Goal: Task Accomplishment & Management: Manage account settings

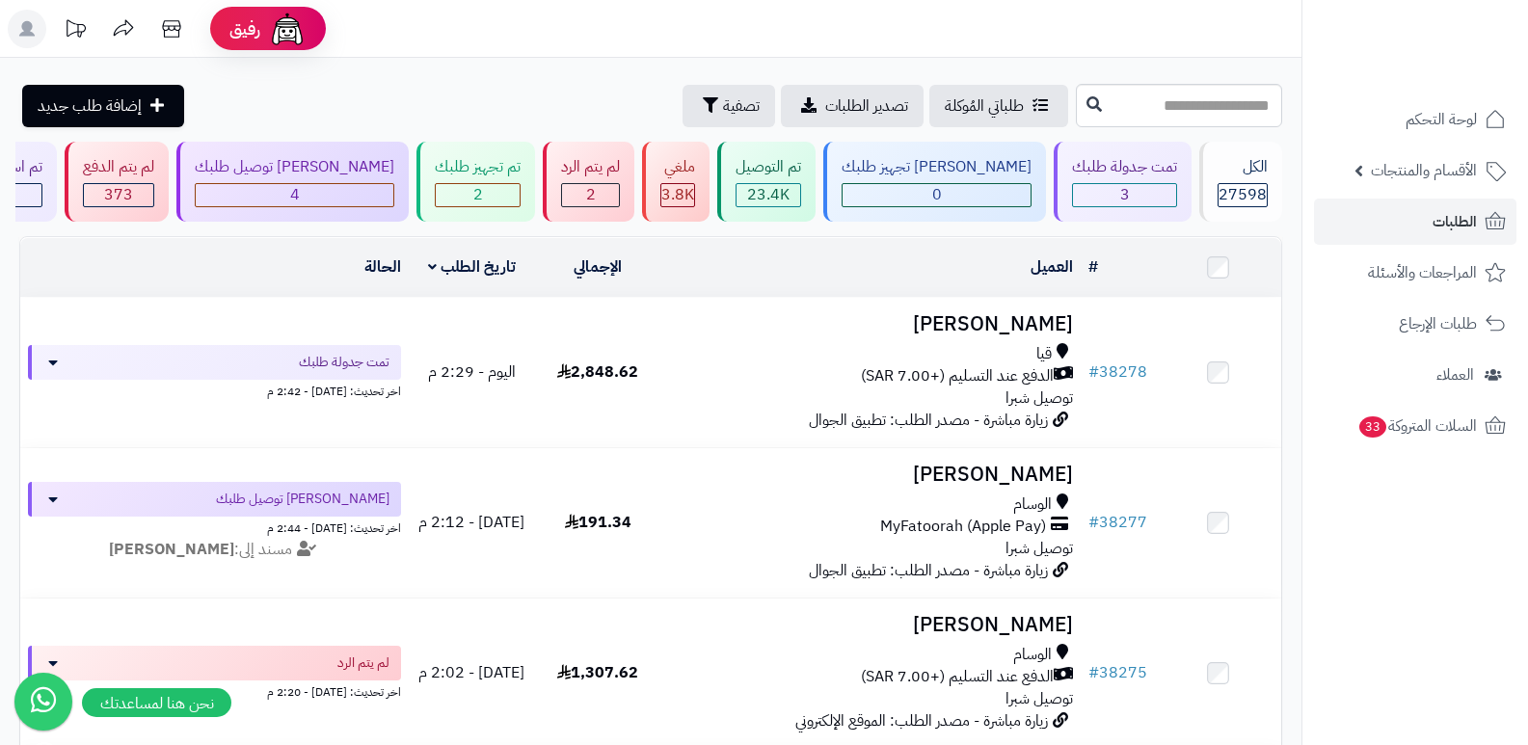
click at [1351, 593] on nav "لوحة التحكم الأقسام والمنتجات المنتجات الأقسام الماركات مواصفات المنتجات مواصفا…" at bounding box center [1414, 396] width 226 height 745
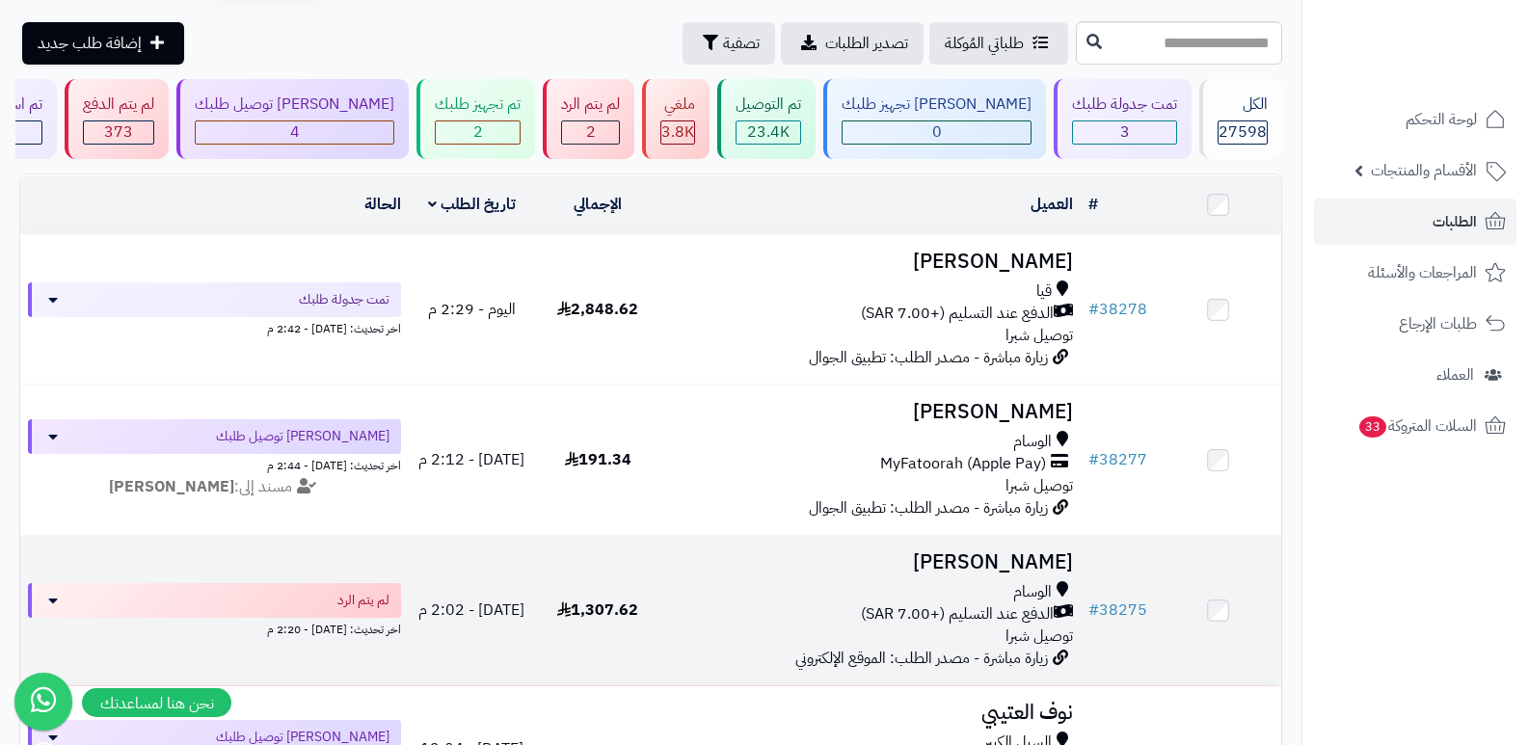
scroll to position [193, 0]
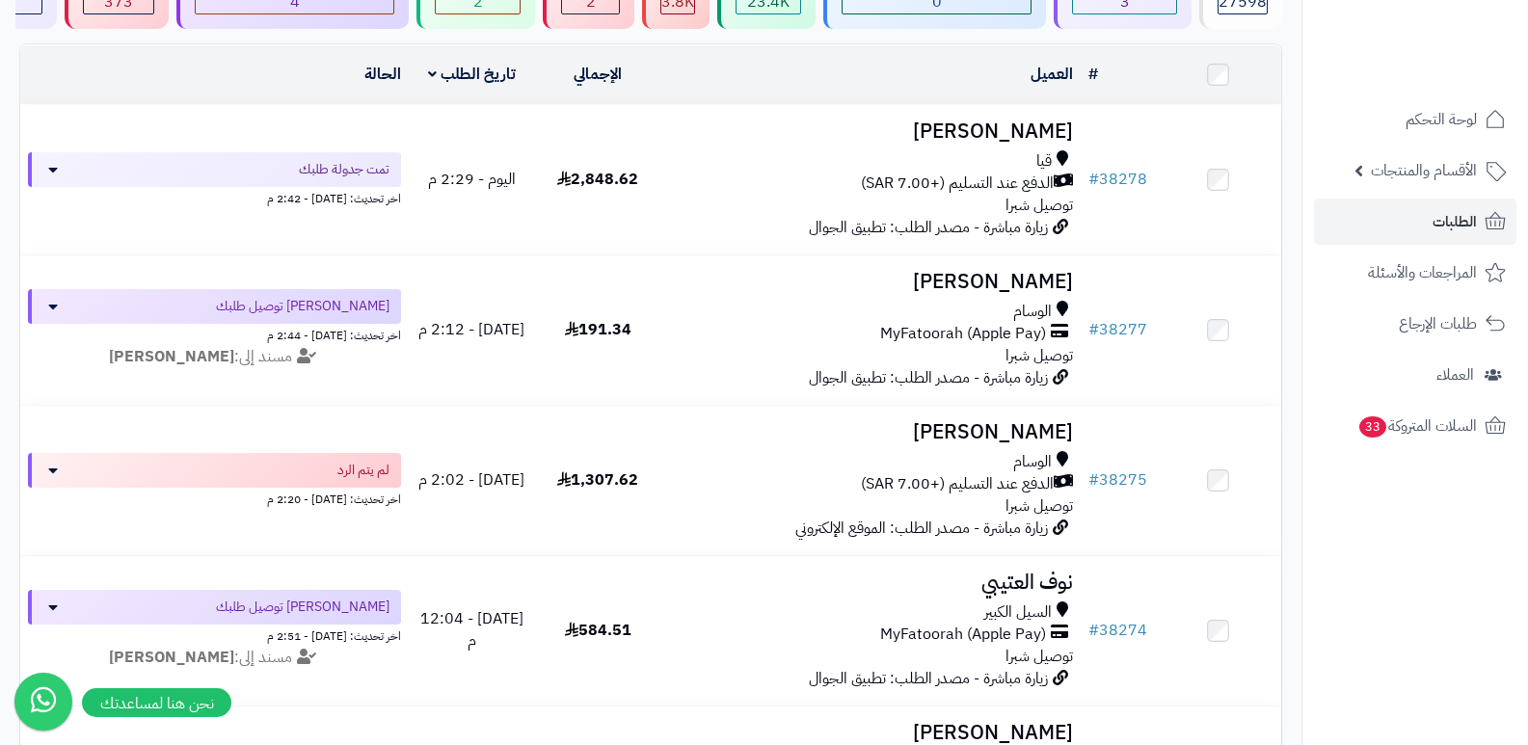
click at [1369, 544] on nav "لوحة التحكم الأقسام والمنتجات المنتجات الأقسام الماركات مواصفات المنتجات مواصفا…" at bounding box center [1414, 396] width 226 height 745
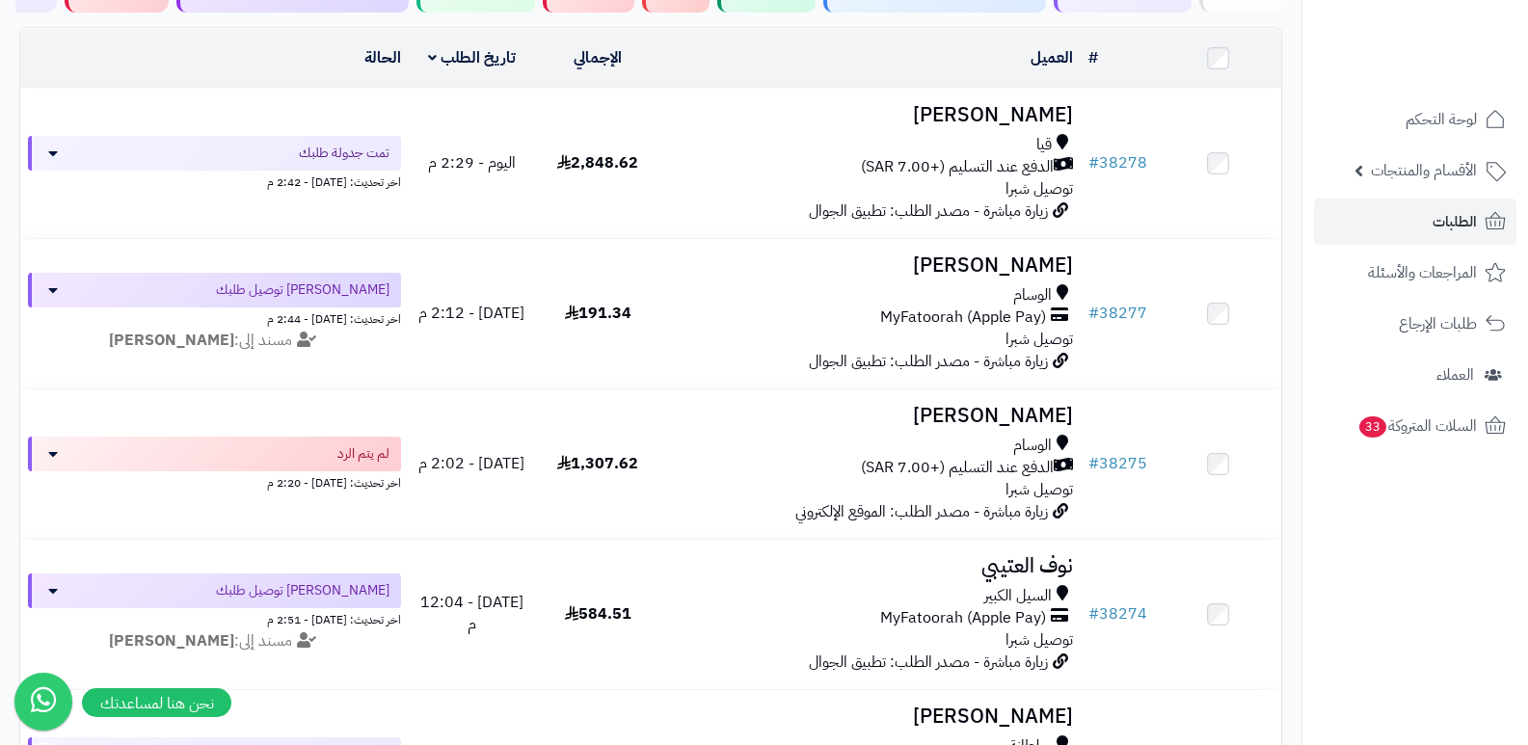
scroll to position [0, 0]
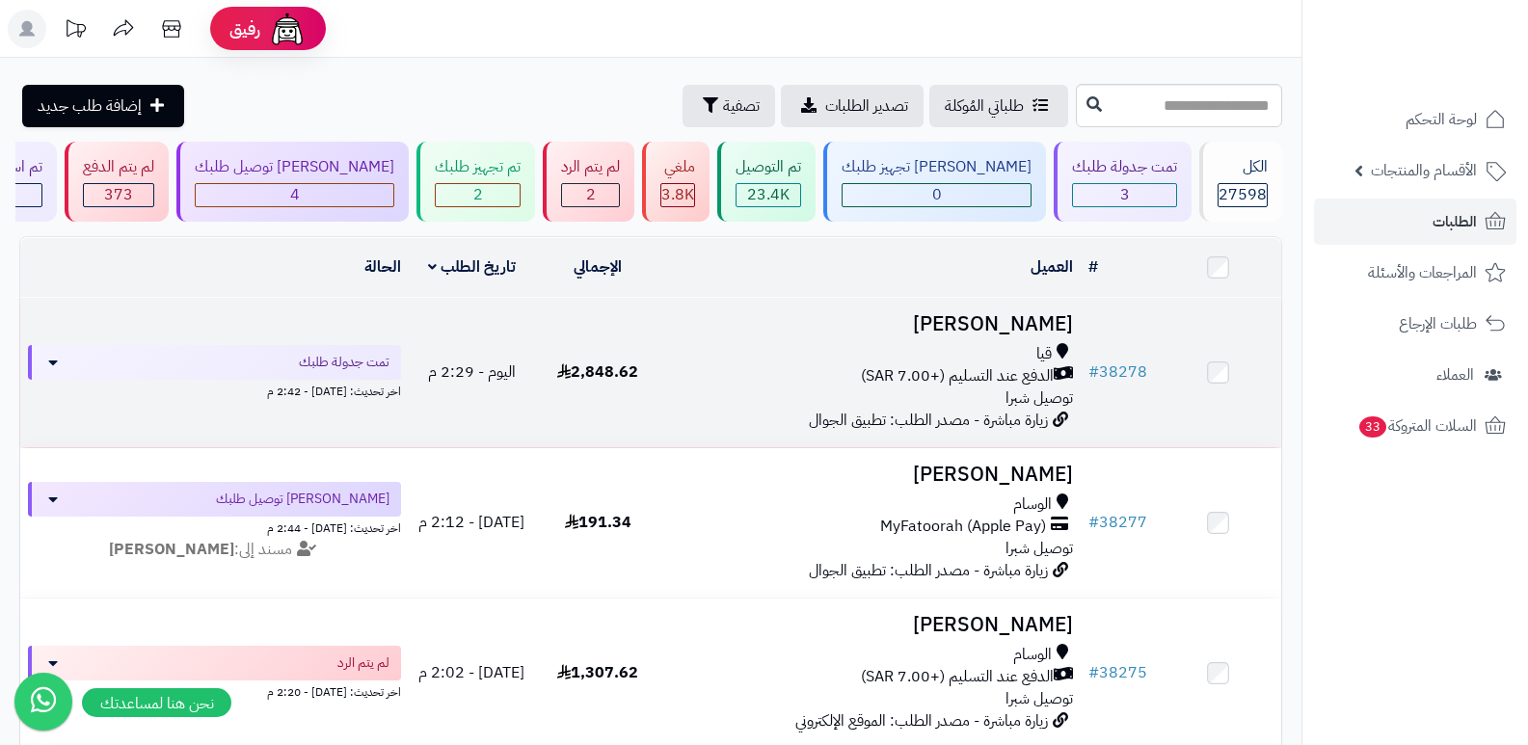
click at [1026, 331] on h3 "[PERSON_NAME]" at bounding box center [871, 324] width 405 height 22
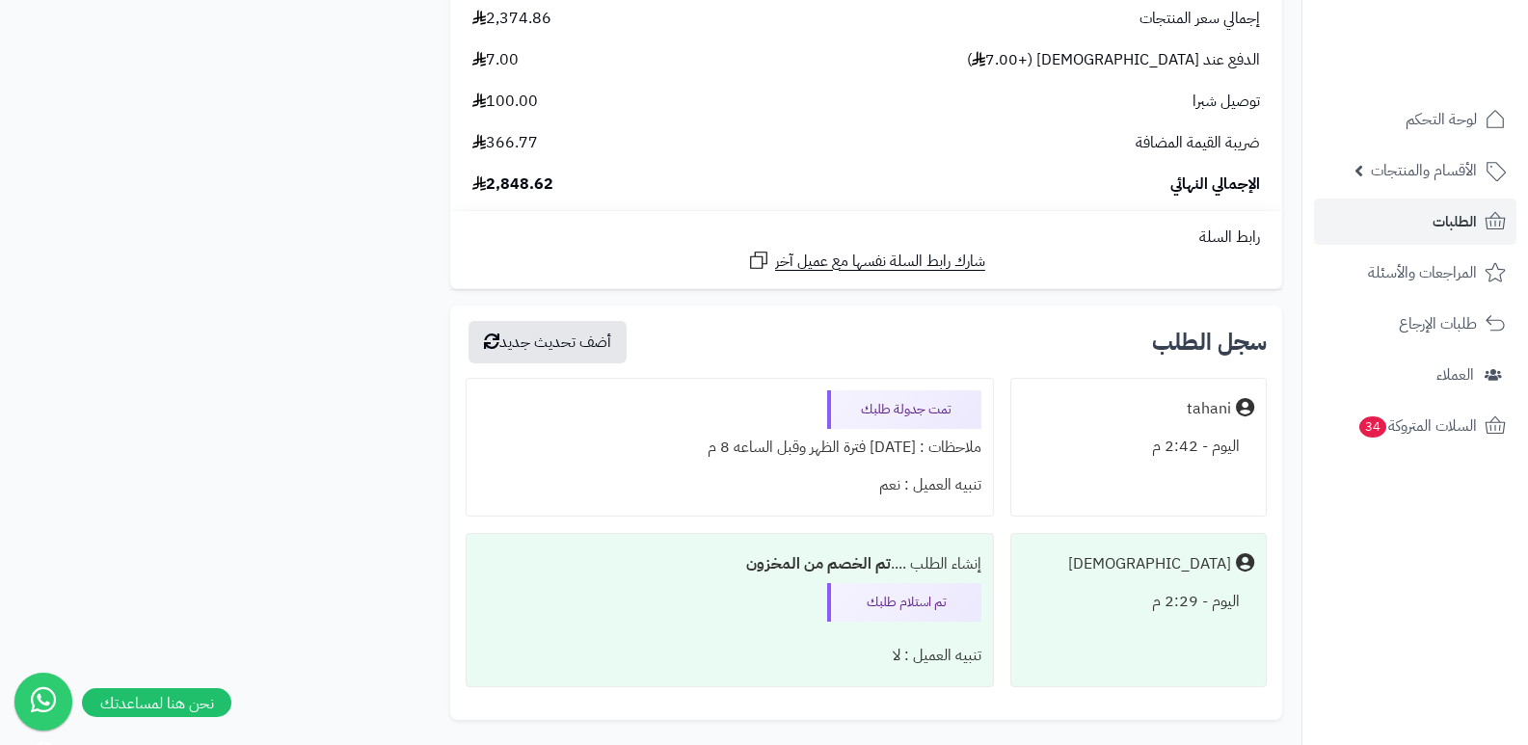
scroll to position [12479, 0]
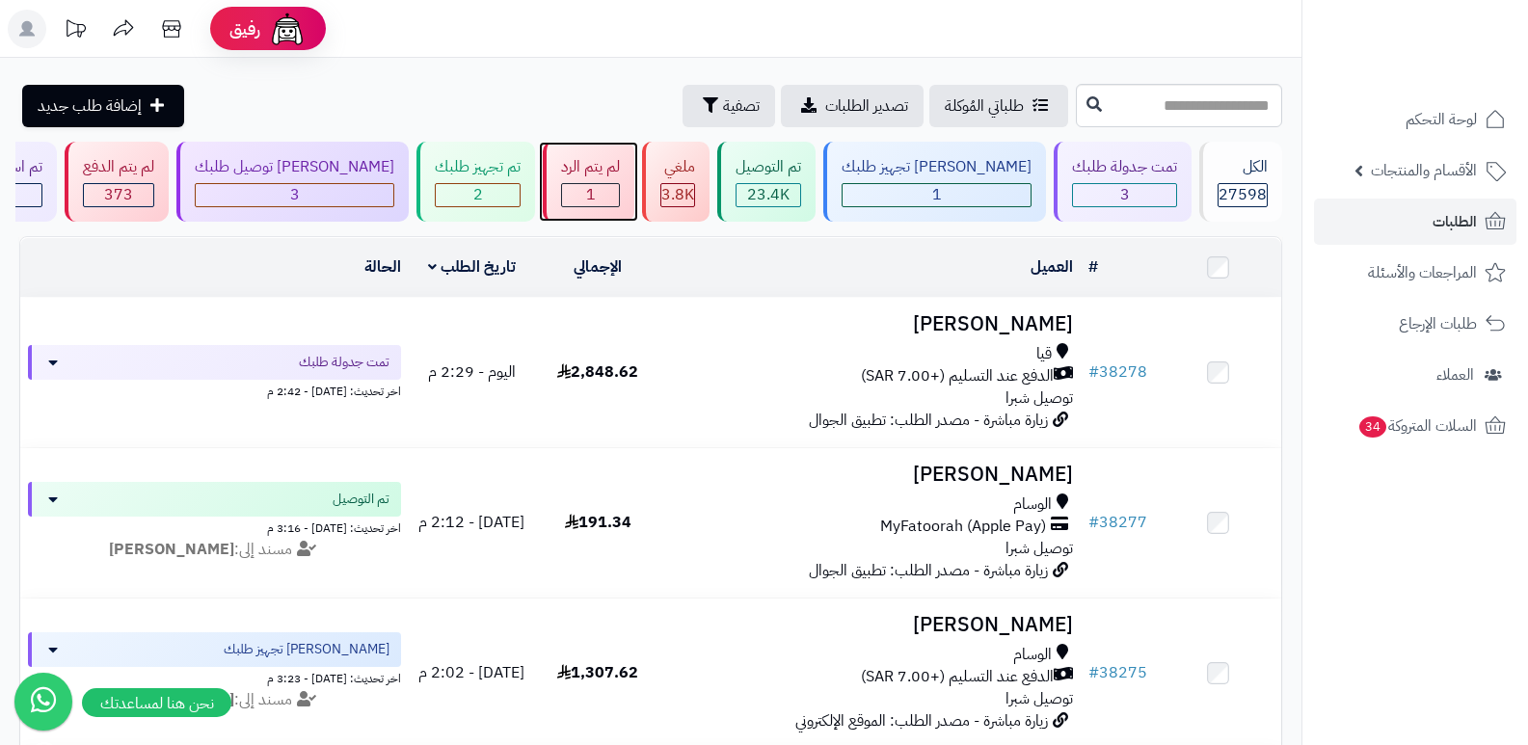
click at [619, 186] on div "1" at bounding box center [590, 195] width 57 height 22
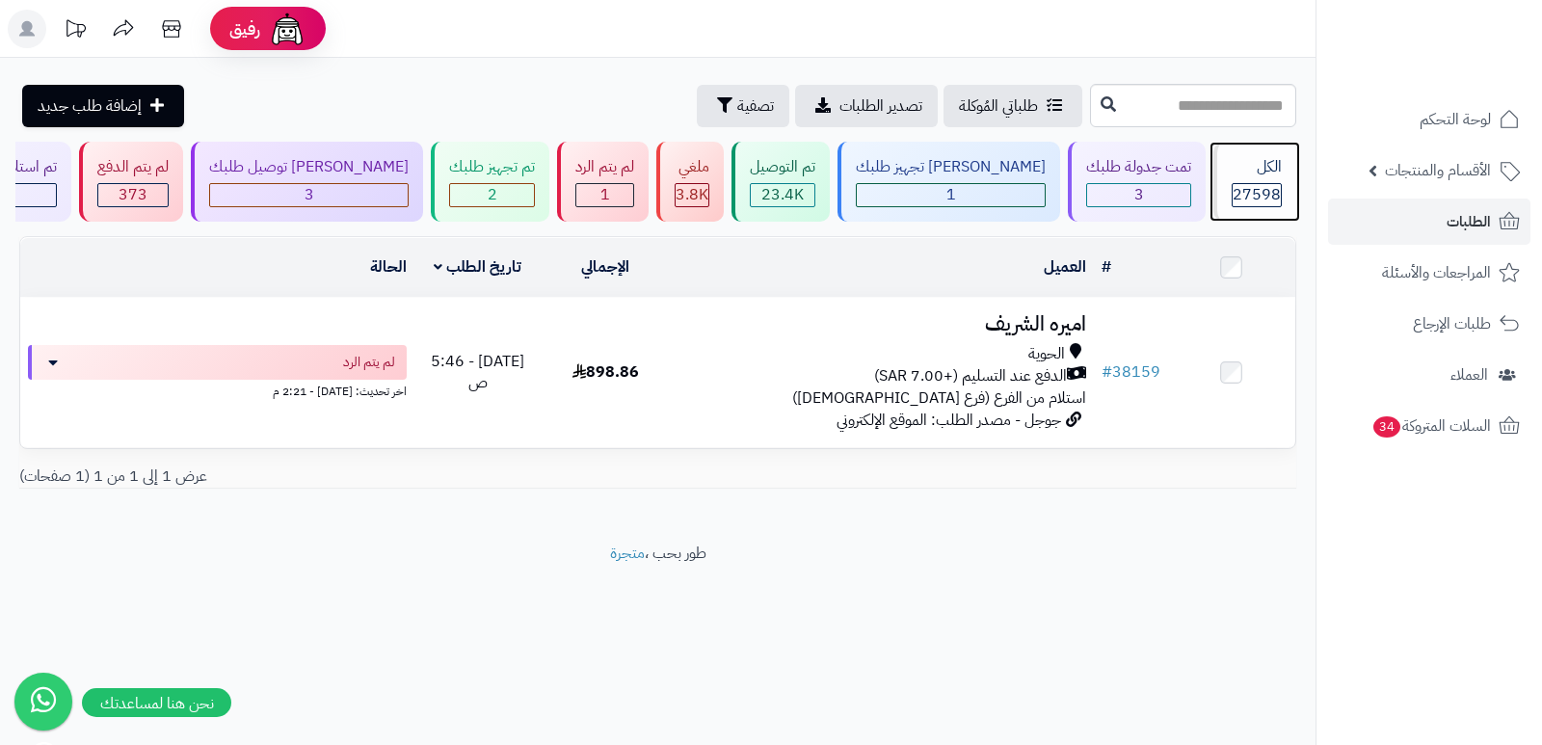
click at [1258, 180] on div "الكل 27598" at bounding box center [1254, 182] width 83 height 80
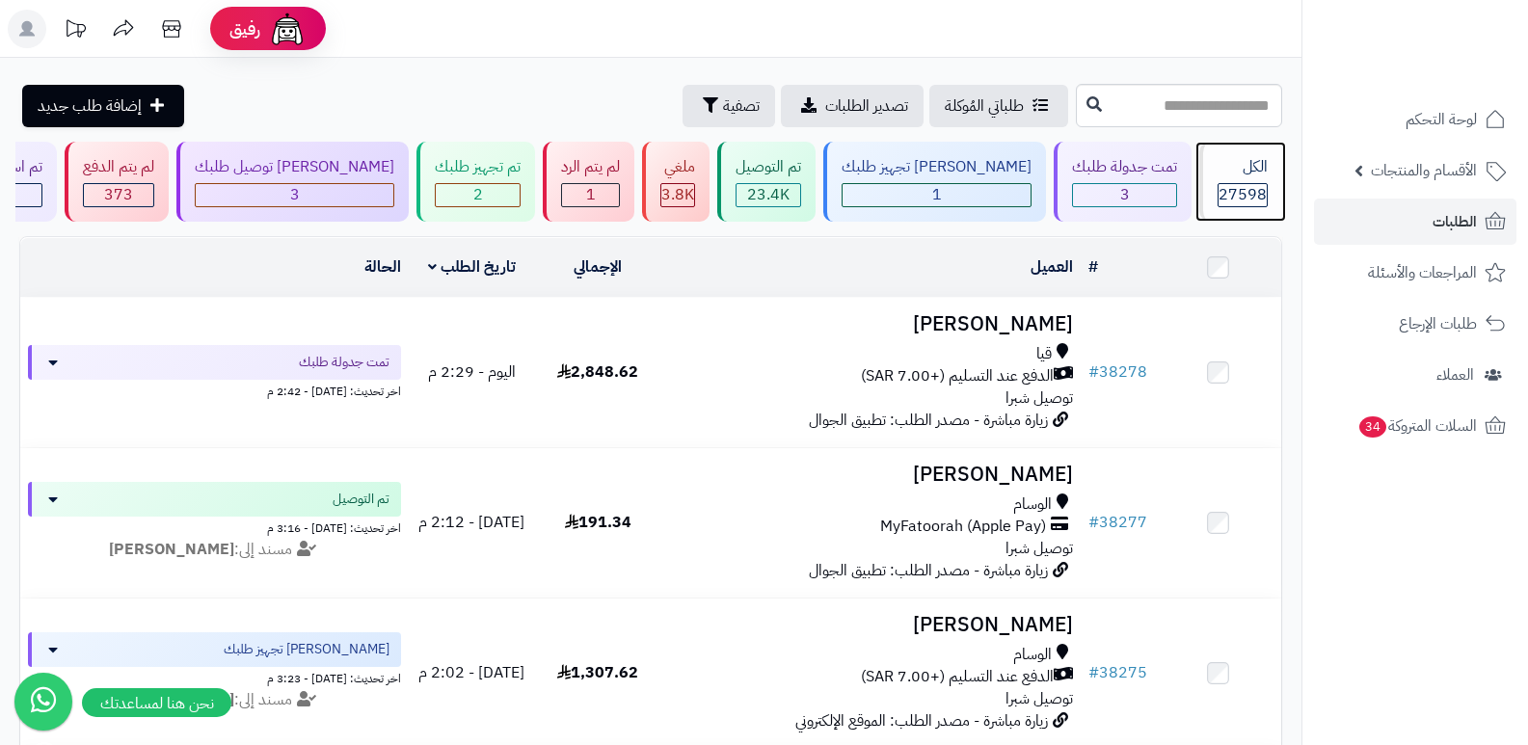
click at [1258, 180] on div "الكل 27598" at bounding box center [1240, 182] width 83 height 80
click at [1258, 190] on span "27598" at bounding box center [1242, 194] width 48 height 23
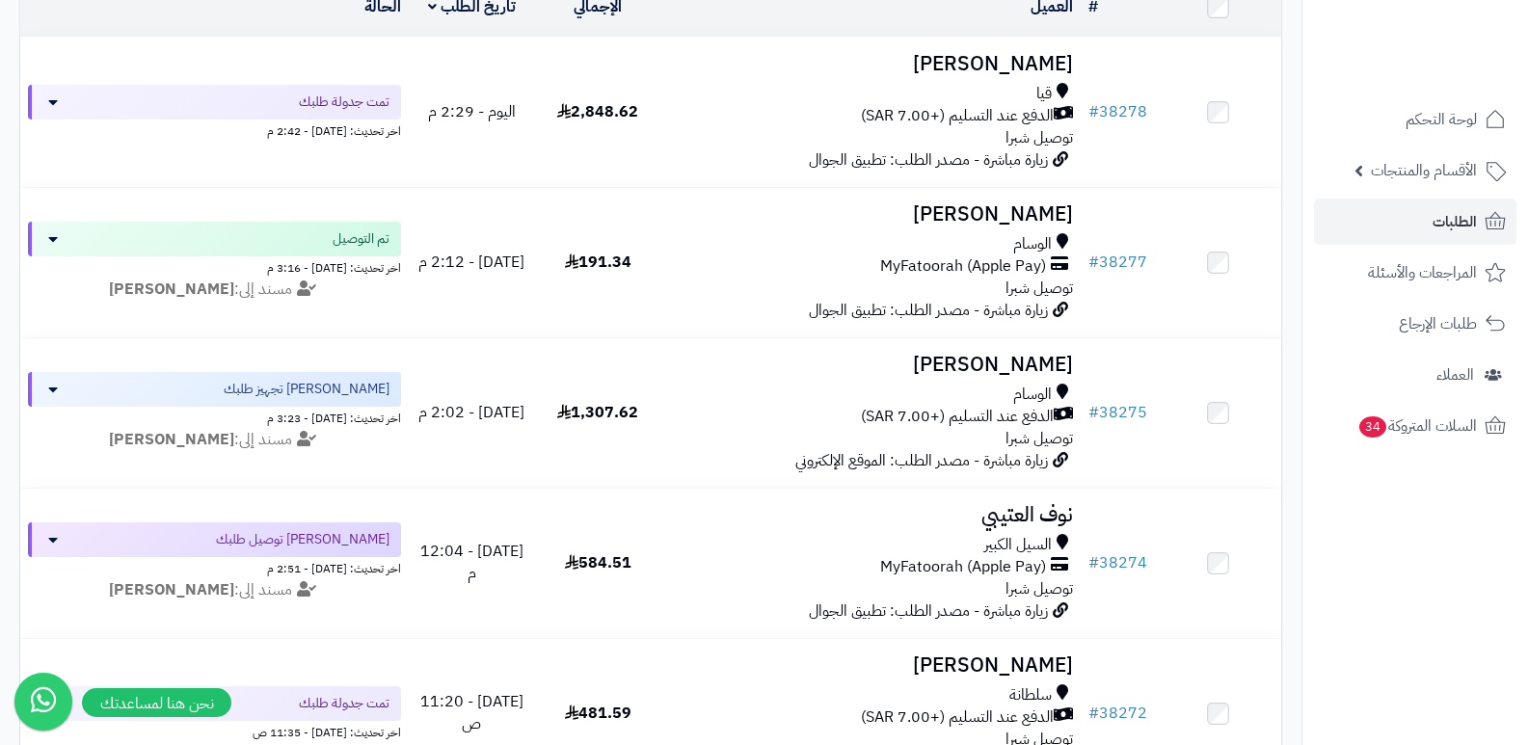
scroll to position [170, 0]
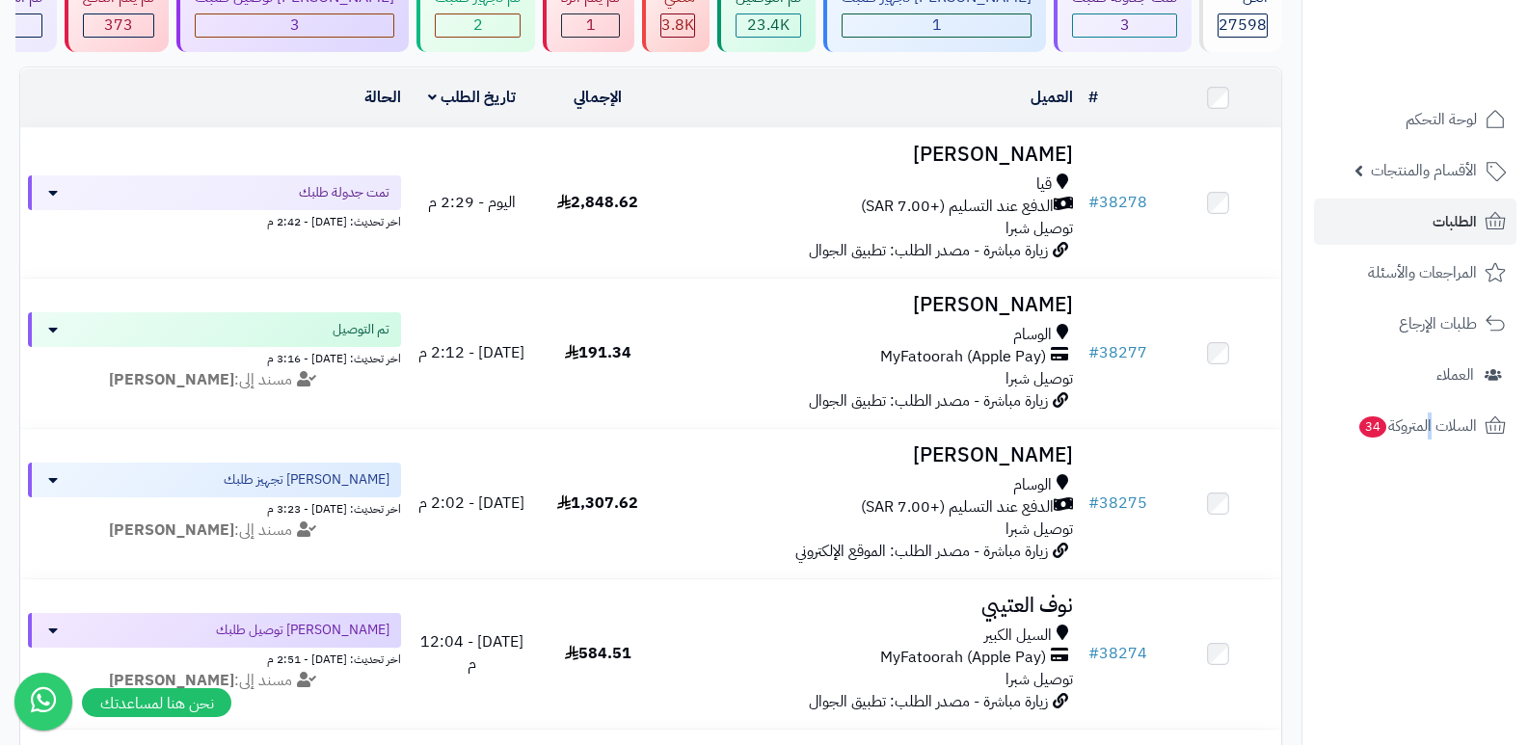
click at [1428, 552] on nav "لوحة التحكم الأقسام والمنتجات المنتجات الأقسام الماركات مواصفات المنتجات مواصفا…" at bounding box center [1414, 396] width 226 height 745
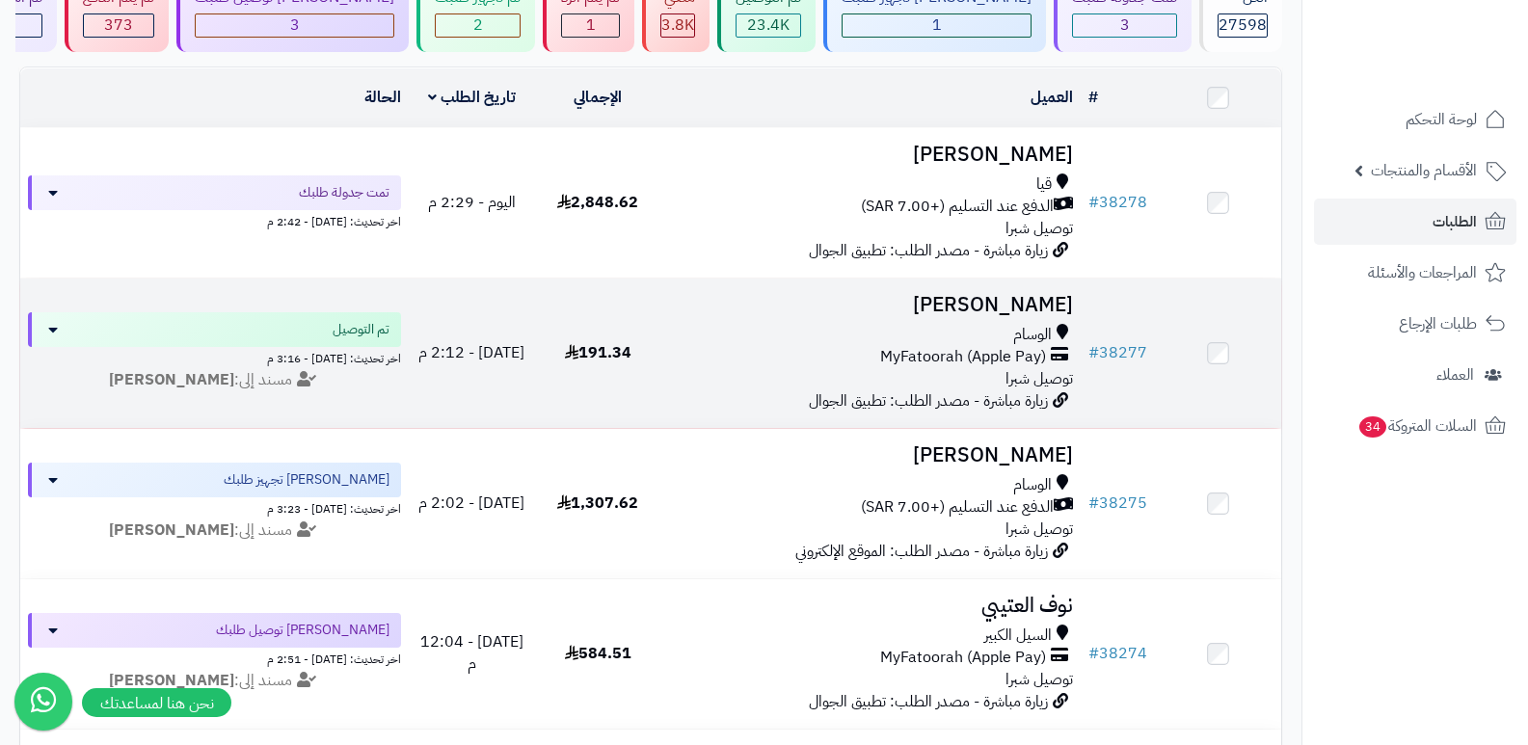
click at [988, 303] on h3 "بندر السفياني" at bounding box center [871, 305] width 405 height 22
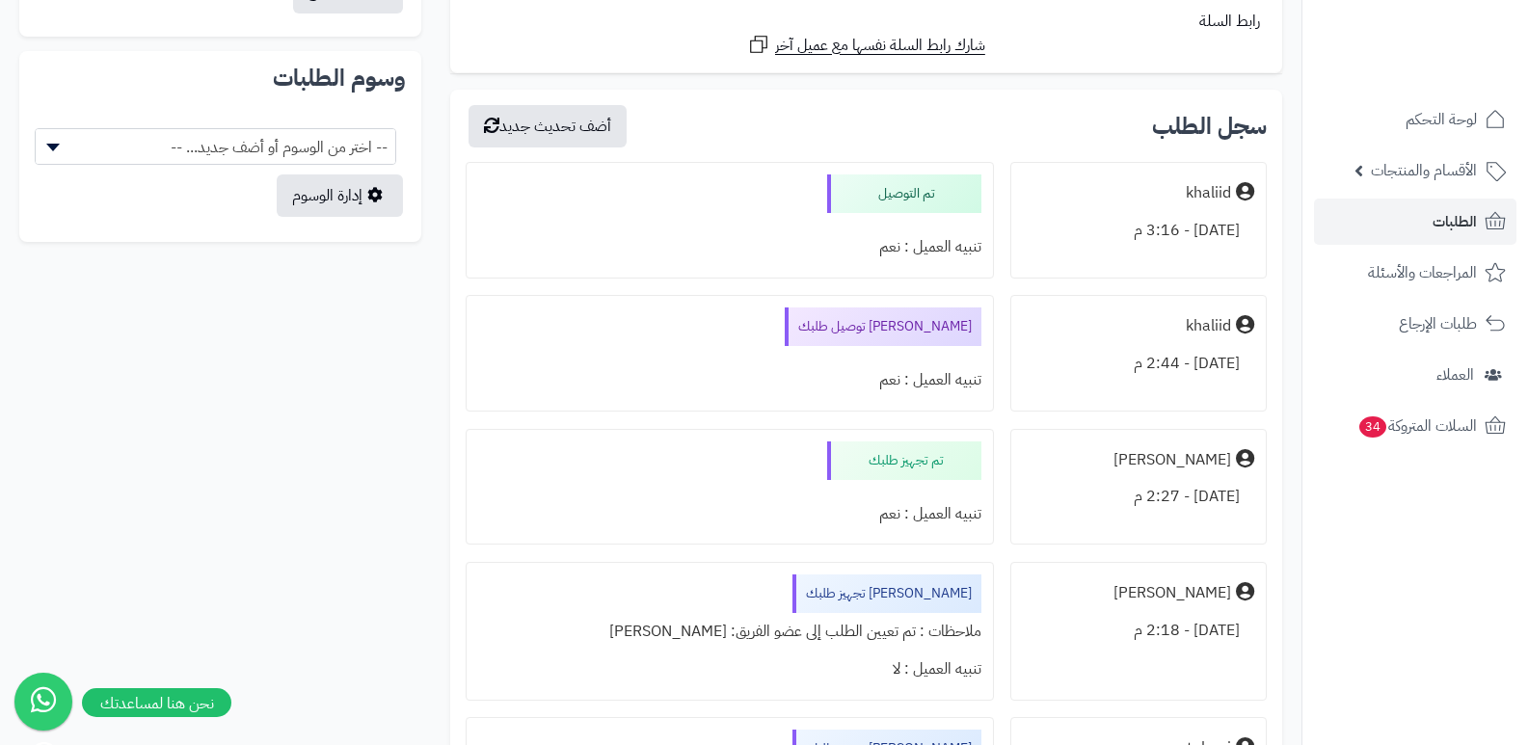
scroll to position [1253, 0]
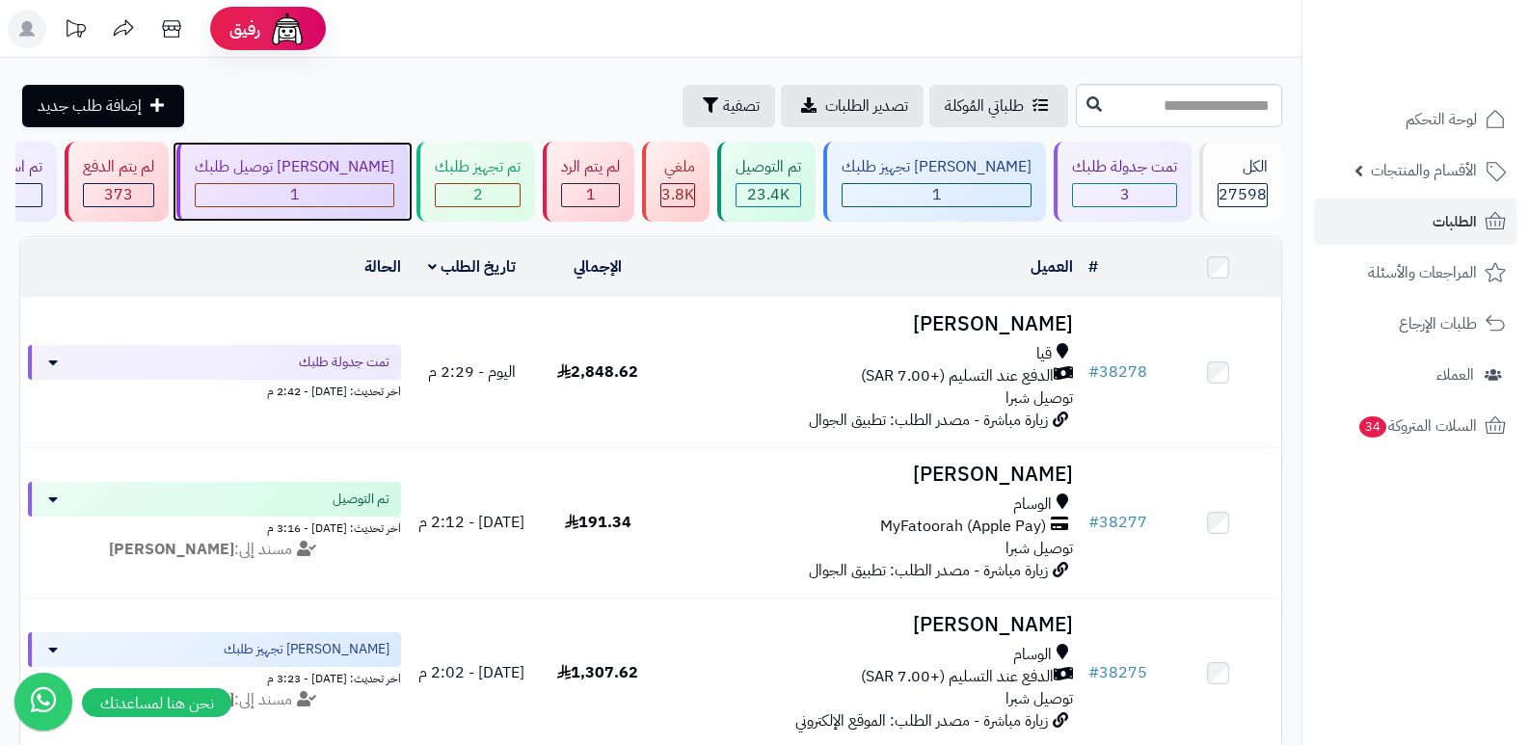
click at [325, 186] on div "1" at bounding box center [295, 195] width 198 height 22
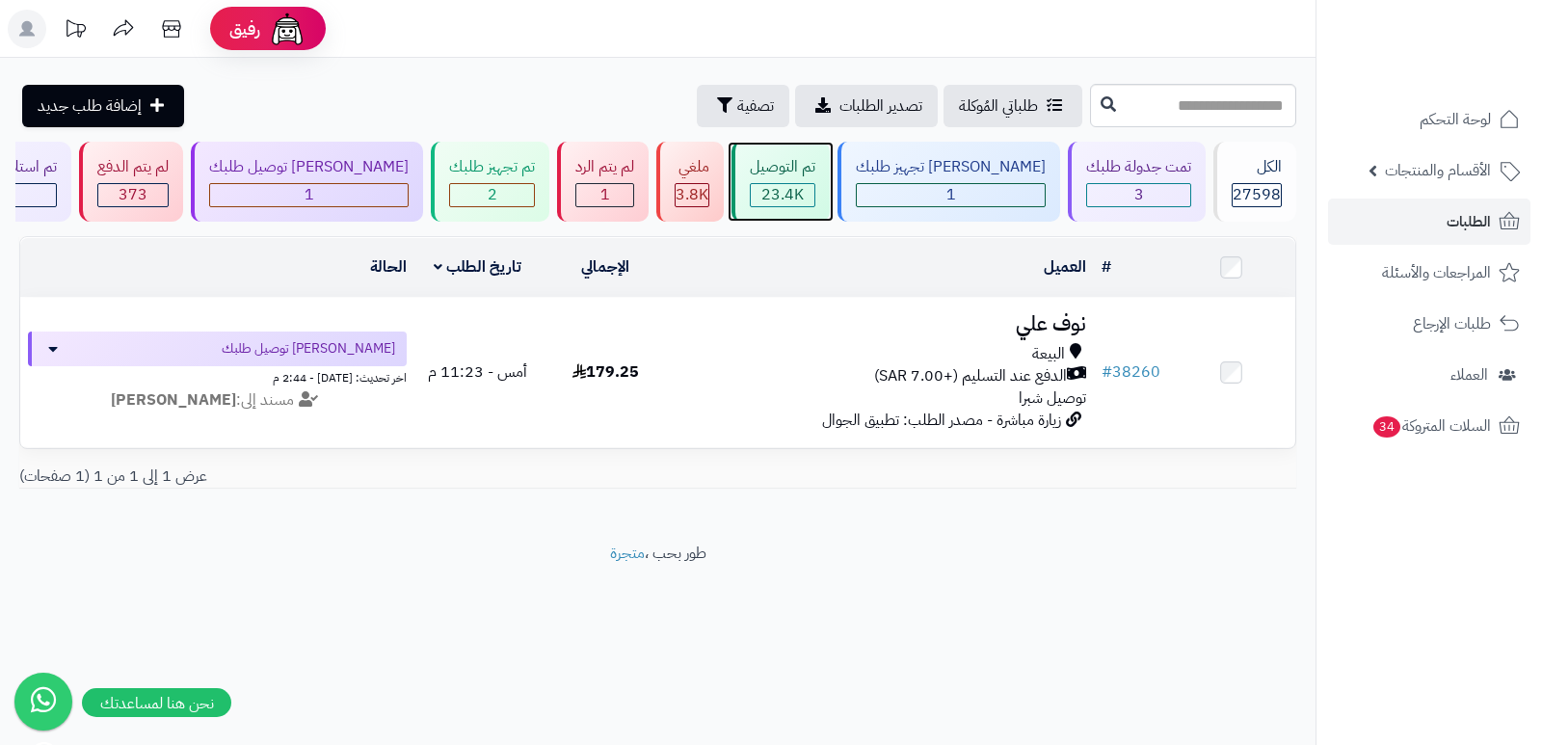
click at [830, 179] on div "تم التوصيل 23.4K" at bounding box center [781, 182] width 98 height 80
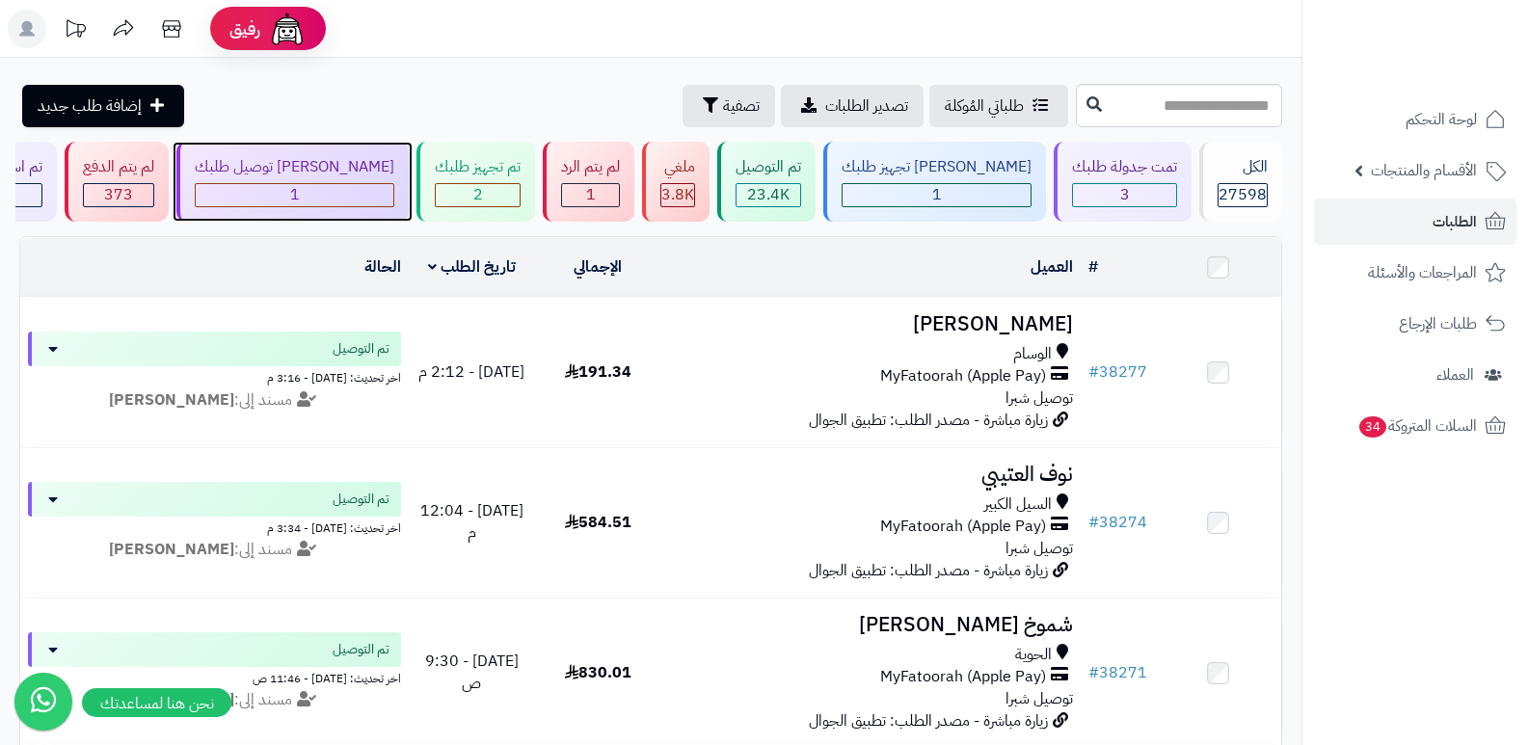
click at [320, 176] on div "[PERSON_NAME] توصيل طلبك" at bounding box center [295, 167] width 200 height 22
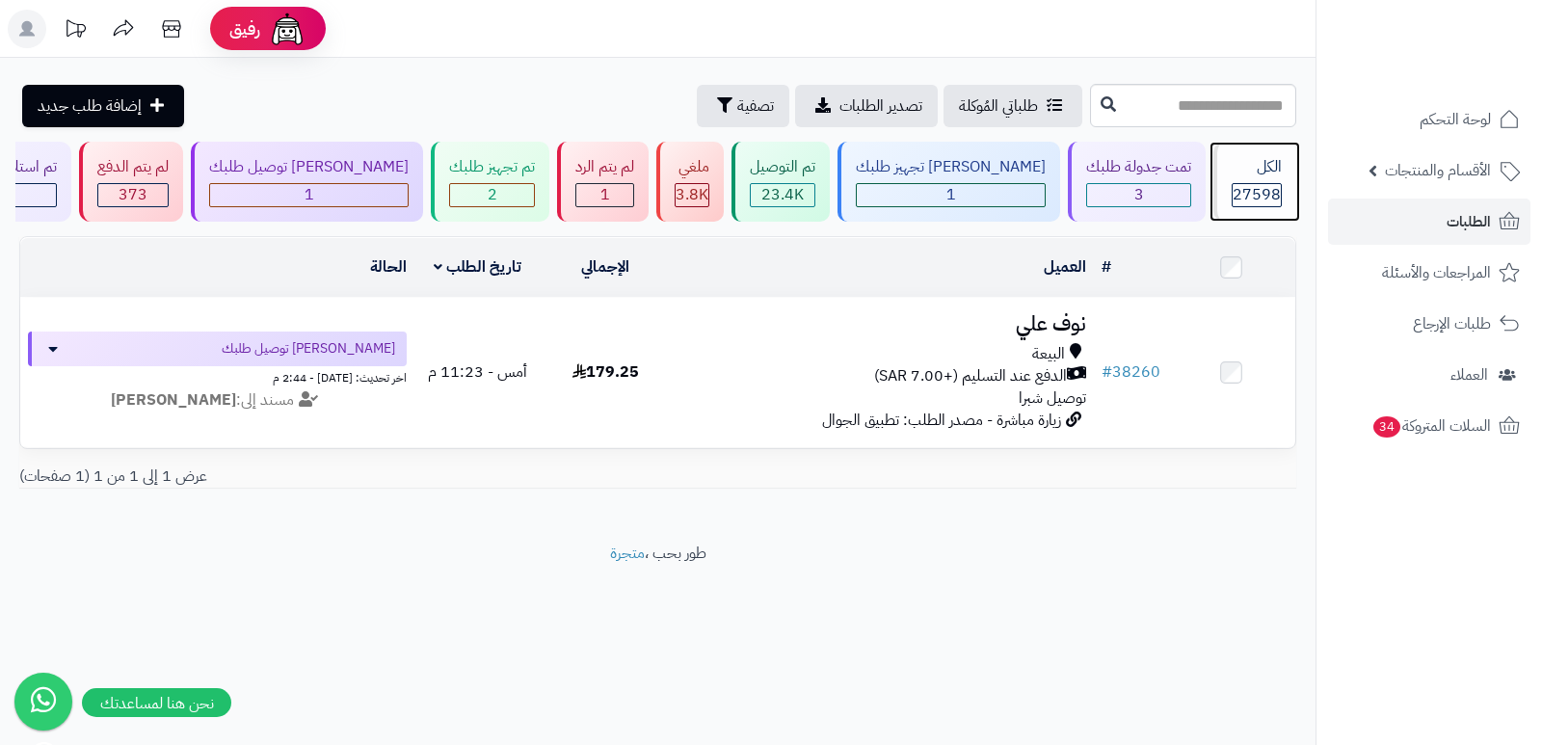
click at [1292, 172] on div "الكل 27598" at bounding box center [1254, 182] width 83 height 80
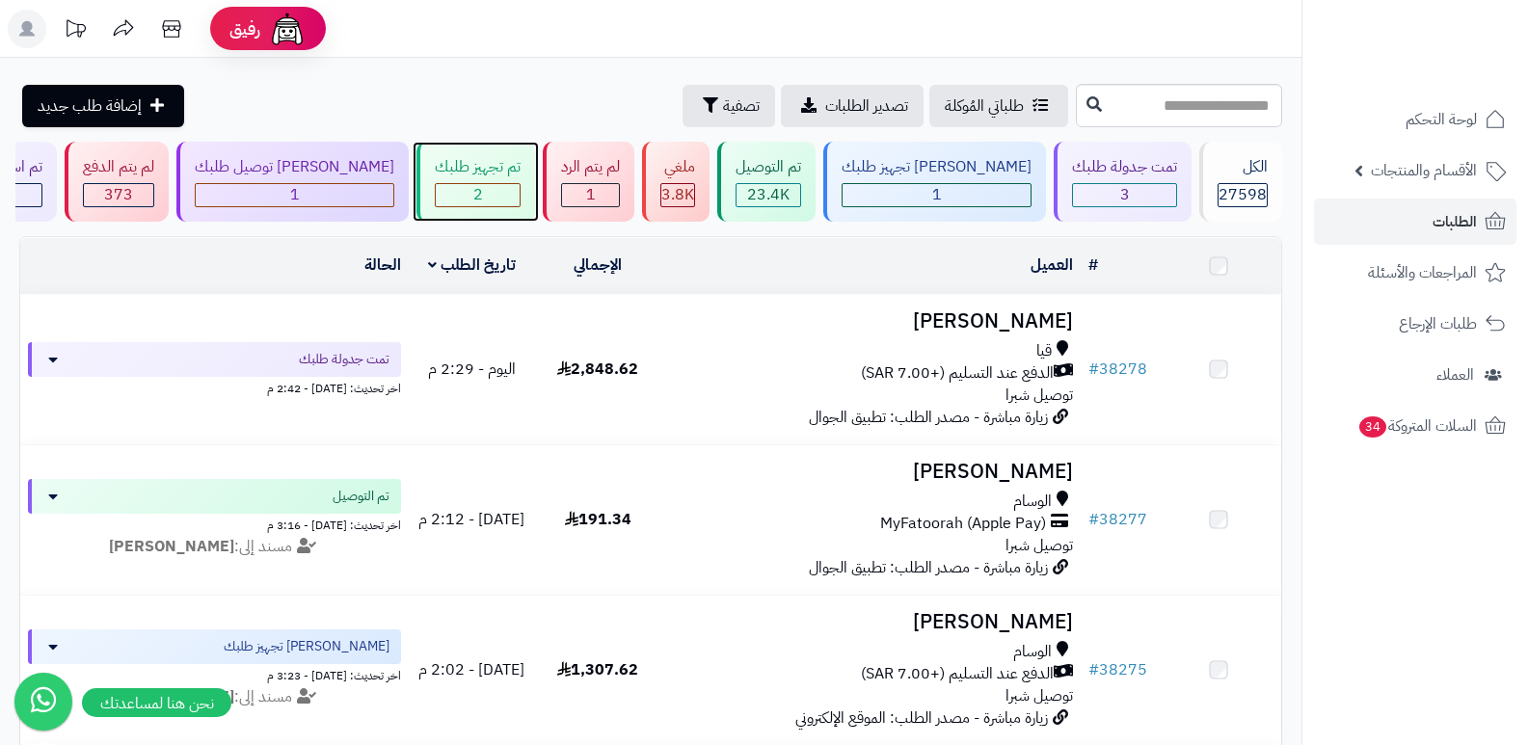
click at [526, 178] on div "تم تجهيز طلبك 2" at bounding box center [475, 182] width 119 height 80
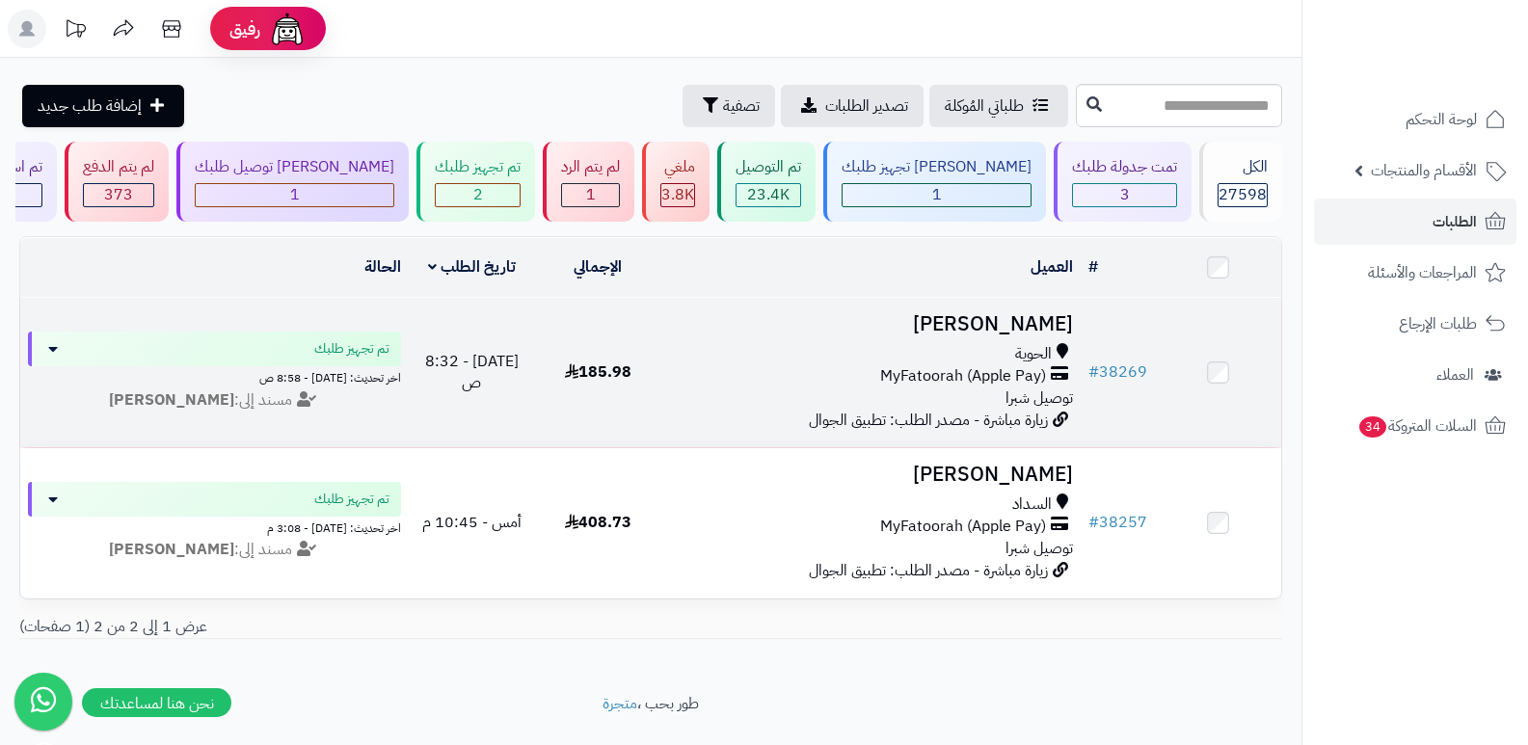
click at [1036, 313] on h3 "Afnan Abdulaziz" at bounding box center [871, 324] width 405 height 22
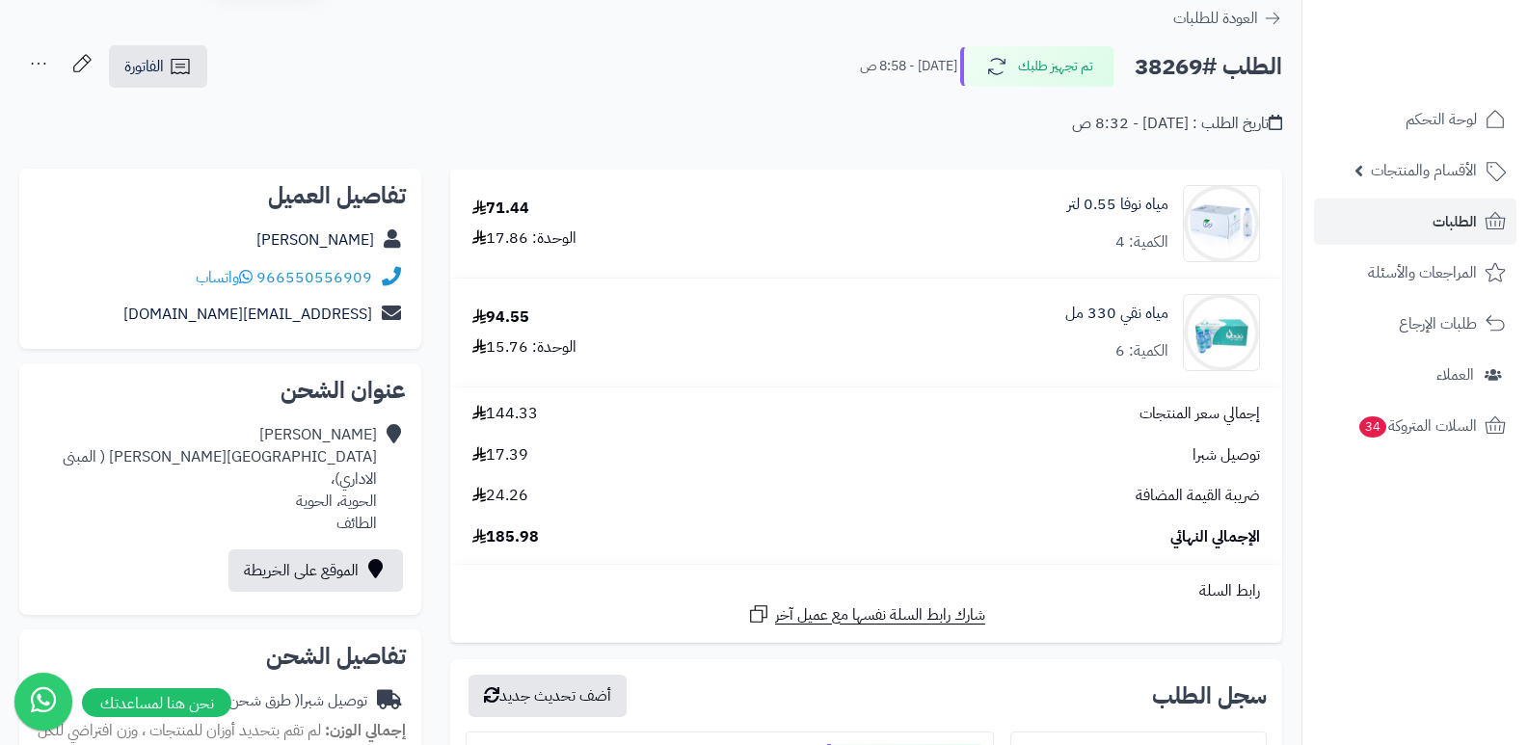
scroll to position [96, 0]
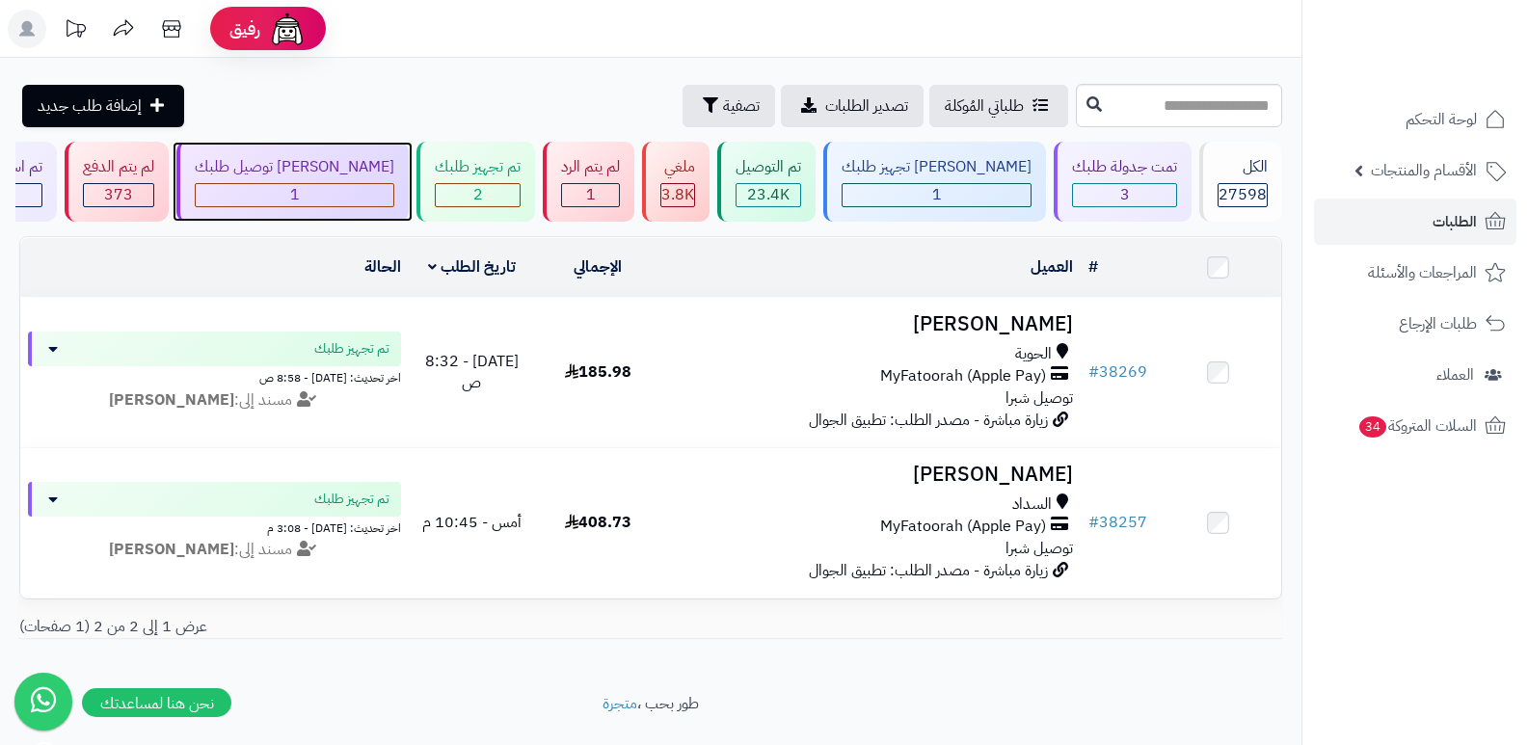
click at [369, 151] on div "[PERSON_NAME] توصيل طلبك 1" at bounding box center [292, 182] width 232 height 80
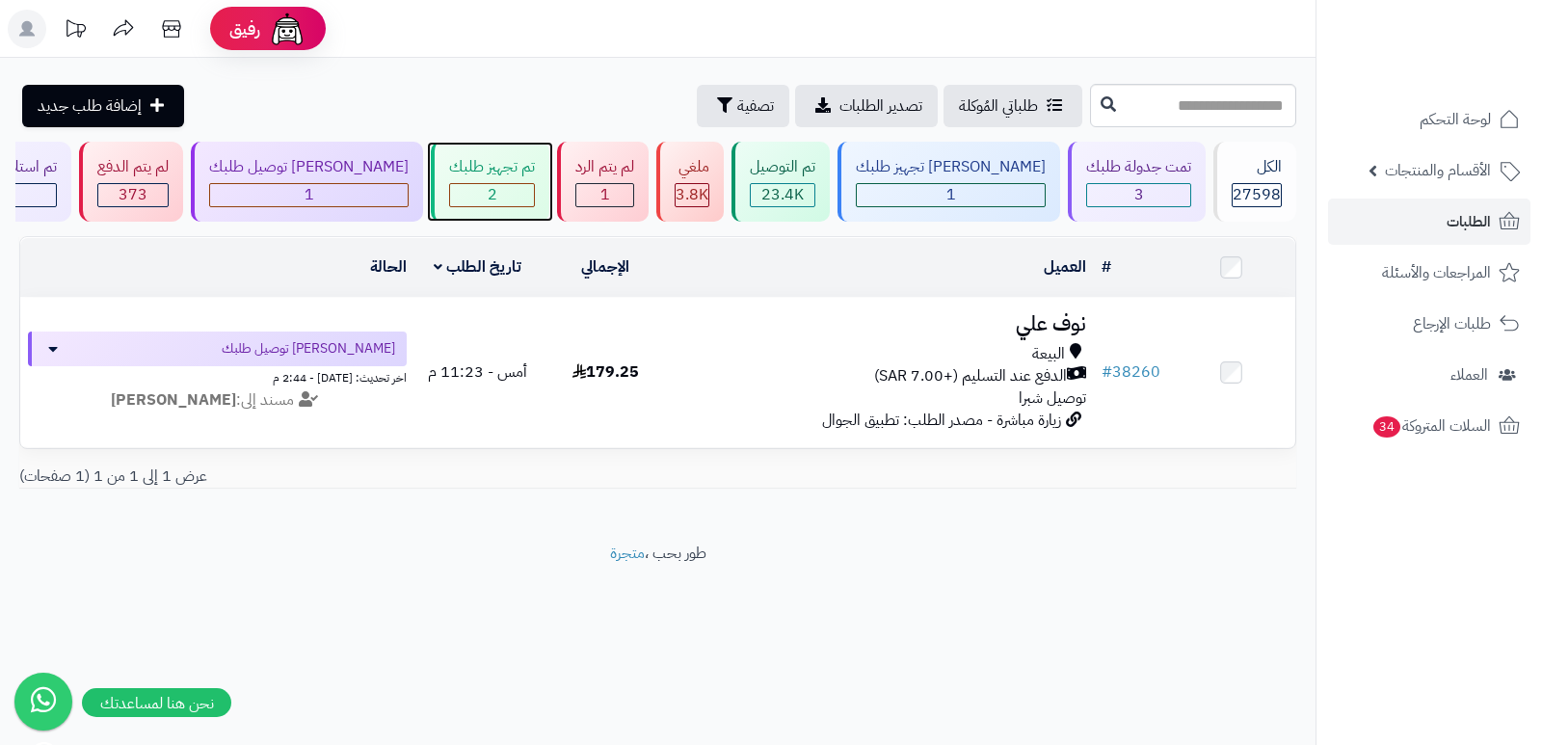
click at [522, 163] on div "تم تجهيز طلبك" at bounding box center [492, 167] width 86 height 22
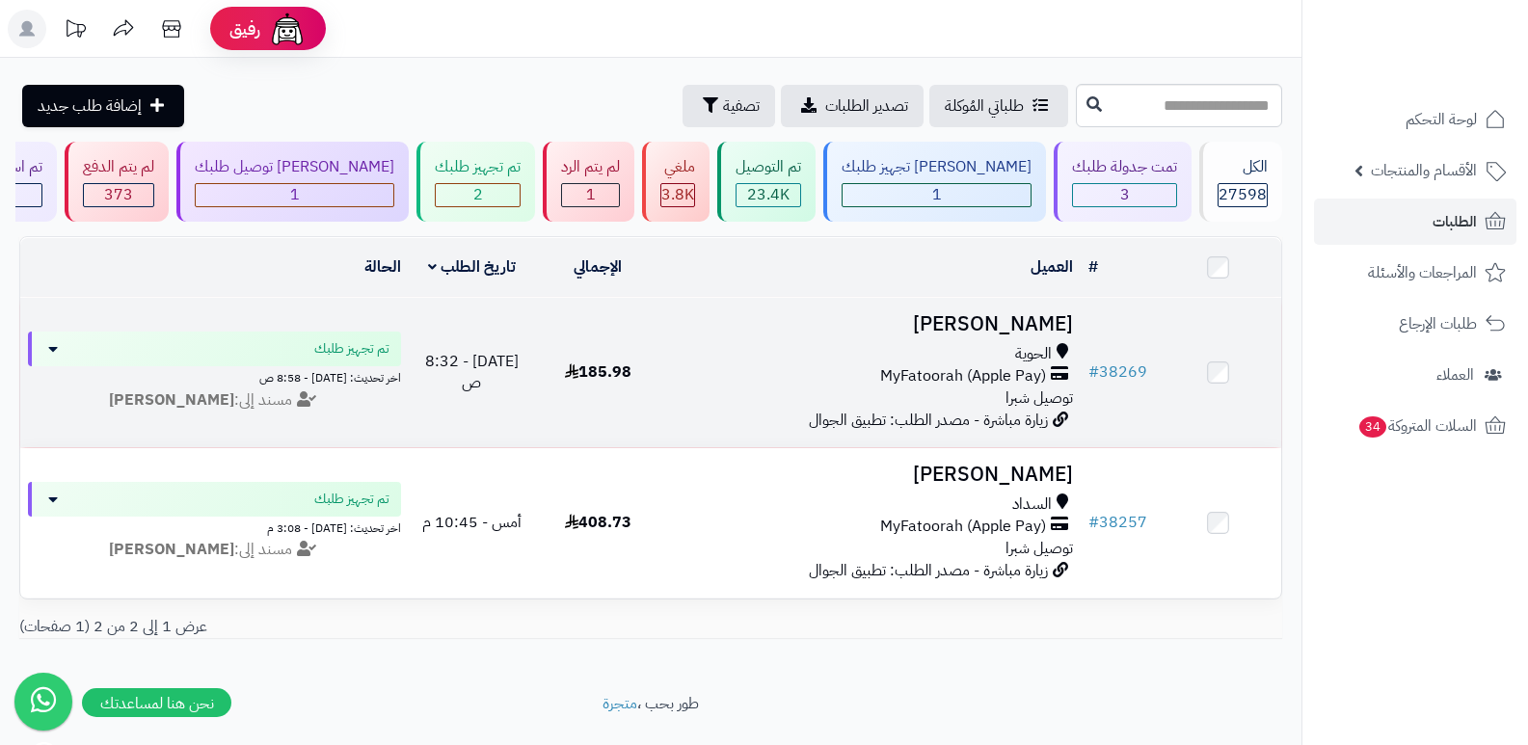
click at [1025, 320] on h3 "[PERSON_NAME]" at bounding box center [871, 324] width 405 height 22
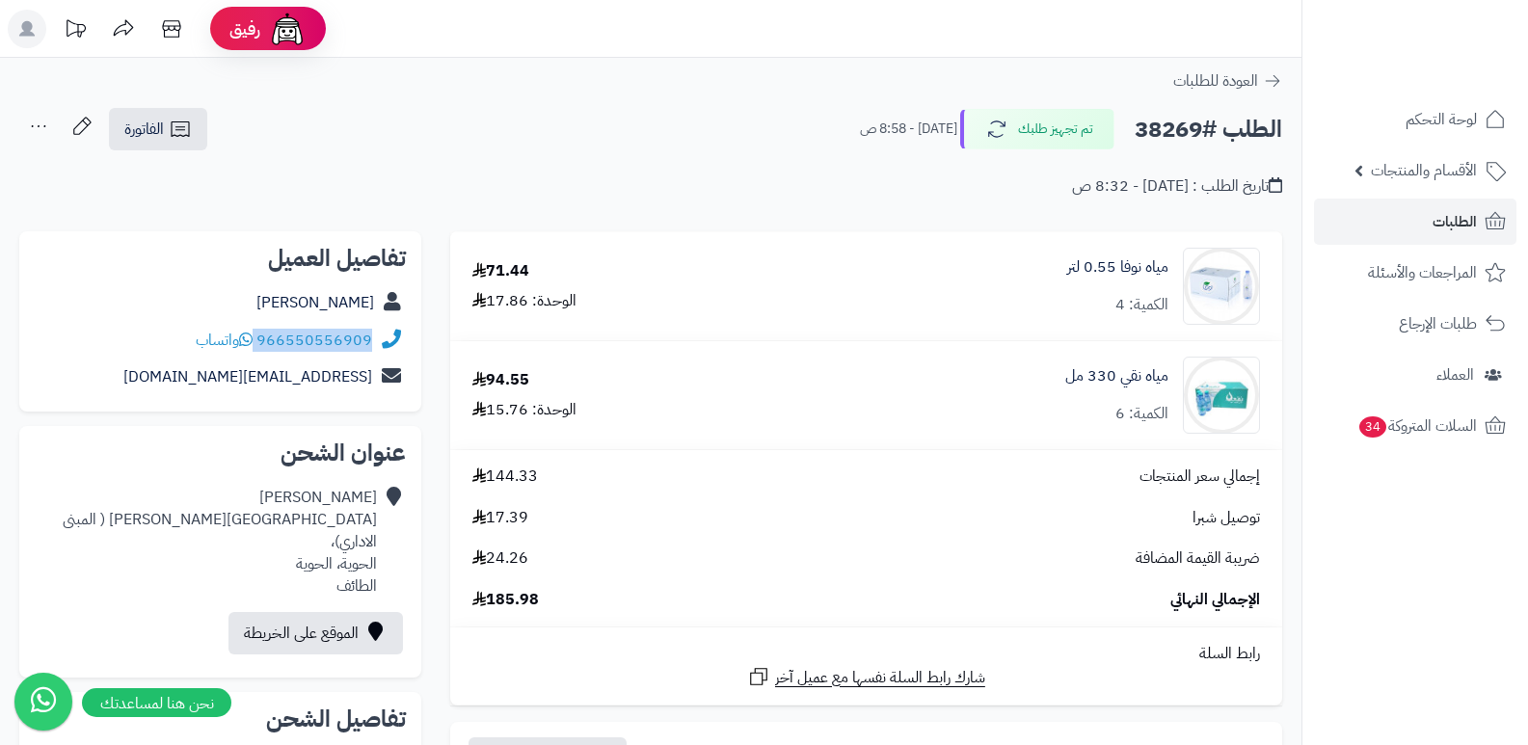
drag, startPoint x: 257, startPoint y: 337, endPoint x: 380, endPoint y: 341, distance: 122.5
click at [380, 341] on div "966550556909 واتساب" at bounding box center [220, 341] width 371 height 38
copy div "966550556909"
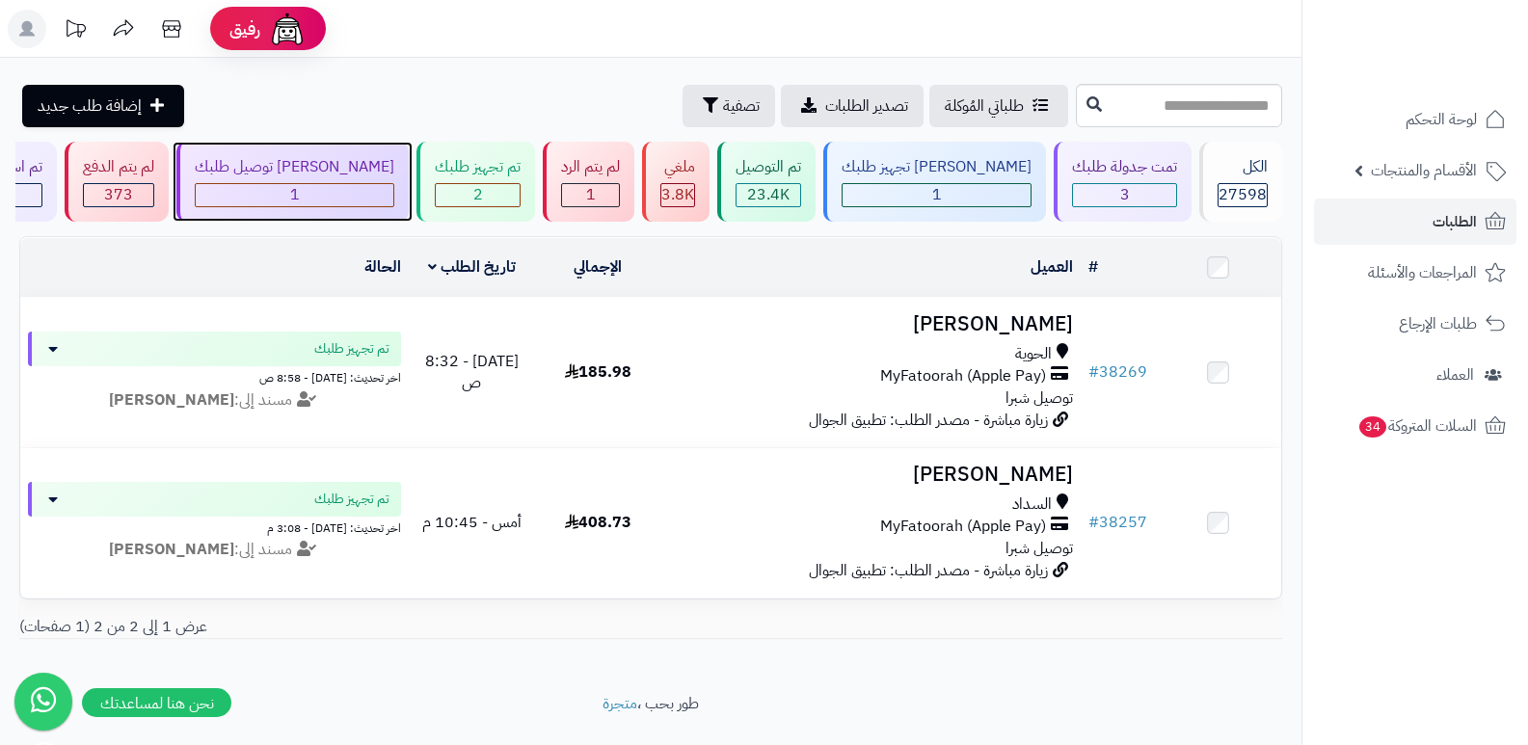
click at [300, 185] on span "1" at bounding box center [295, 194] width 10 height 23
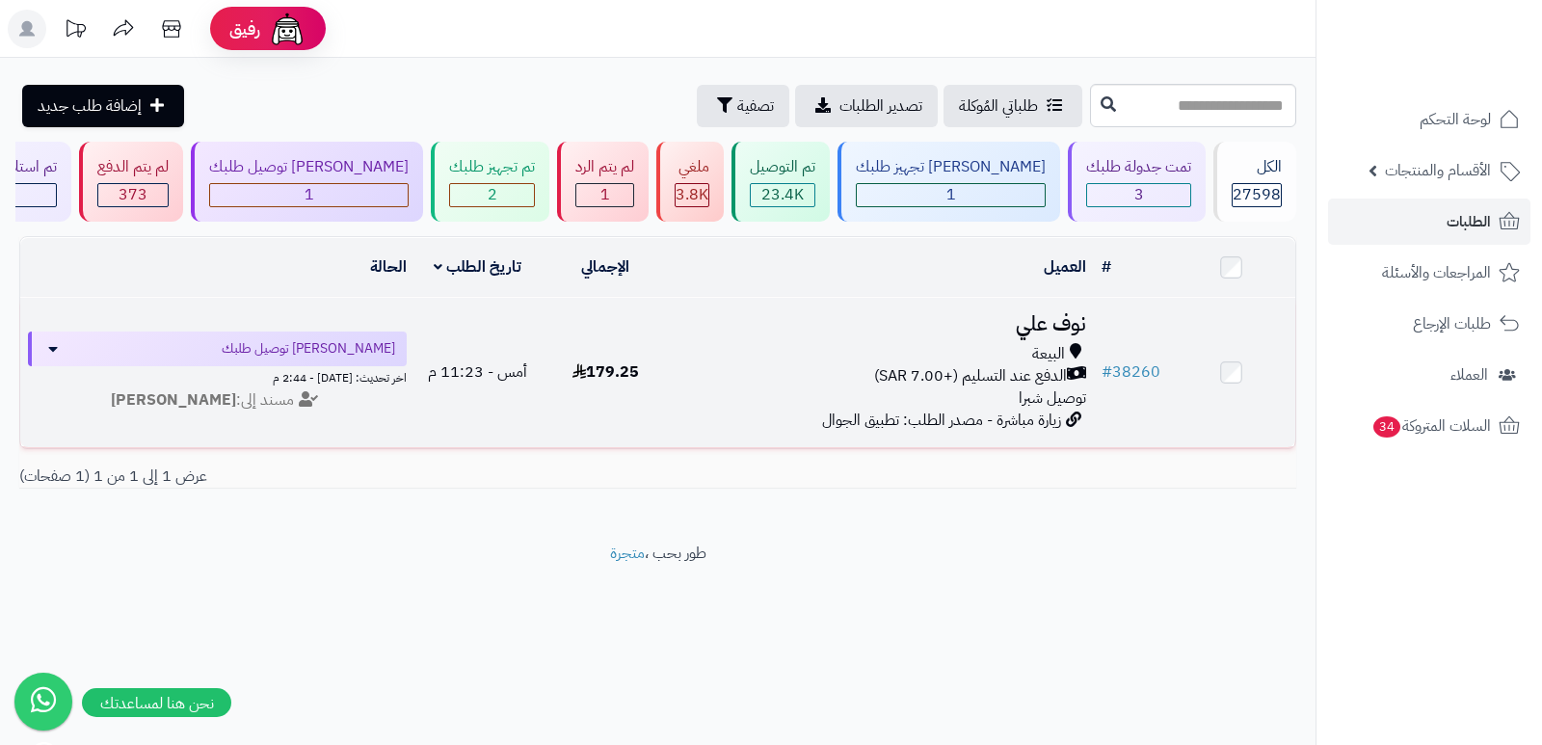
click at [1037, 325] on h3 "نوف علي" at bounding box center [882, 324] width 410 height 22
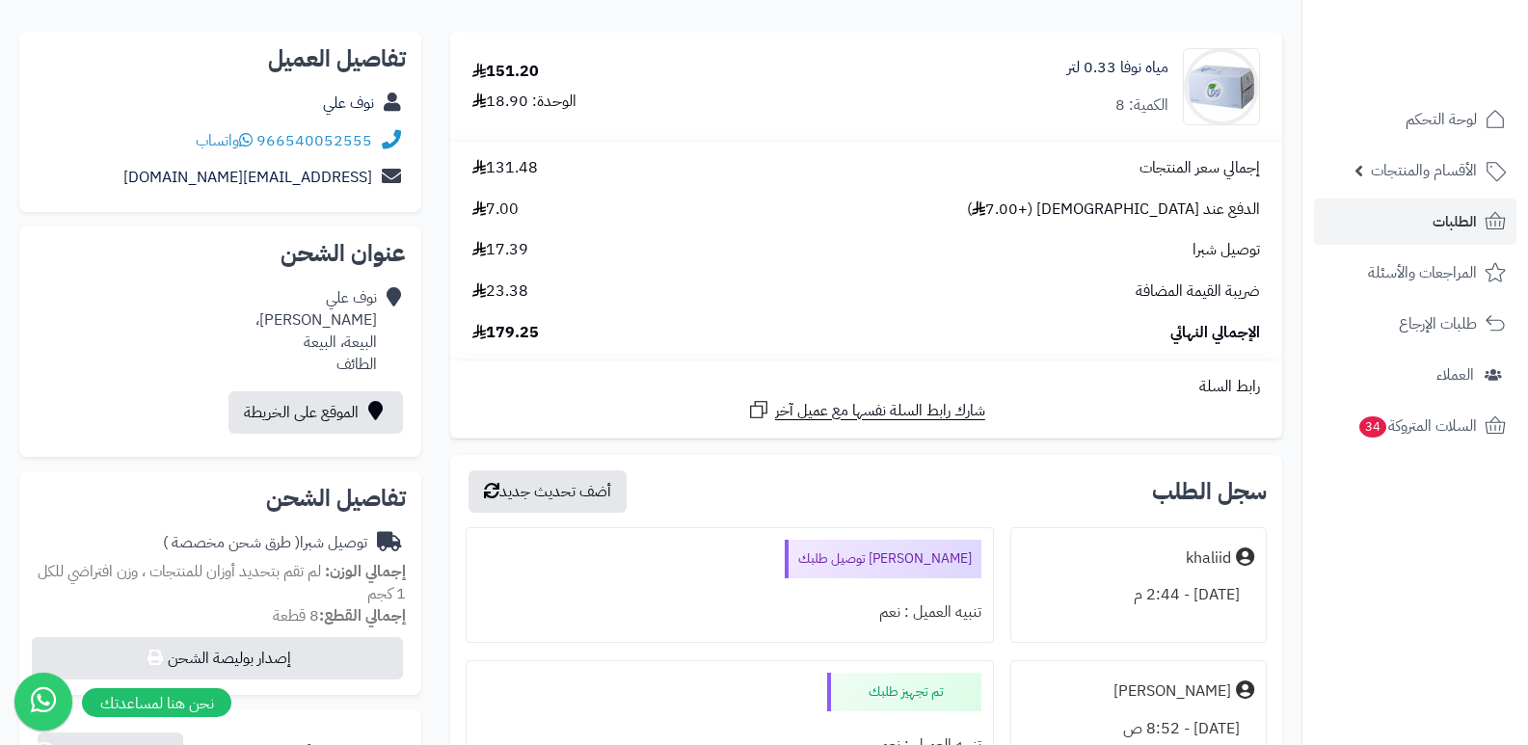
scroll to position [482, 0]
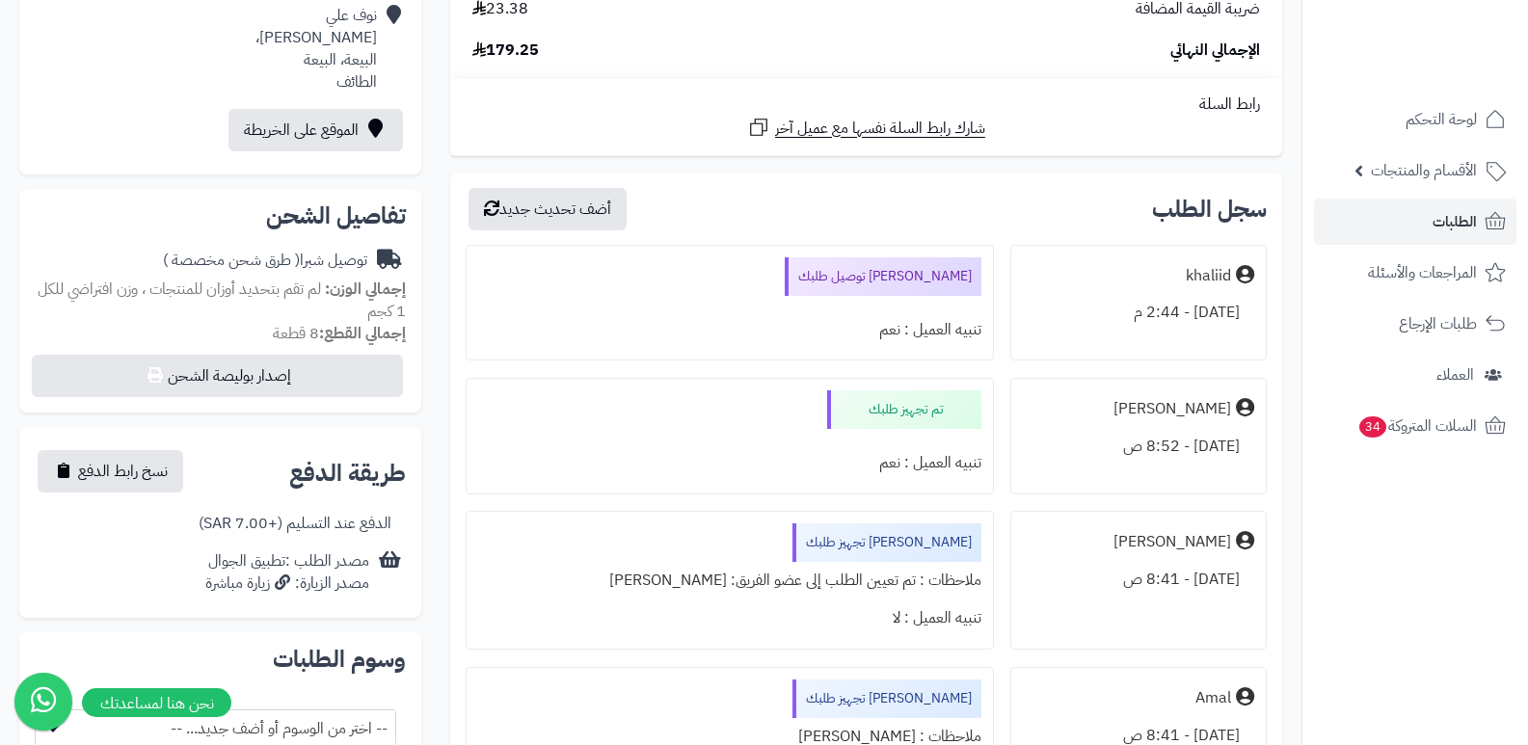
click at [1374, 504] on nav "لوحة التحكم الأقسام والمنتجات المنتجات الأقسام الماركات مواصفات المنتجات مواصفا…" at bounding box center [1414, 396] width 226 height 745
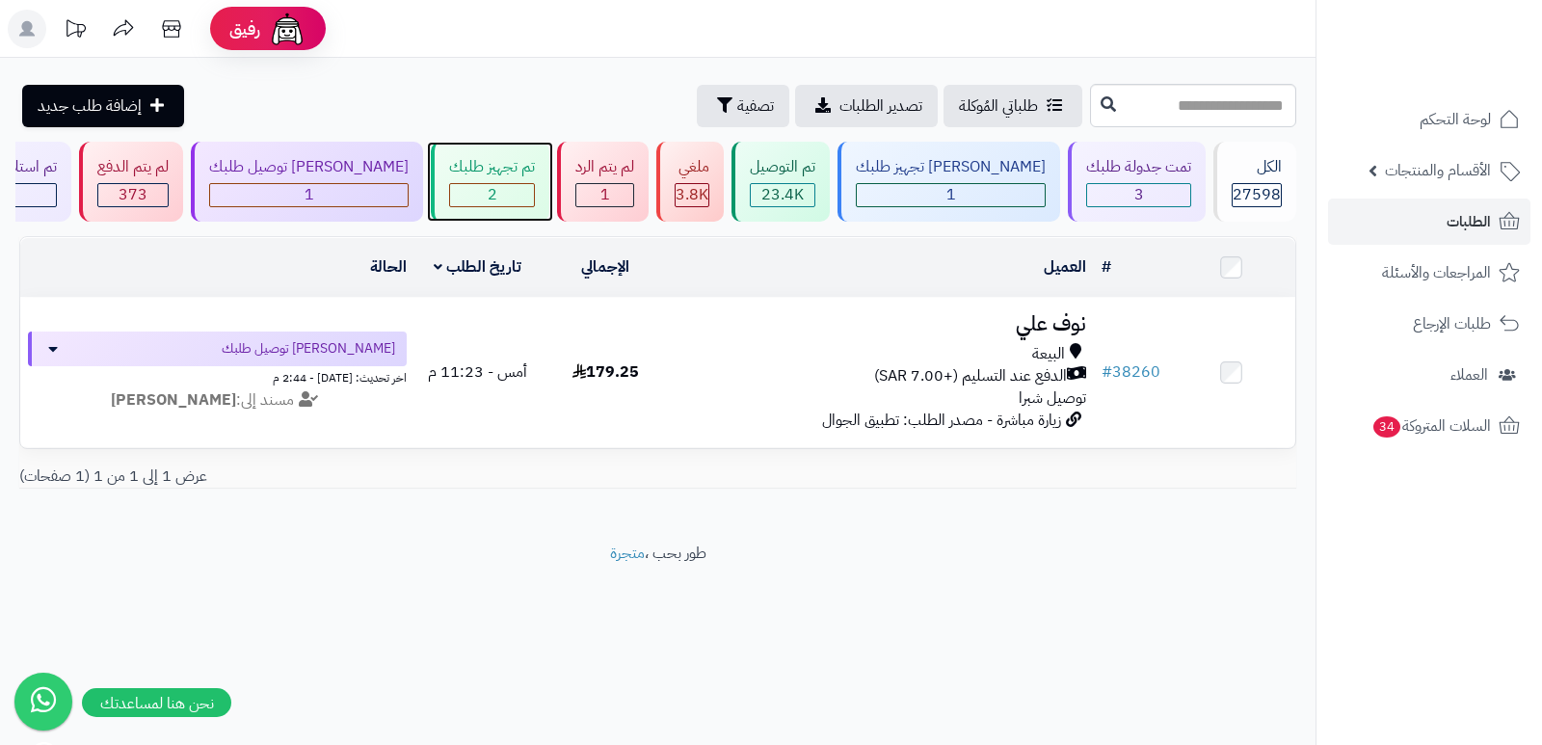
click at [535, 164] on div "تم تجهيز طلبك" at bounding box center [492, 167] width 86 height 22
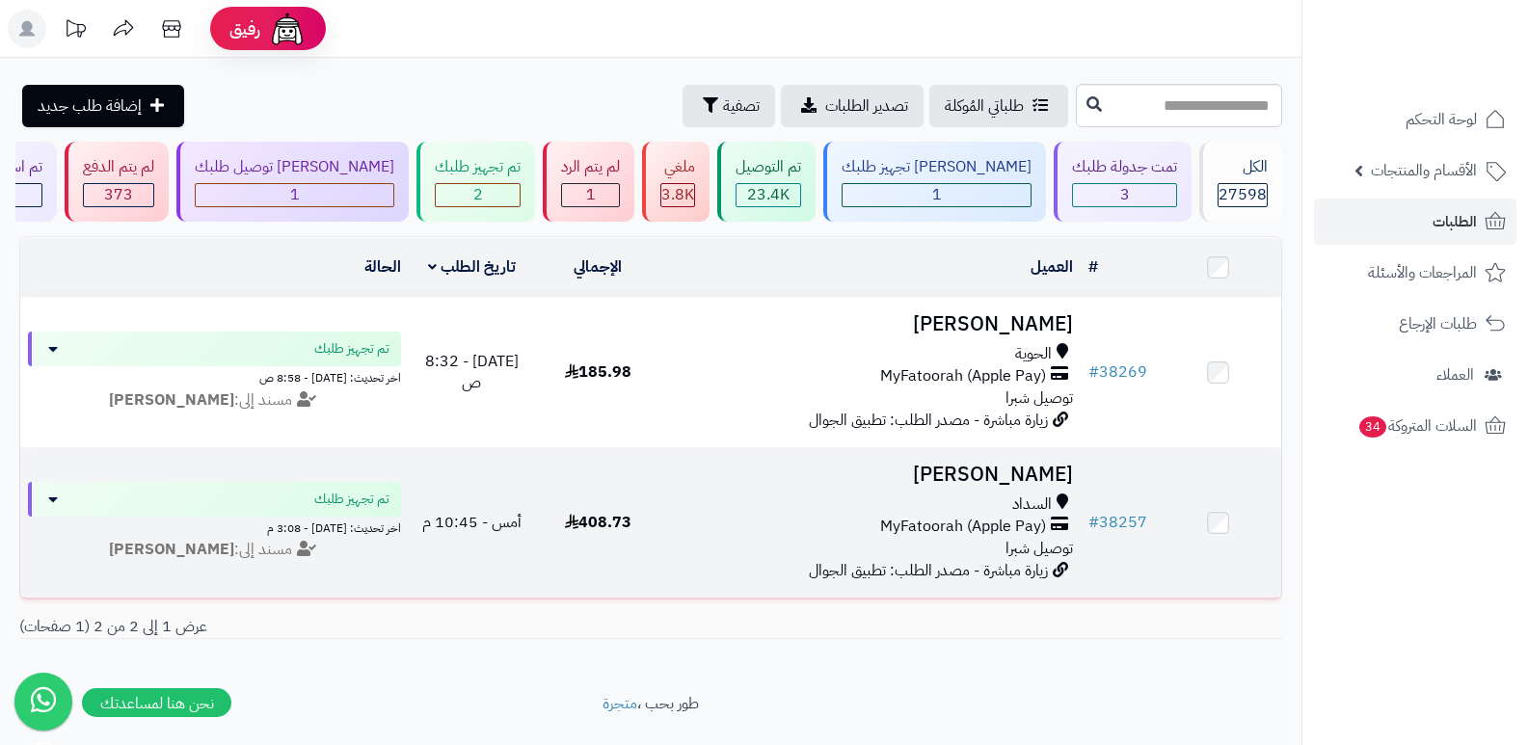
click at [1053, 480] on h3 "فيصل العتيبي" at bounding box center [871, 475] width 405 height 22
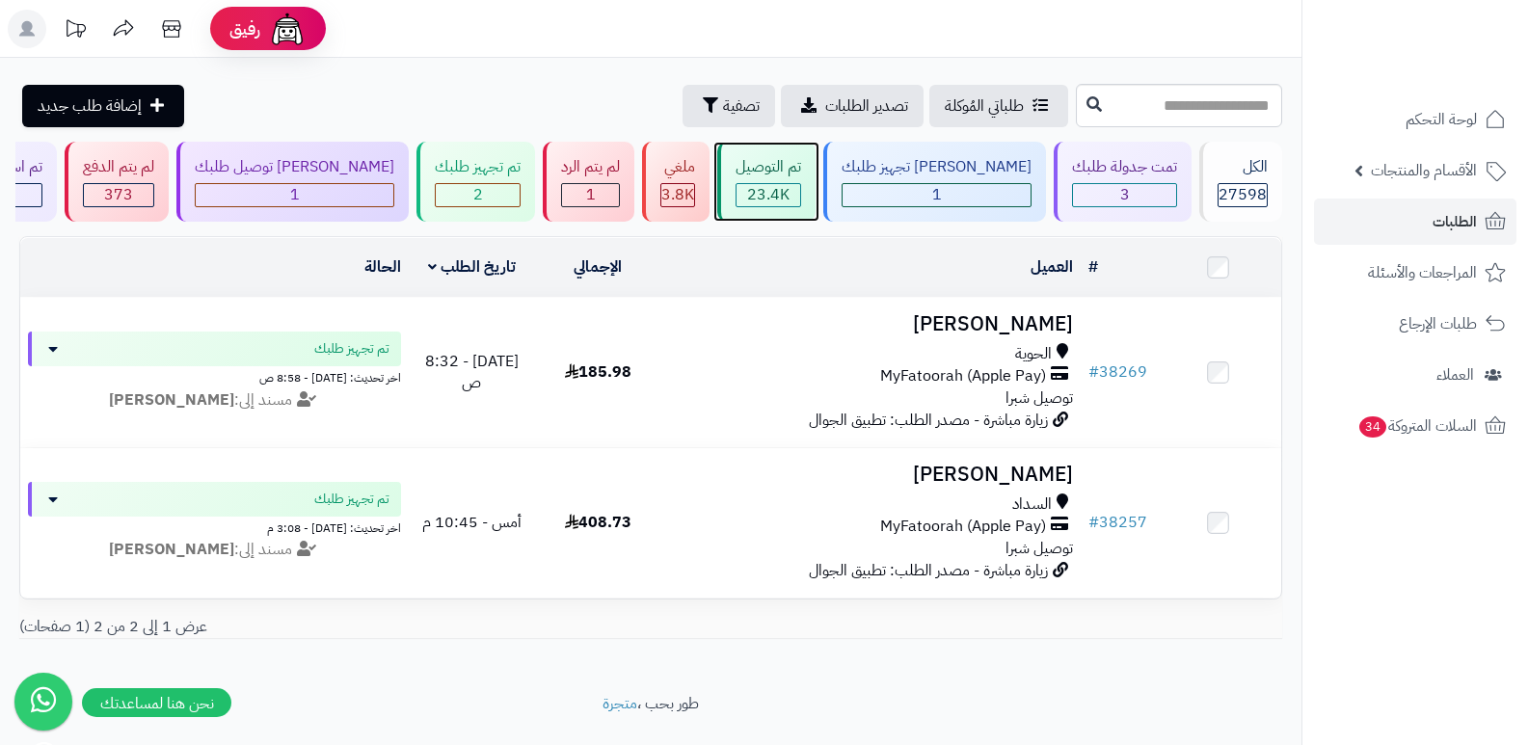
click at [801, 164] on div "تم التوصيل" at bounding box center [768, 167] width 66 height 22
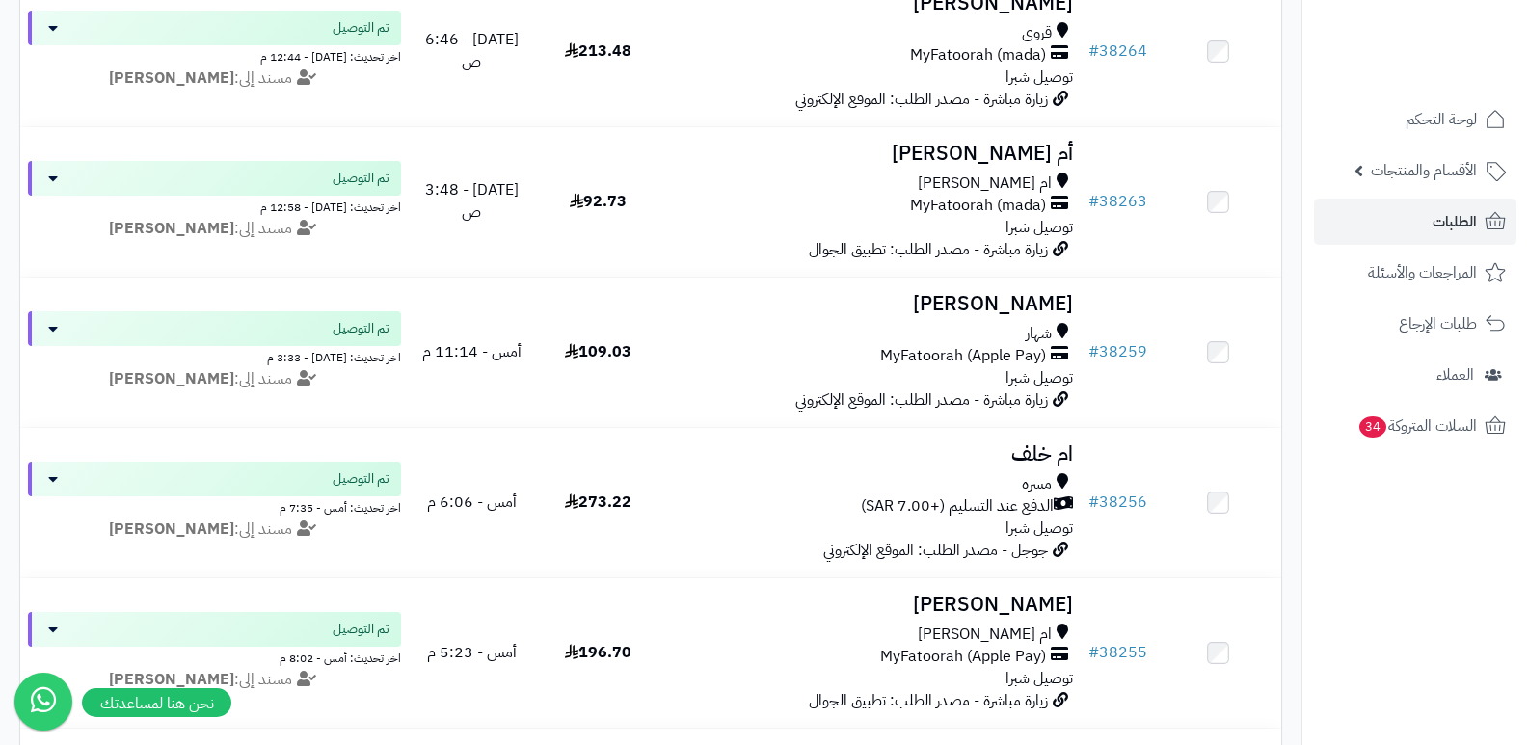
scroll to position [867, 0]
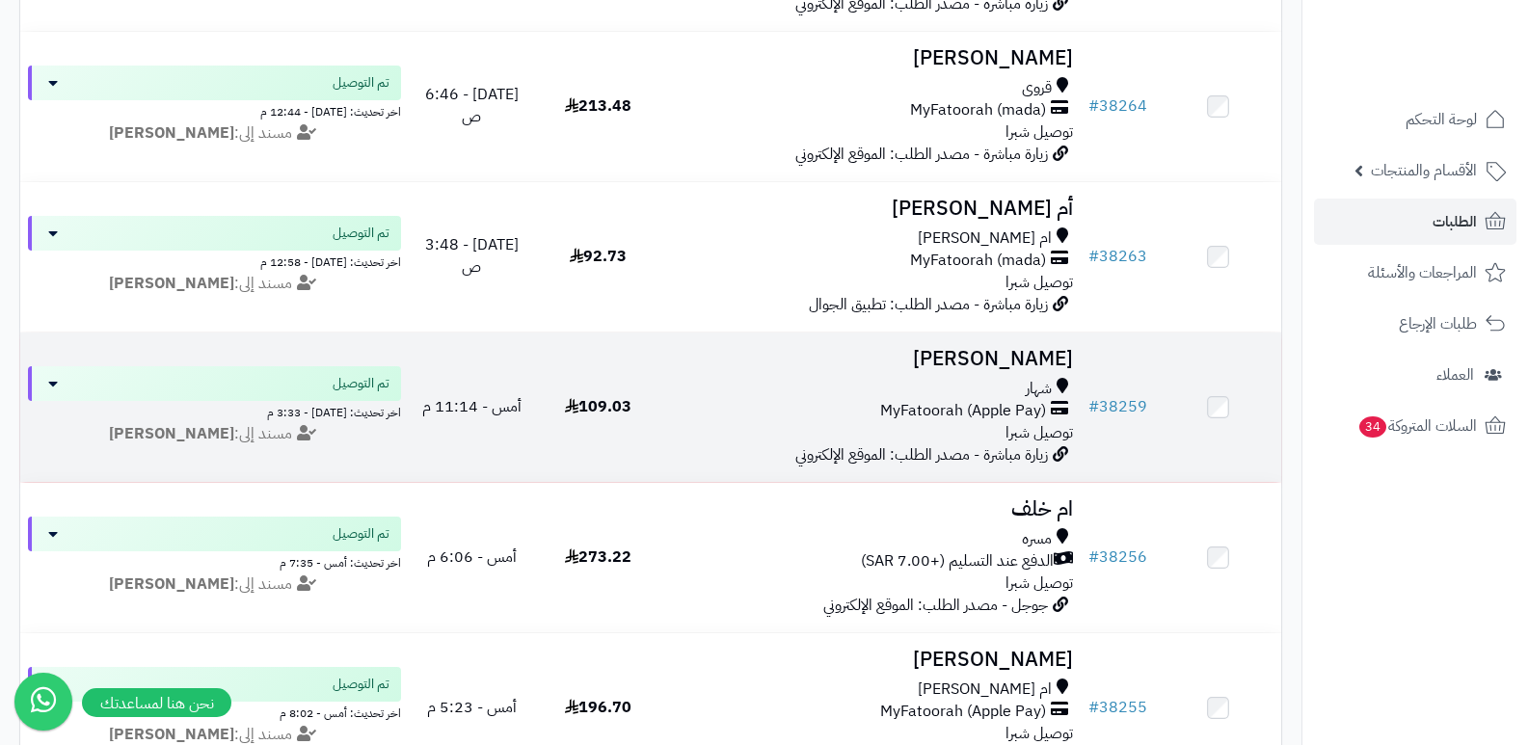
click at [1023, 360] on h3 "[PERSON_NAME]" at bounding box center [871, 359] width 405 height 22
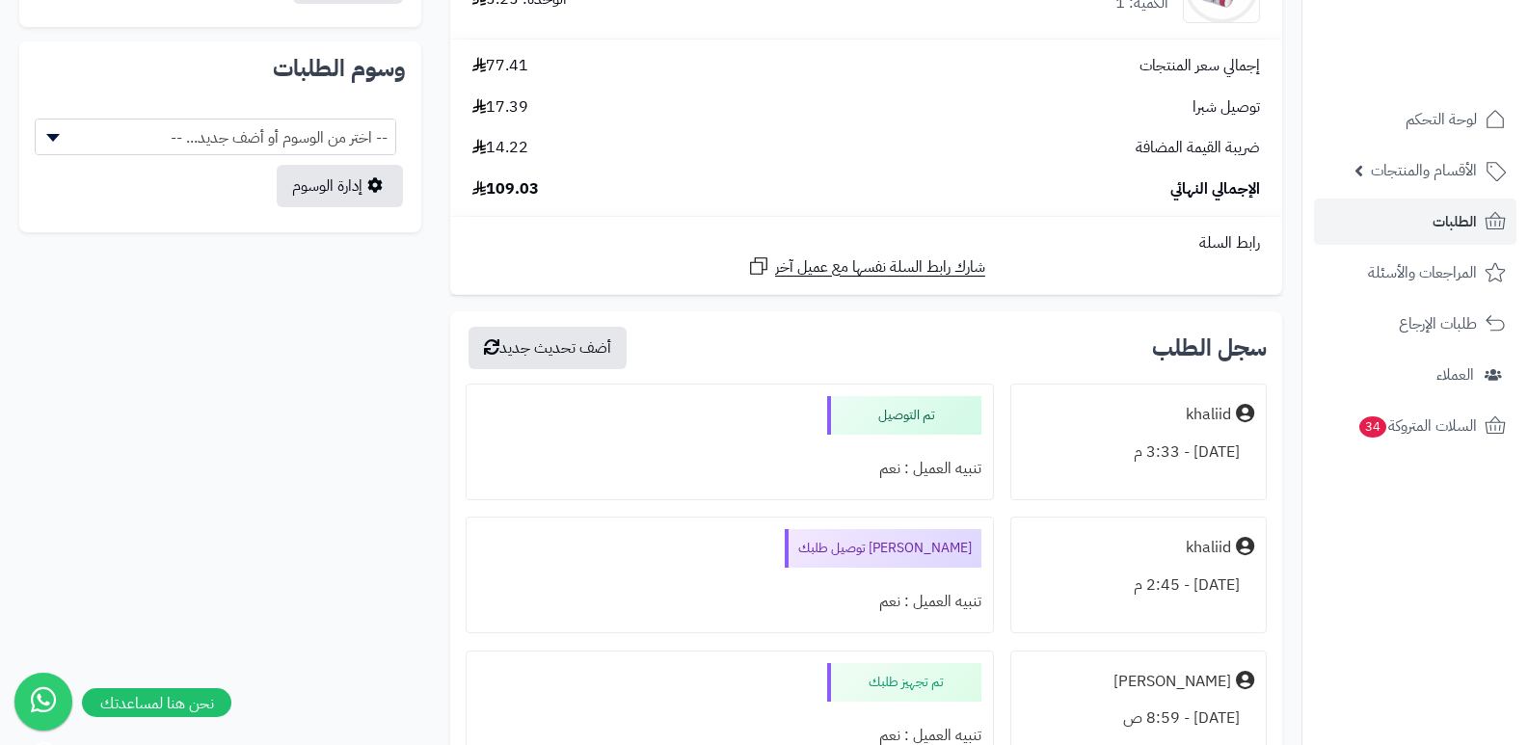
scroll to position [1446, 0]
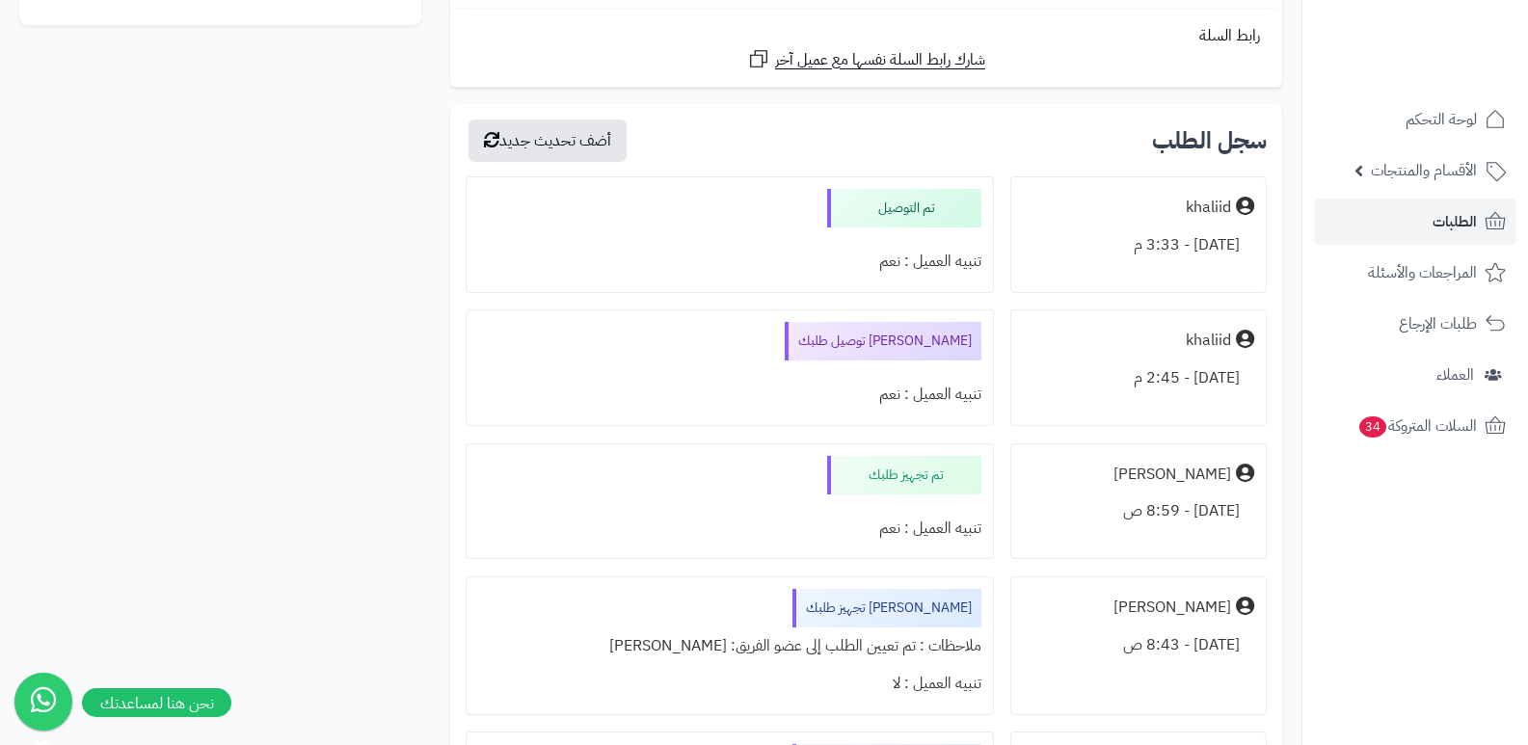
click at [1491, 582] on nav "لوحة التحكم الأقسام والمنتجات المنتجات الأقسام الماركات مواصفات المنتجات مواصفا…" at bounding box center [1414, 396] width 226 height 745
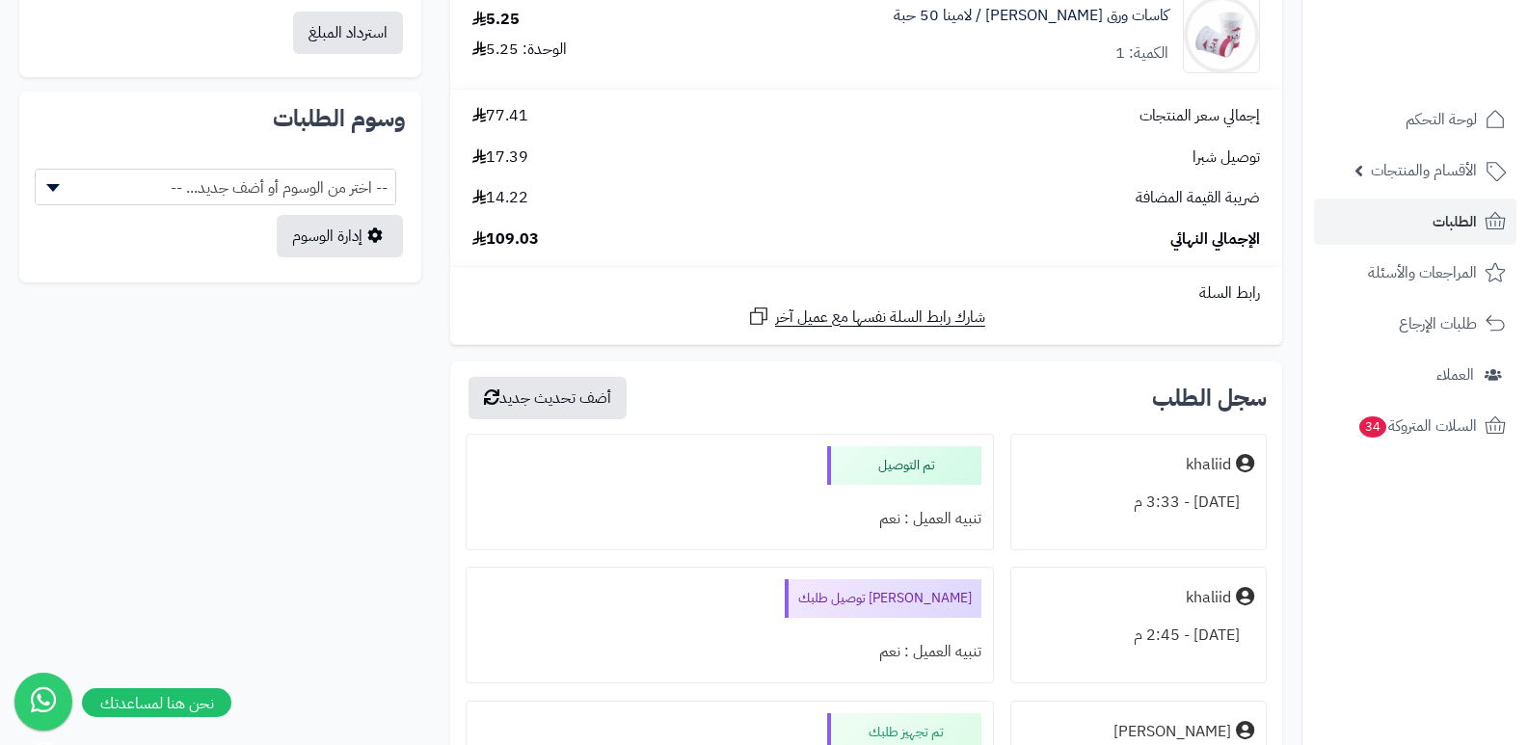
scroll to position [1157, 0]
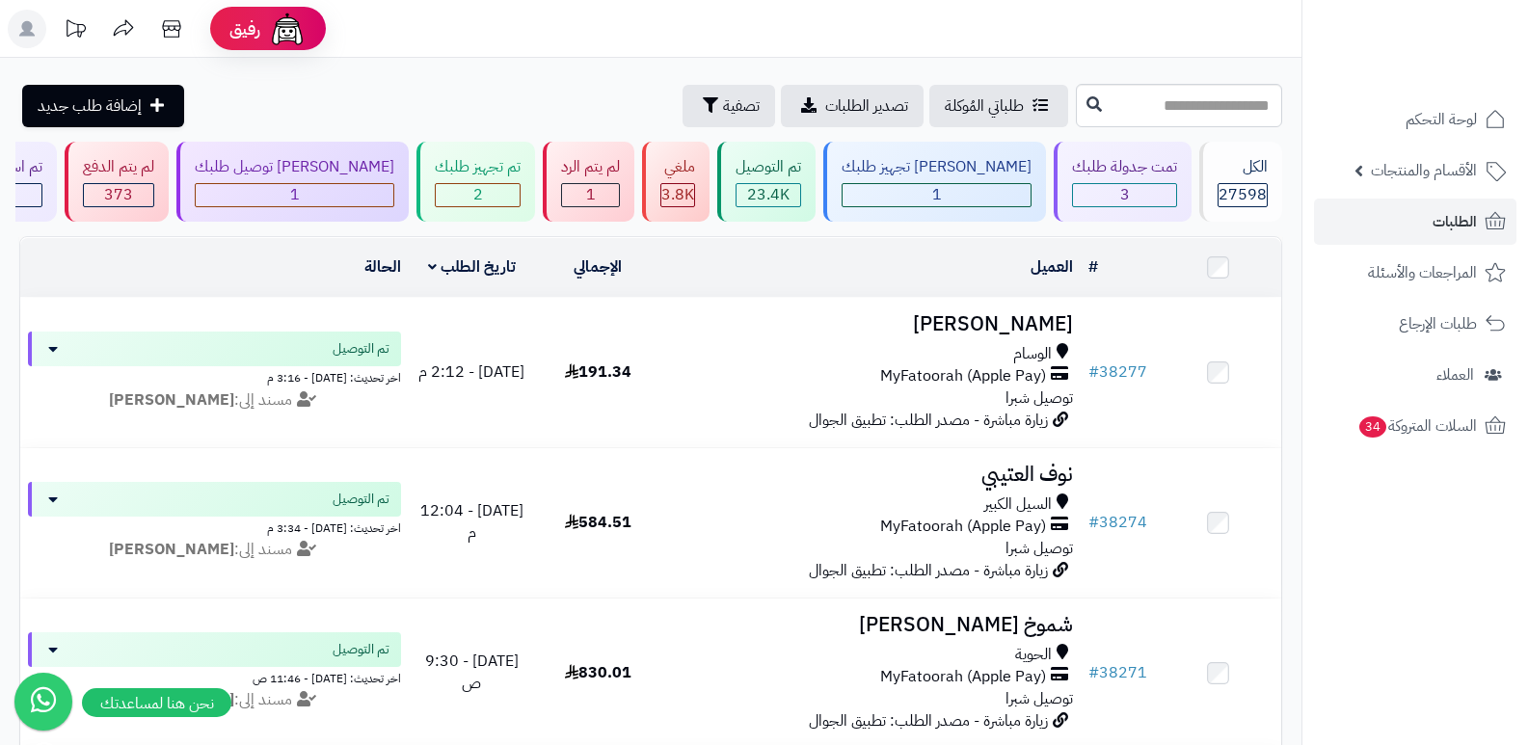
click at [1416, 647] on nav "لوحة التحكم الأقسام والمنتجات المنتجات الأقسام الماركات مواصفات المنتجات مواصفا…" at bounding box center [1414, 396] width 226 height 745
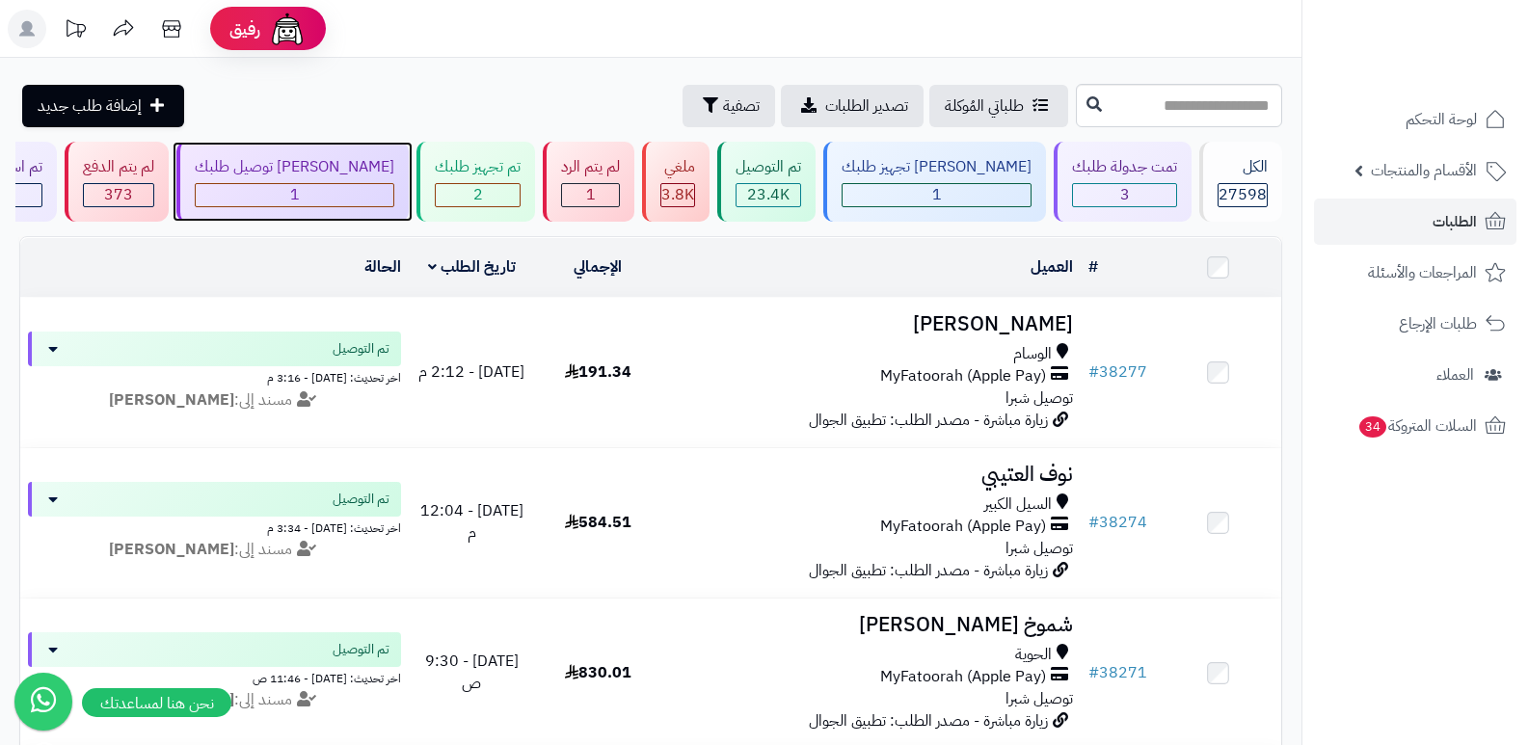
click at [394, 169] on div "[PERSON_NAME] توصيل طلبك" at bounding box center [295, 167] width 200 height 22
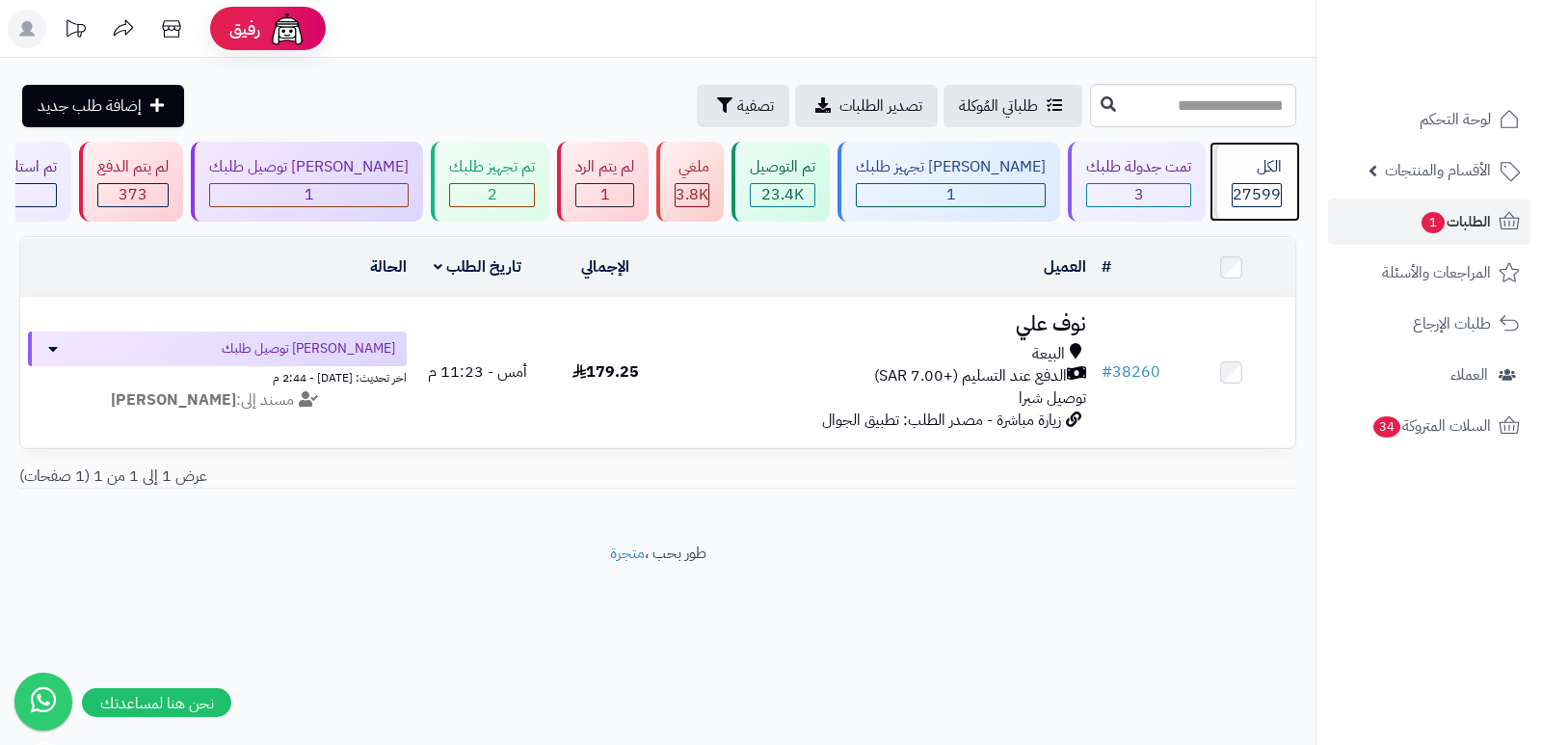
click at [1257, 180] on div "الكل 27599" at bounding box center [1254, 182] width 83 height 80
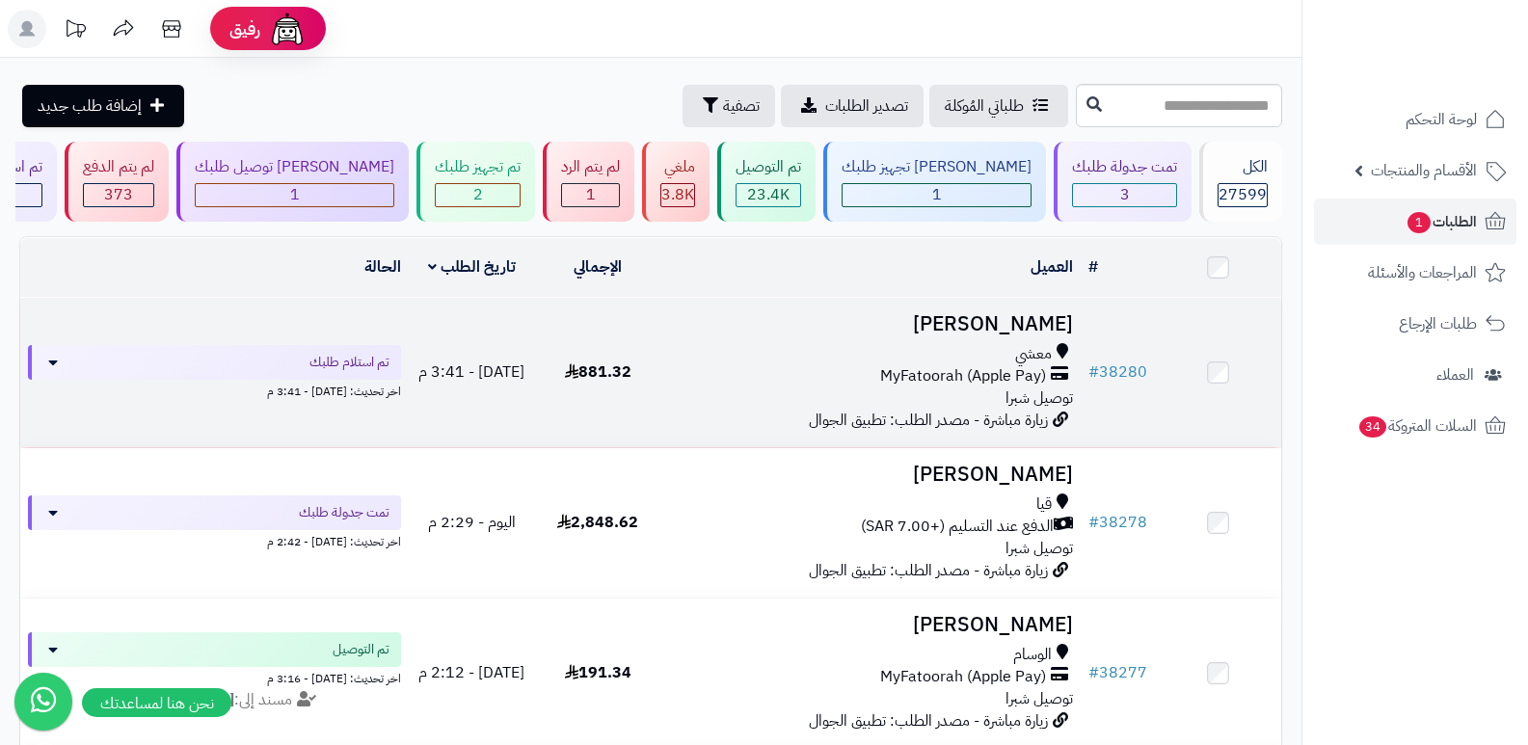
click at [1040, 321] on h3 "[PERSON_NAME]" at bounding box center [871, 324] width 405 height 22
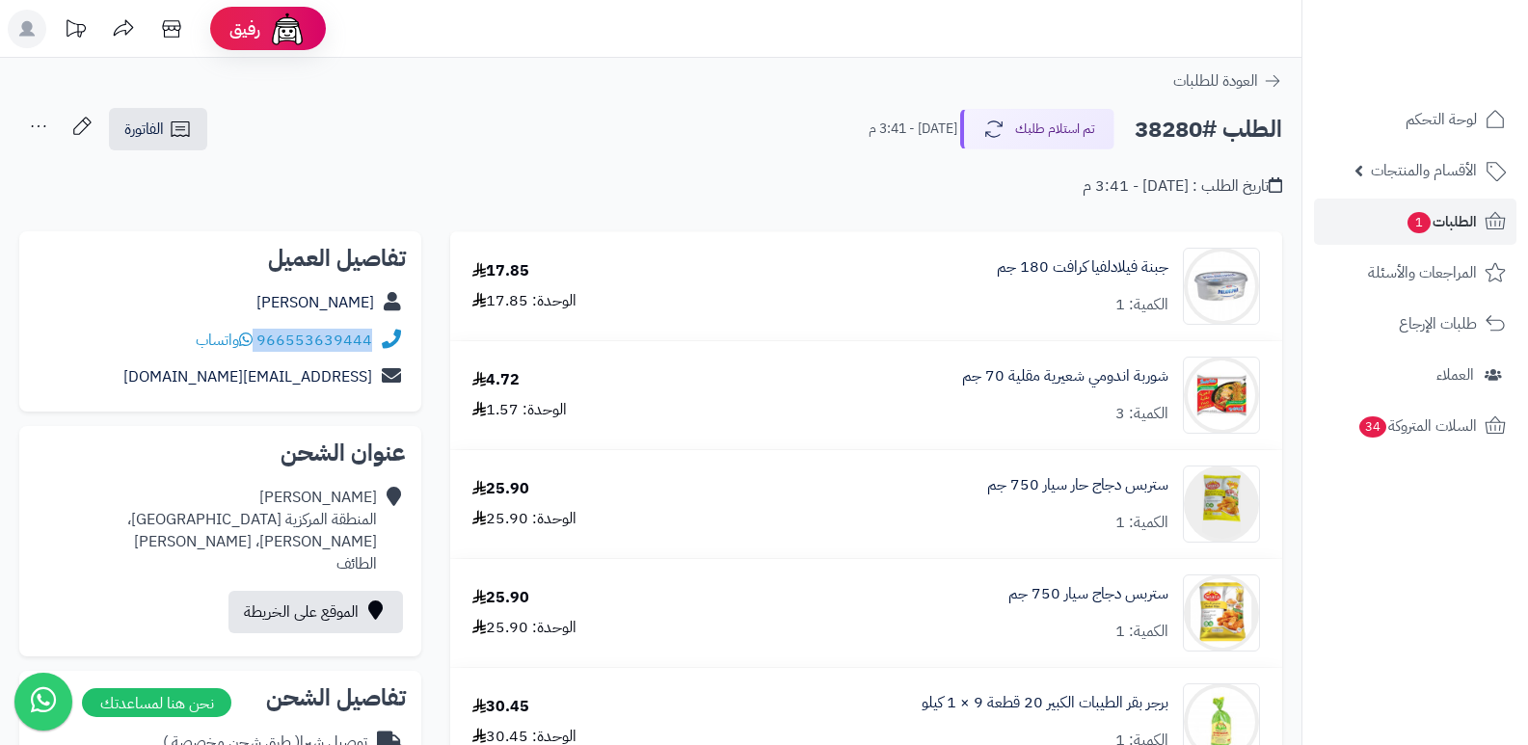
drag, startPoint x: 257, startPoint y: 339, endPoint x: 379, endPoint y: 350, distance: 121.9
click at [379, 350] on div "966553639444 واتساب" at bounding box center [220, 341] width 371 height 38
copy div "966553639444"
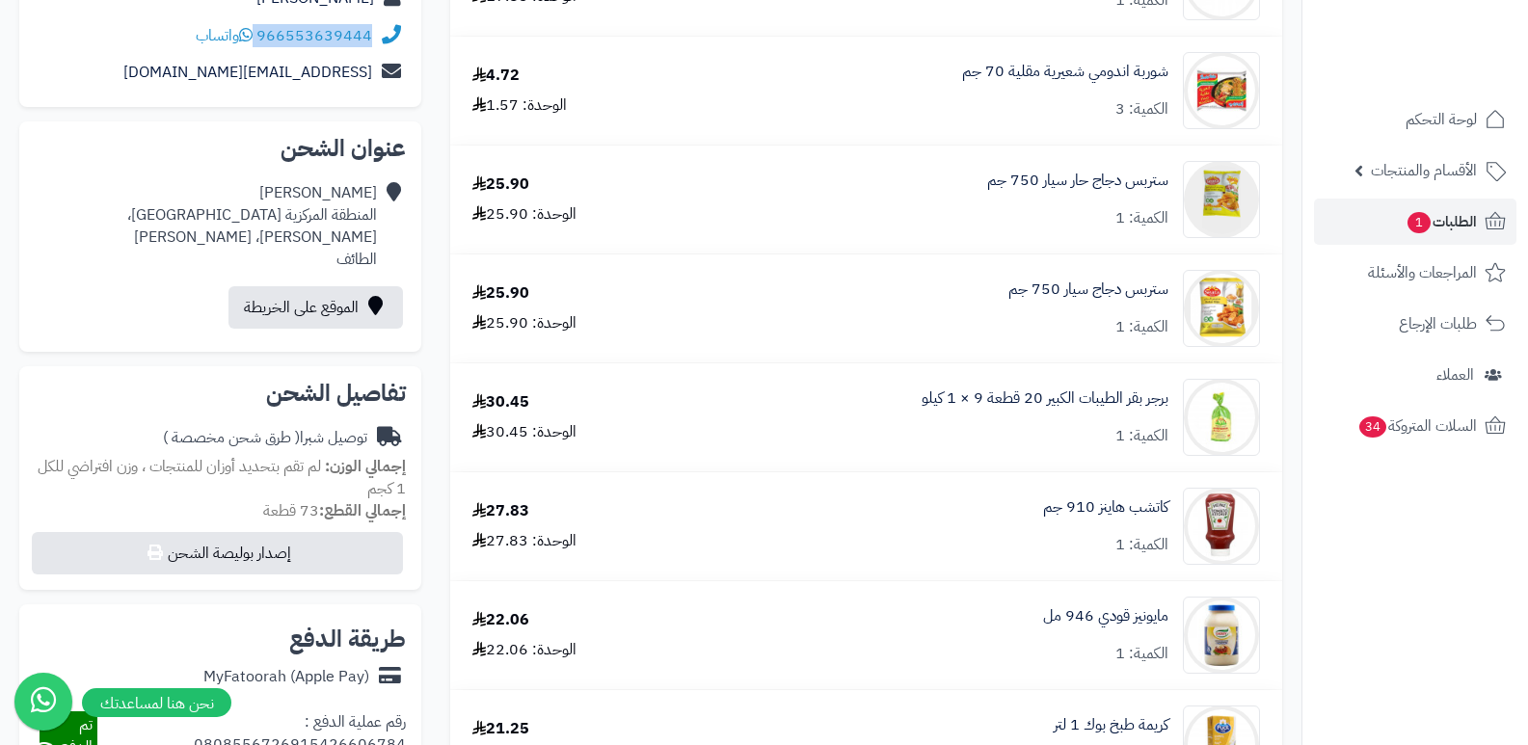
scroll to position [96, 0]
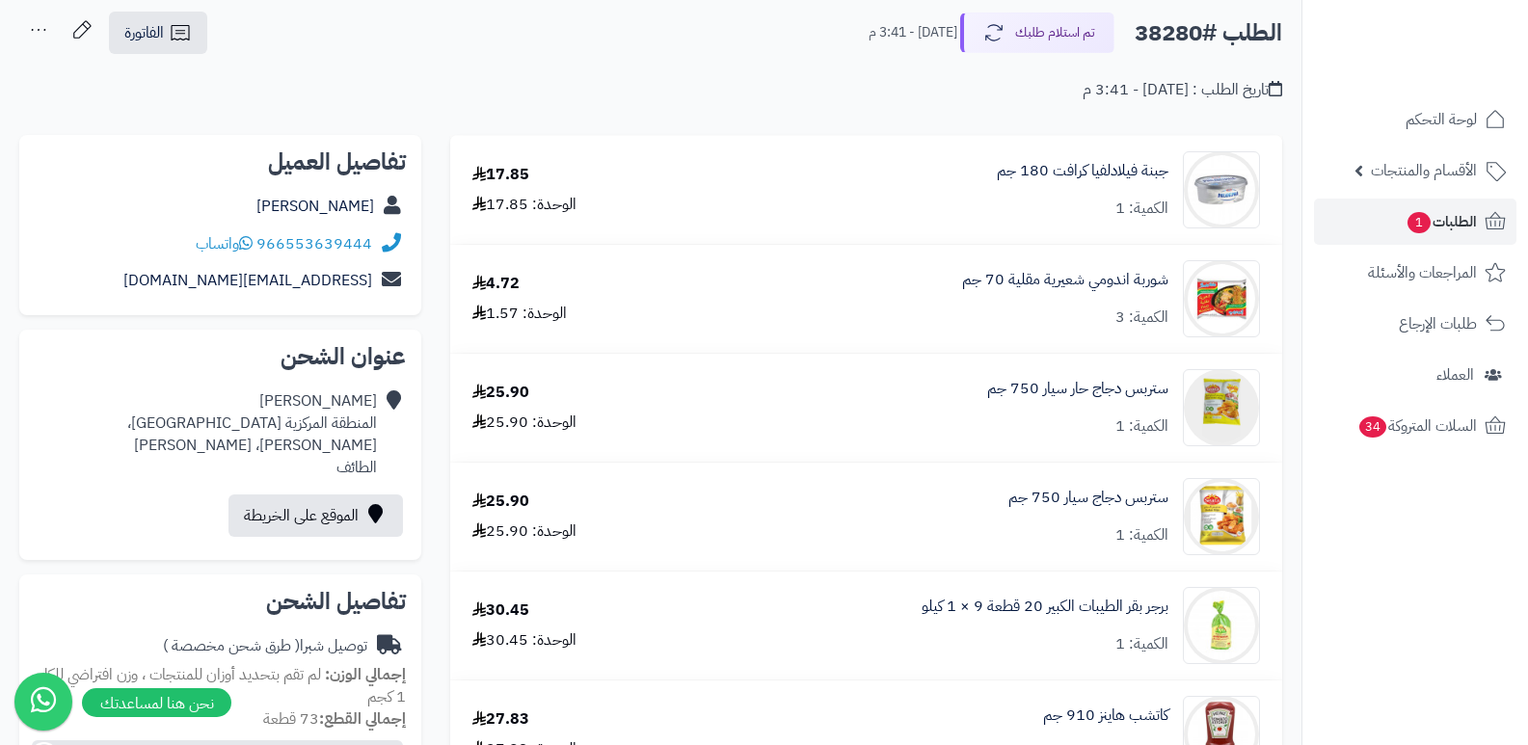
click at [1384, 629] on nav "لوحة التحكم الأقسام والمنتجات المنتجات الأقسام الماركات مواصفات المنتجات مواصفا…" at bounding box center [1414, 396] width 226 height 745
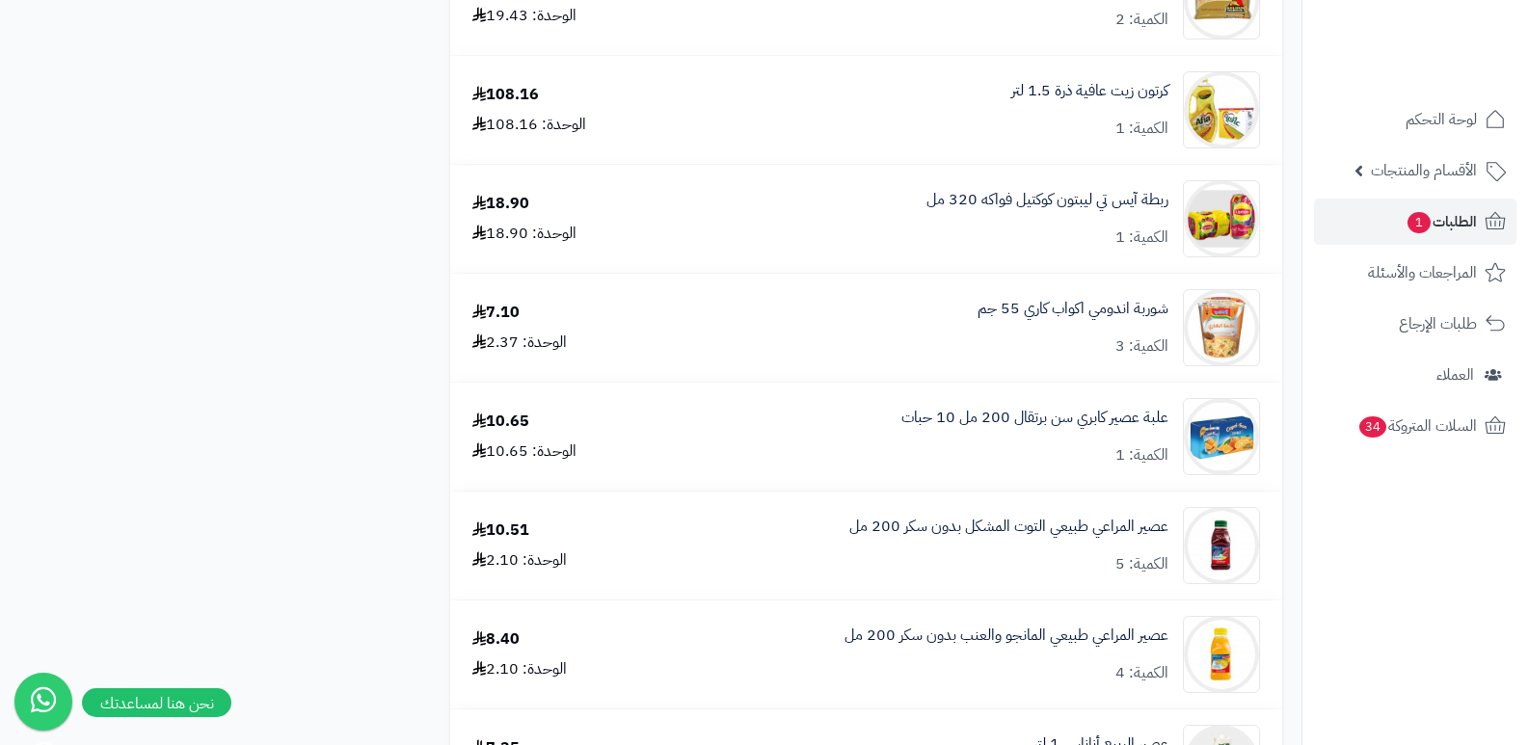
scroll to position [2409, 0]
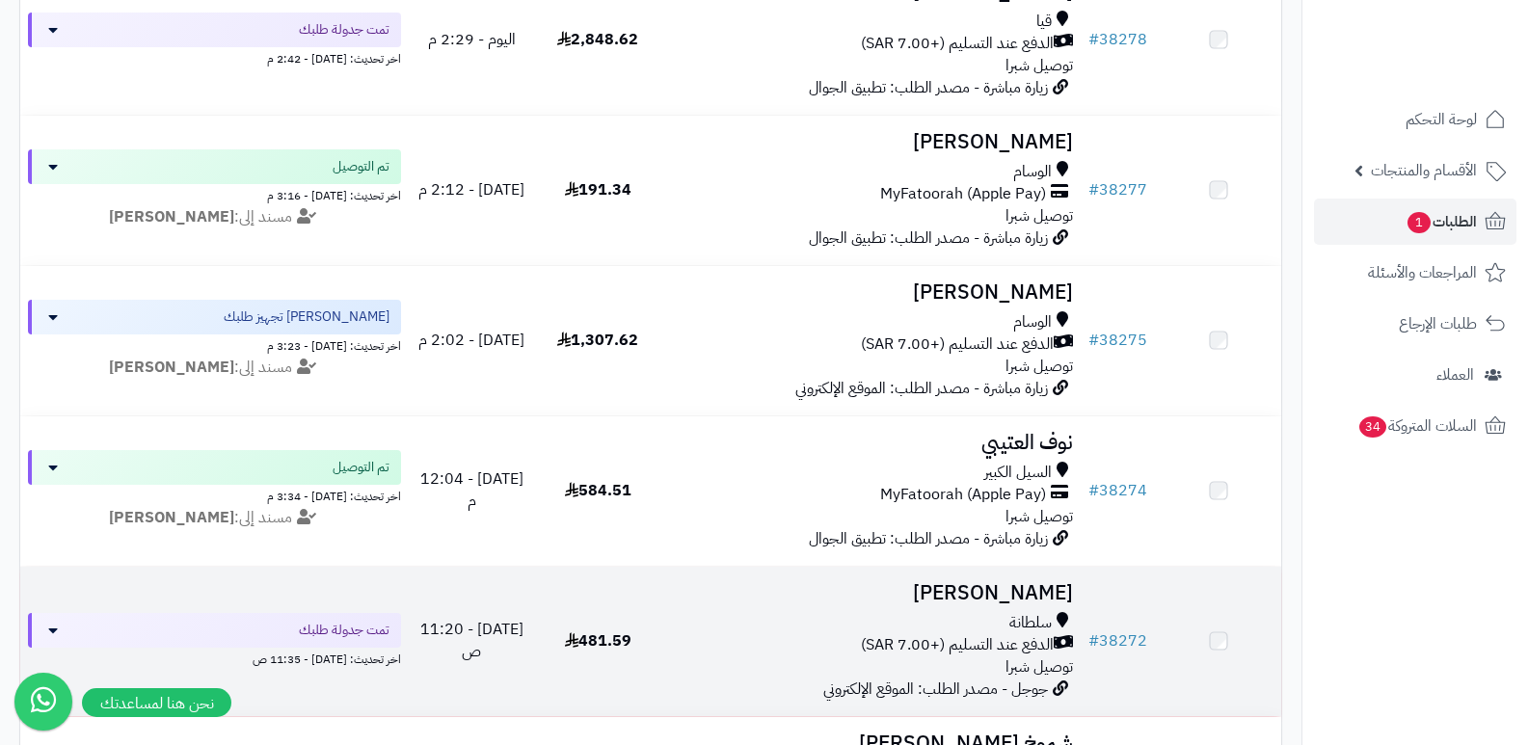
scroll to position [482, 0]
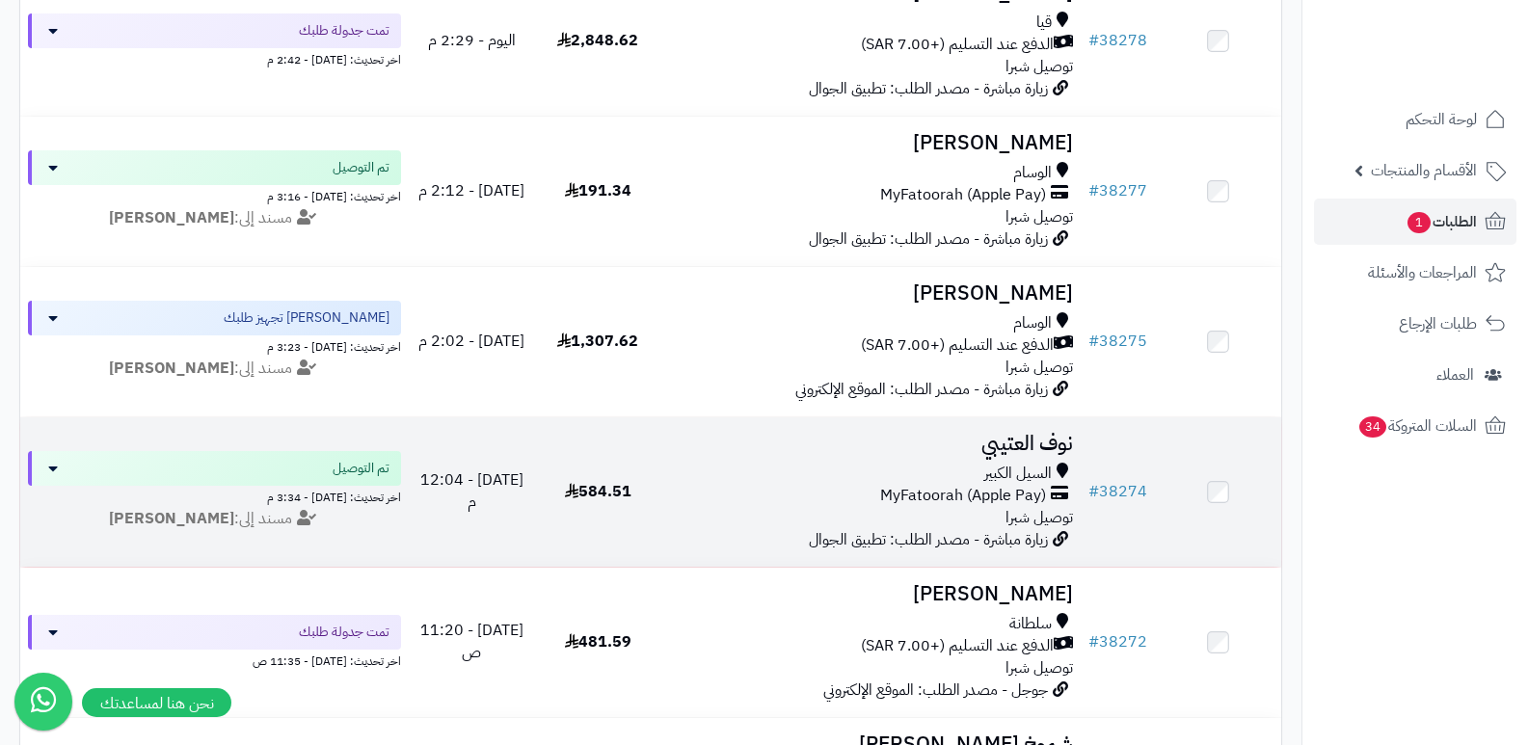
click at [1024, 442] on h3 "نوف العتيبي" at bounding box center [871, 444] width 405 height 22
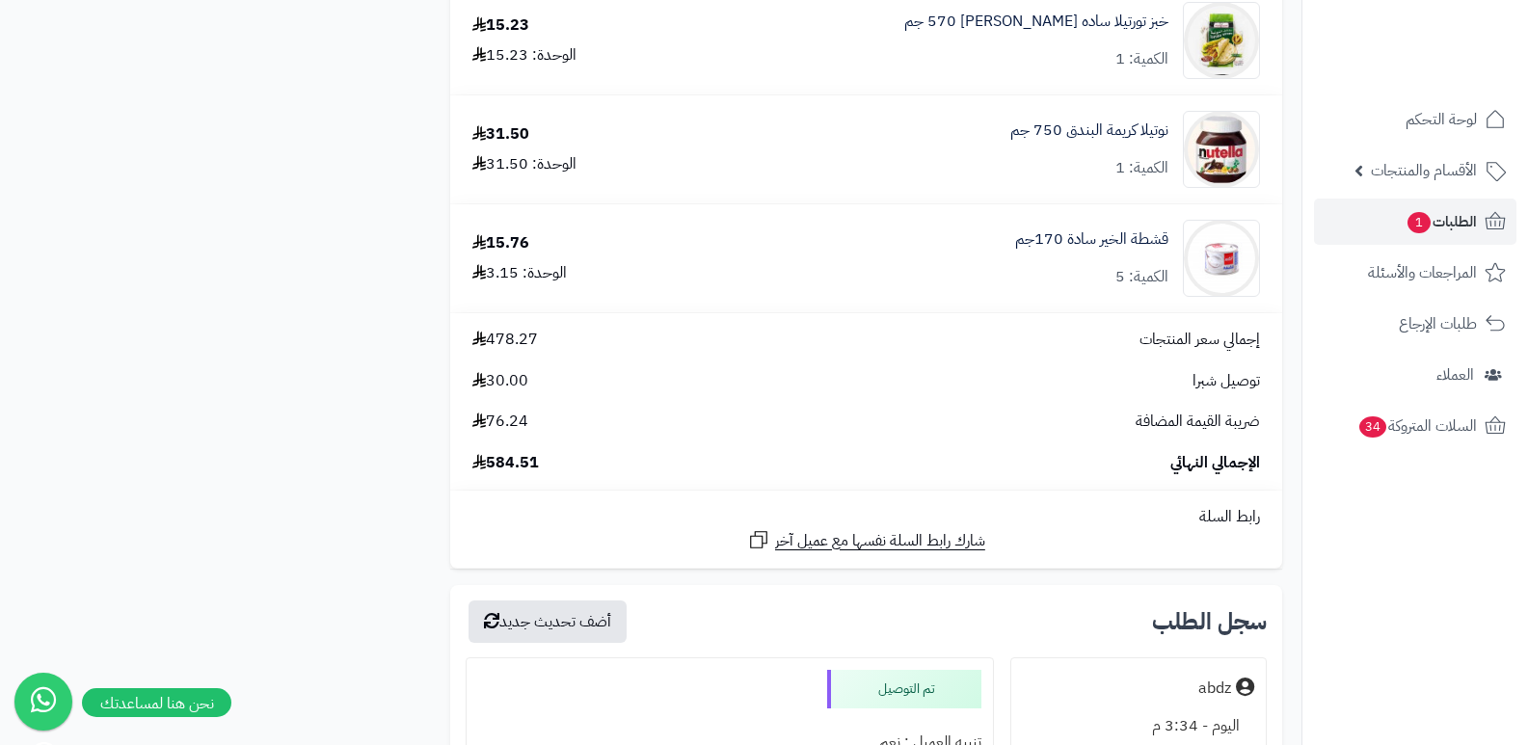
scroll to position [3277, 0]
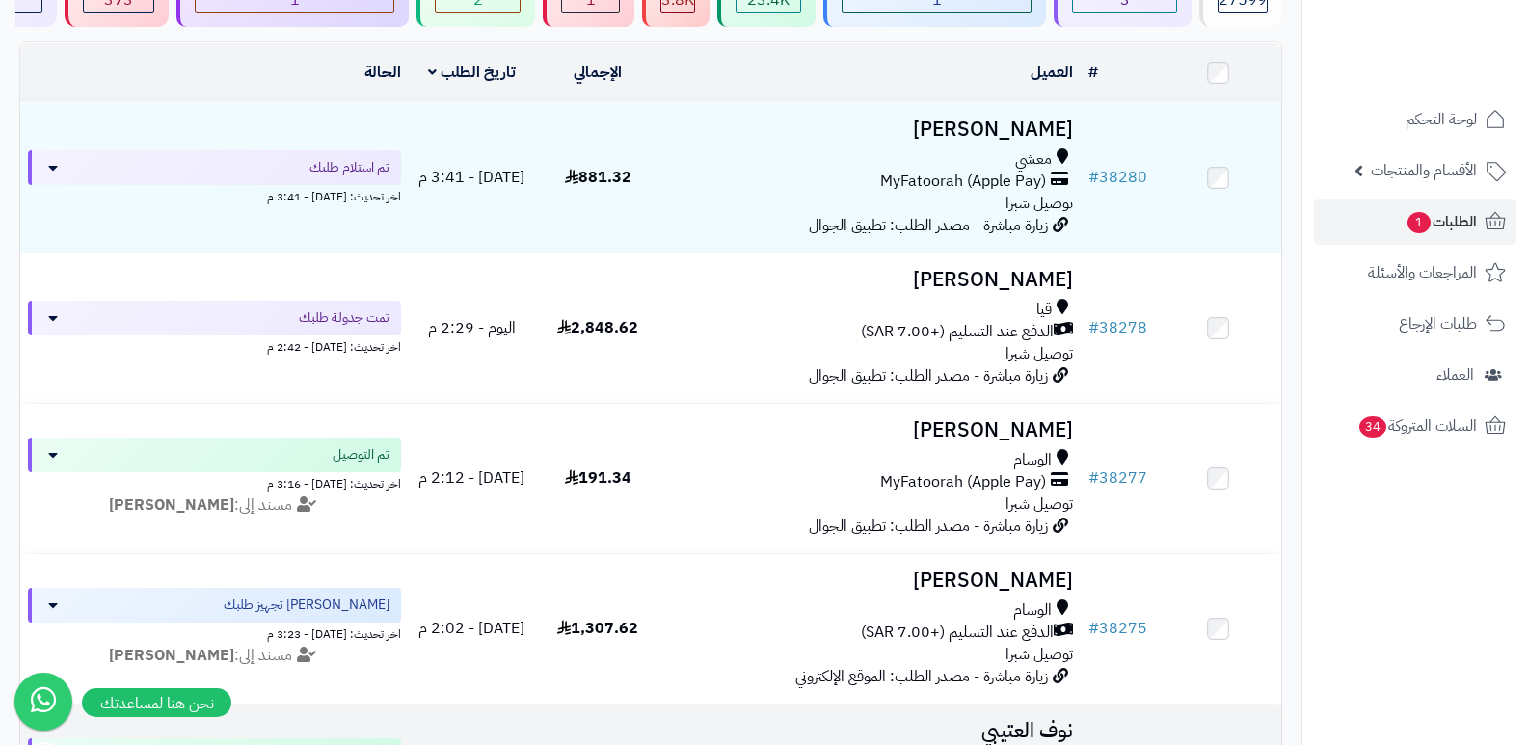
scroll to position [193, 0]
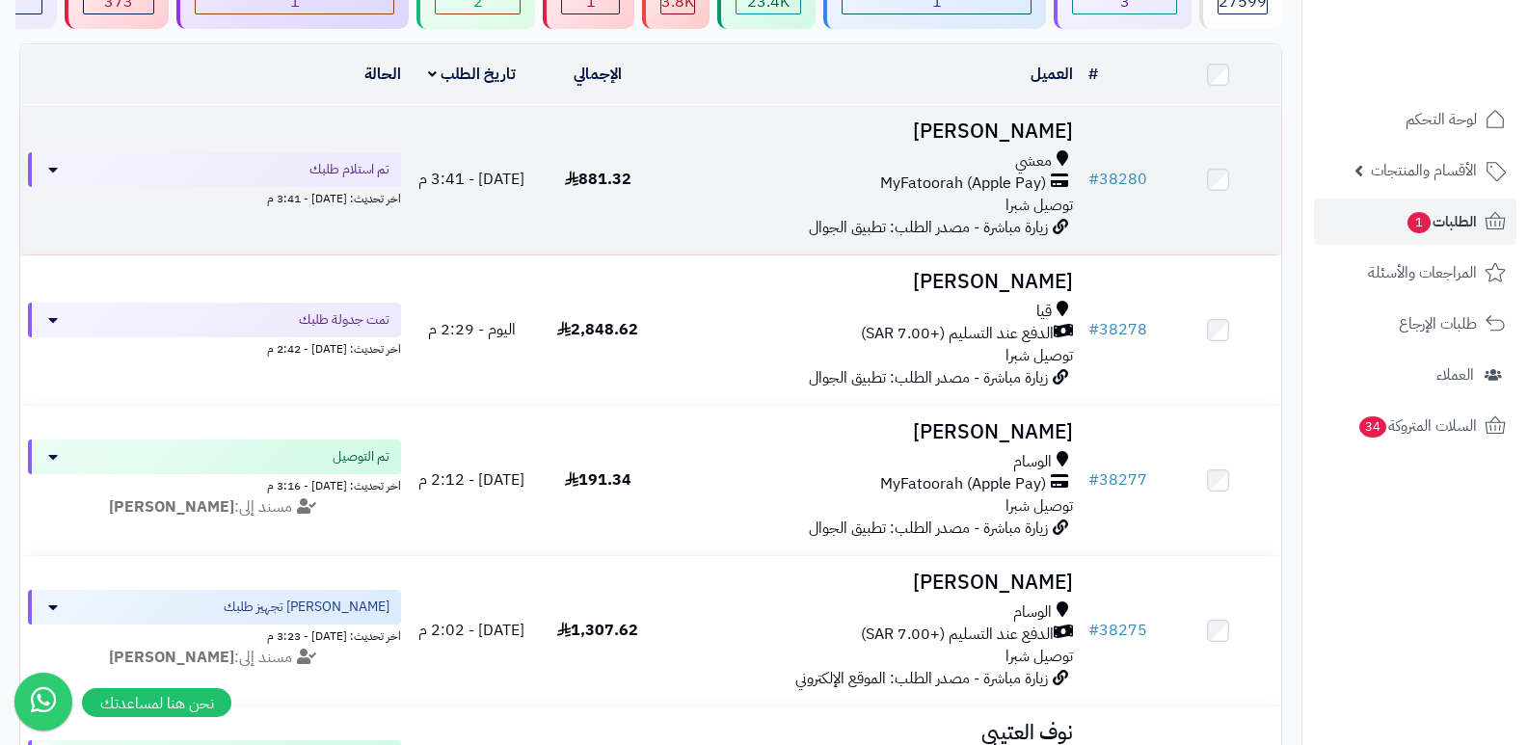
click at [1044, 138] on h3 "[PERSON_NAME]" at bounding box center [871, 131] width 405 height 22
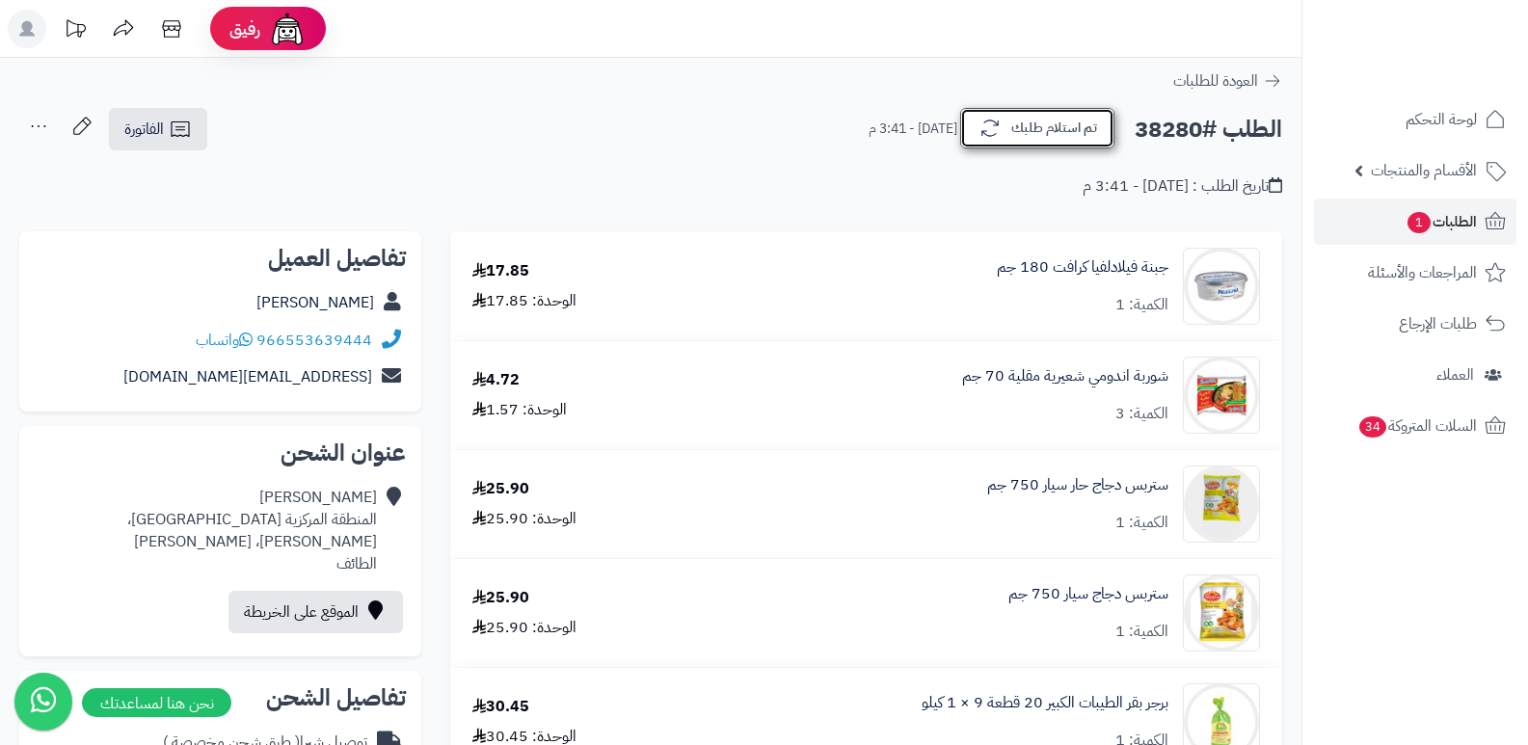
click at [1055, 133] on button "تم استلام طلبك" at bounding box center [1037, 128] width 154 height 40
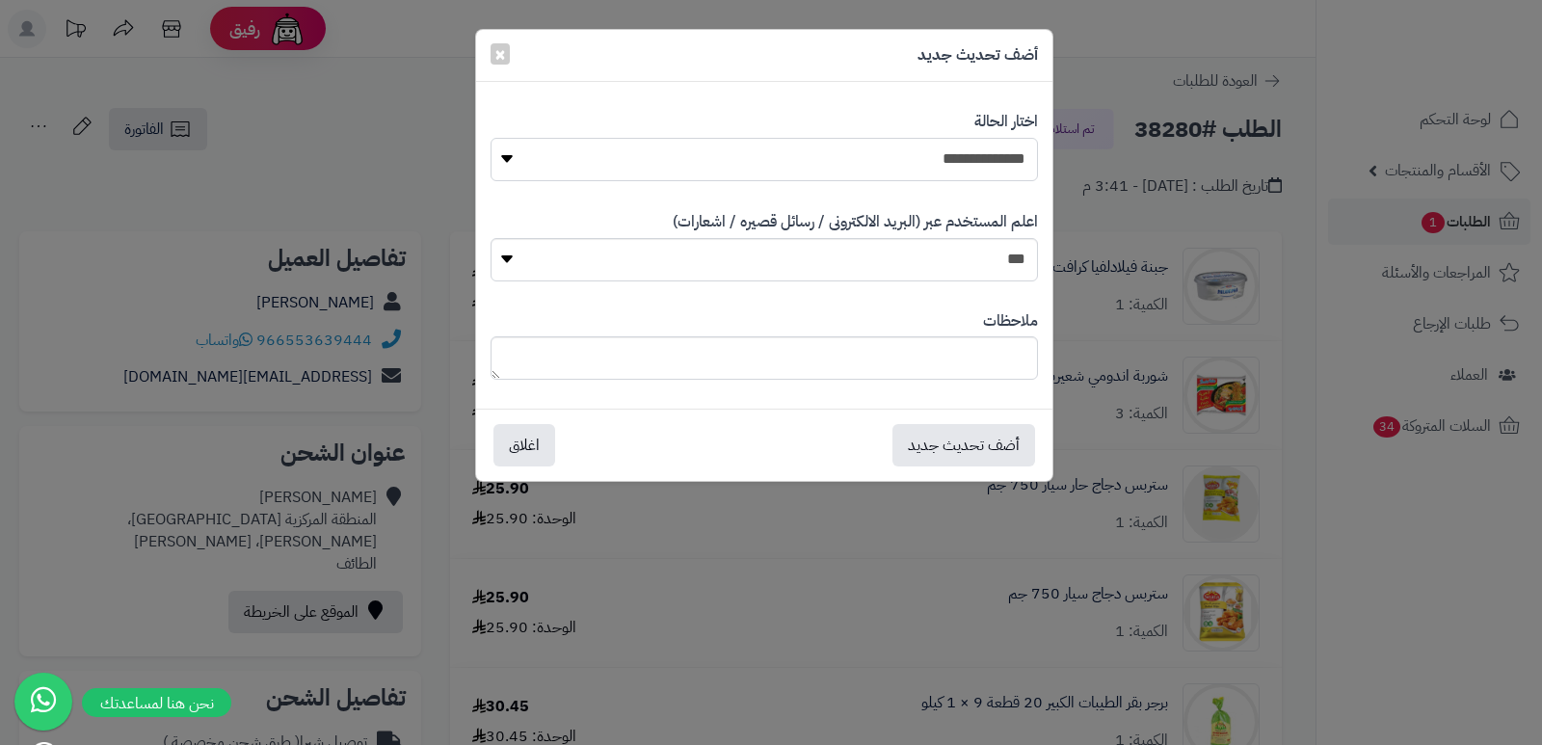
click at [879, 155] on select "**********" at bounding box center [764, 159] width 547 height 43
select select "*"
click at [491, 138] on select "**********" at bounding box center [764, 159] width 547 height 43
click at [926, 359] on textarea at bounding box center [764, 357] width 547 height 43
type textarea "****"
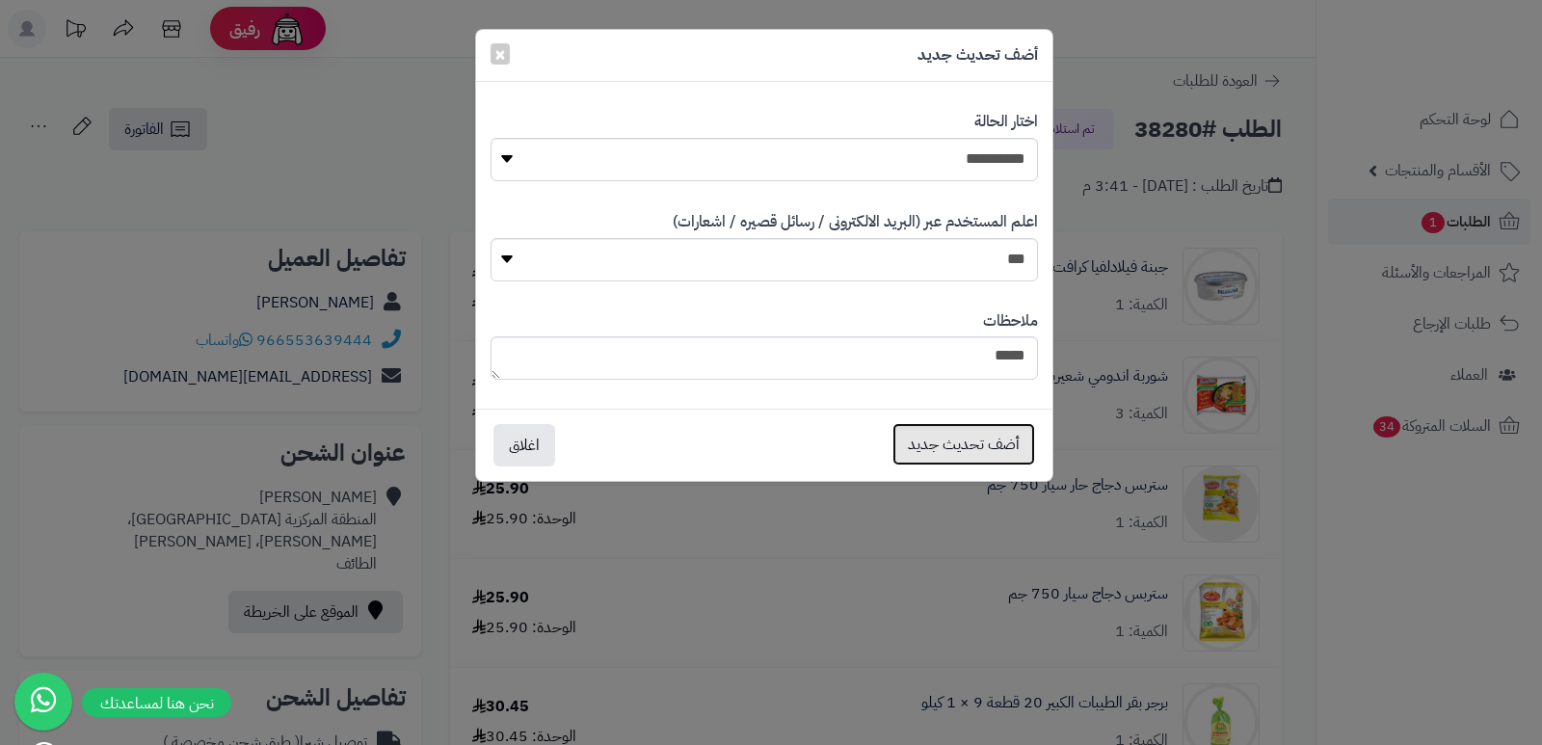
click at [943, 440] on button "أضف تحديث جديد" at bounding box center [963, 444] width 143 height 42
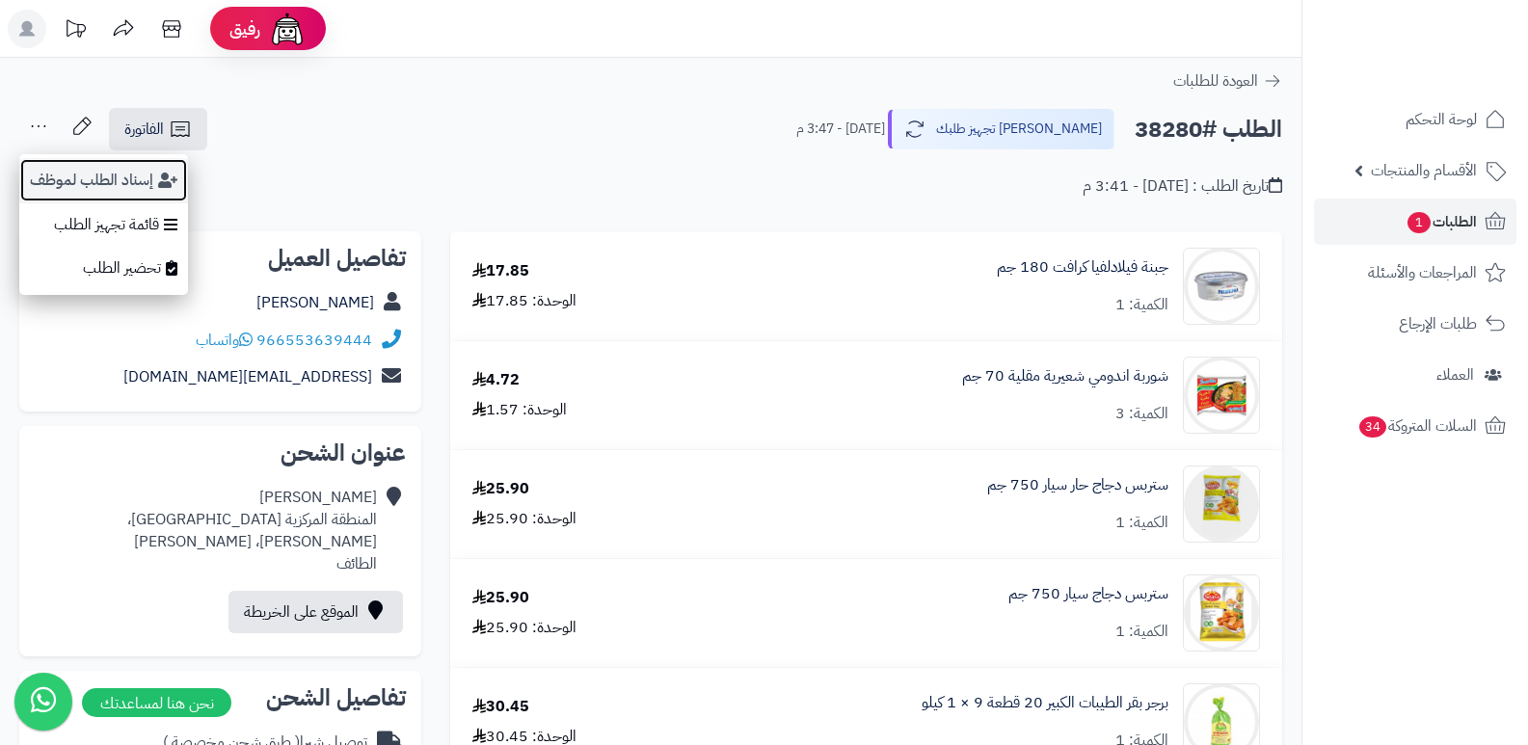
click at [65, 173] on button "إسناد الطلب لموظف" at bounding box center [103, 180] width 169 height 44
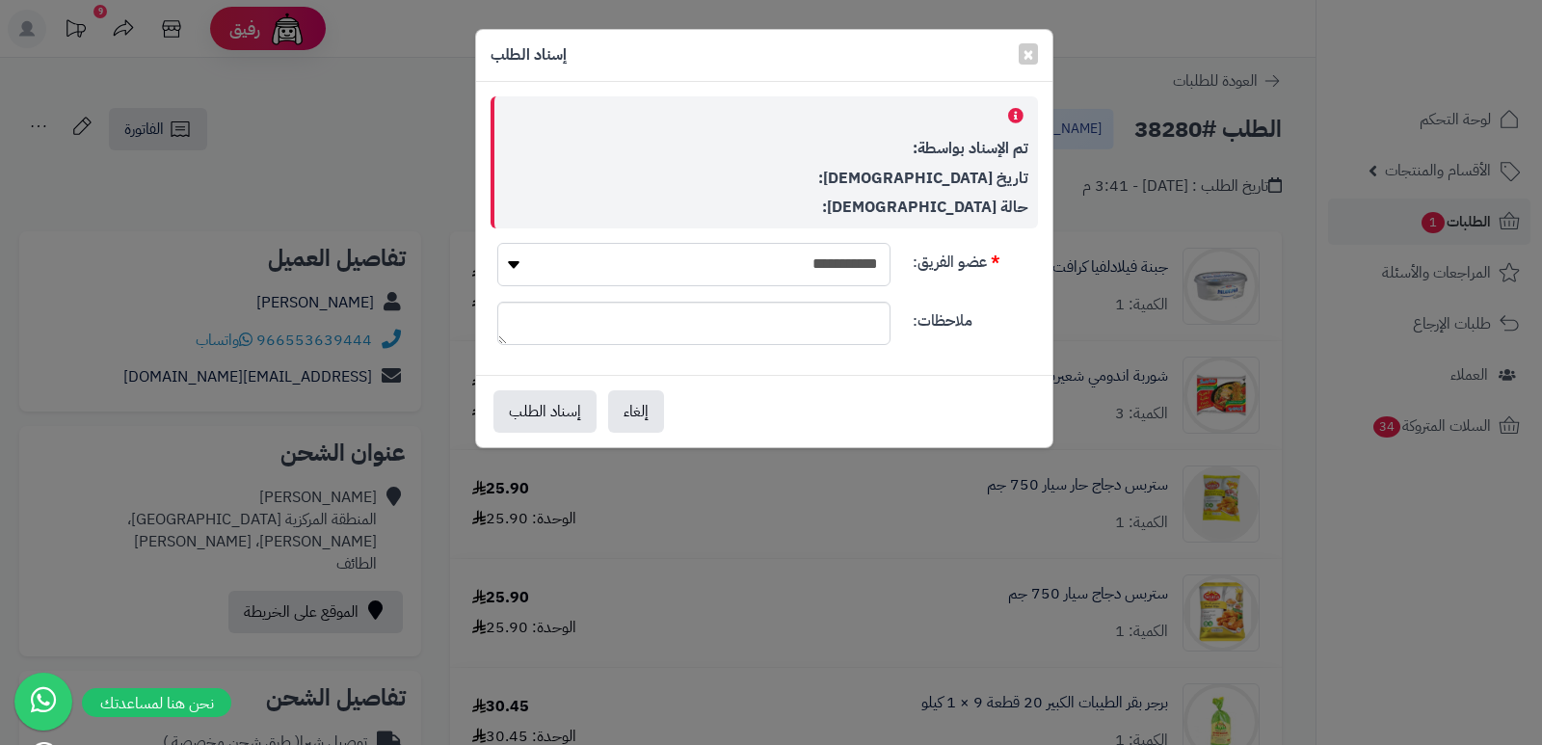
click at [860, 265] on select "**********" at bounding box center [693, 264] width 393 height 43
select select "**"
click at [497, 243] on select "**********" at bounding box center [693, 264] width 393 height 43
click at [544, 413] on button "إسناد الطلب" at bounding box center [544, 410] width 103 height 42
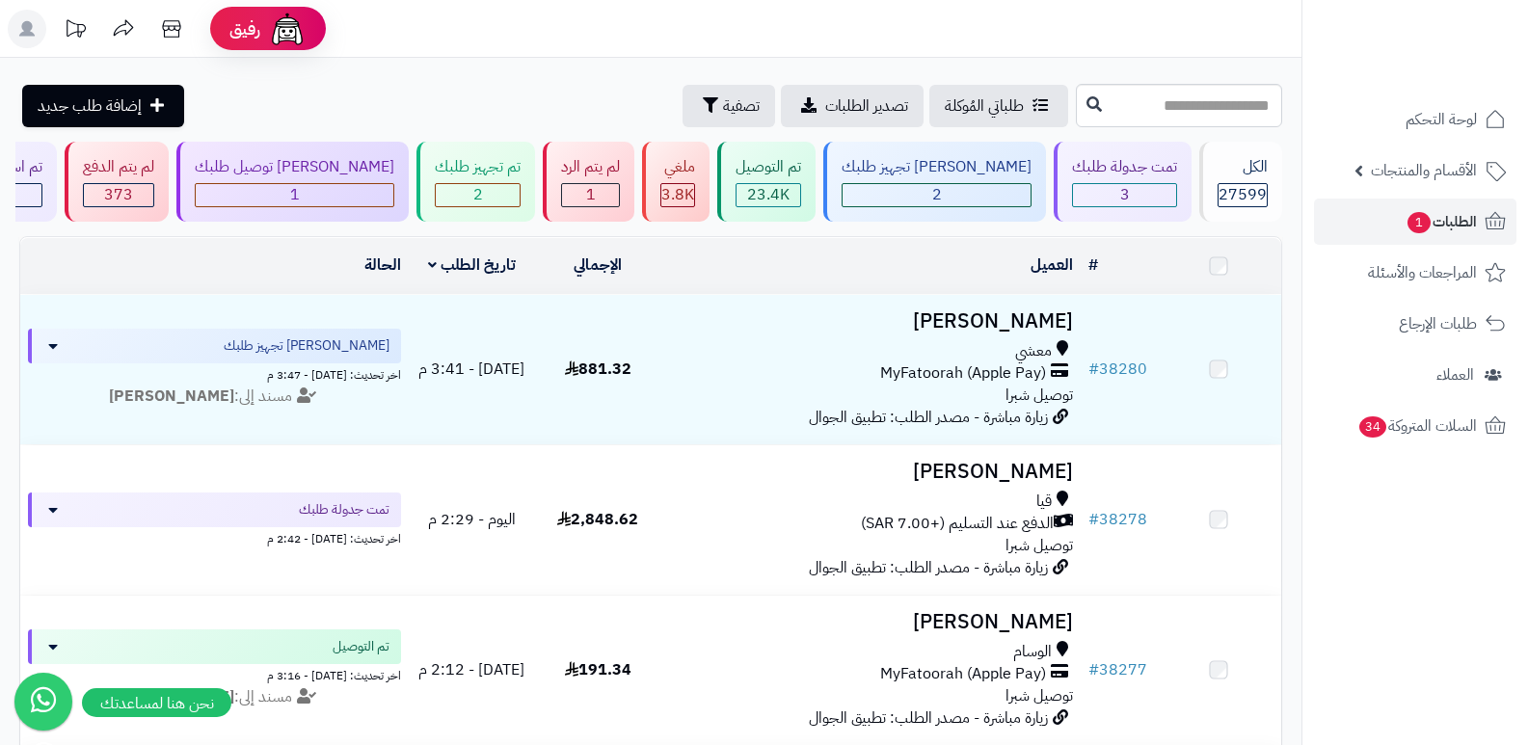
scroll to position [193, 0]
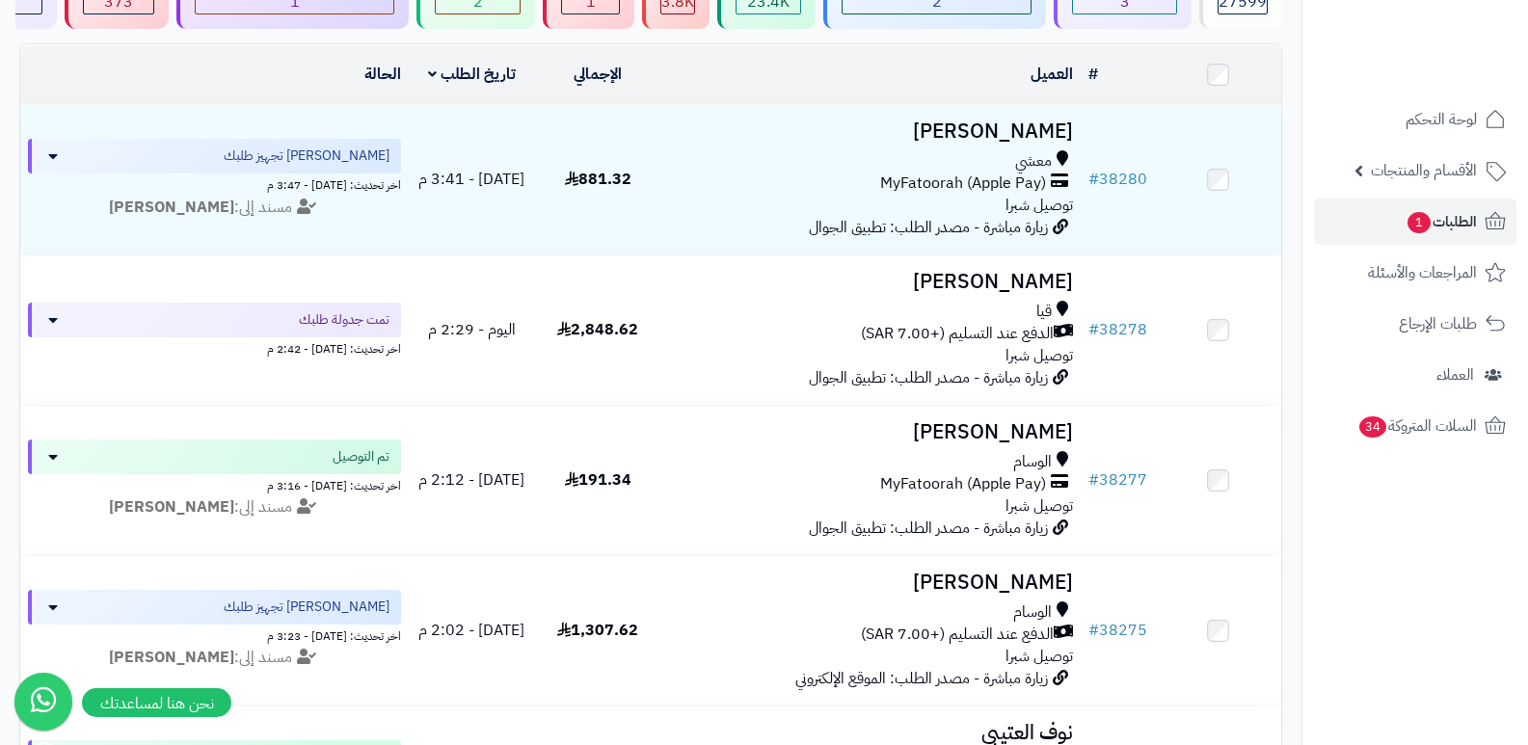
click at [1362, 483] on nav "لوحة التحكم الأقسام والمنتجات المنتجات الأقسام الماركات مواصفات المنتجات مواصفا…" at bounding box center [1414, 396] width 226 height 745
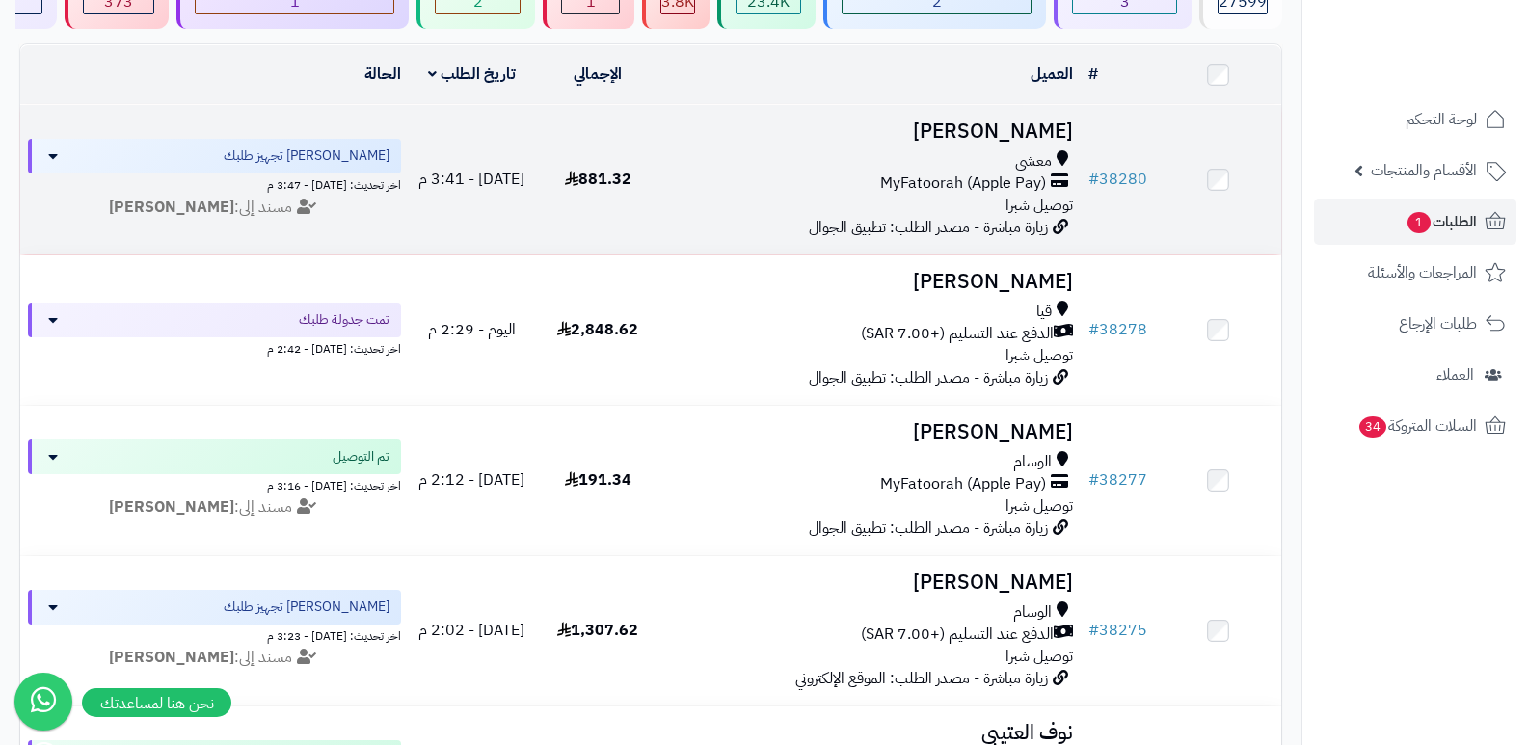
click at [977, 121] on h3 "[PERSON_NAME]" at bounding box center [871, 131] width 405 height 22
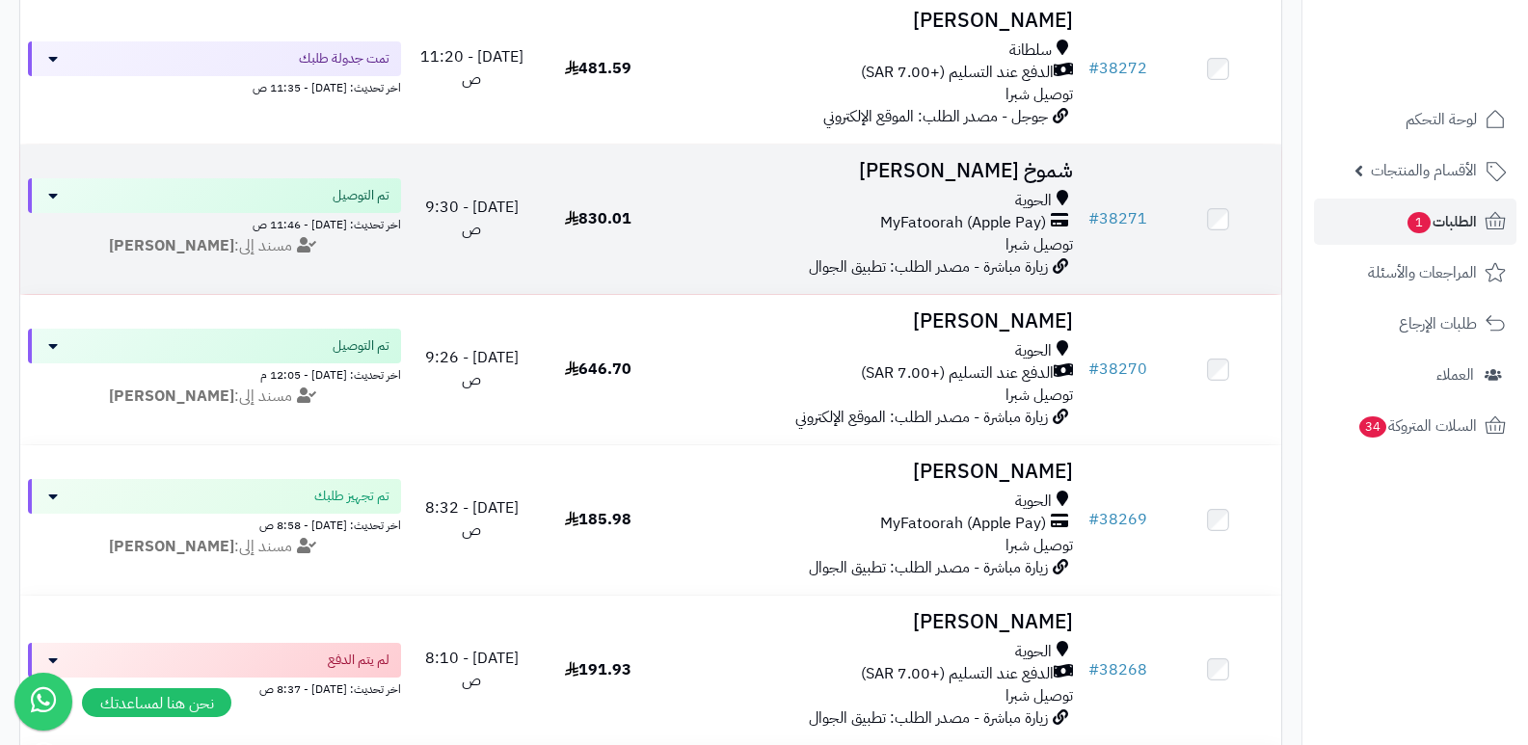
scroll to position [1060, 0]
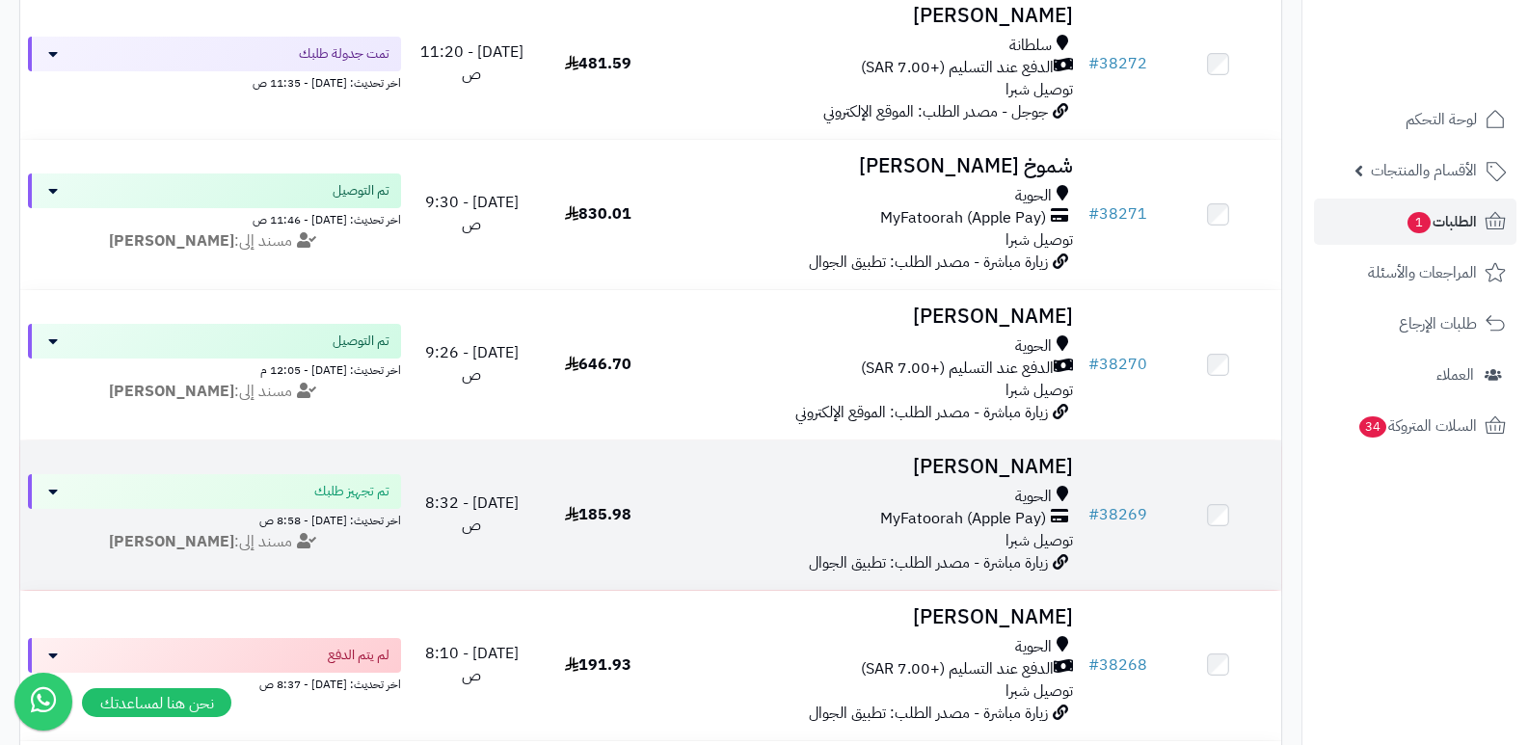
click at [984, 456] on h3 "[PERSON_NAME]" at bounding box center [871, 467] width 405 height 22
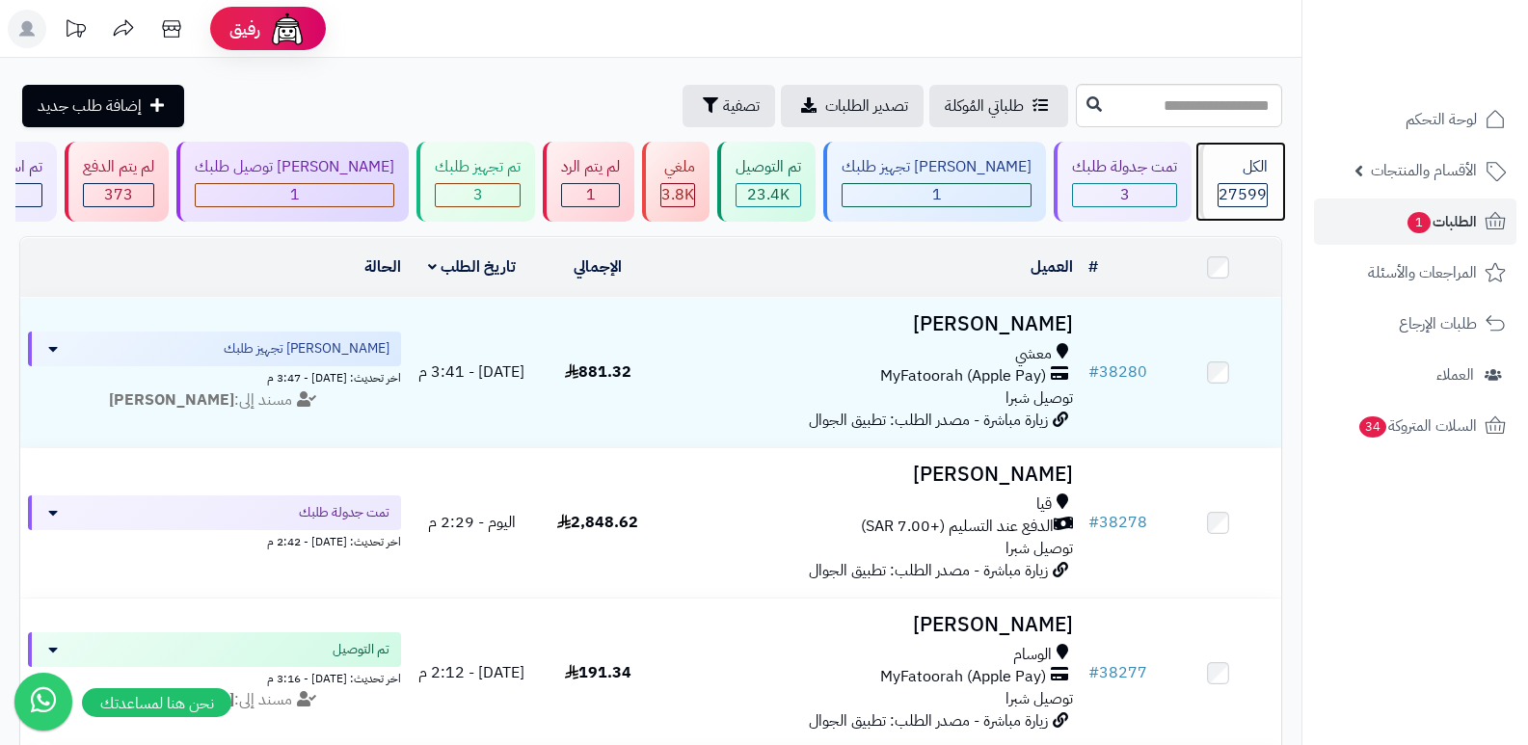
click at [1250, 183] on span "27599" at bounding box center [1242, 194] width 48 height 23
click at [1225, 191] on span "27599" at bounding box center [1242, 194] width 48 height 23
click at [1241, 173] on div "الكل" at bounding box center [1242, 167] width 50 height 22
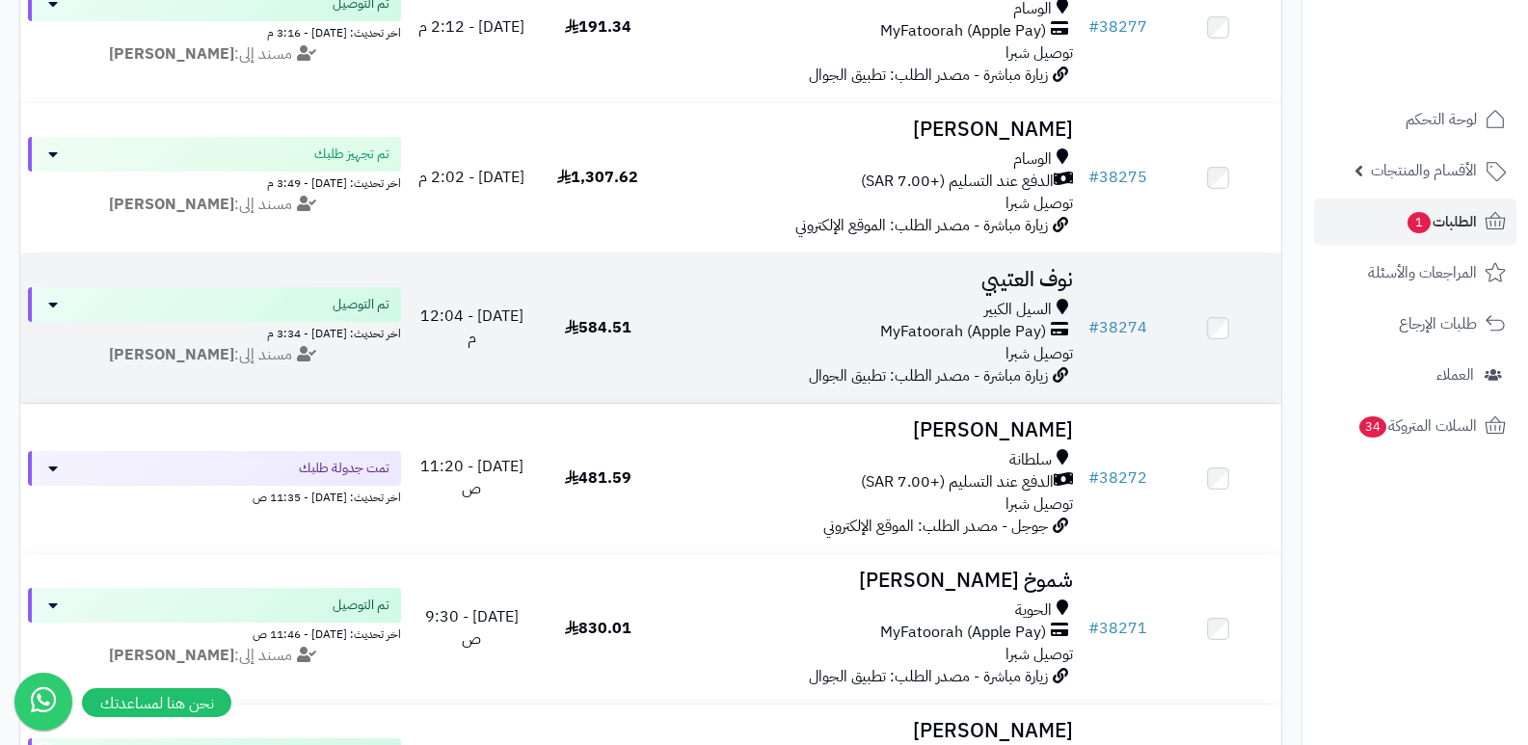
scroll to position [578, 0]
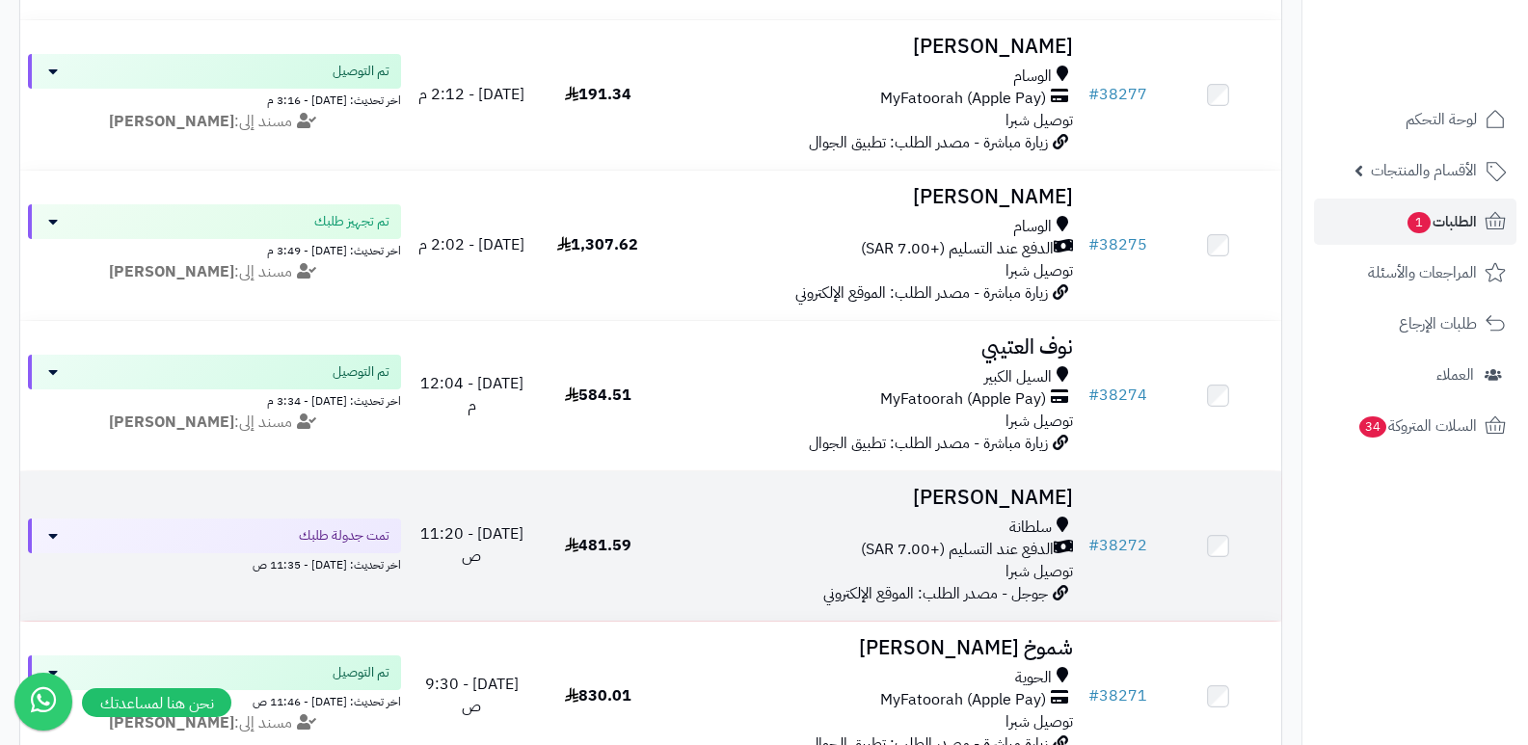
click at [949, 503] on h3 "[PERSON_NAME]" at bounding box center [871, 498] width 405 height 22
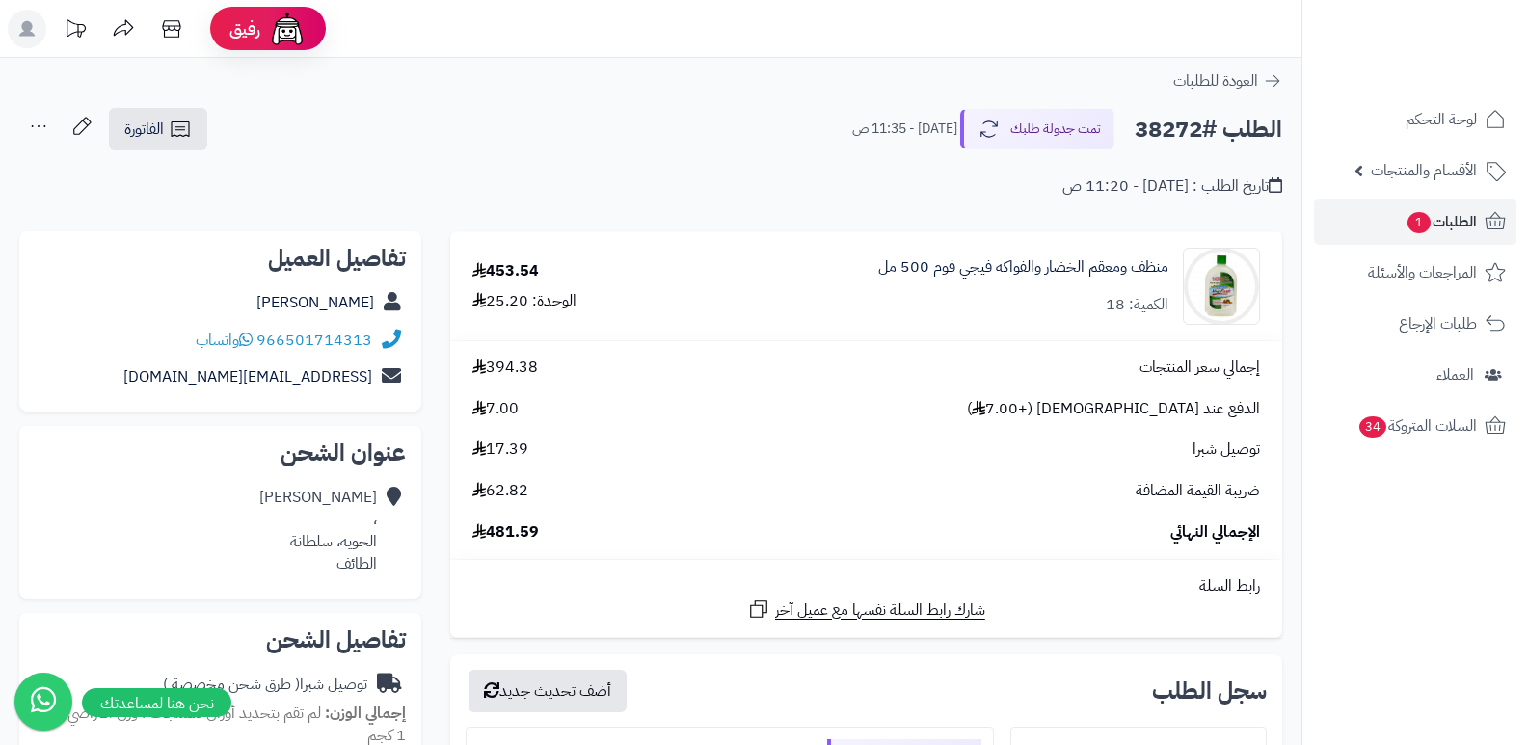
scroll to position [482, 0]
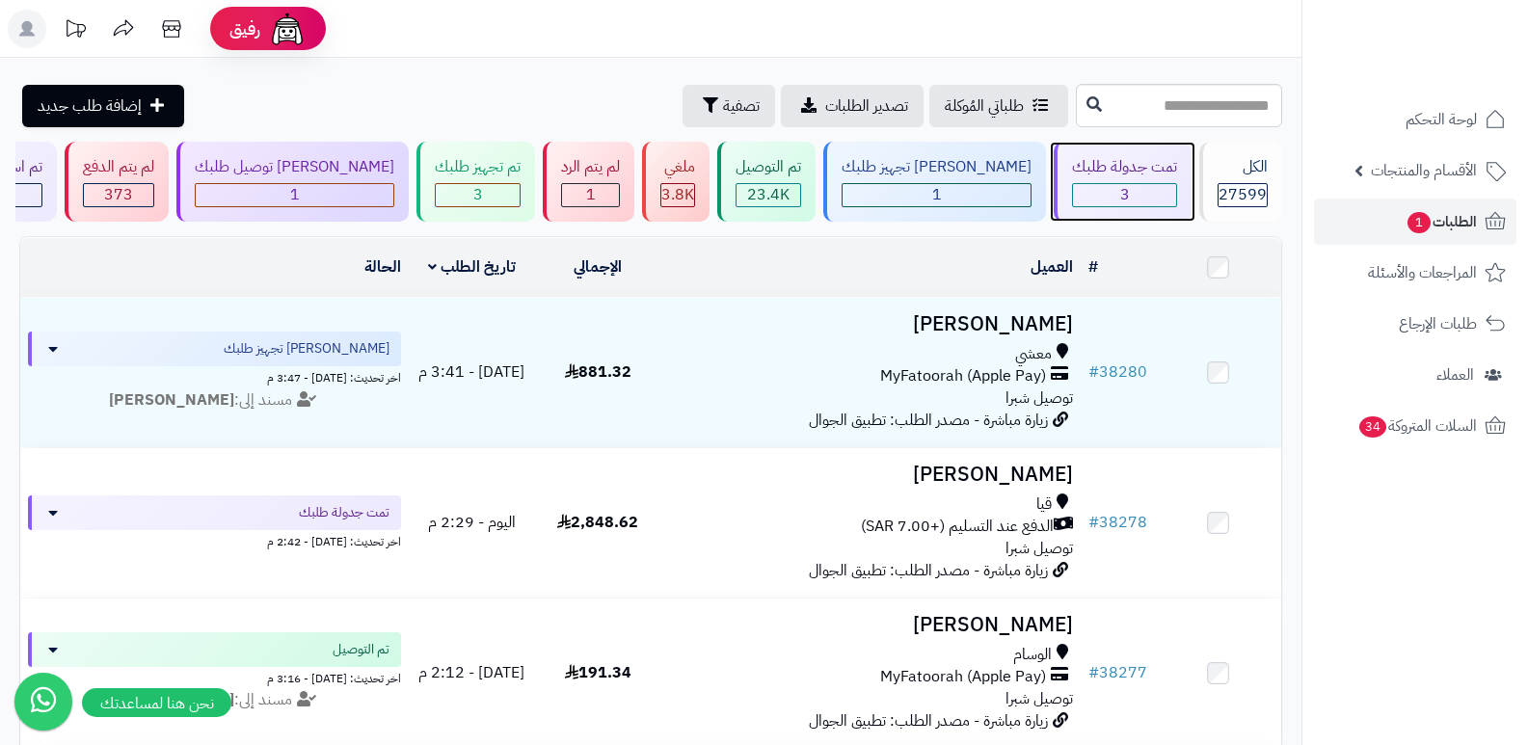
click at [1131, 157] on div "تمت جدولة طلبك" at bounding box center [1124, 167] width 105 height 22
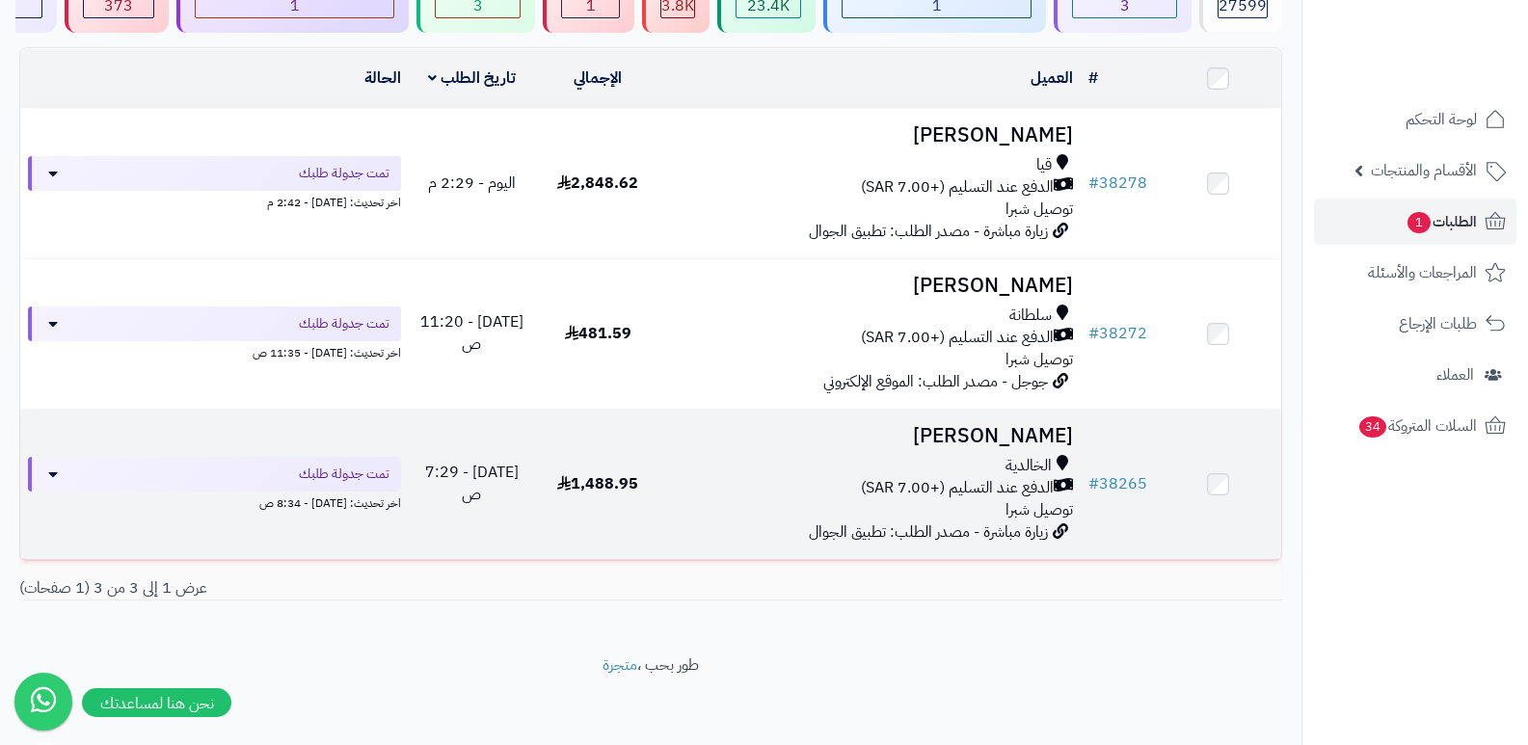
scroll to position [191, 0]
click at [1015, 442] on h3 "[PERSON_NAME]" at bounding box center [871, 434] width 405 height 22
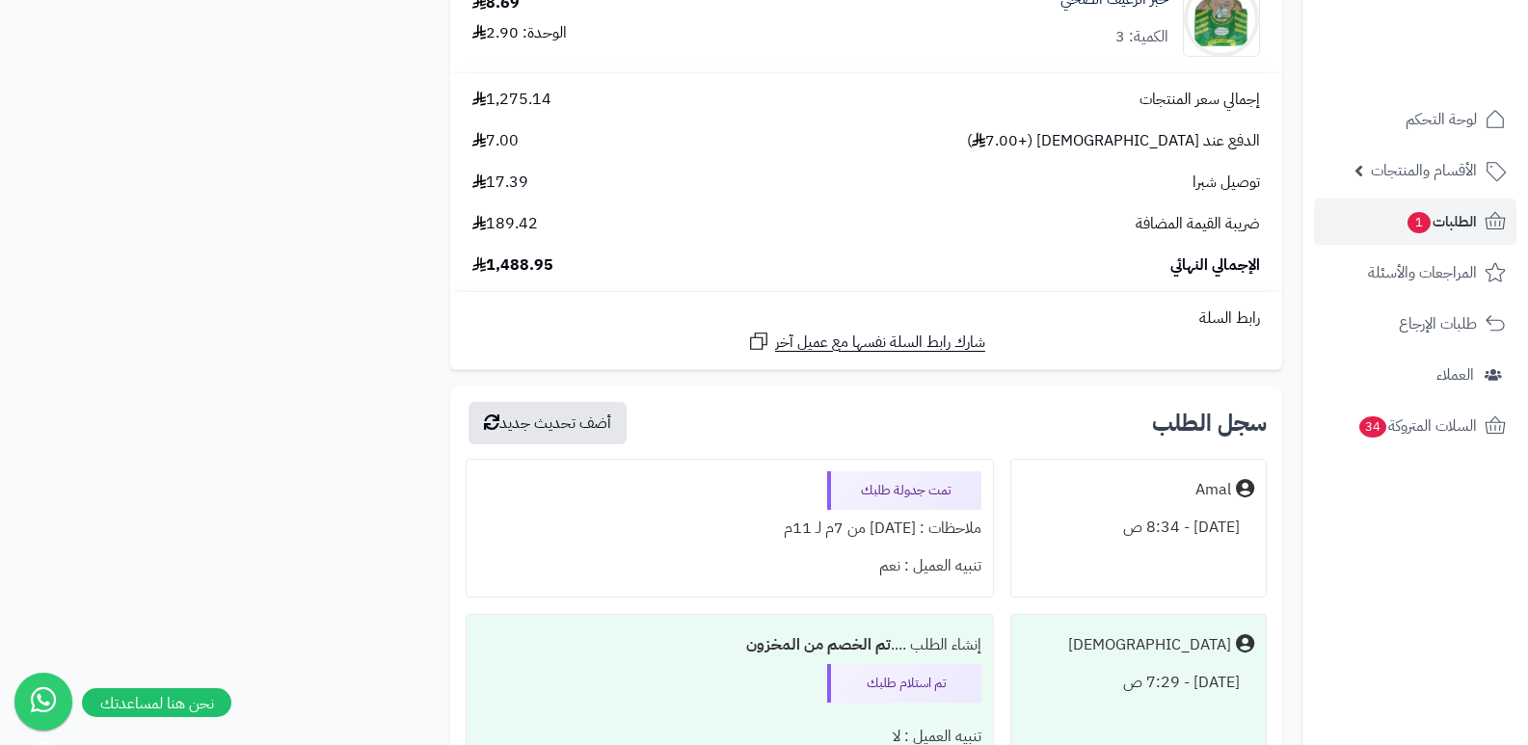
scroll to position [9865, 0]
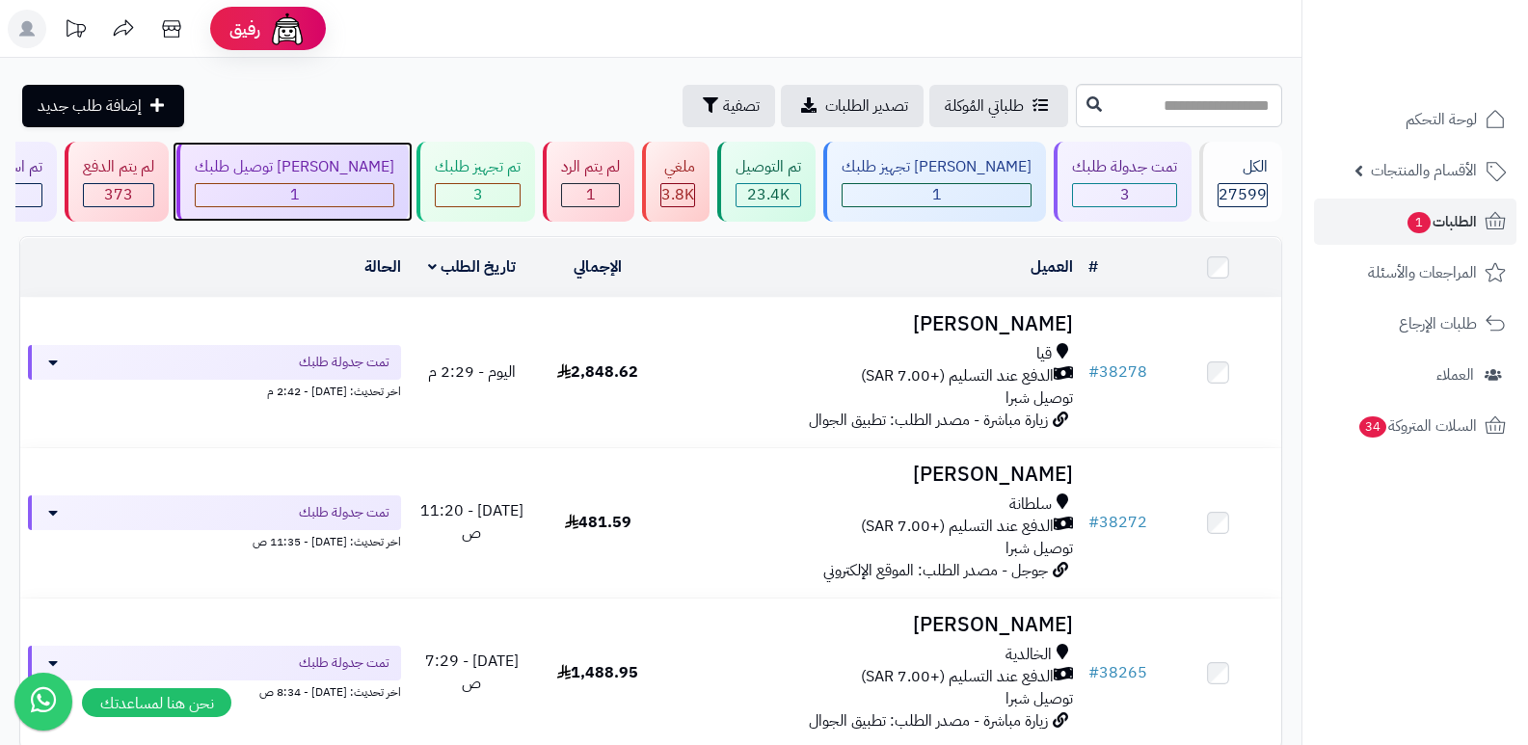
click at [358, 178] on div "جاري توصيل طلبك 1" at bounding box center [292, 182] width 232 height 80
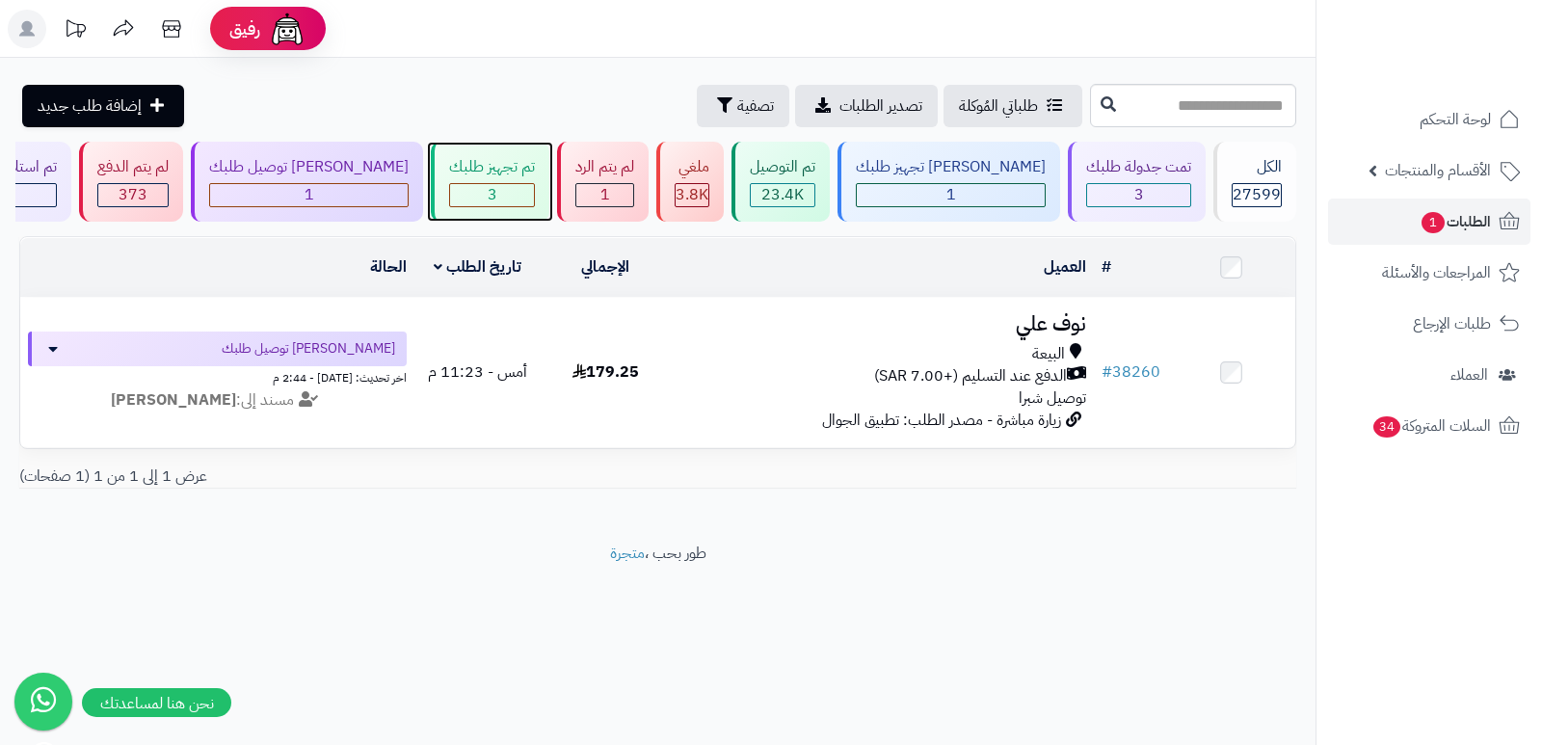
click at [519, 174] on div "تم تجهيز طلبك" at bounding box center [492, 167] width 86 height 22
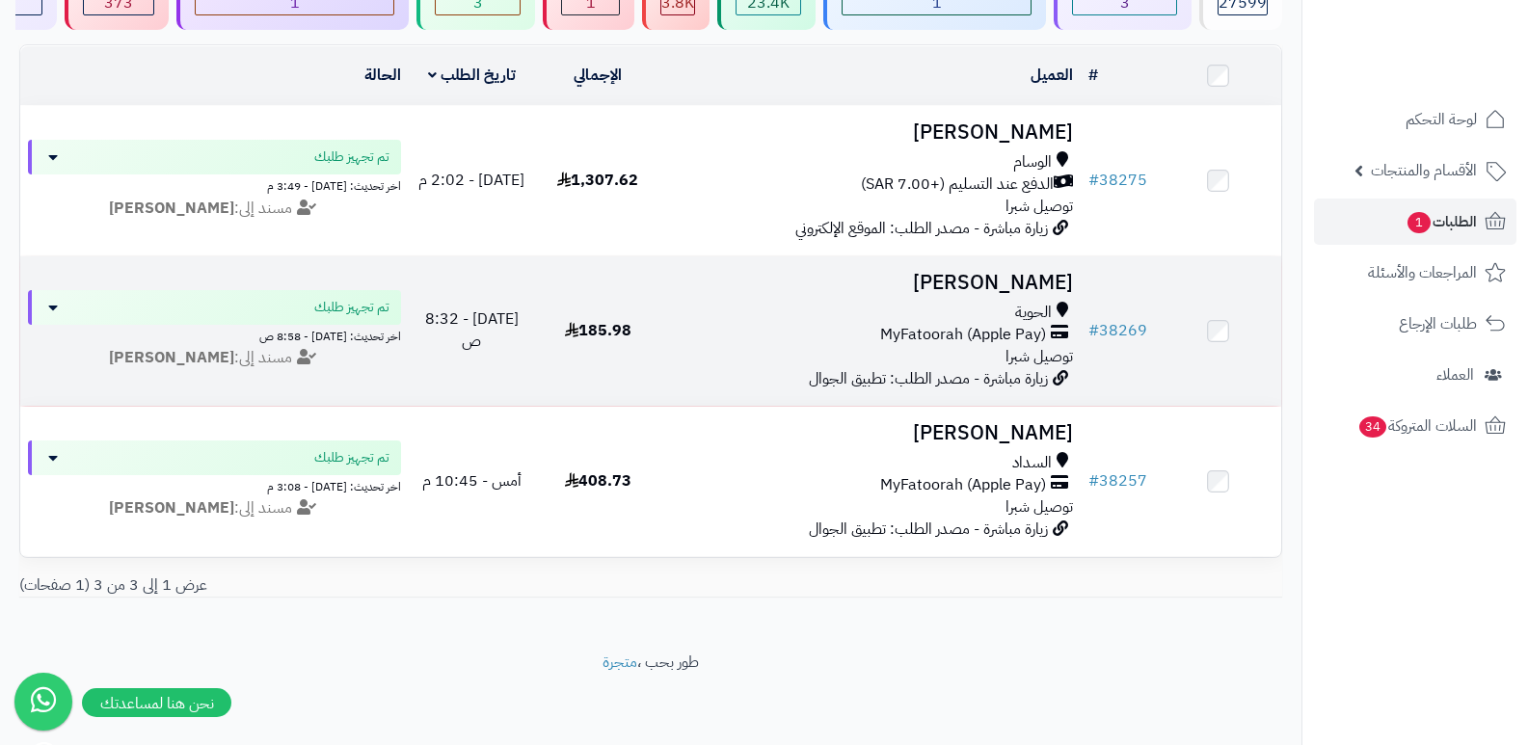
scroll to position [193, 0]
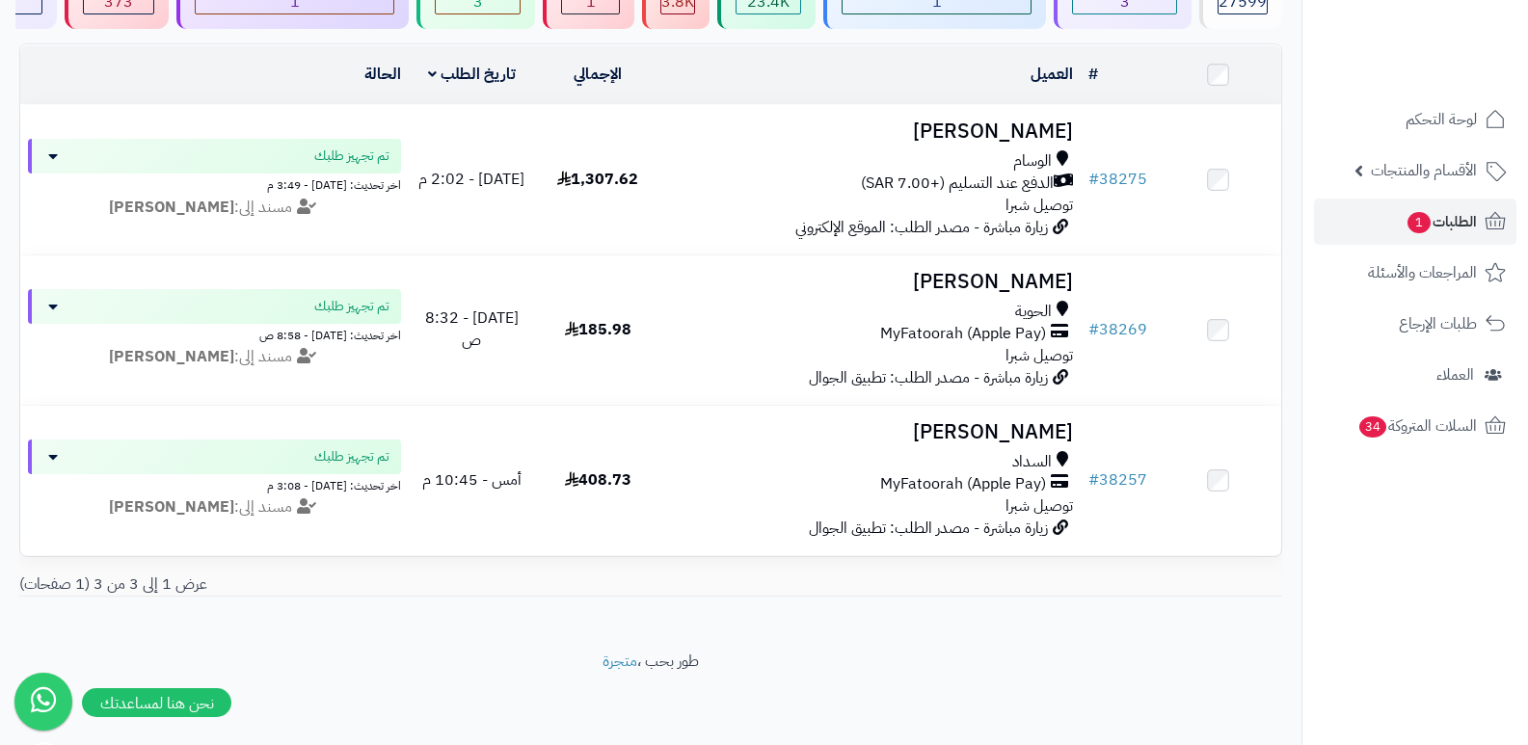
click at [1404, 544] on nav "لوحة التحكم الأقسام والمنتجات المنتجات الأقسام الماركات مواصفات المنتجات مواصفا…" at bounding box center [1414, 396] width 226 height 745
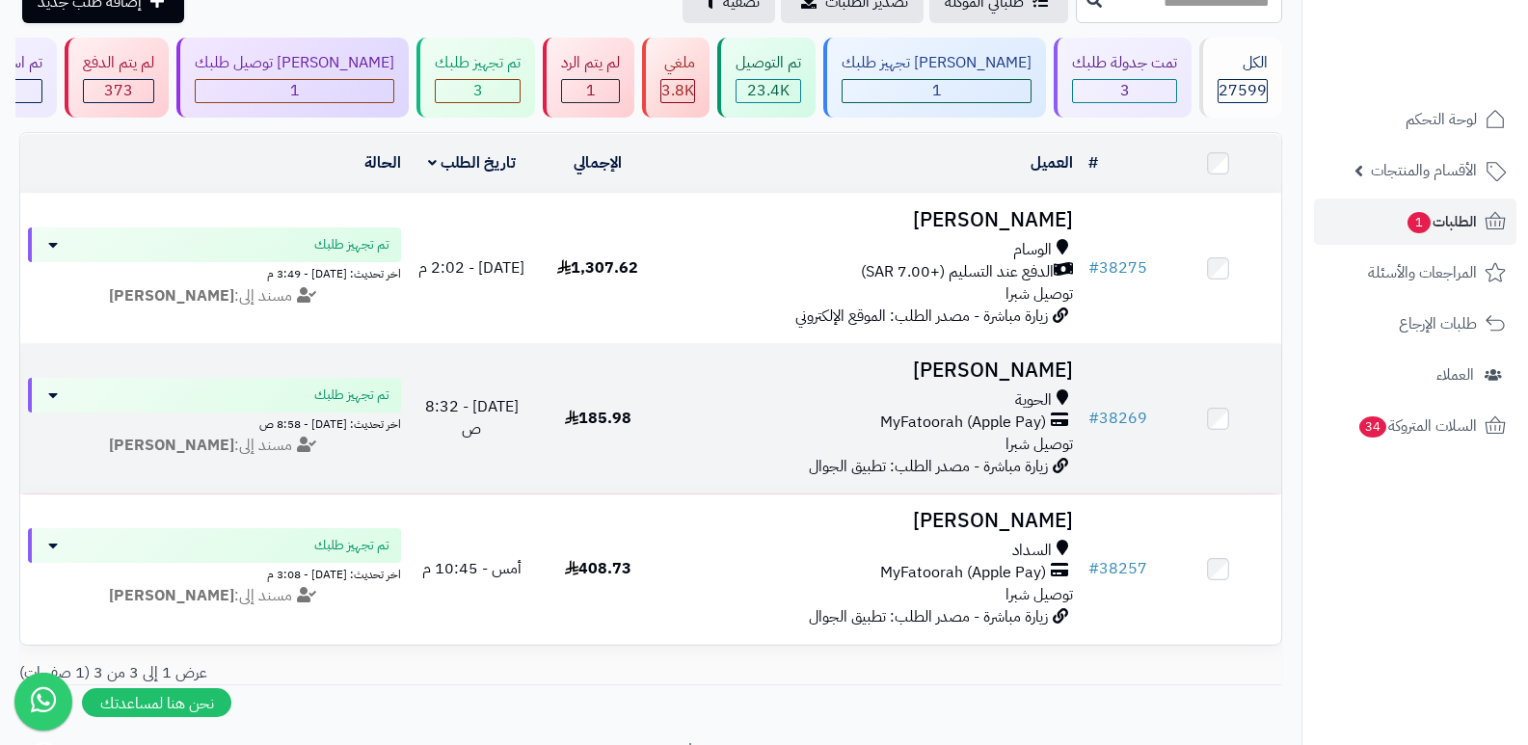
scroll to position [0, 0]
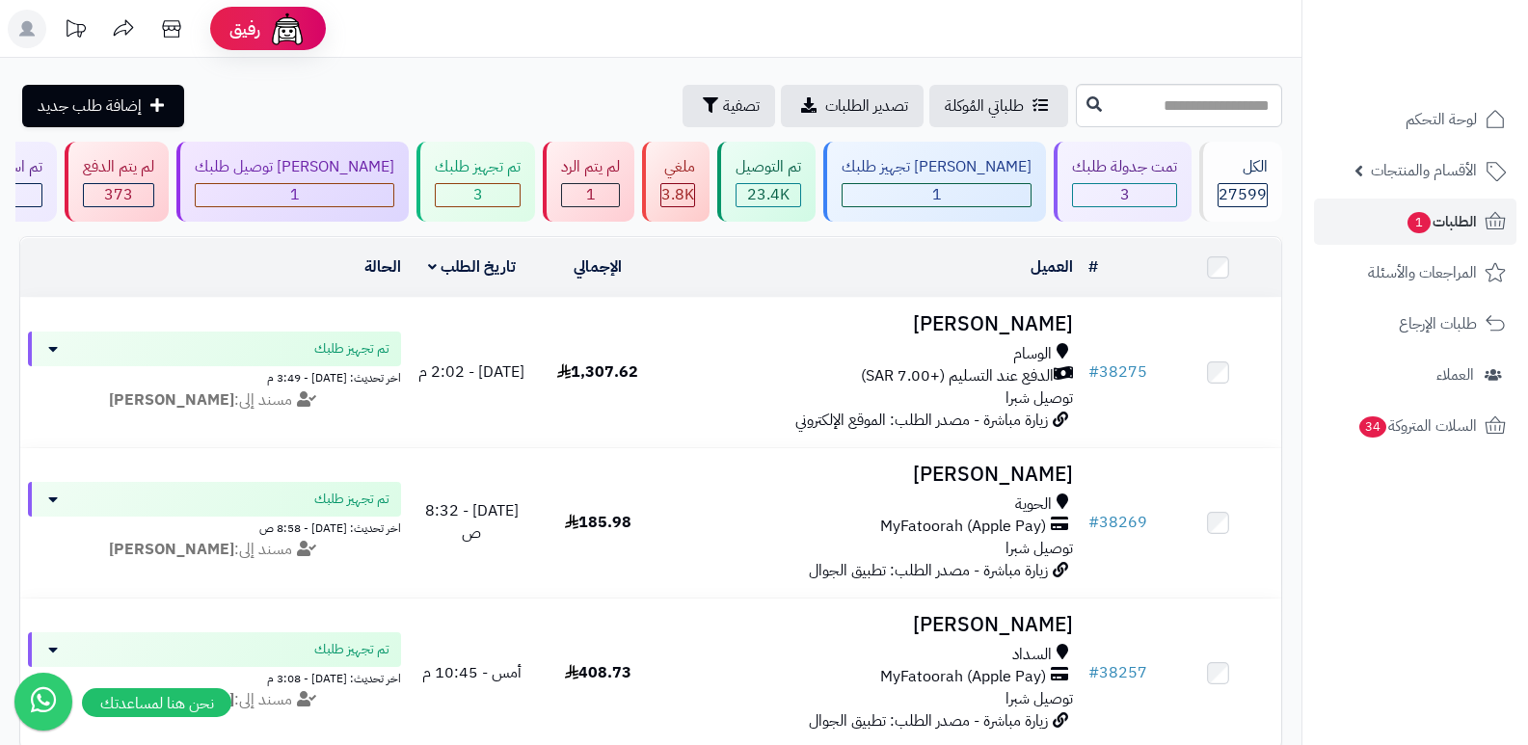
click at [1281, 542] on div "# المحدد: 0 العميل الاجراءات تحديث حالة الطلبات تحضير الطلبات إصدار بوليصة الشح…" at bounding box center [650, 520] width 1291 height 569
click at [1246, 171] on div "الكل" at bounding box center [1242, 167] width 50 height 22
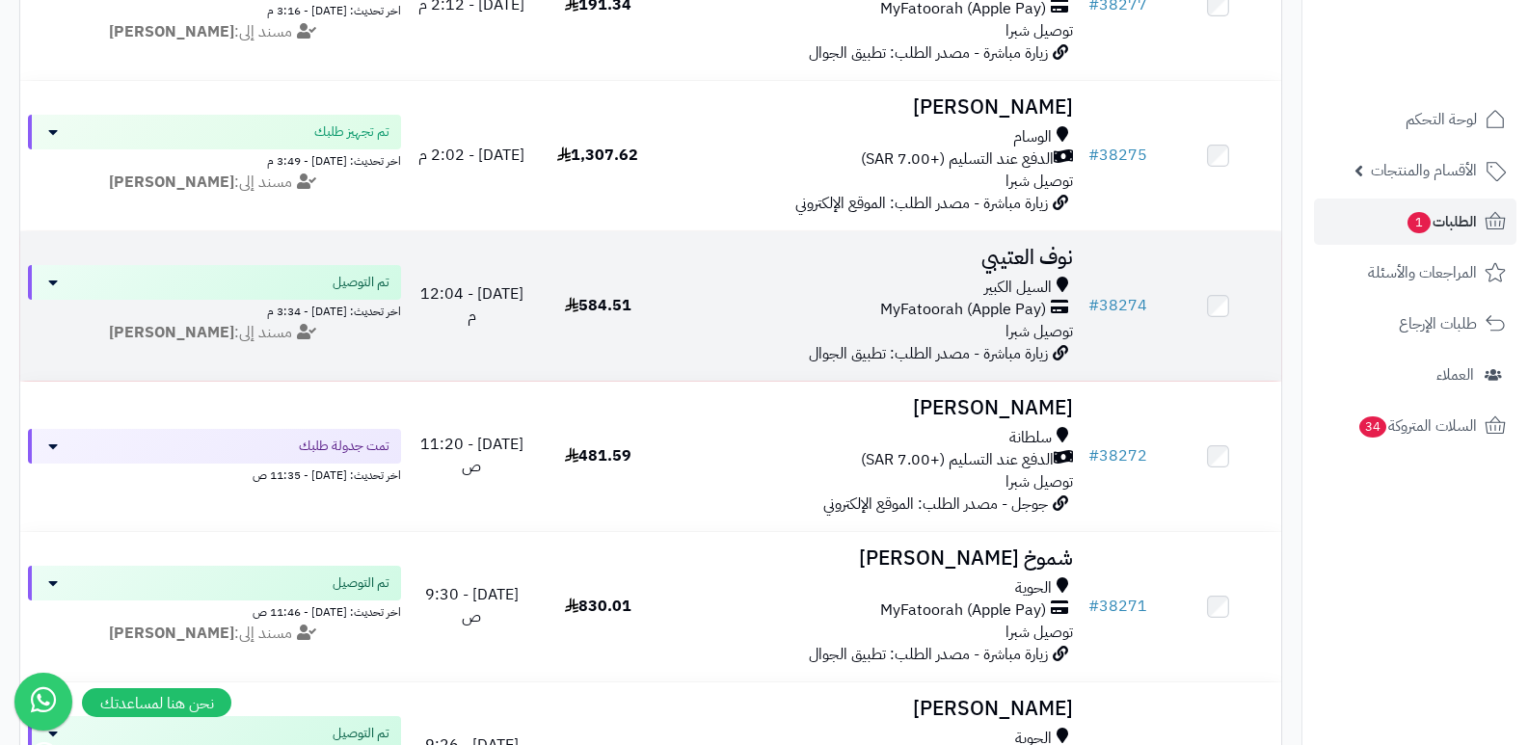
scroll to position [675, 0]
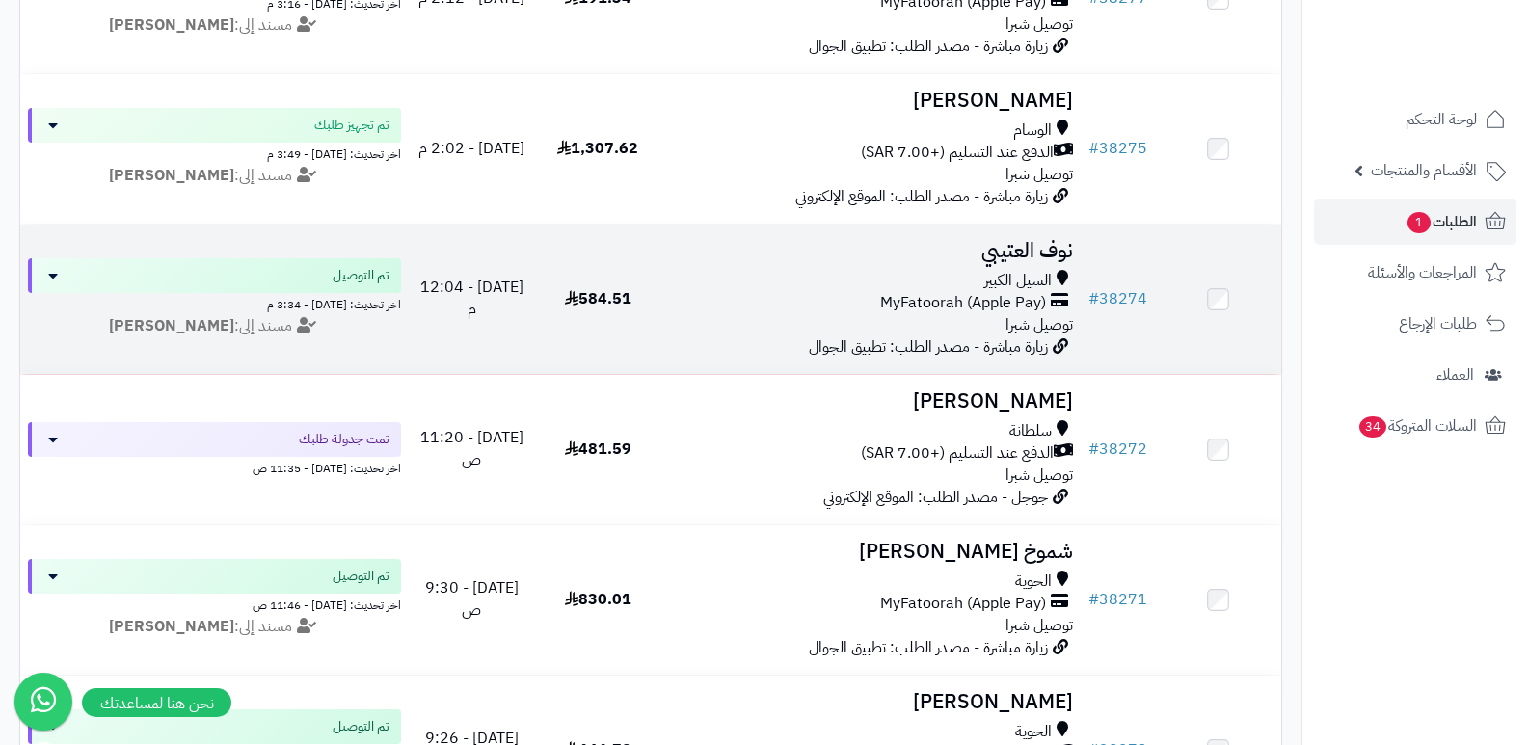
click at [999, 246] on h3 "نوف العتيبي" at bounding box center [871, 251] width 405 height 22
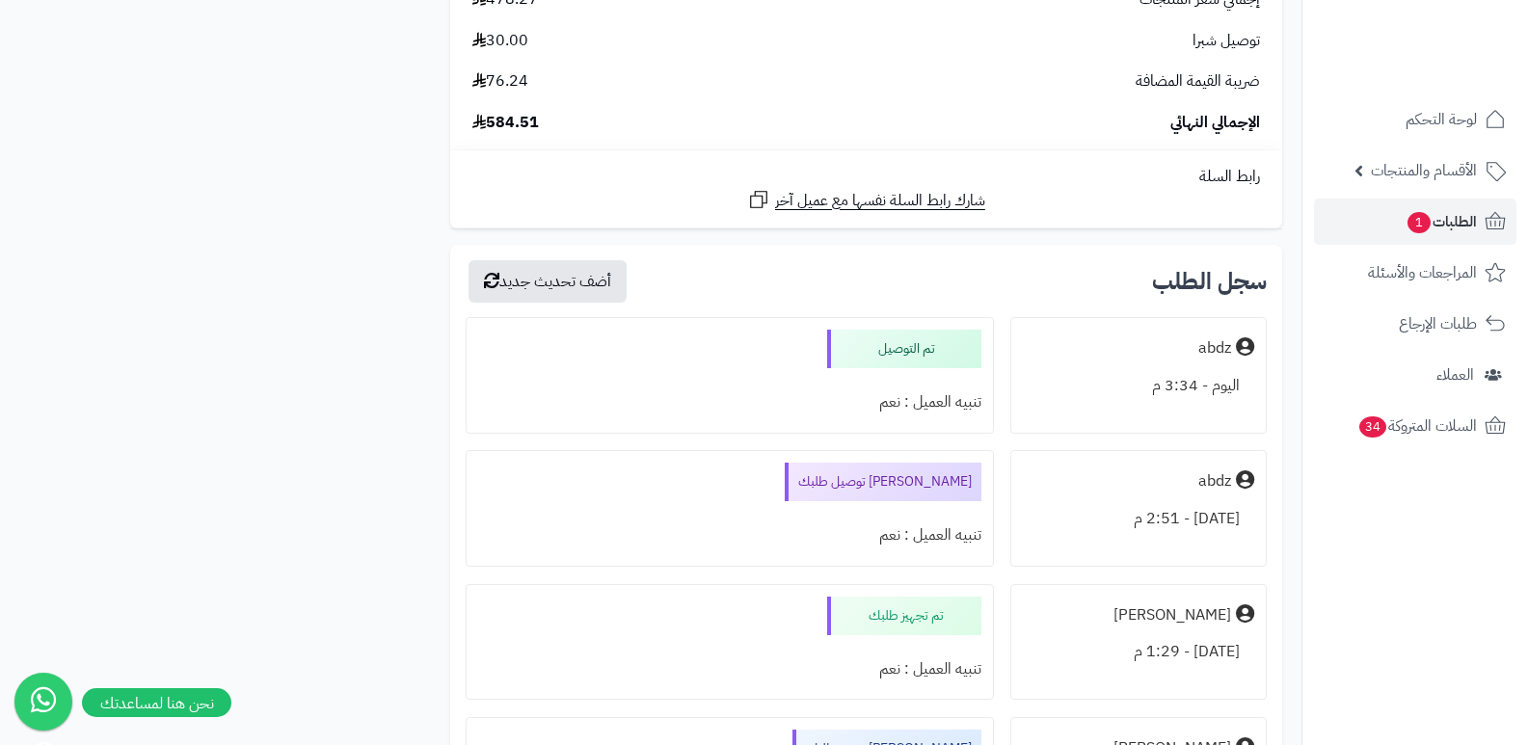
scroll to position [3759, 0]
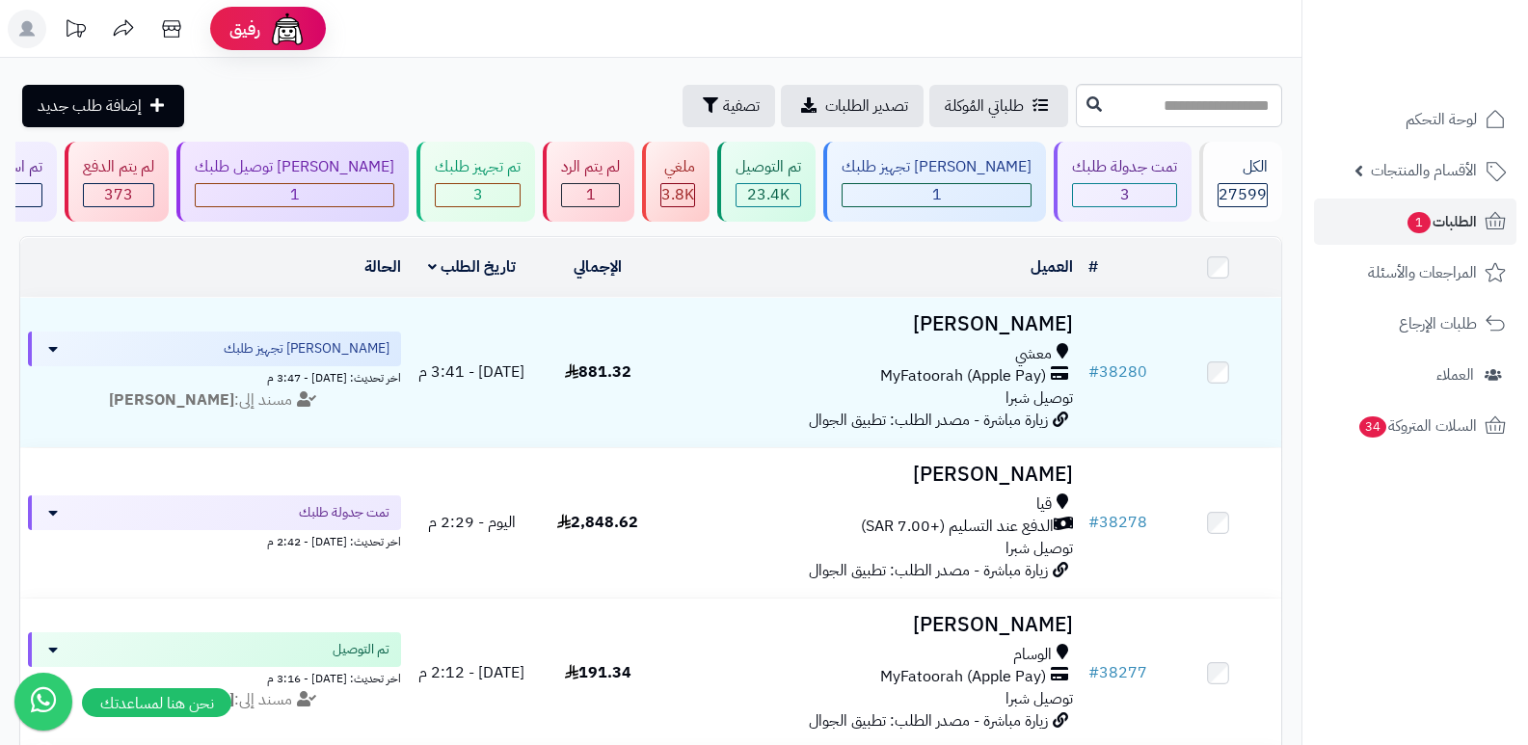
click at [1404, 577] on nav "لوحة التحكم الأقسام والمنتجات المنتجات الأقسام الماركات مواصفات المنتجات مواصفا…" at bounding box center [1414, 396] width 226 height 745
click at [1208, 191] on div "الكل 27599" at bounding box center [1240, 182] width 83 height 80
click at [1110, 40] on header "رفيق ! 9 الطلبات معالجة مكتمل إرجاع المنتجات العملاء المتواجدون الان 28379 عملا…" at bounding box center [764, 29] width 1528 height 58
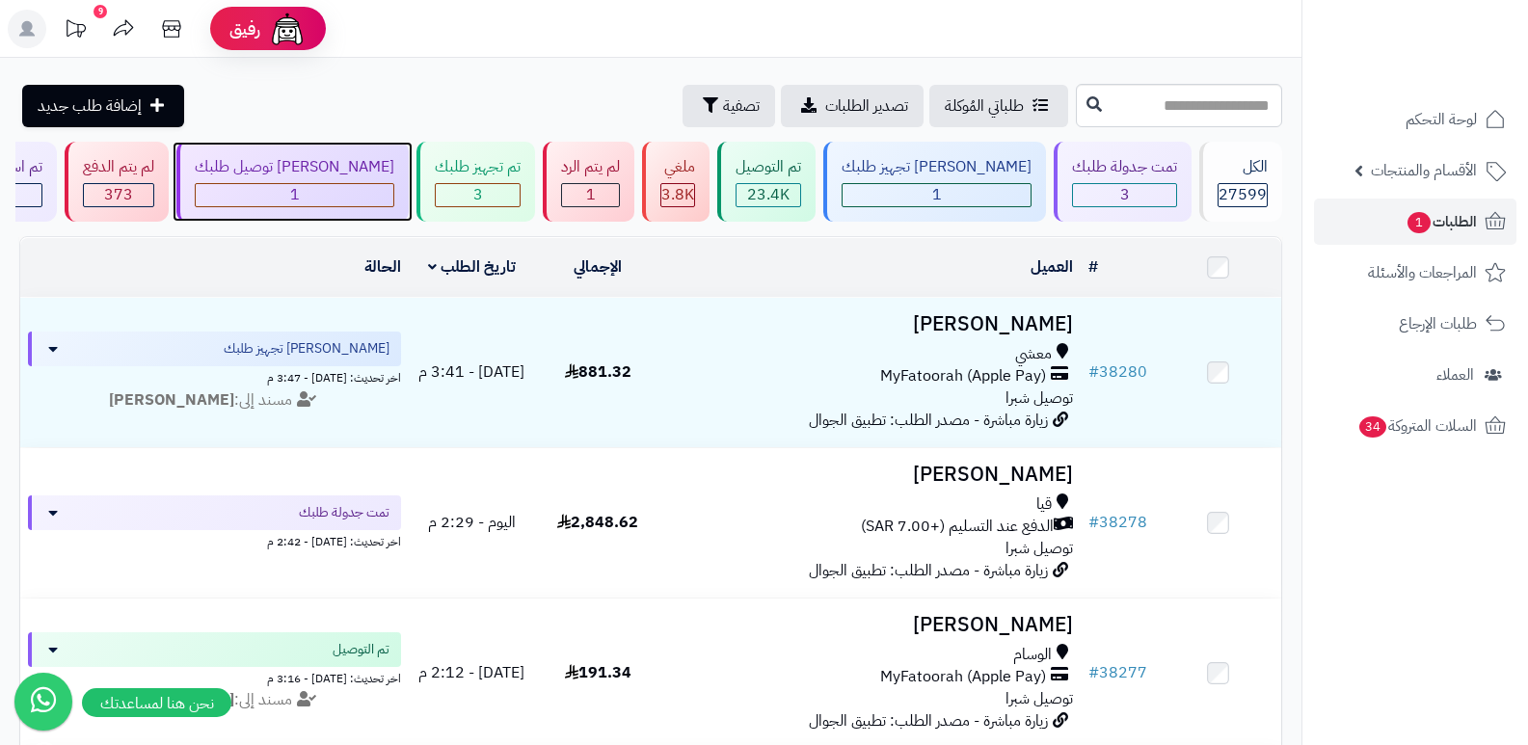
click at [394, 167] on div "[PERSON_NAME] توصيل طلبك" at bounding box center [295, 167] width 200 height 22
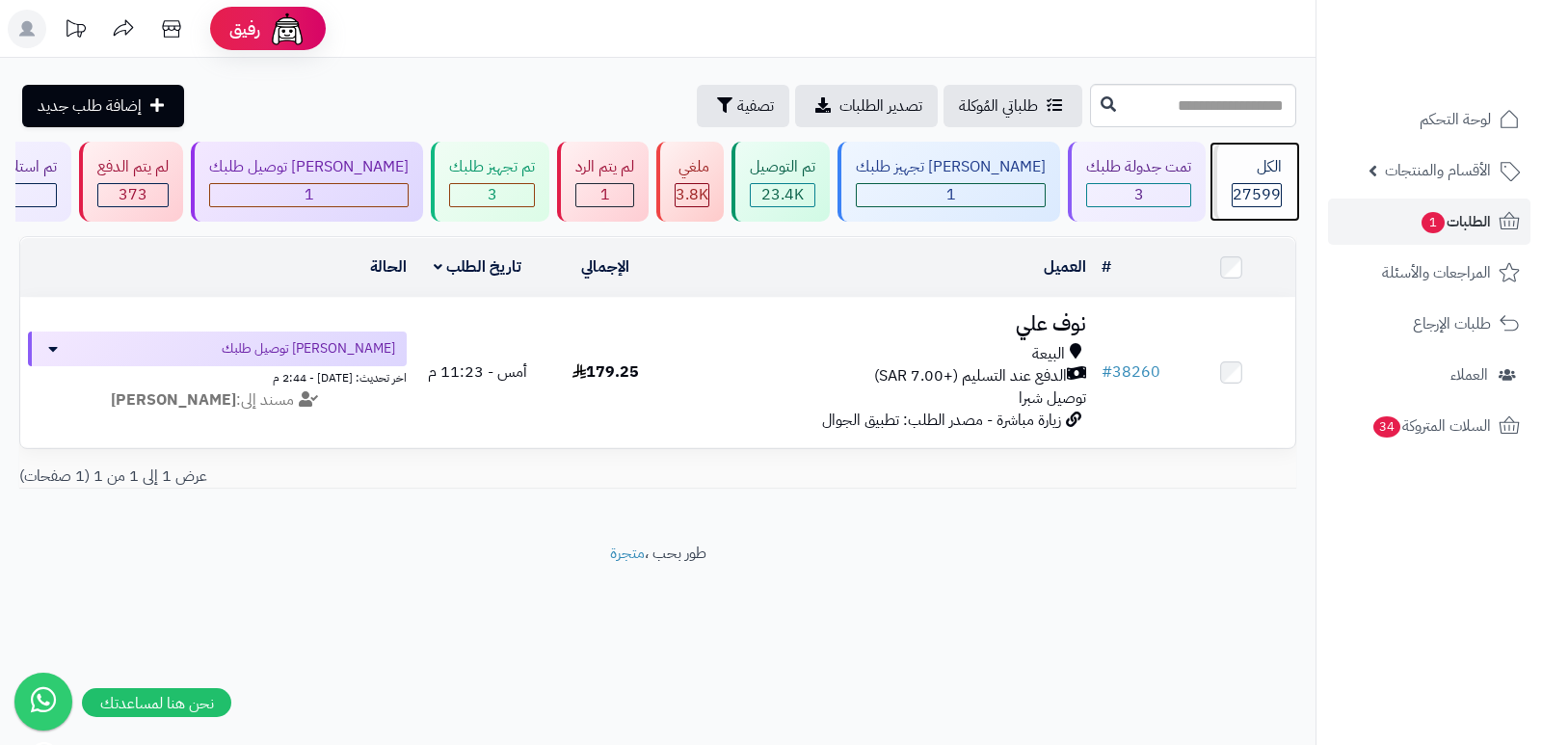
click at [1252, 181] on div "الكل 27599" at bounding box center [1254, 182] width 83 height 80
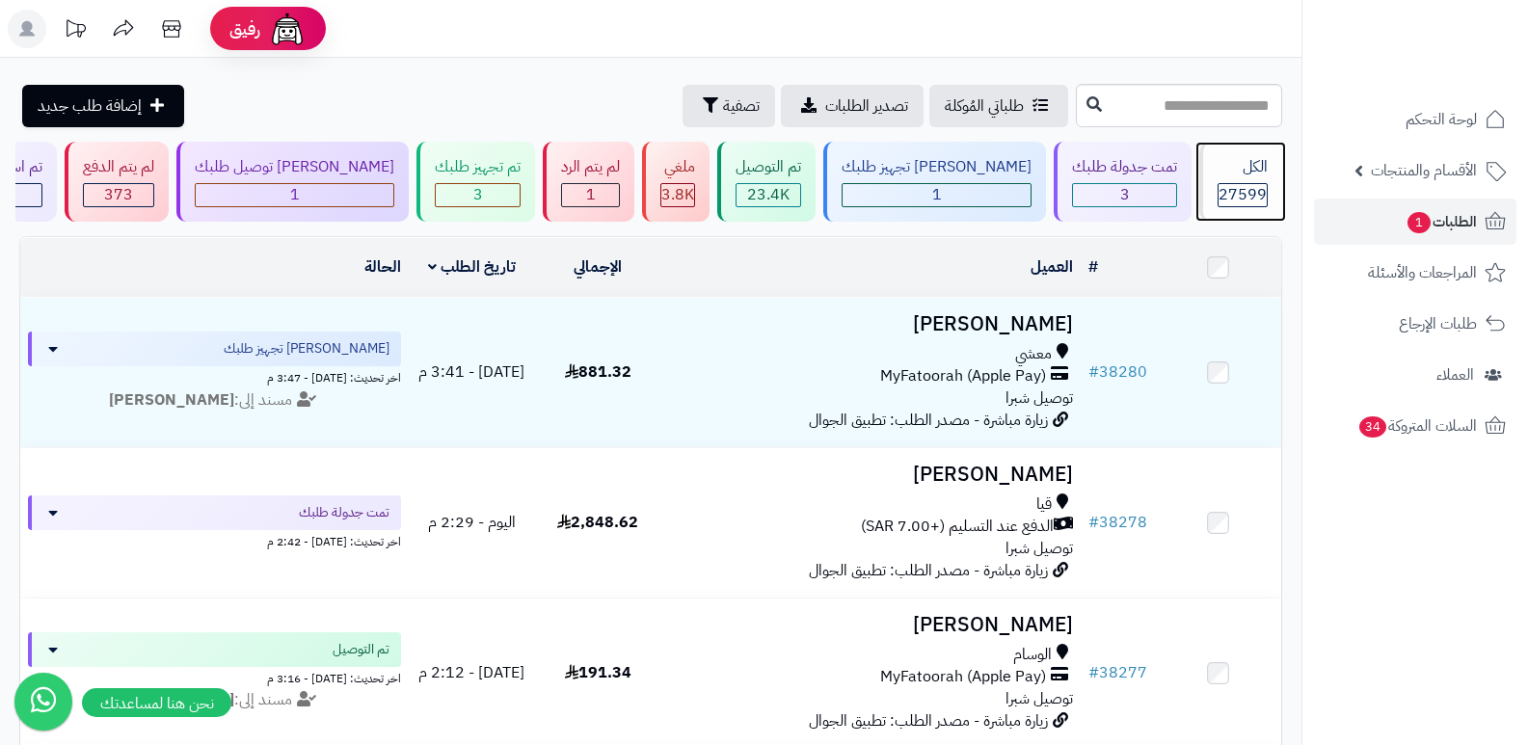
click at [1243, 185] on span "27599" at bounding box center [1242, 194] width 48 height 23
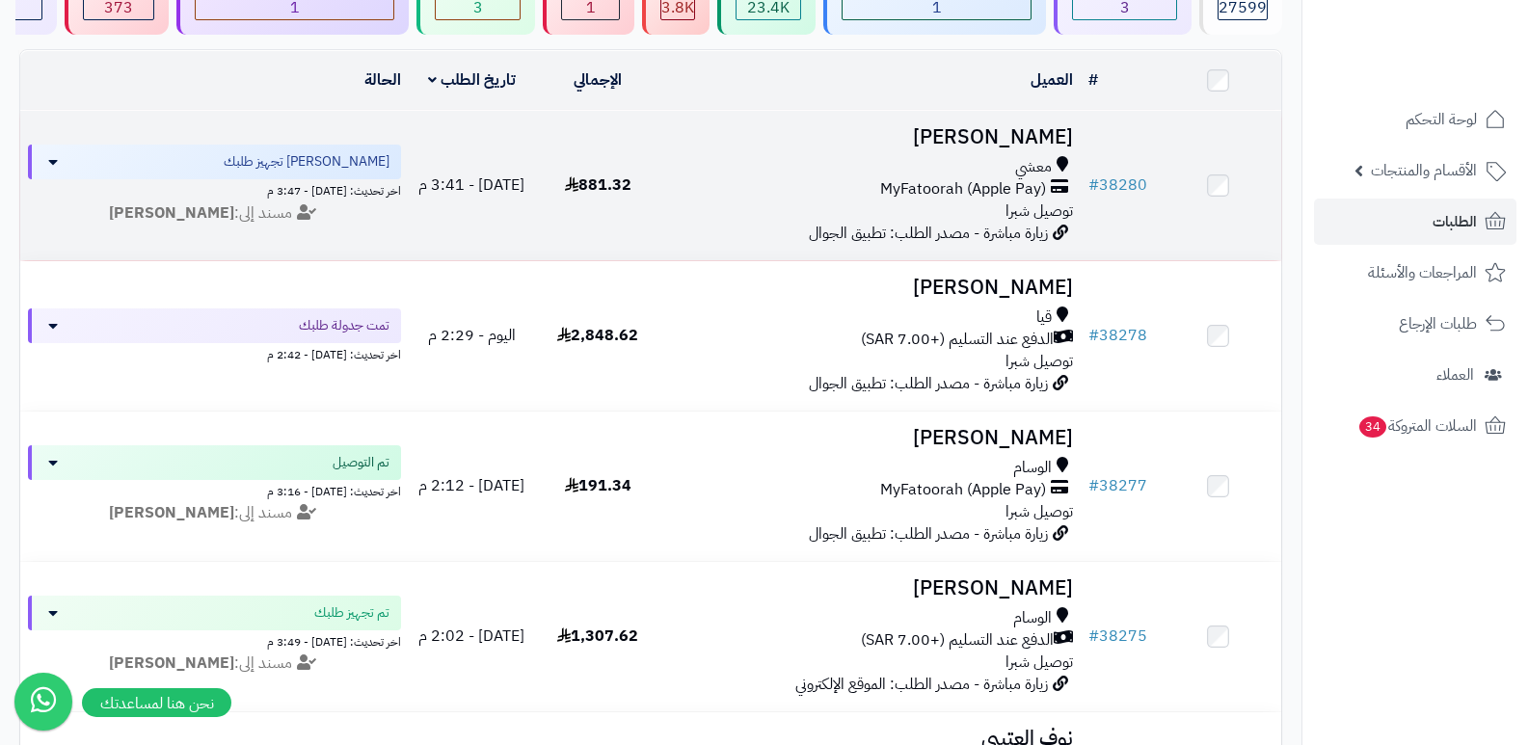
scroll to position [193, 0]
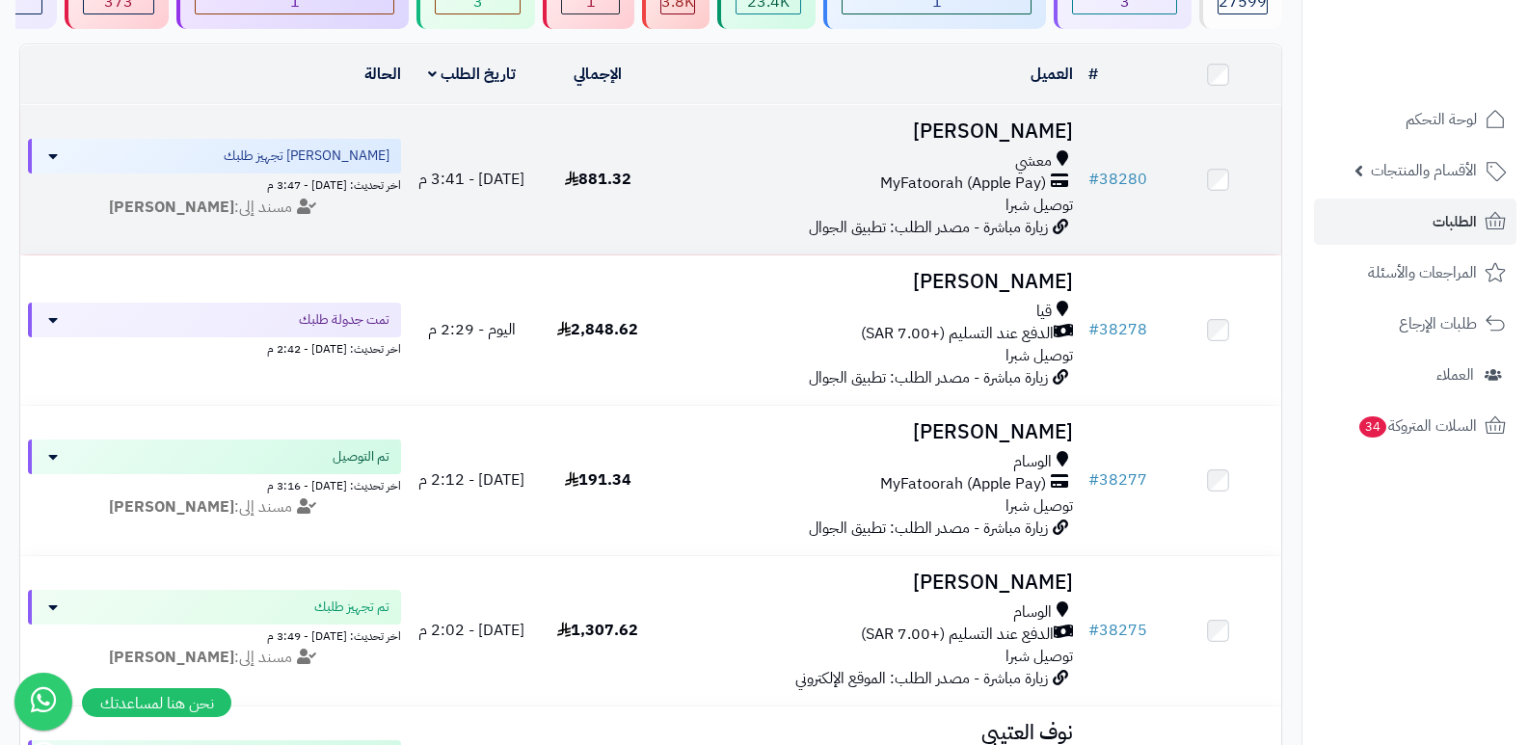
click at [1015, 120] on h3 "[PERSON_NAME]" at bounding box center [871, 131] width 405 height 22
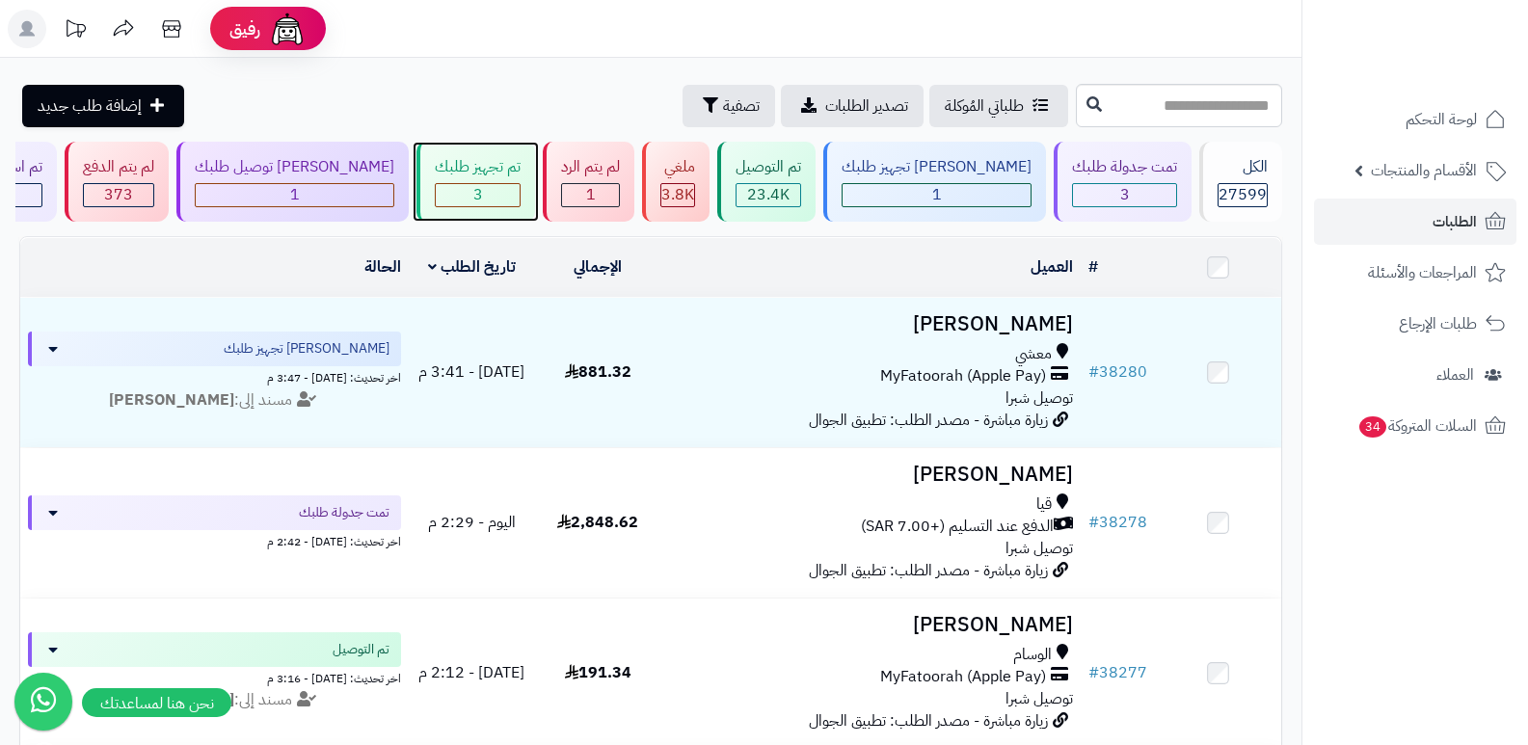
click at [510, 181] on div "تم تجهيز طلبك 3" at bounding box center [475, 182] width 119 height 80
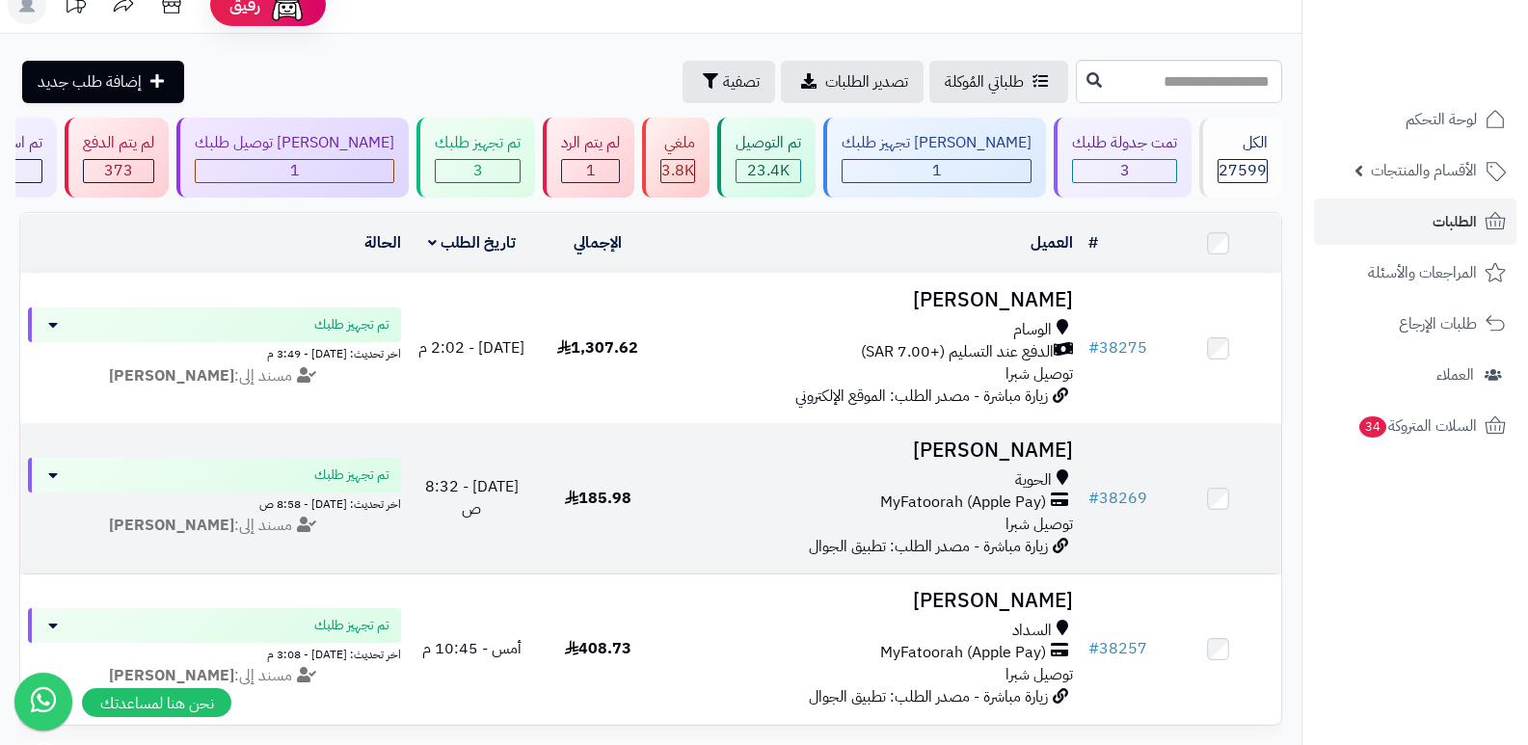
scroll to position [13, 0]
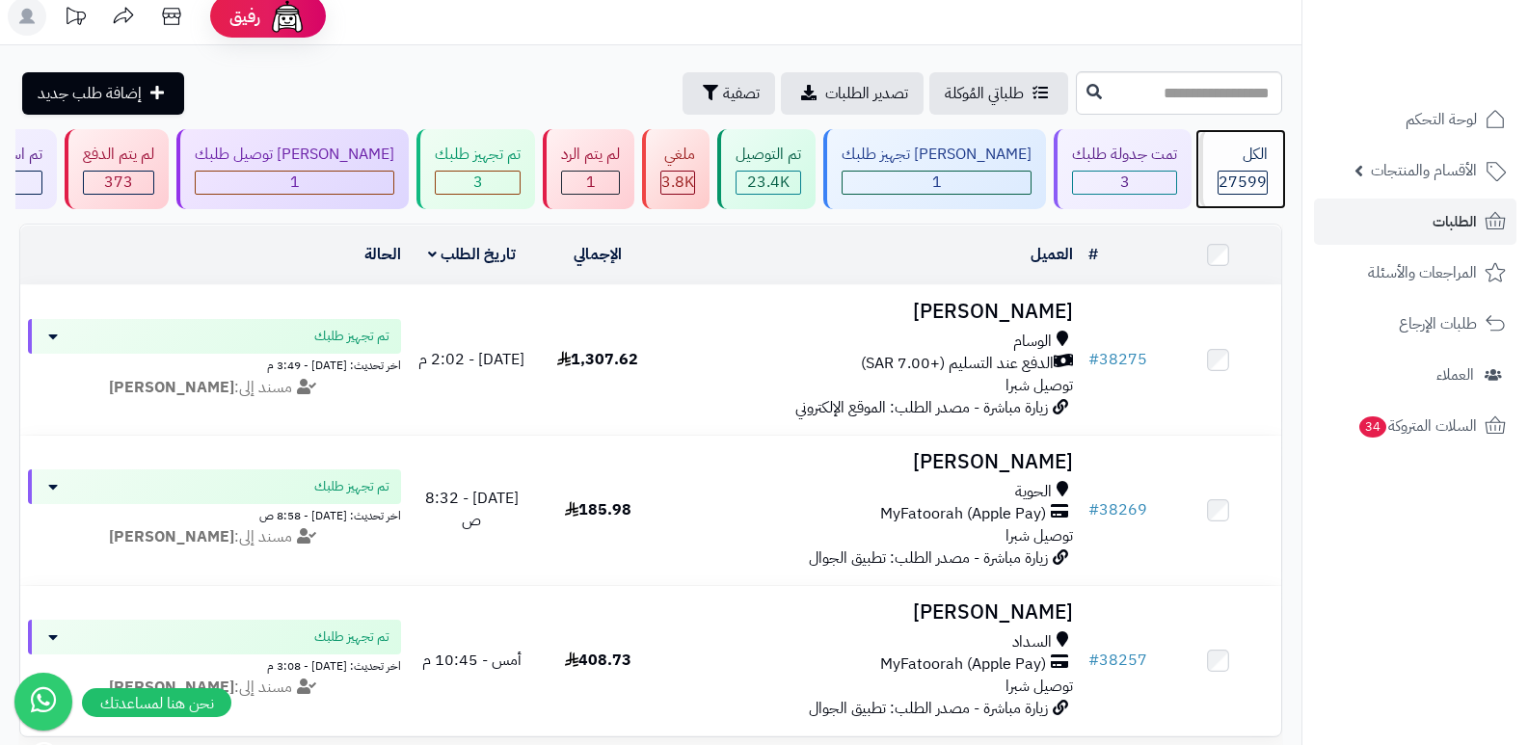
click at [1241, 167] on div "الكل 27599" at bounding box center [1240, 169] width 83 height 80
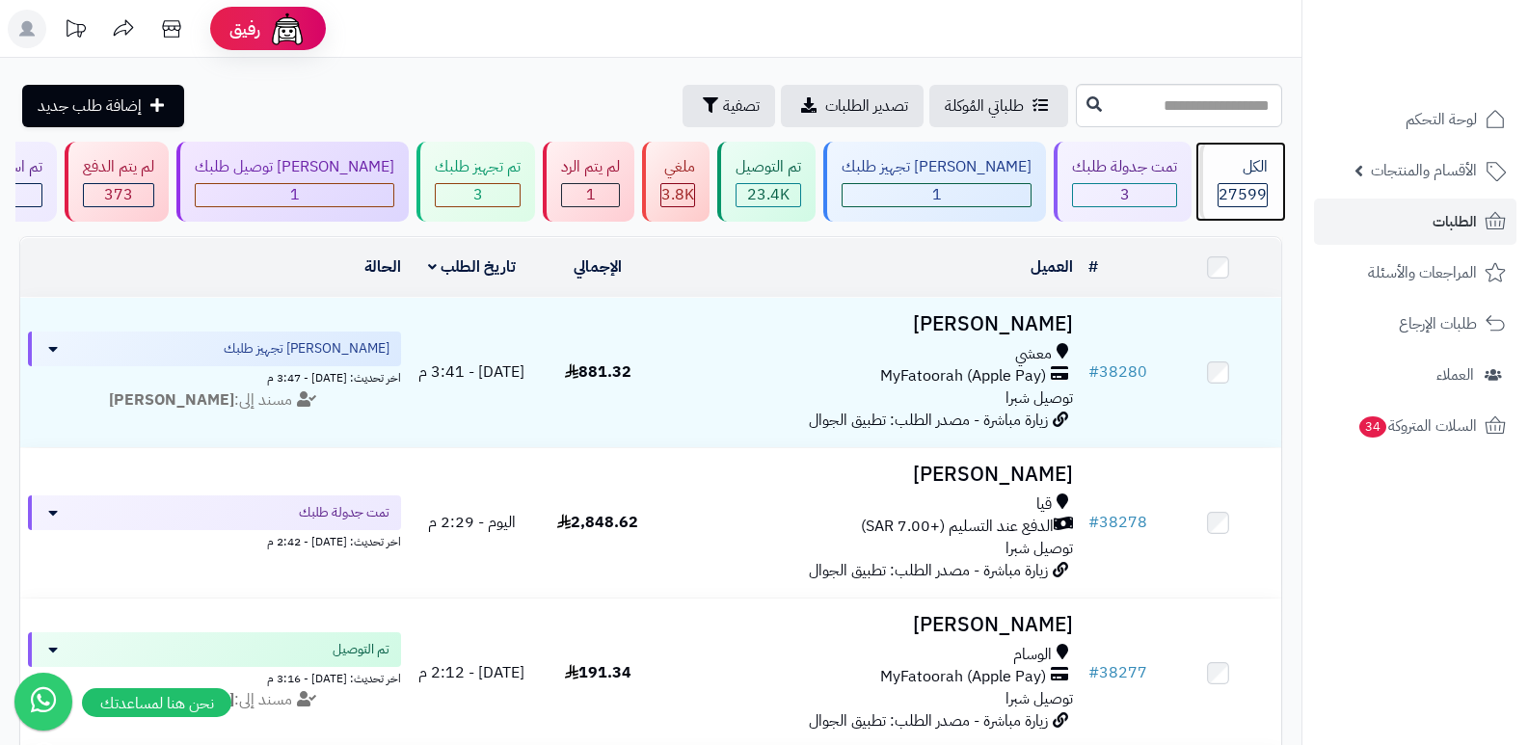
click at [1230, 169] on div "الكل" at bounding box center [1242, 167] width 50 height 22
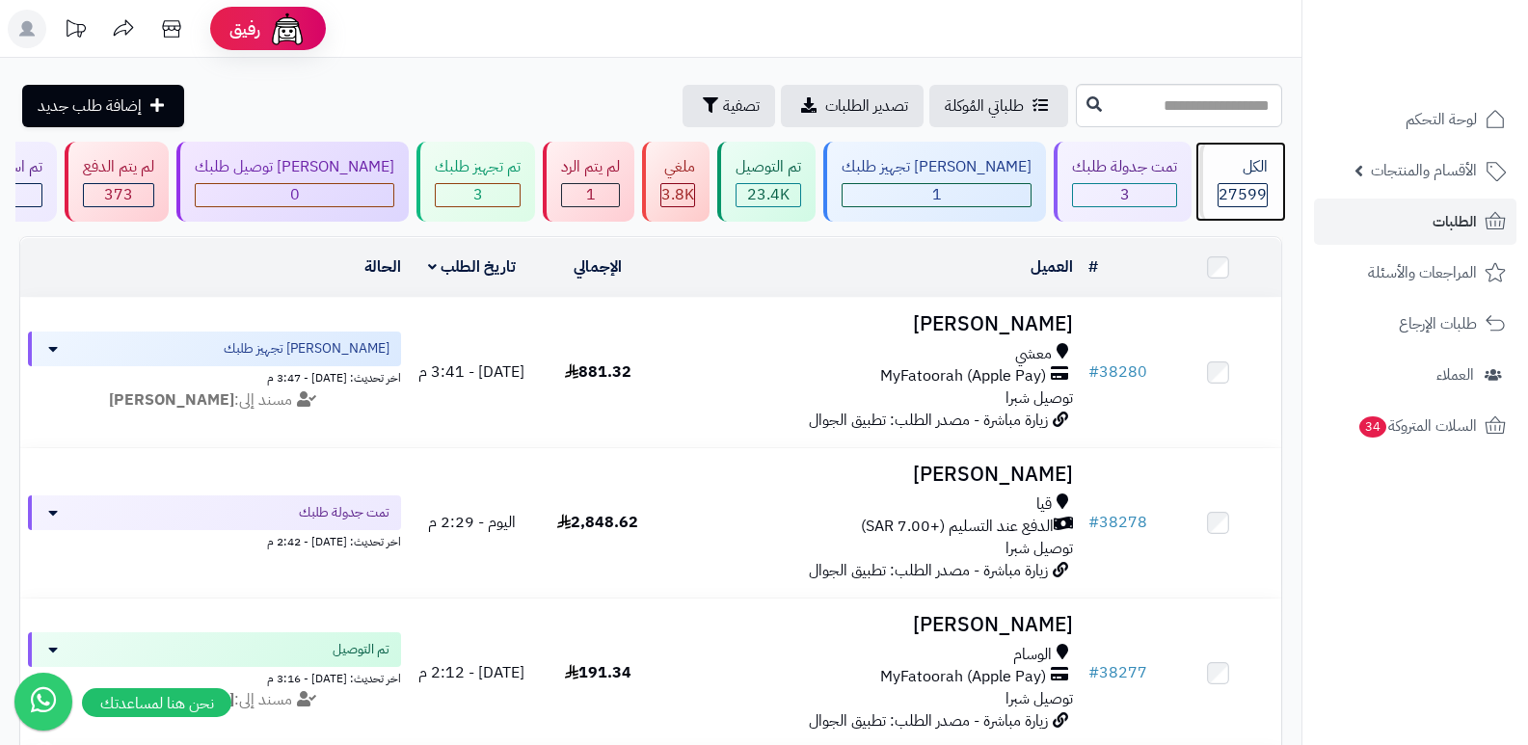
click at [1240, 170] on div "الكل" at bounding box center [1242, 167] width 50 height 22
click at [1248, 177] on div "الكل" at bounding box center [1242, 167] width 50 height 22
click at [1252, 166] on div "الكل" at bounding box center [1242, 167] width 50 height 22
click at [1240, 181] on div "الكل 27599" at bounding box center [1240, 182] width 83 height 80
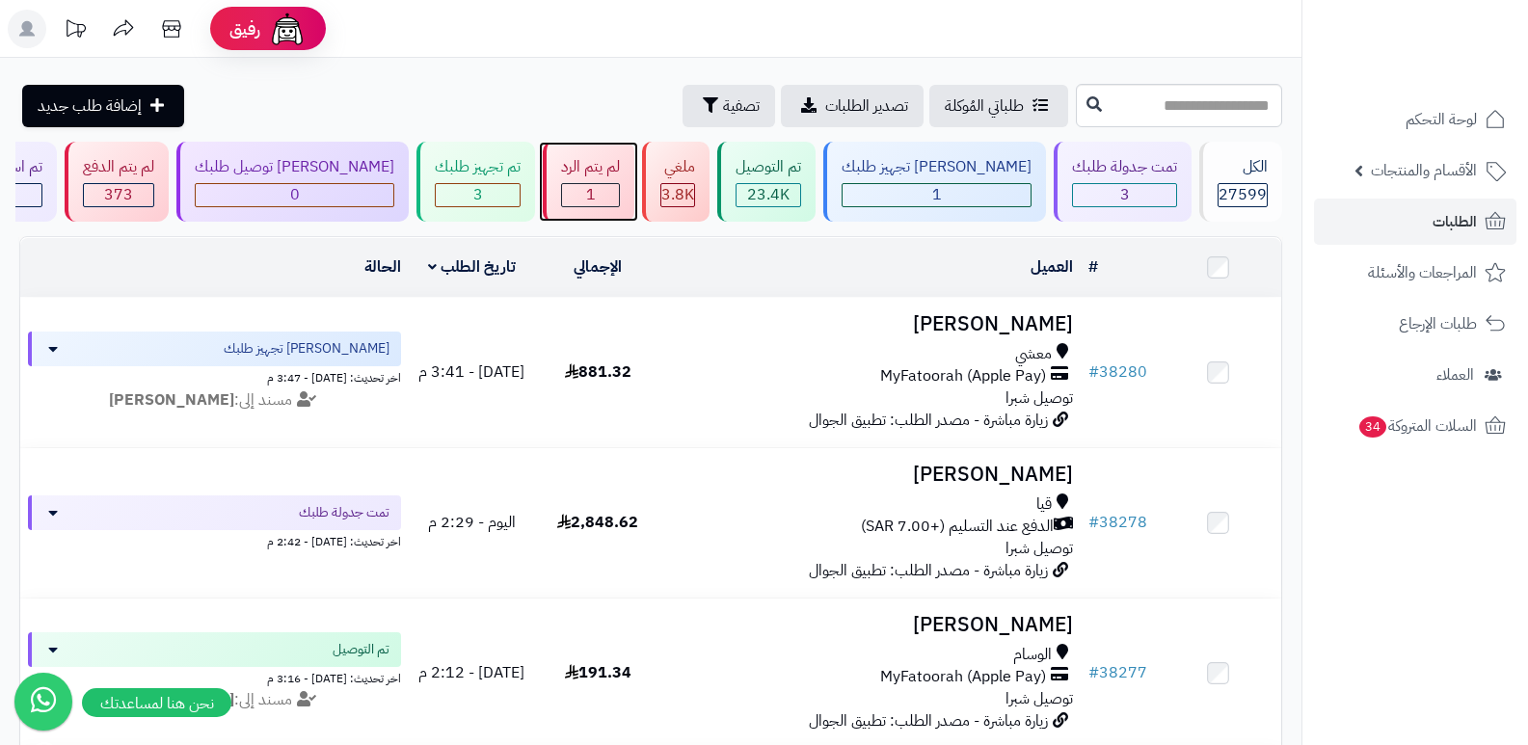
click at [615, 165] on div "لم يتم الرد" at bounding box center [590, 167] width 59 height 22
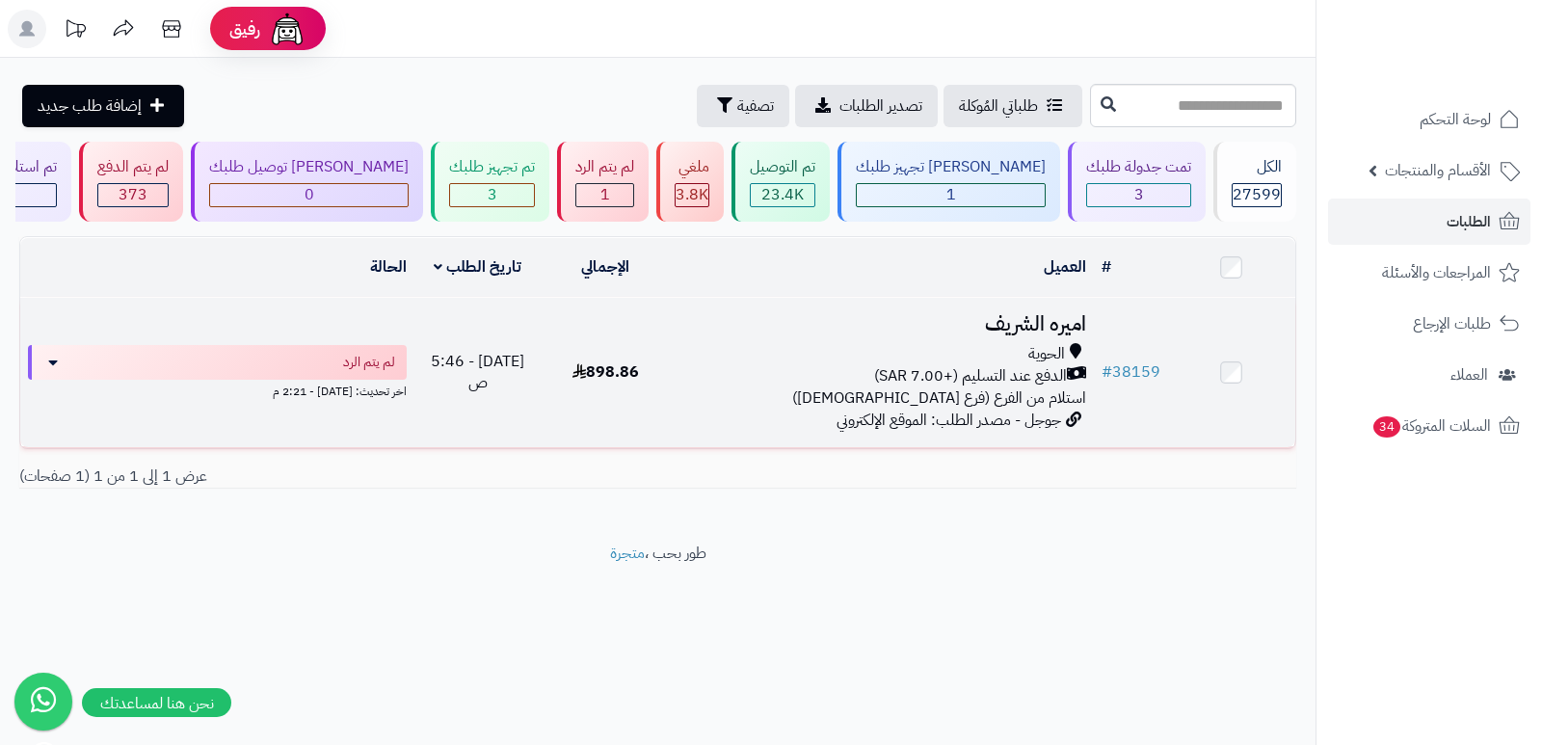
click at [1049, 320] on h3 "اميره الشريف" at bounding box center [882, 324] width 410 height 22
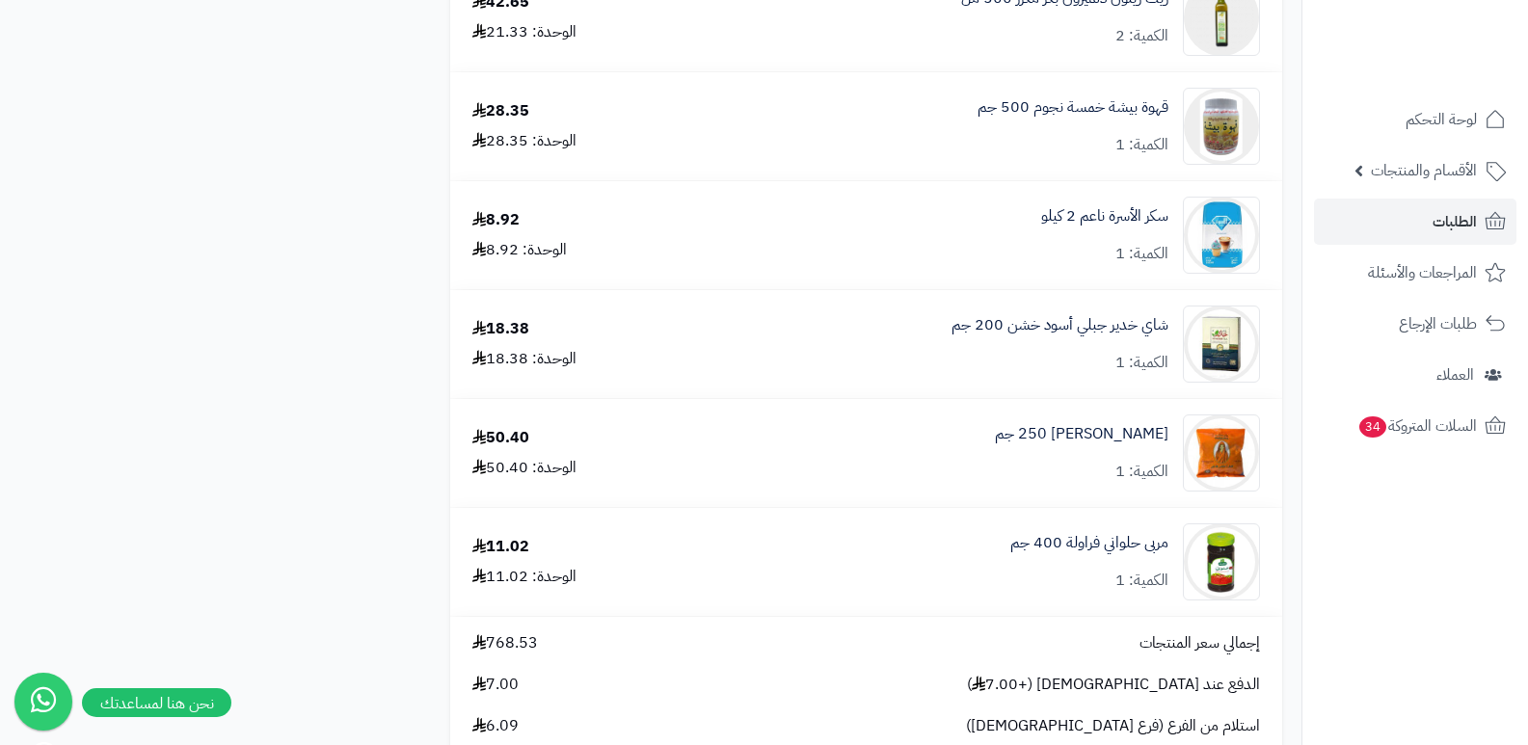
scroll to position [5108, 0]
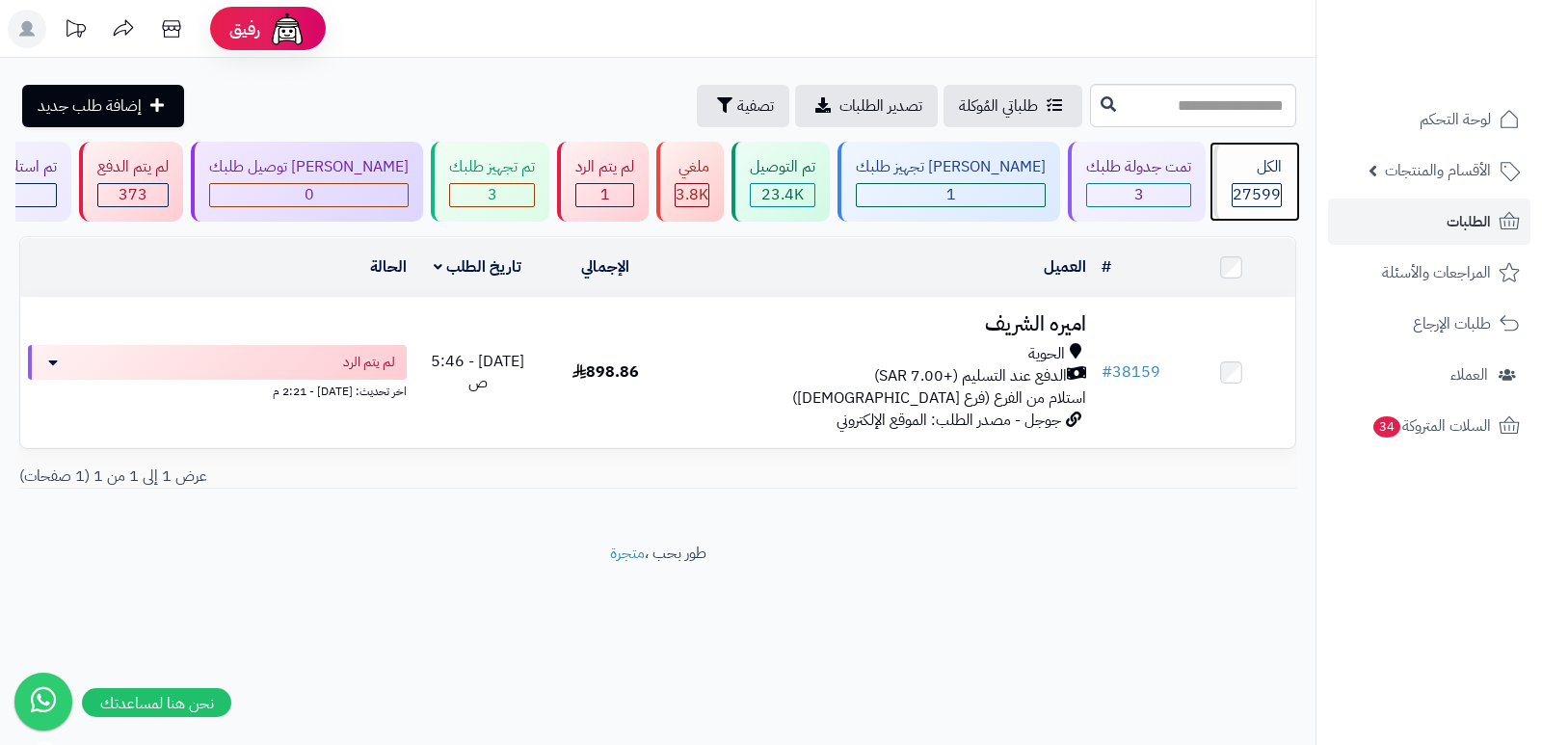
click at [1257, 185] on span "27599" at bounding box center [1257, 194] width 48 height 23
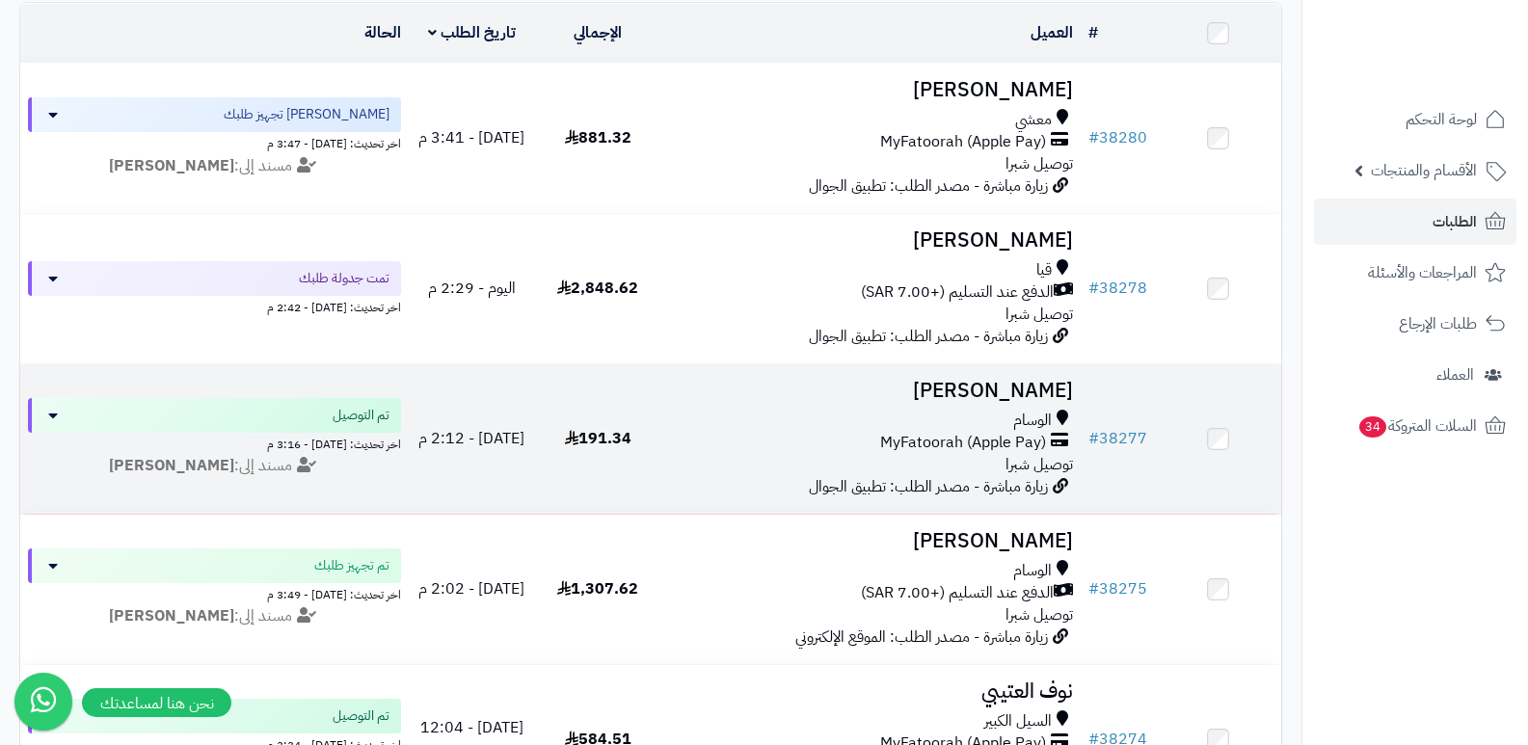
scroll to position [193, 0]
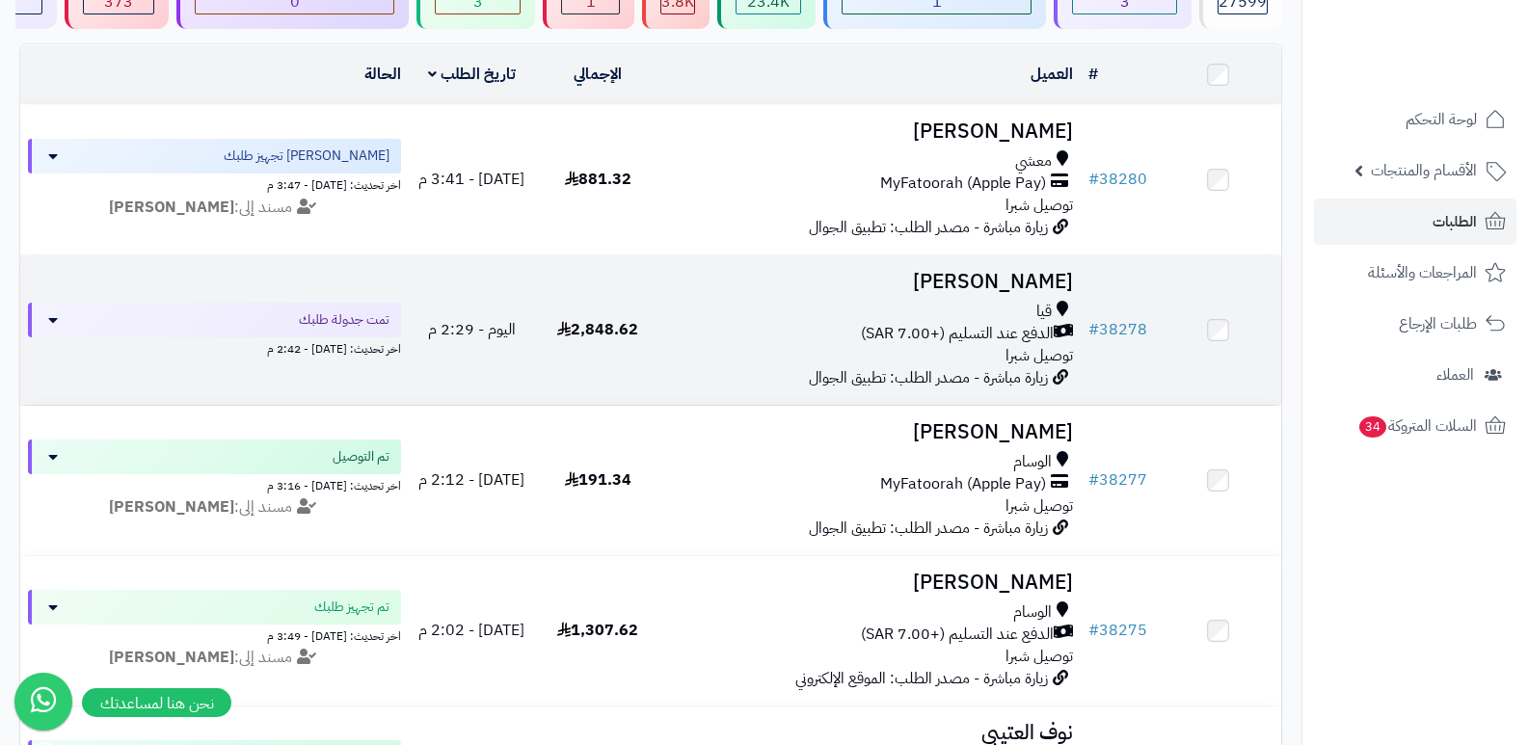
click at [1015, 271] on h3 "[PERSON_NAME]" at bounding box center [871, 282] width 405 height 22
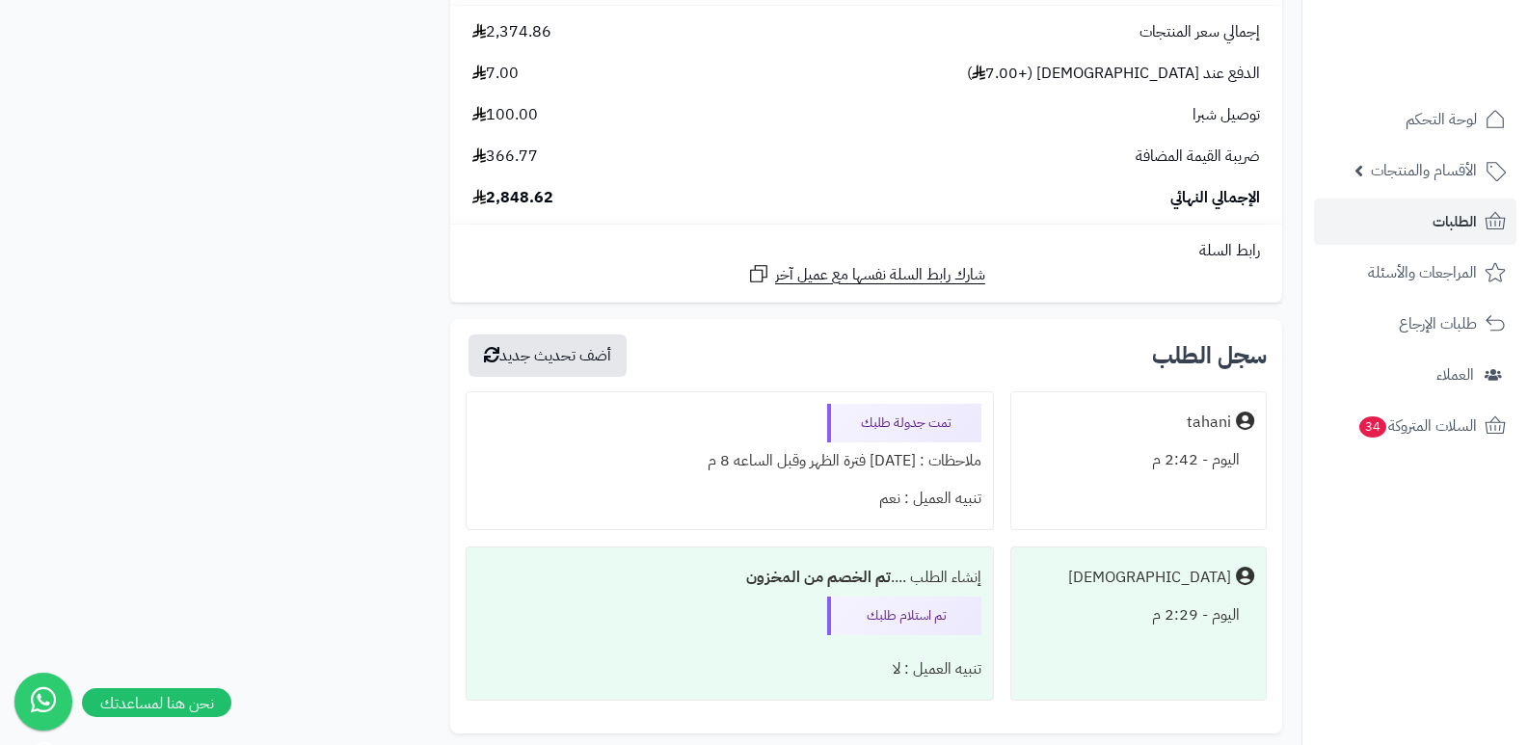
scroll to position [12479, 0]
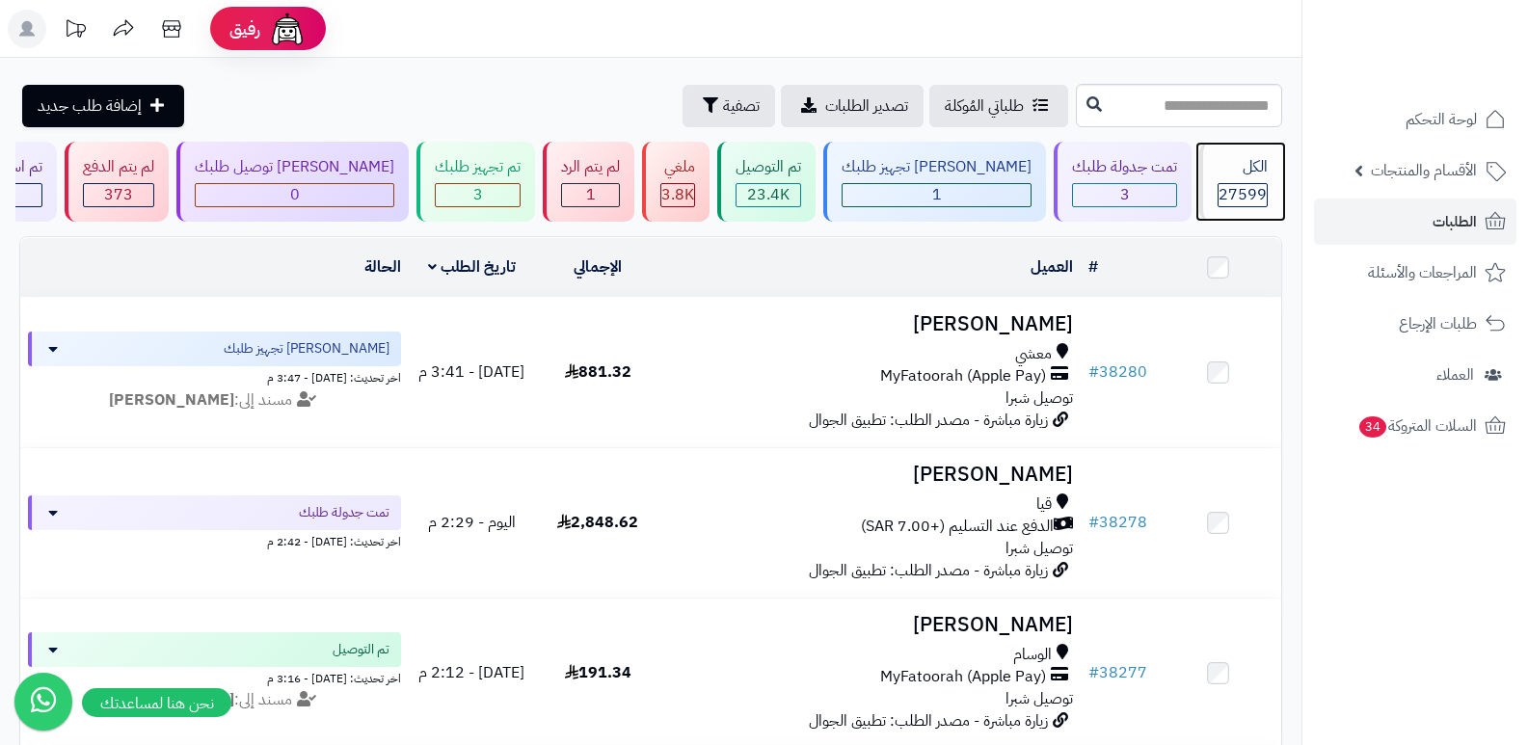
click at [1225, 157] on div "الكل" at bounding box center [1242, 167] width 50 height 22
click at [1255, 172] on div "الكل" at bounding box center [1242, 167] width 50 height 22
click at [958, 1] on header "رفيق ! الطلبات معالجة مكتمل إرجاع المنتجات العملاء المتواجدون الان 28379 عملاء …" at bounding box center [764, 29] width 1528 height 58
click at [1434, 625] on nav "لوحة التحكم الأقسام والمنتجات المنتجات الأقسام الماركات مواصفات المنتجات مواصفا…" at bounding box center [1414, 396] width 226 height 745
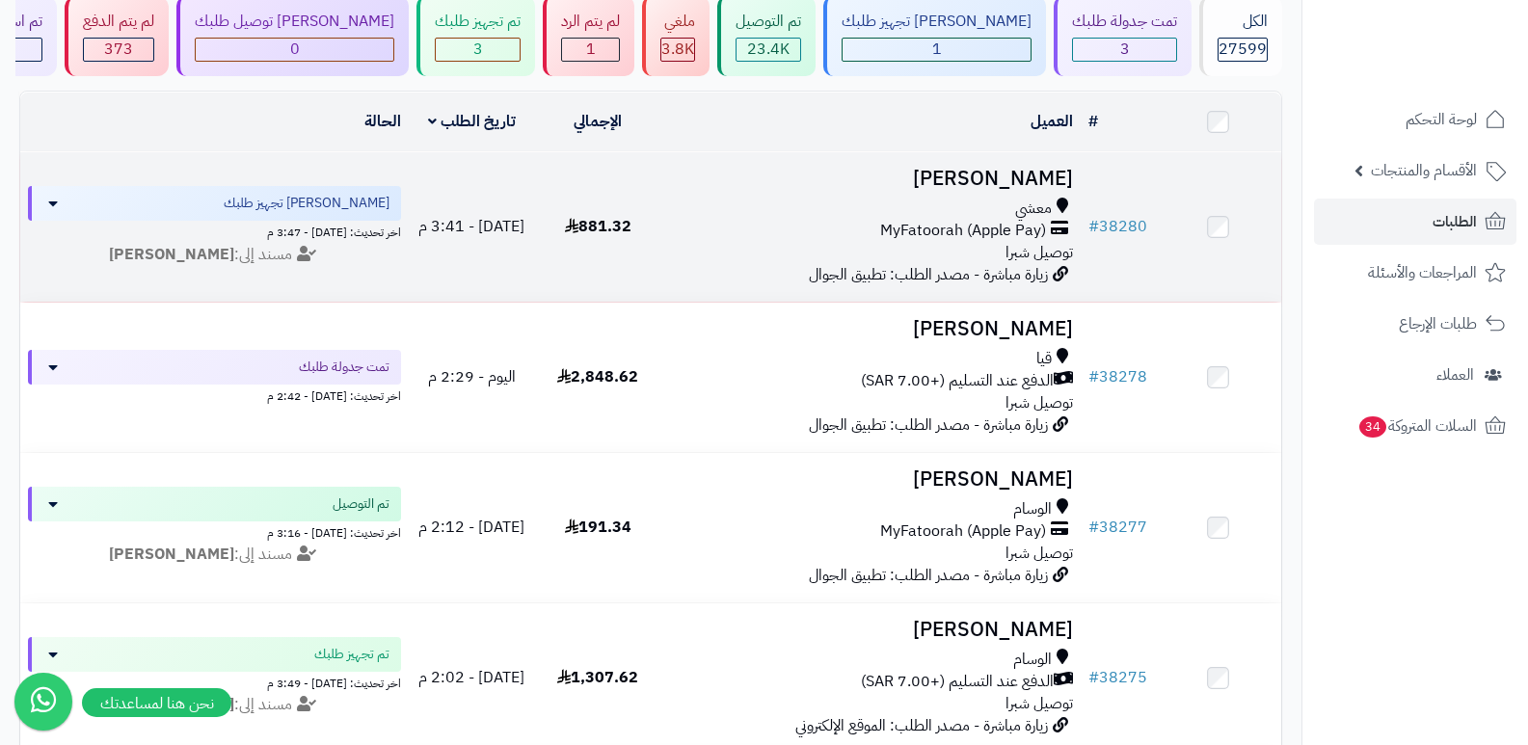
scroll to position [193, 0]
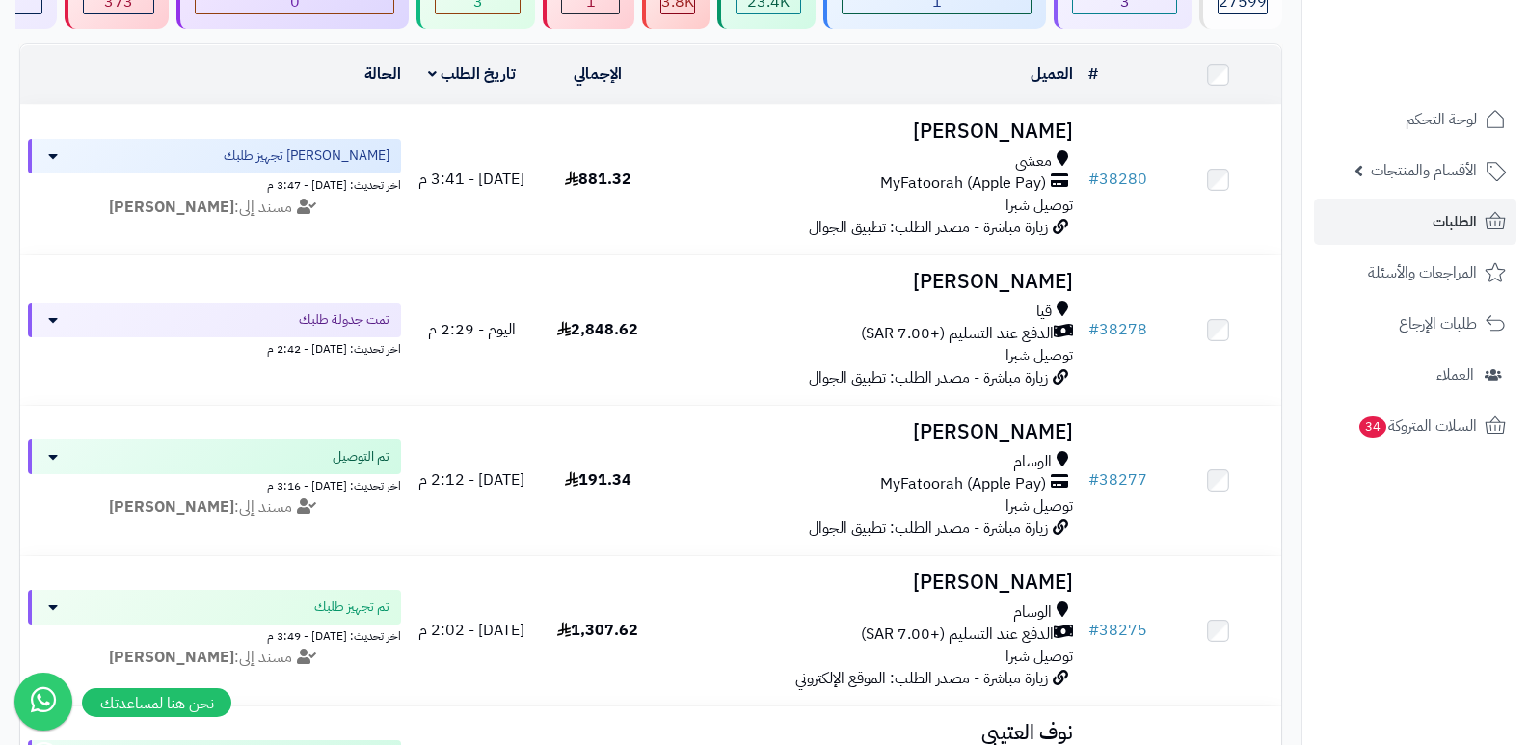
click at [1424, 568] on nav "لوحة التحكم الأقسام والمنتجات المنتجات الأقسام الماركات مواصفات المنتجات مواصفا…" at bounding box center [1414, 396] width 226 height 745
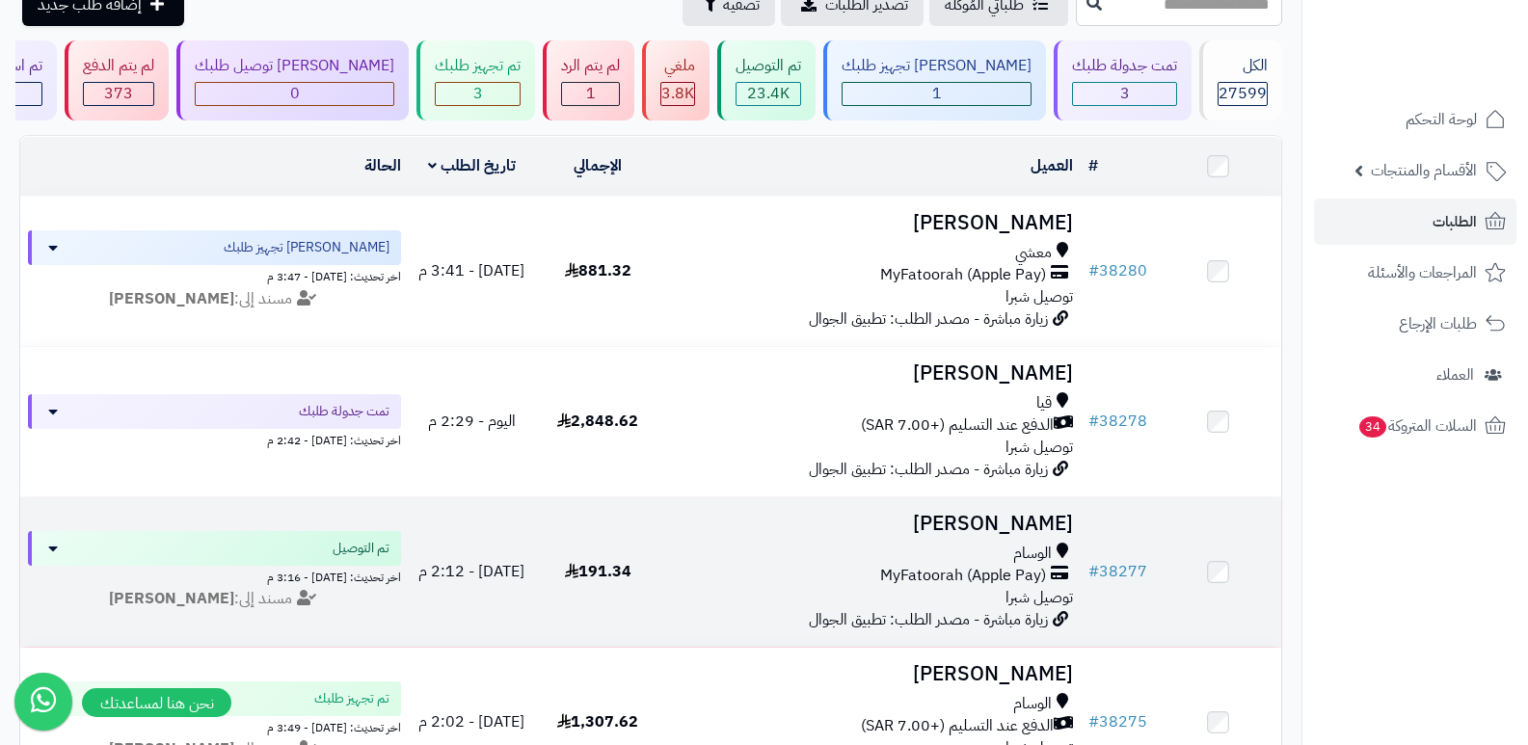
scroll to position [0, 0]
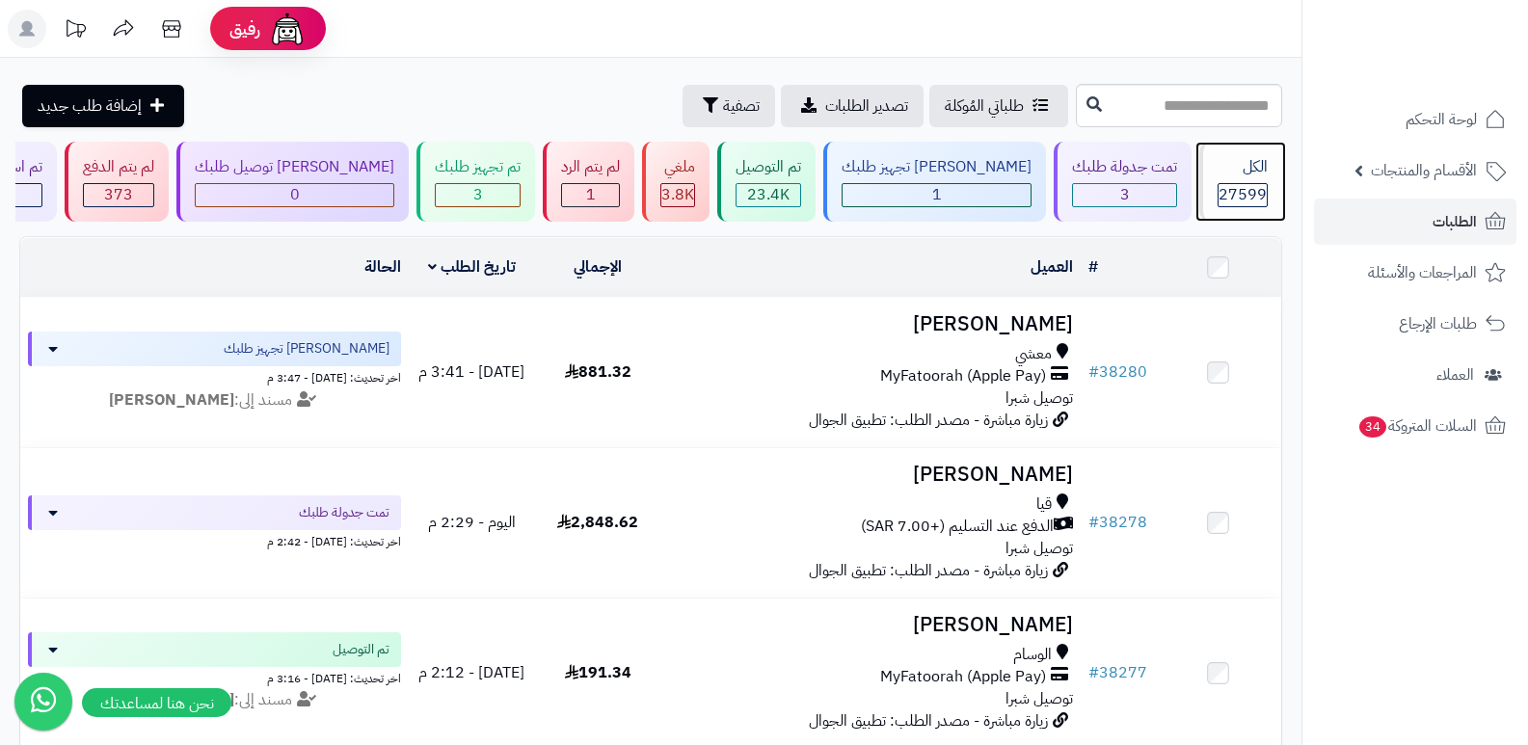
click at [1241, 174] on div "الكل" at bounding box center [1242, 167] width 50 height 22
click at [29, 38] on rect at bounding box center [27, 29] width 39 height 39
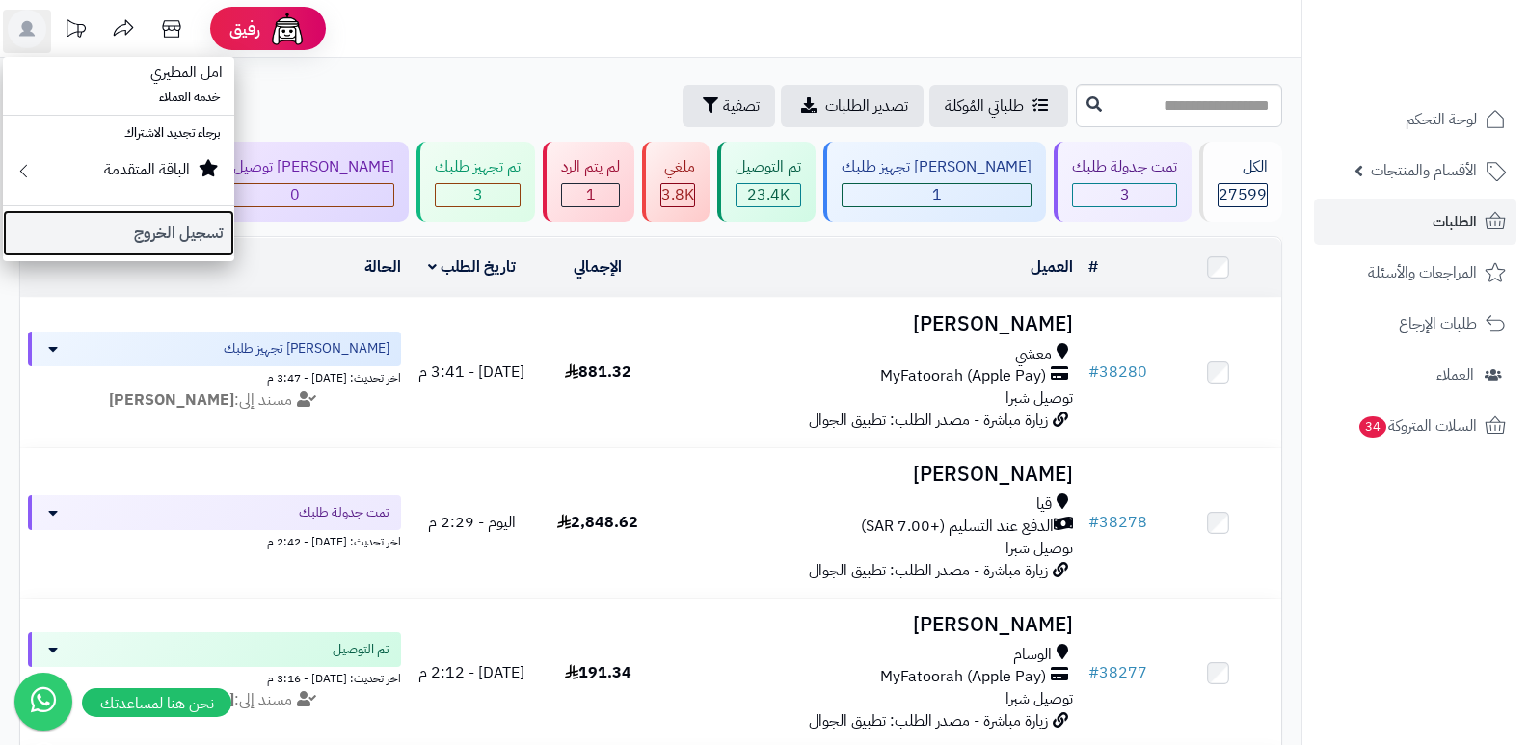
click at [192, 241] on link "تسجيل الخروج" at bounding box center [118, 233] width 231 height 46
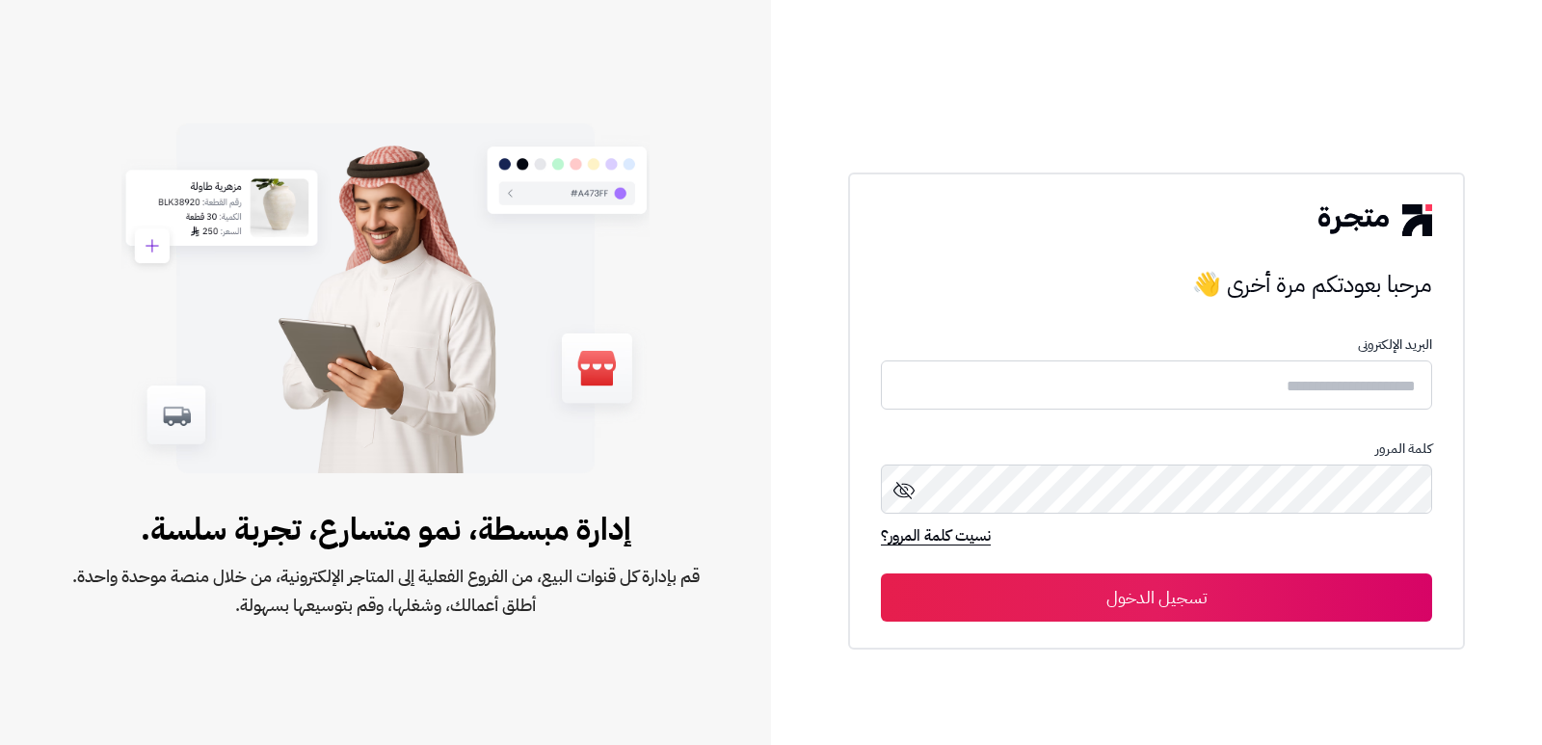
click at [1239, 365] on input "text" at bounding box center [1156, 384] width 551 height 49
type input "*"
type input "**********"
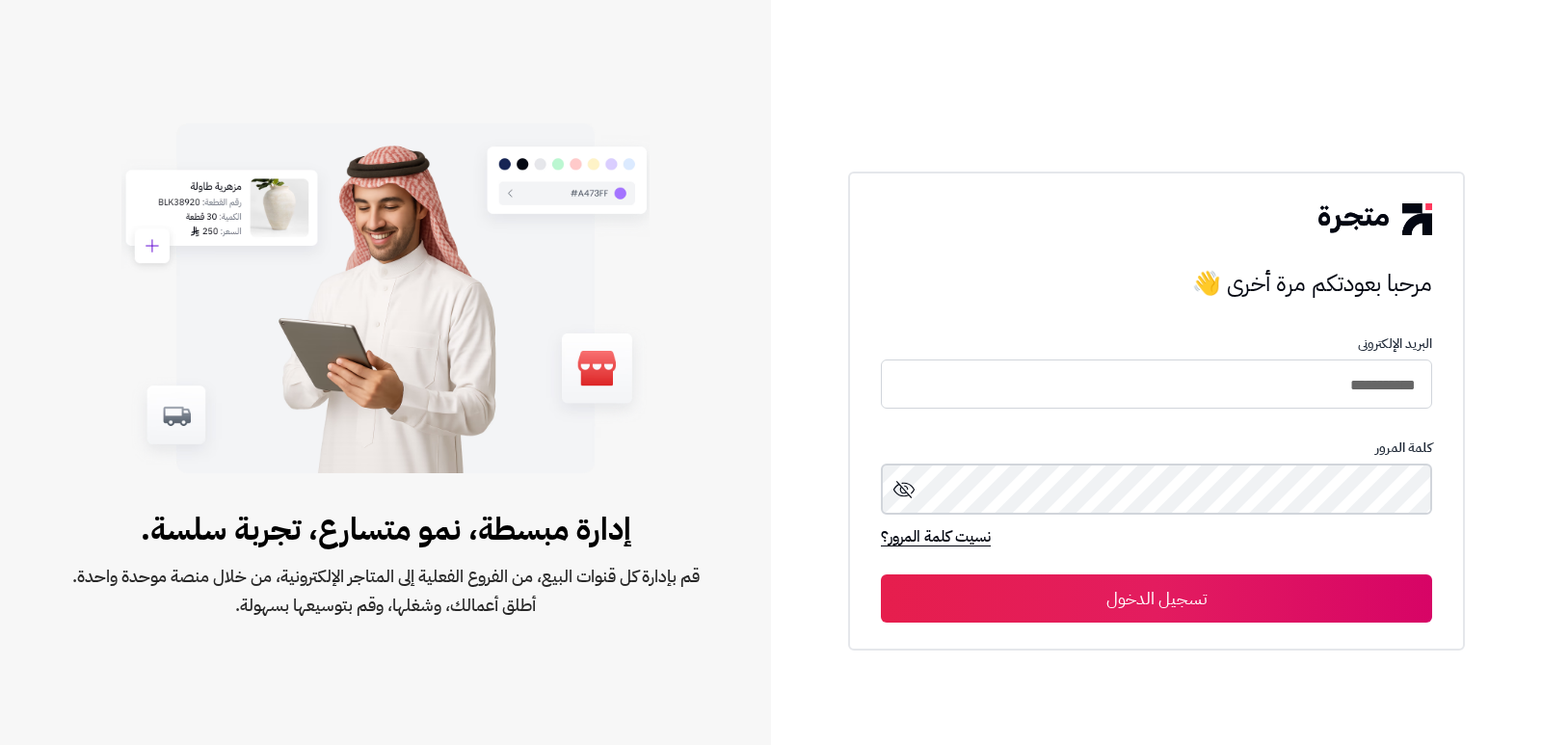
click at [881, 574] on button "تسجيل الدخول" at bounding box center [1156, 598] width 551 height 48
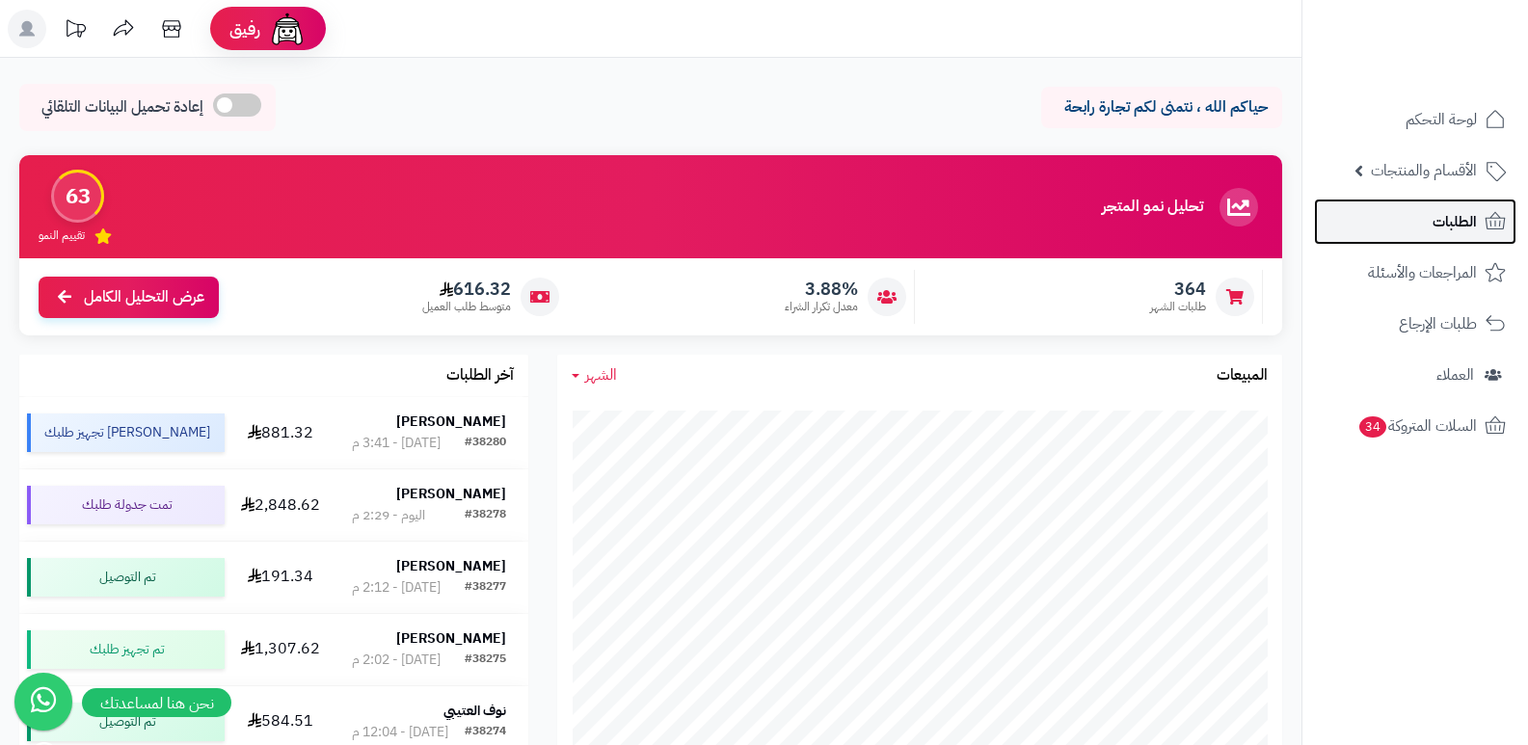
click at [1447, 230] on span "الطلبات" at bounding box center [1454, 221] width 44 height 27
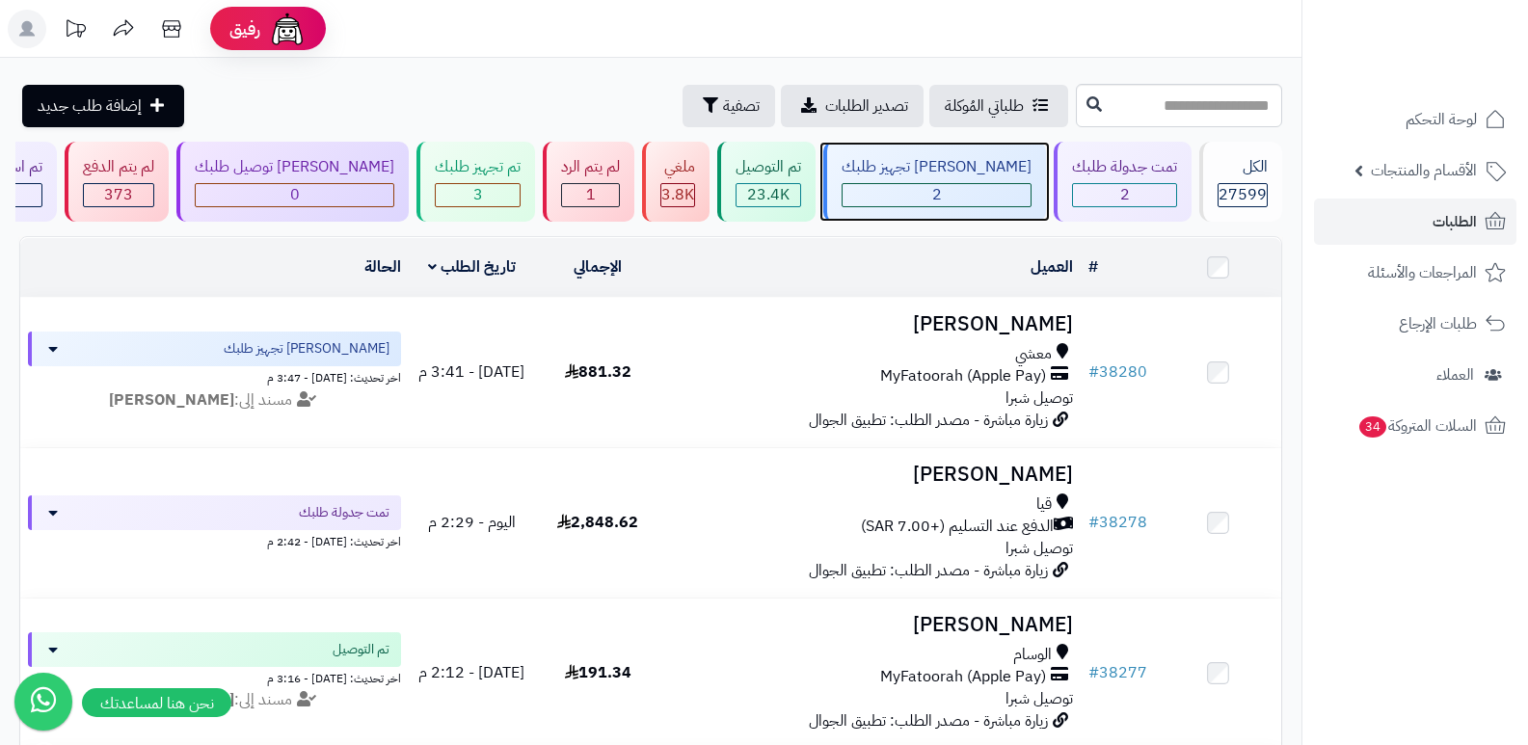
click at [967, 189] on div "2" at bounding box center [936, 195] width 188 height 22
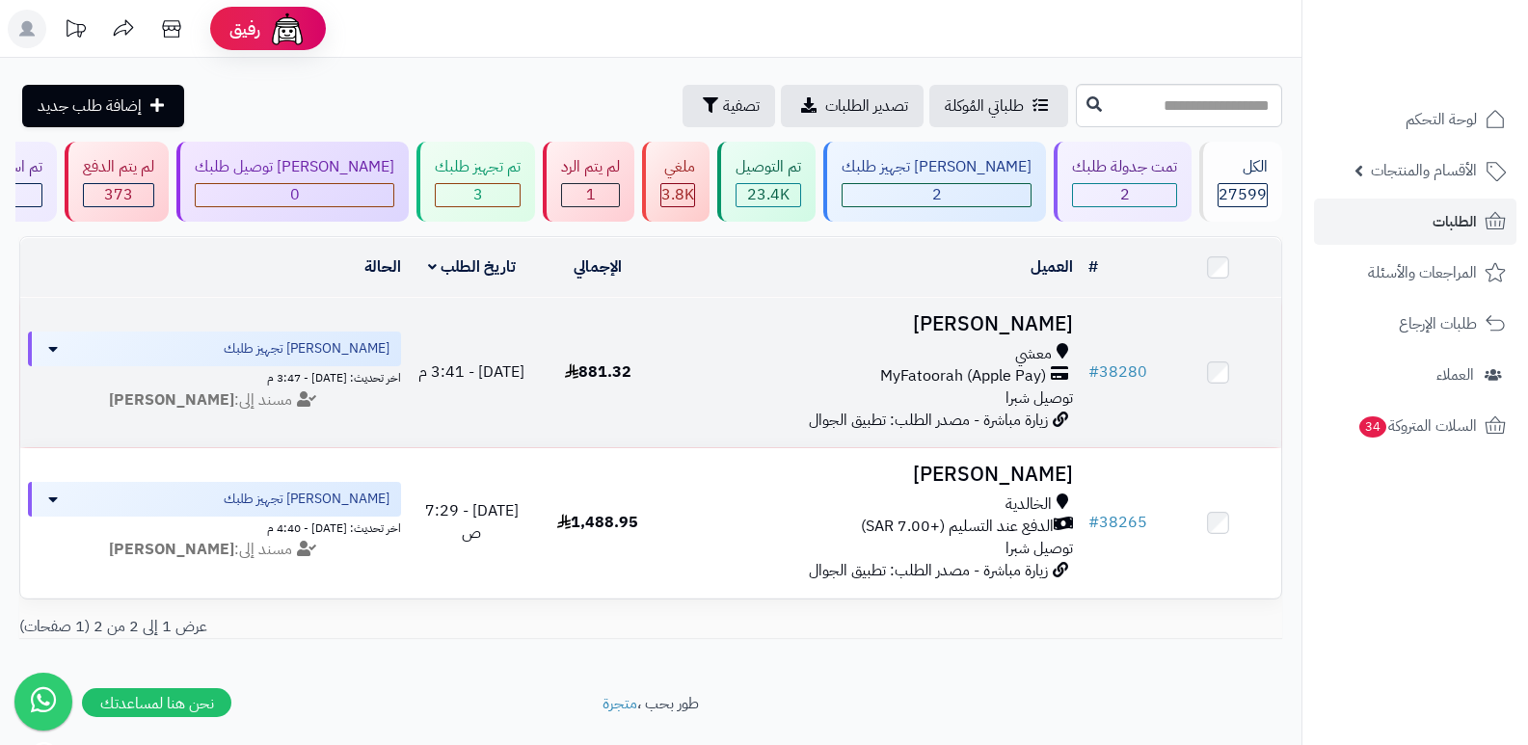
click at [988, 317] on h3 "[PERSON_NAME]" at bounding box center [871, 324] width 405 height 22
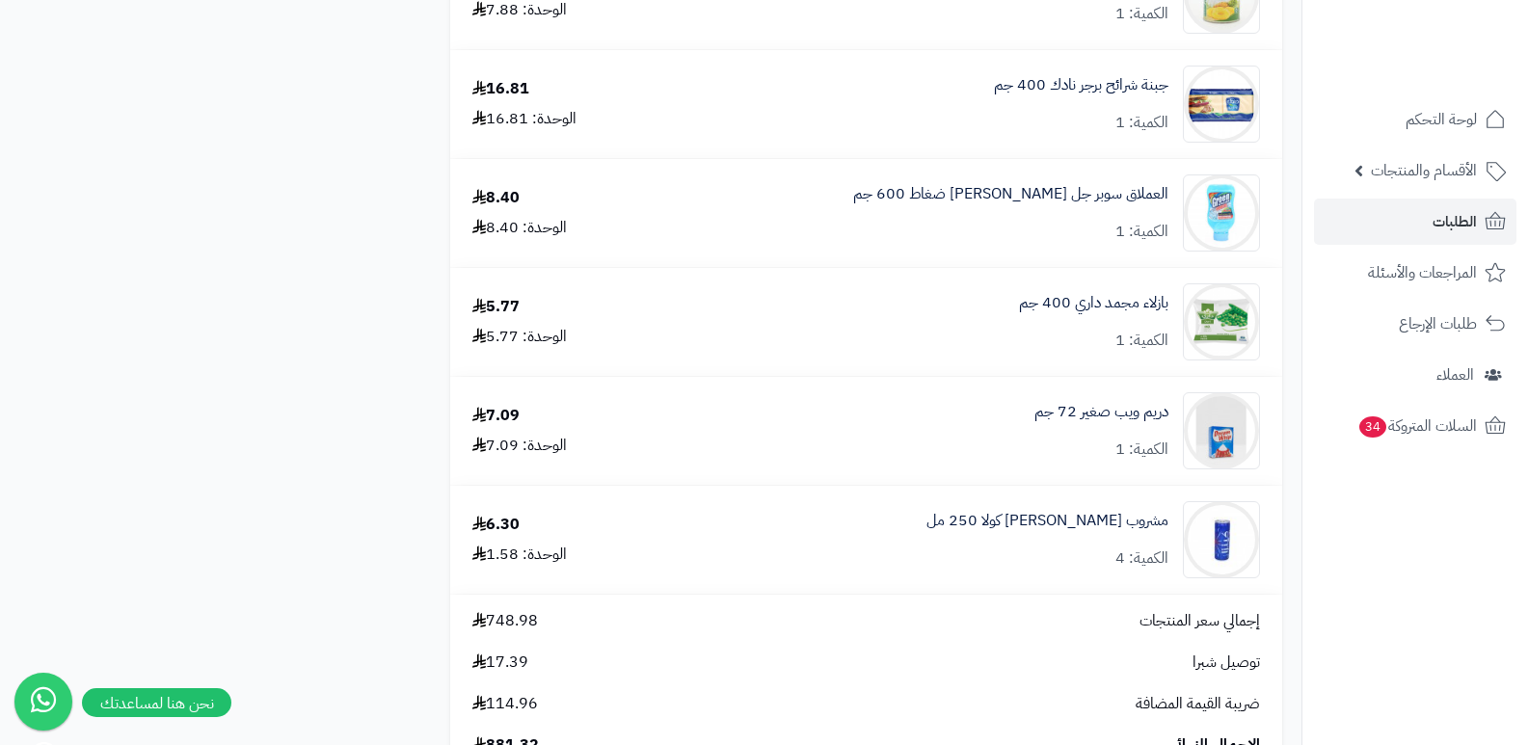
scroll to position [5012, 0]
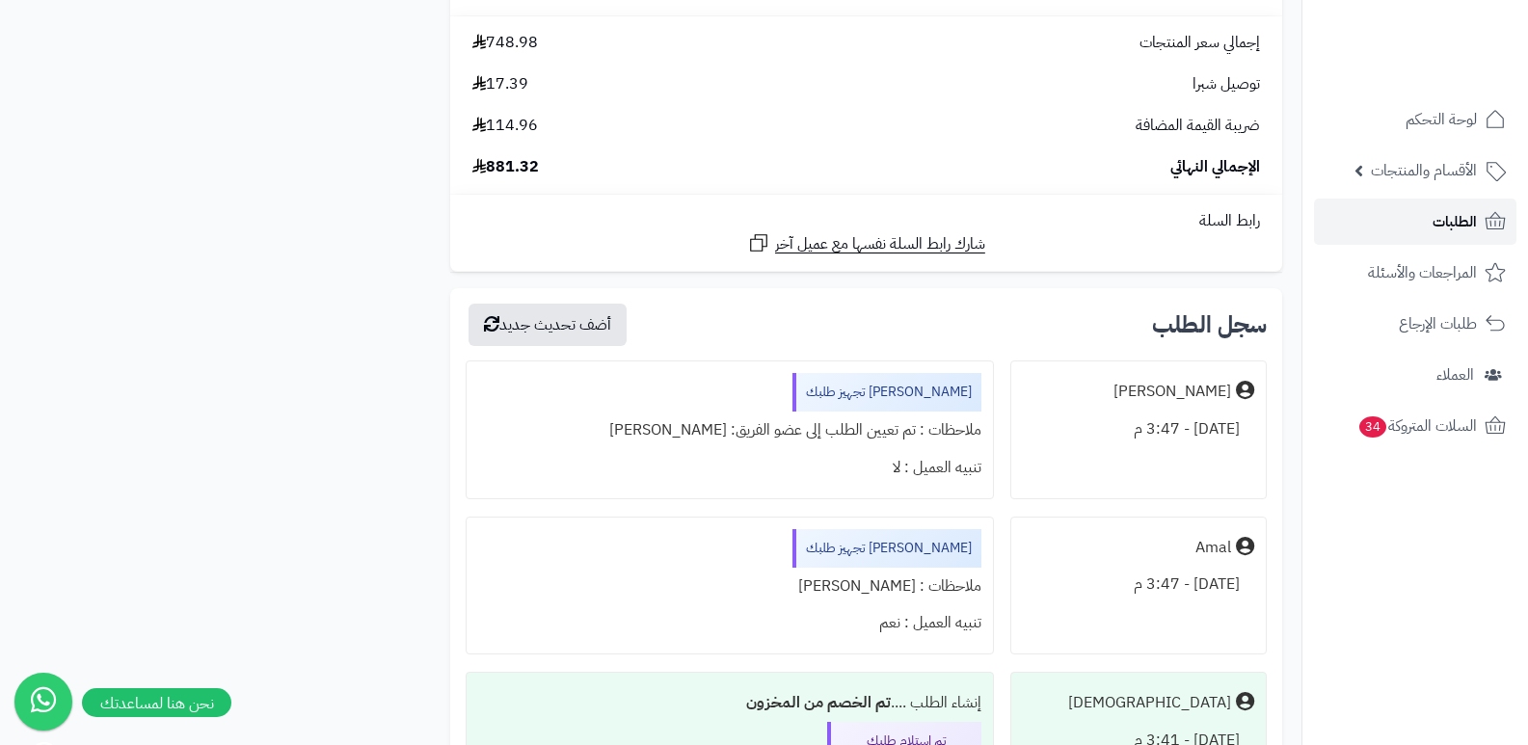
click at [1456, 228] on span "الطلبات" at bounding box center [1454, 221] width 44 height 27
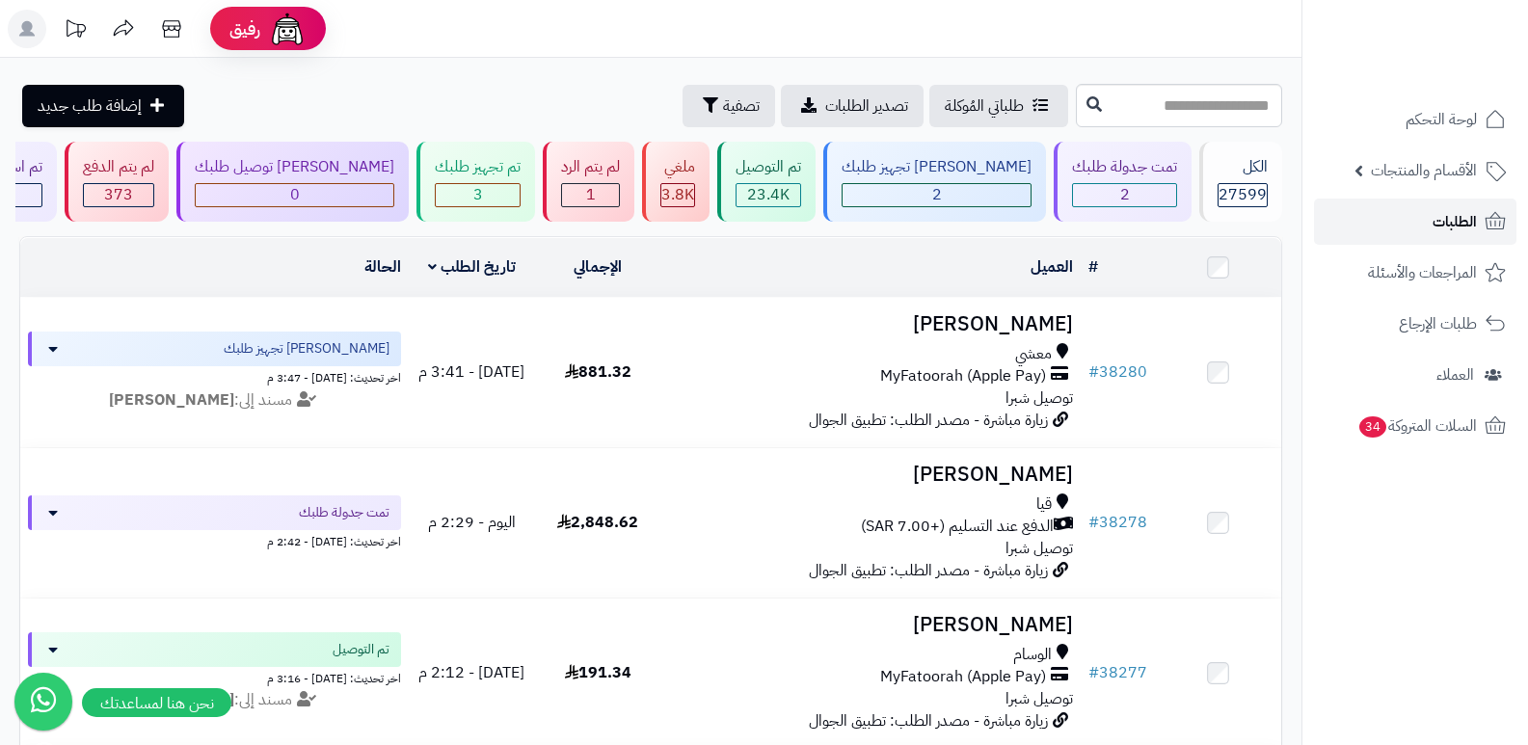
click at [1430, 209] on link "الطلبات" at bounding box center [1415, 222] width 202 height 46
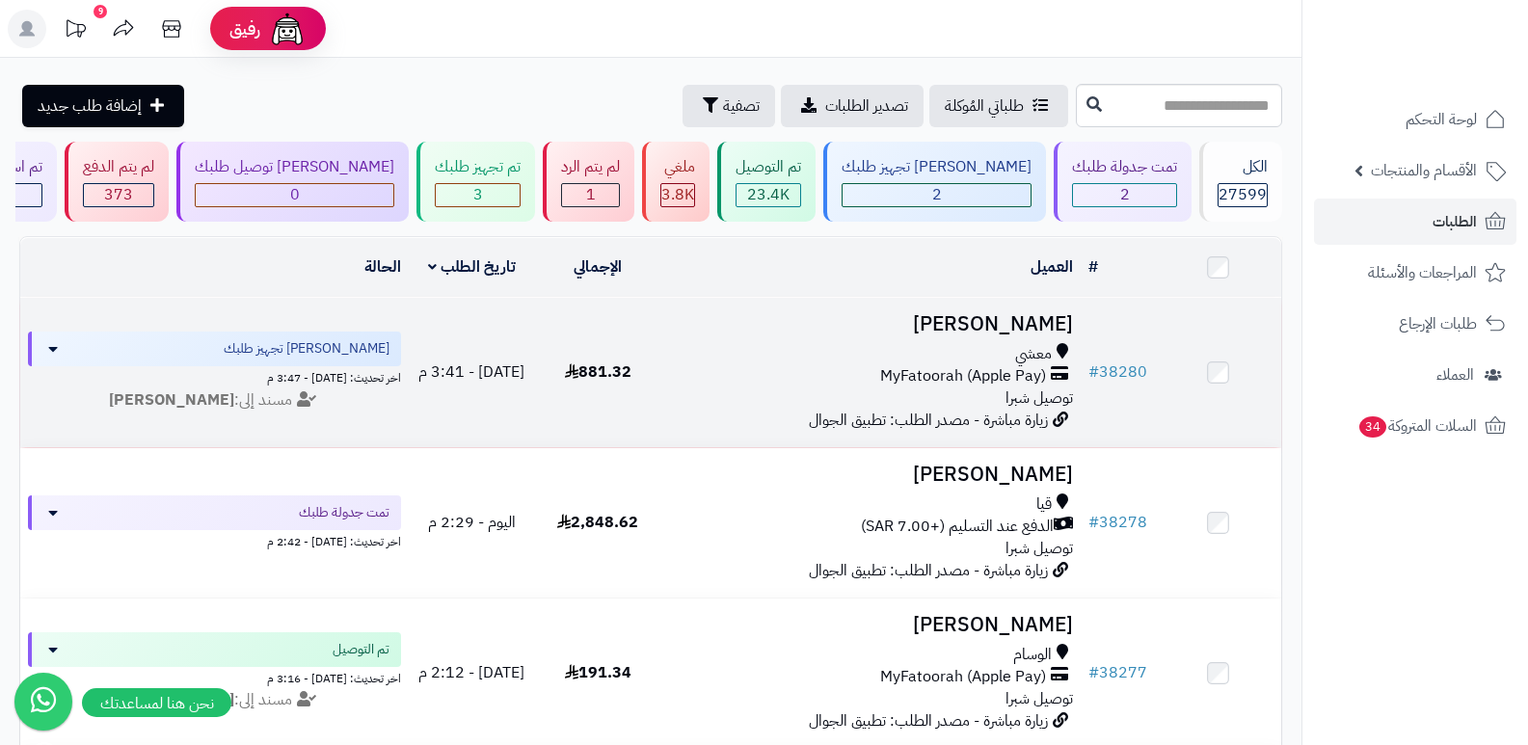
click at [1002, 321] on h3 "Rania Suliman" at bounding box center [871, 324] width 405 height 22
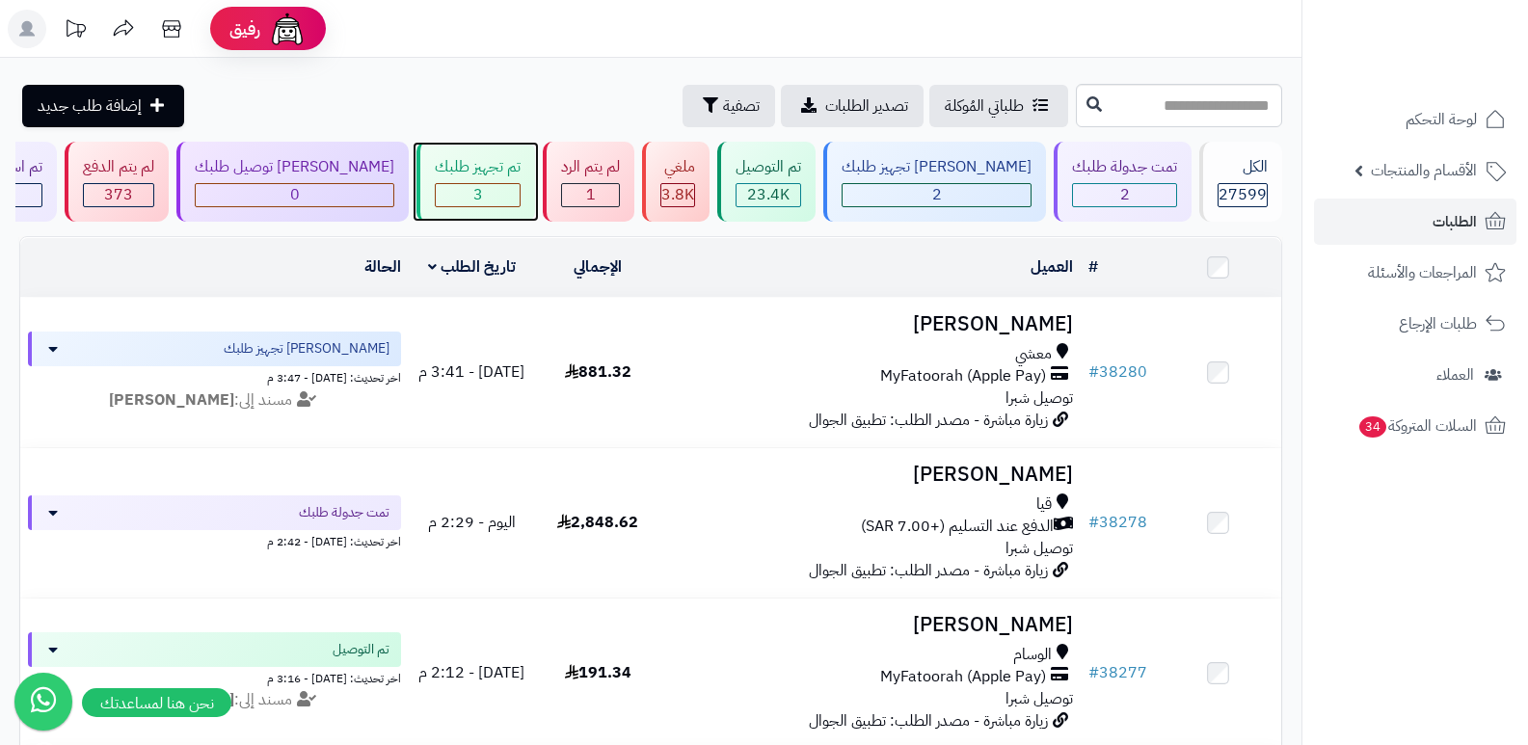
click at [519, 200] on div "3" at bounding box center [478, 195] width 84 height 22
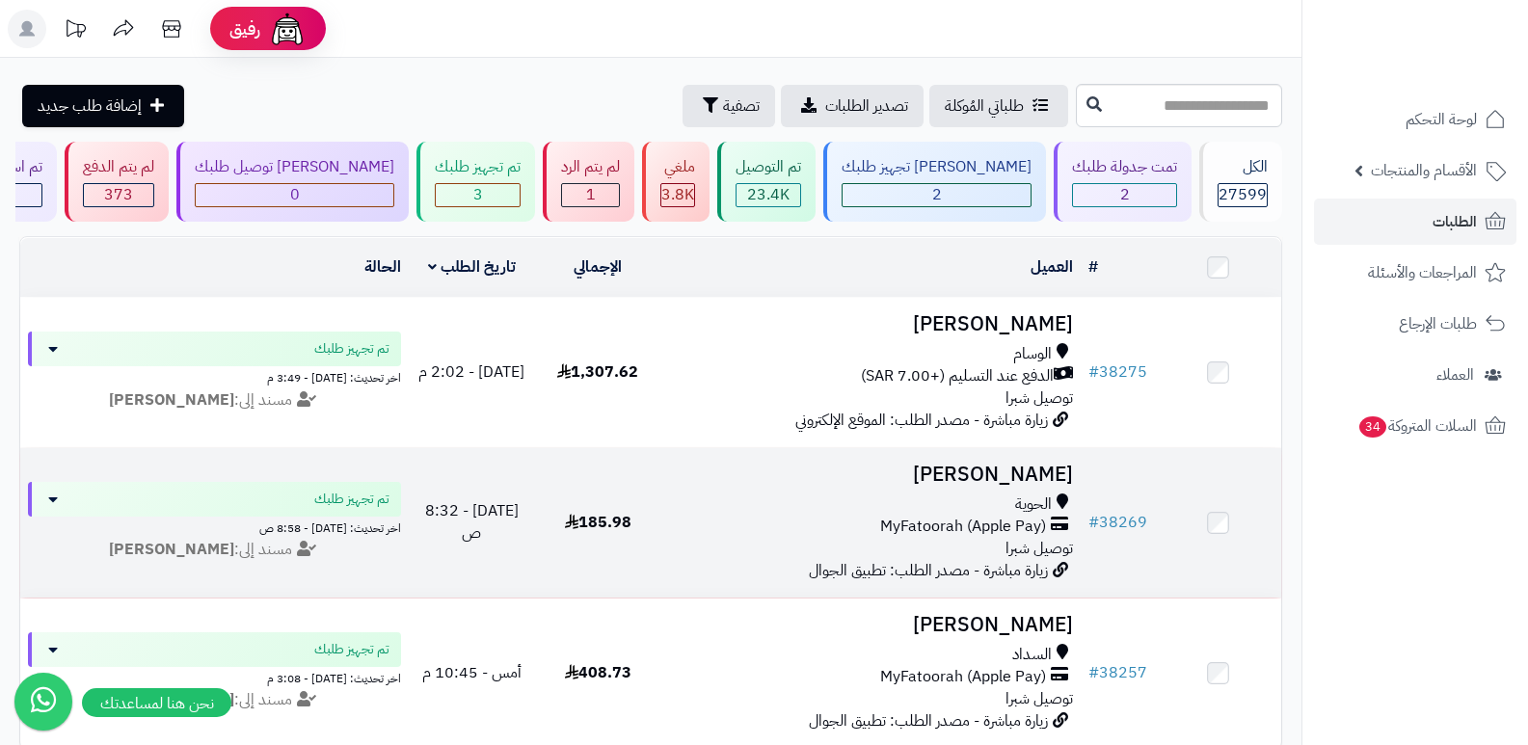
click at [964, 486] on h3 "[PERSON_NAME]" at bounding box center [871, 475] width 405 height 22
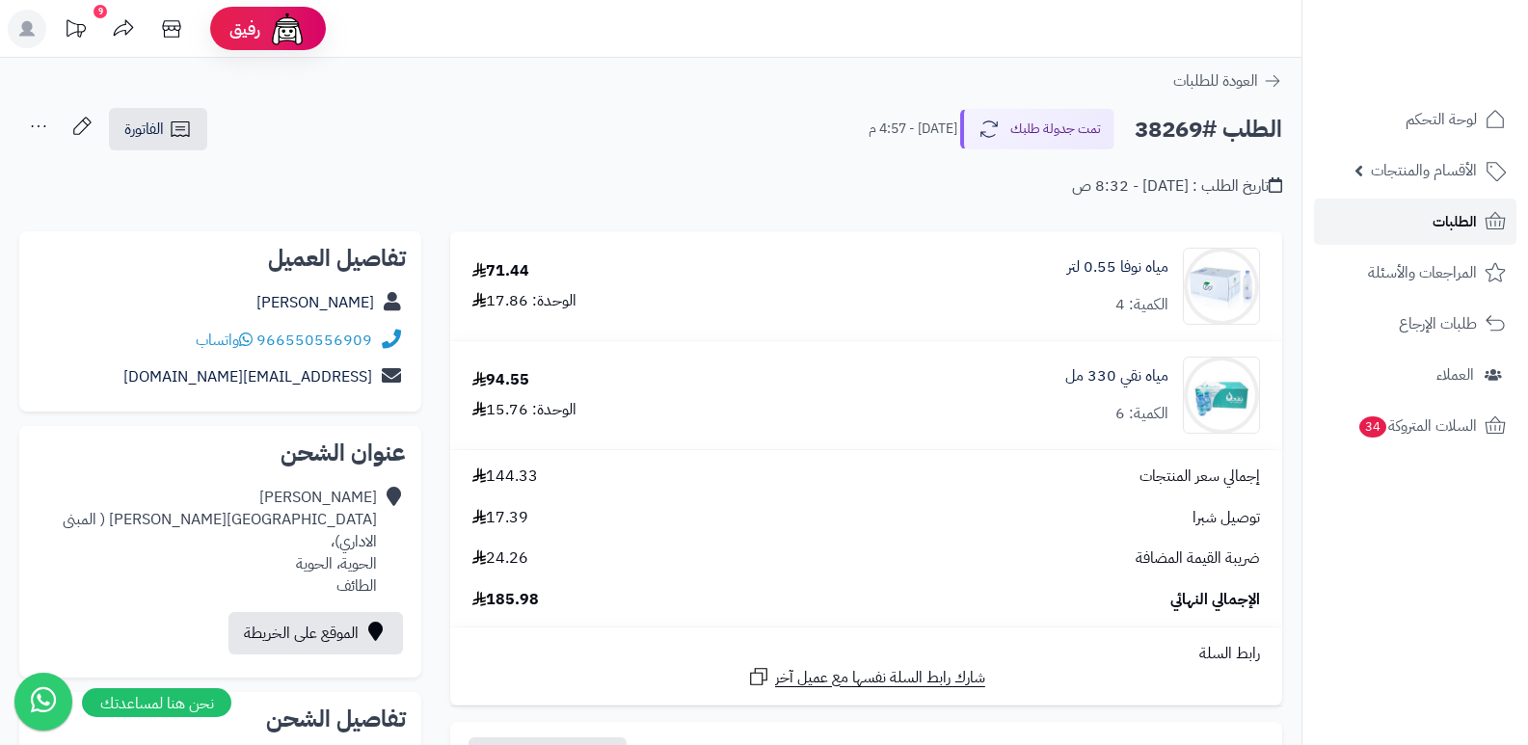
click at [1393, 234] on link "الطلبات" at bounding box center [1415, 222] width 202 height 46
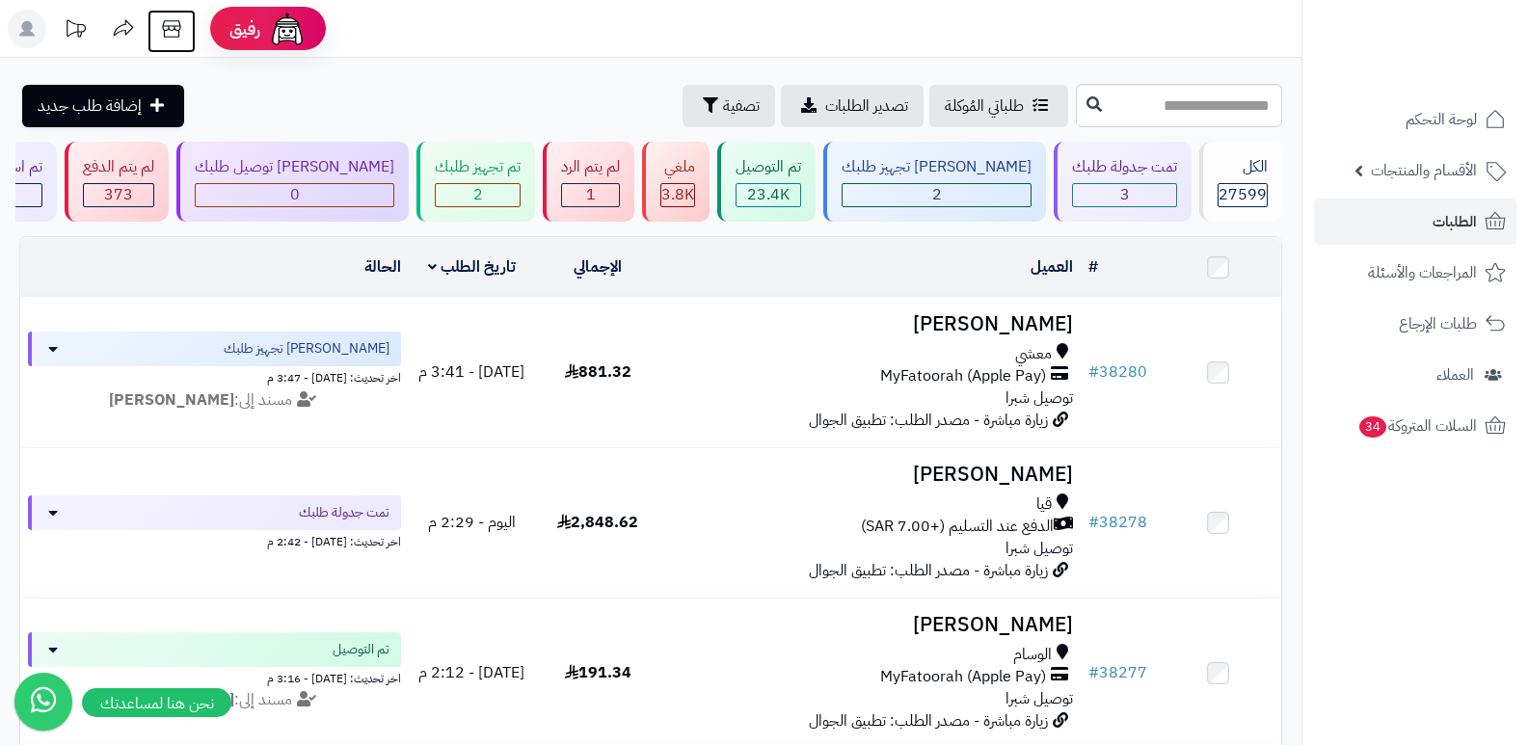
click at [182, 17] on icon at bounding box center [171, 29] width 39 height 39
click at [1449, 208] on span "الطلبات" at bounding box center [1454, 221] width 44 height 27
click at [1441, 223] on span "الطلبات" at bounding box center [1454, 221] width 44 height 27
click at [1479, 215] on link "الطلبات" at bounding box center [1415, 222] width 202 height 46
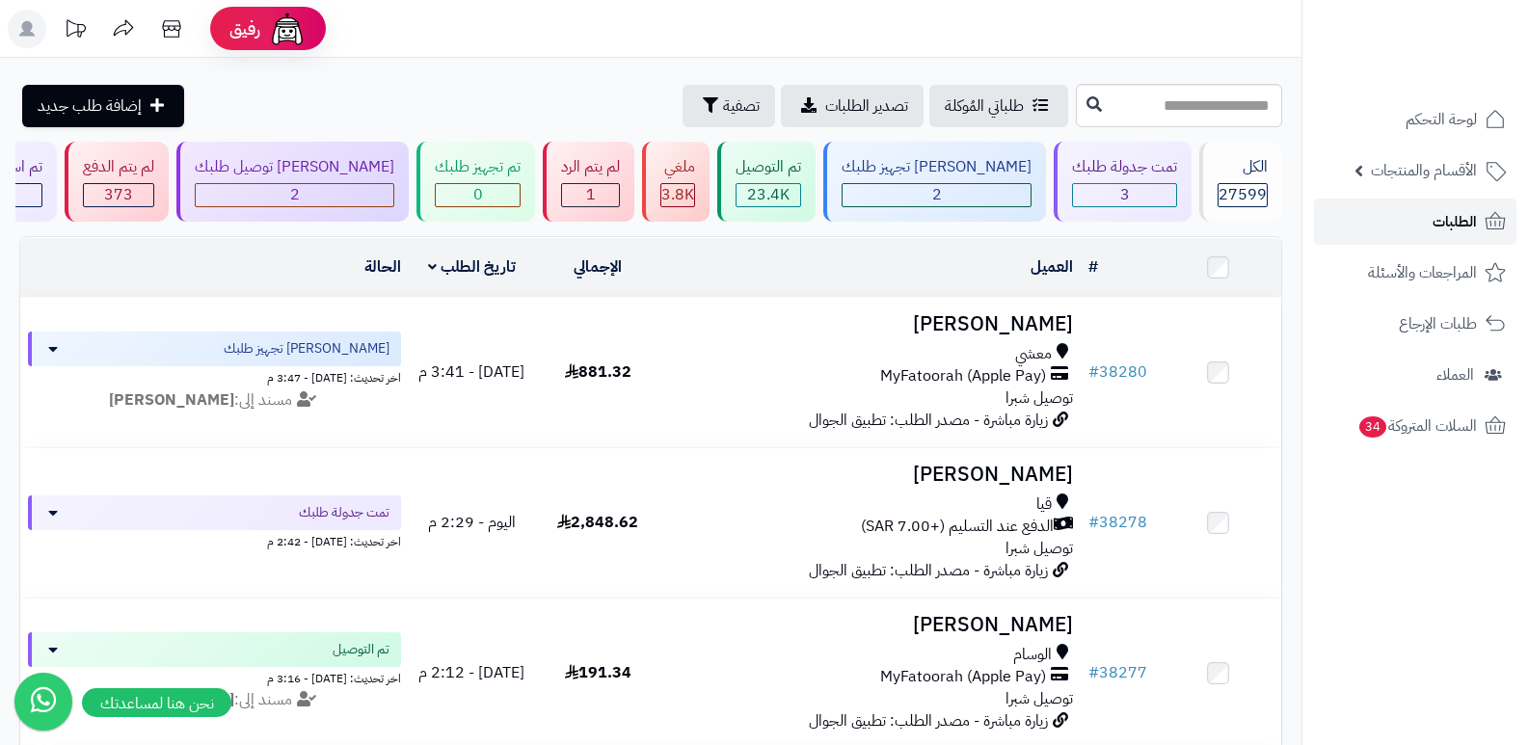
click at [1479, 215] on link "الطلبات" at bounding box center [1415, 222] width 202 height 46
click at [1412, 226] on link "الطلبات" at bounding box center [1415, 222] width 202 height 46
click at [1431, 224] on link "الطلبات" at bounding box center [1415, 222] width 202 height 46
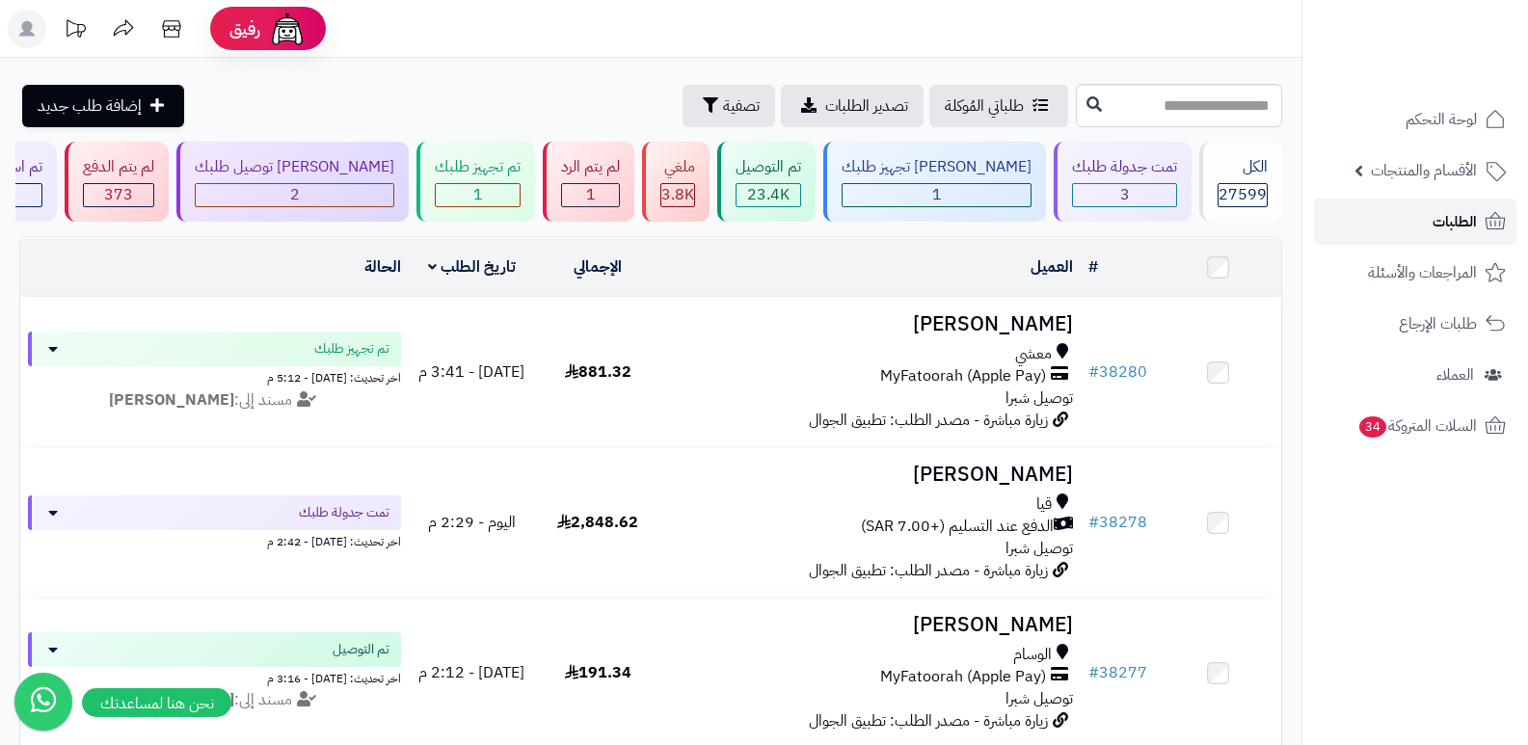
click at [1447, 214] on span "الطلبات" at bounding box center [1454, 221] width 44 height 27
click at [1445, 215] on span "الطلبات" at bounding box center [1454, 221] width 44 height 27
click at [1442, 215] on span "الطلبات" at bounding box center [1454, 221] width 44 height 27
click at [1378, 207] on link "الطلبات" at bounding box center [1415, 222] width 202 height 46
click at [1438, 226] on span "الطلبات" at bounding box center [1454, 221] width 44 height 27
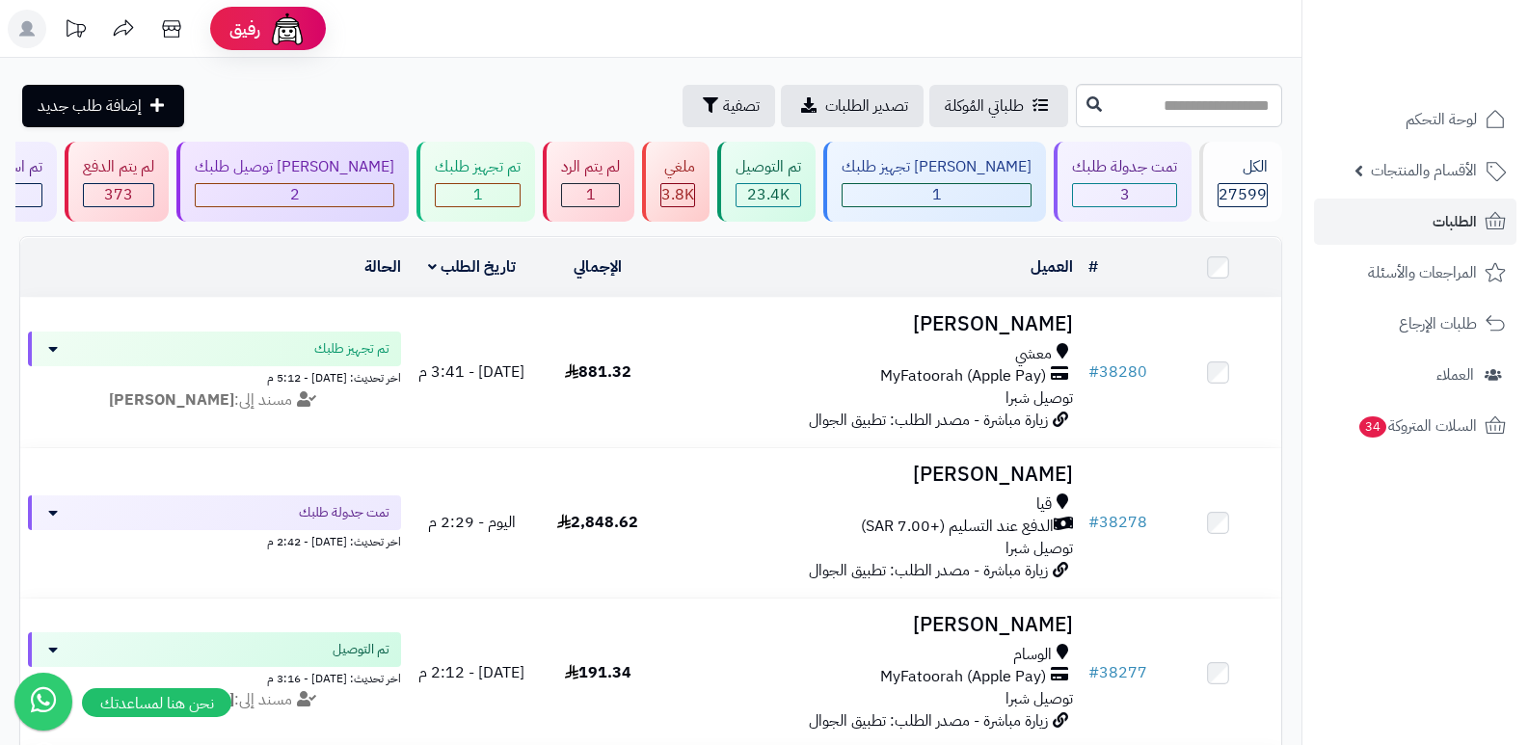
click at [1110, 28] on header "رفيق ! الطلبات معالجة مكتمل إرجاع المنتجات العملاء المتواجدون الان 28380 عملاء …" at bounding box center [764, 29] width 1528 height 58
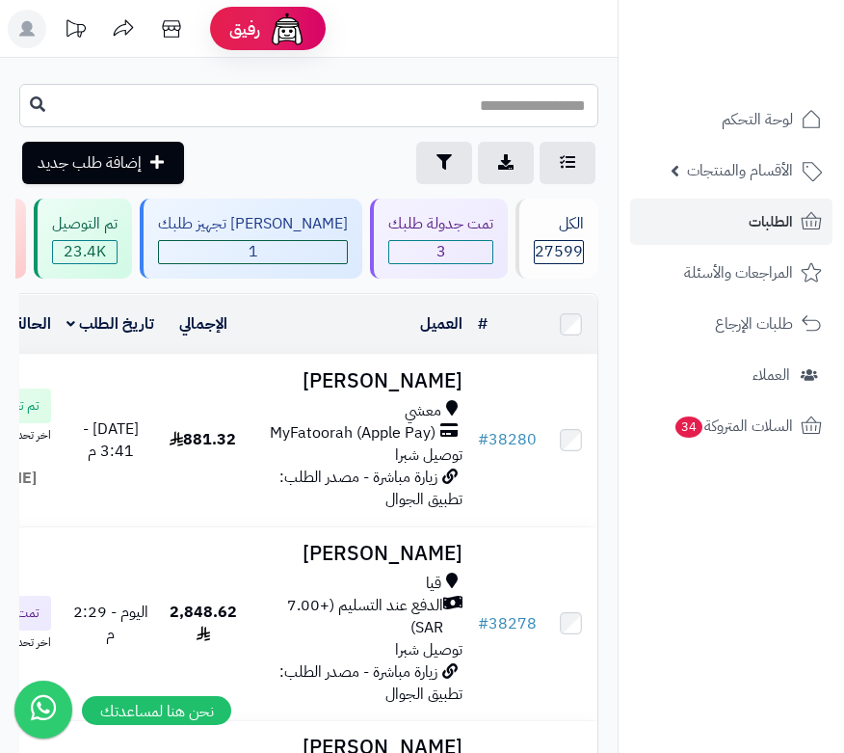
click at [320, 113] on input "text" at bounding box center [308, 105] width 579 height 43
type input "*****"
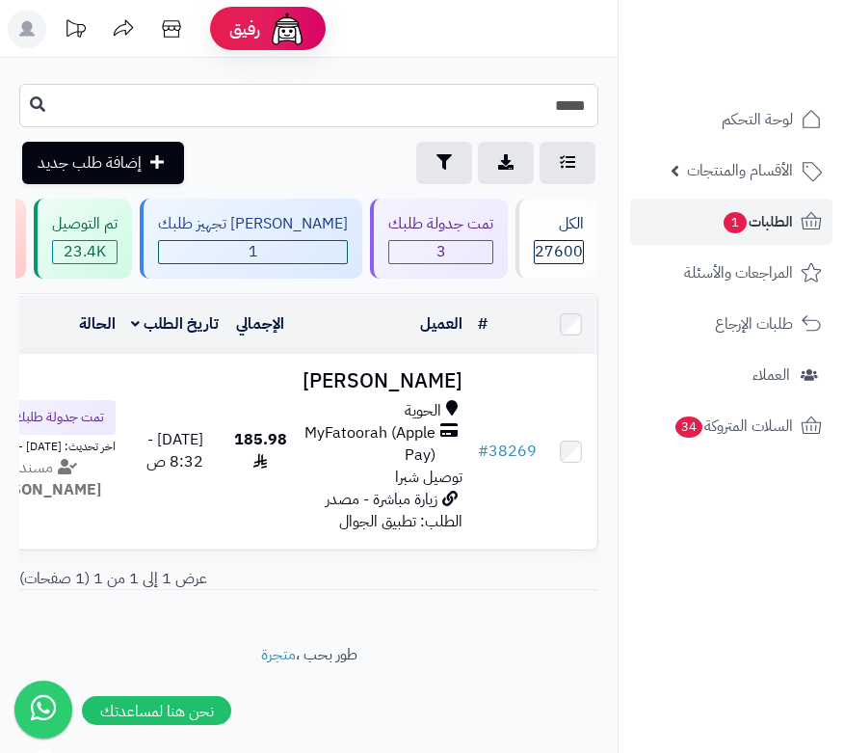
drag, startPoint x: 570, startPoint y: 104, endPoint x: 604, endPoint y: 90, distance: 37.6
click at [604, 90] on div "***** طلباتي المُوكلة تصدير الطلبات تصفية إضافة طلب جديد" at bounding box center [309, 134] width 618 height 100
type input "*****"
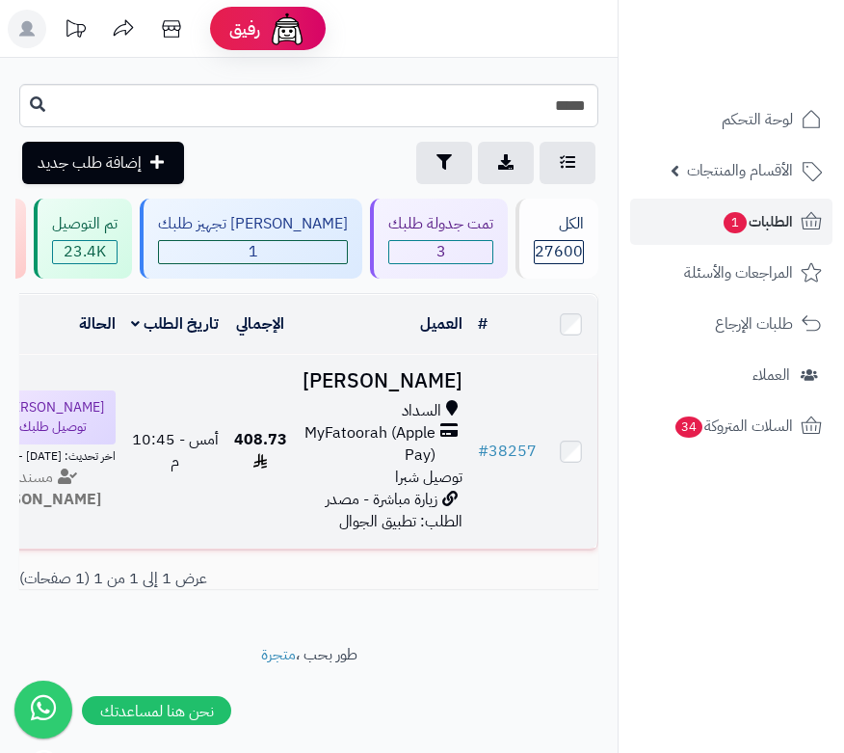
click at [430, 392] on h3 "[PERSON_NAME]" at bounding box center [383, 381] width 160 height 22
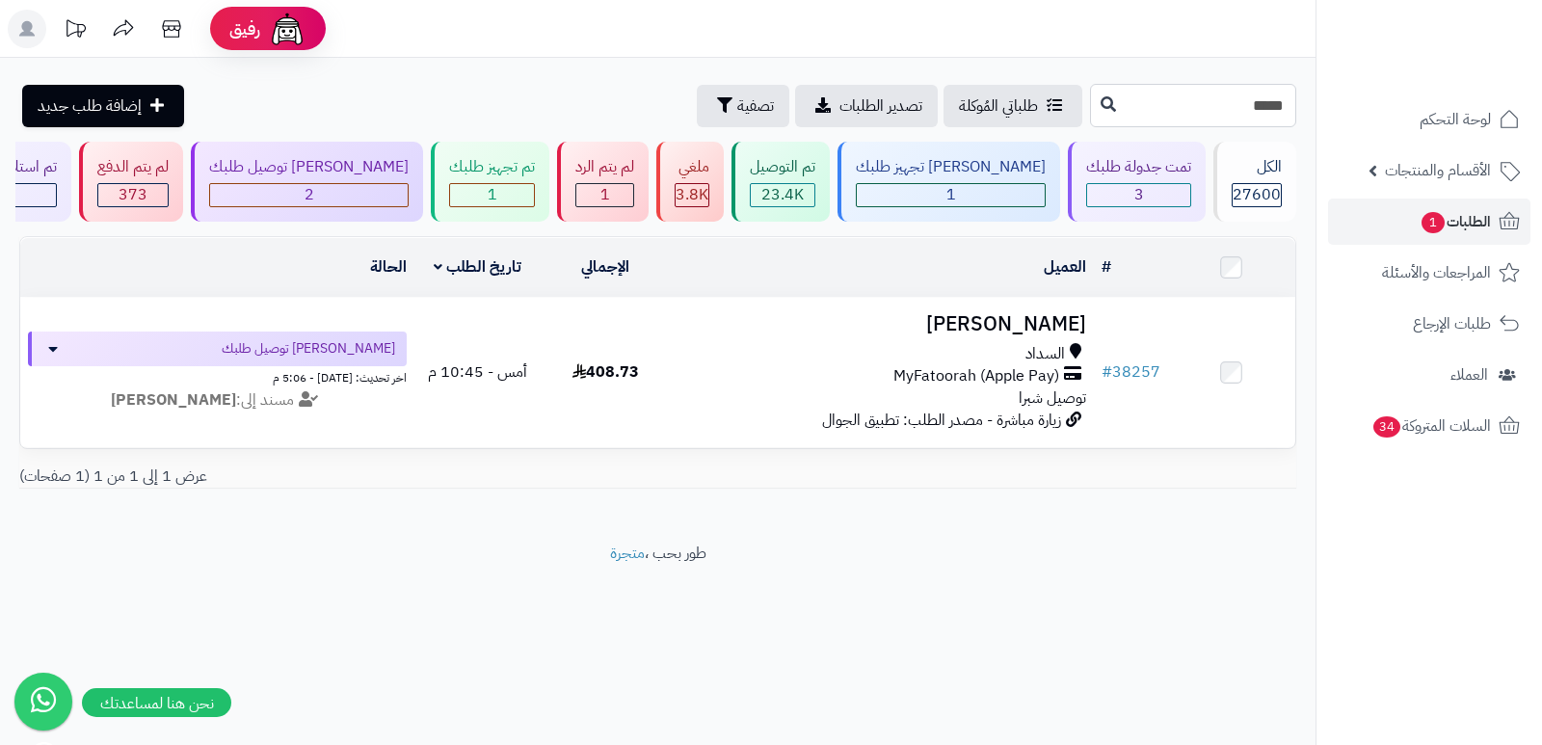
click at [843, 104] on input "*****" at bounding box center [1193, 105] width 206 height 43
paste input "text"
type input "*****"
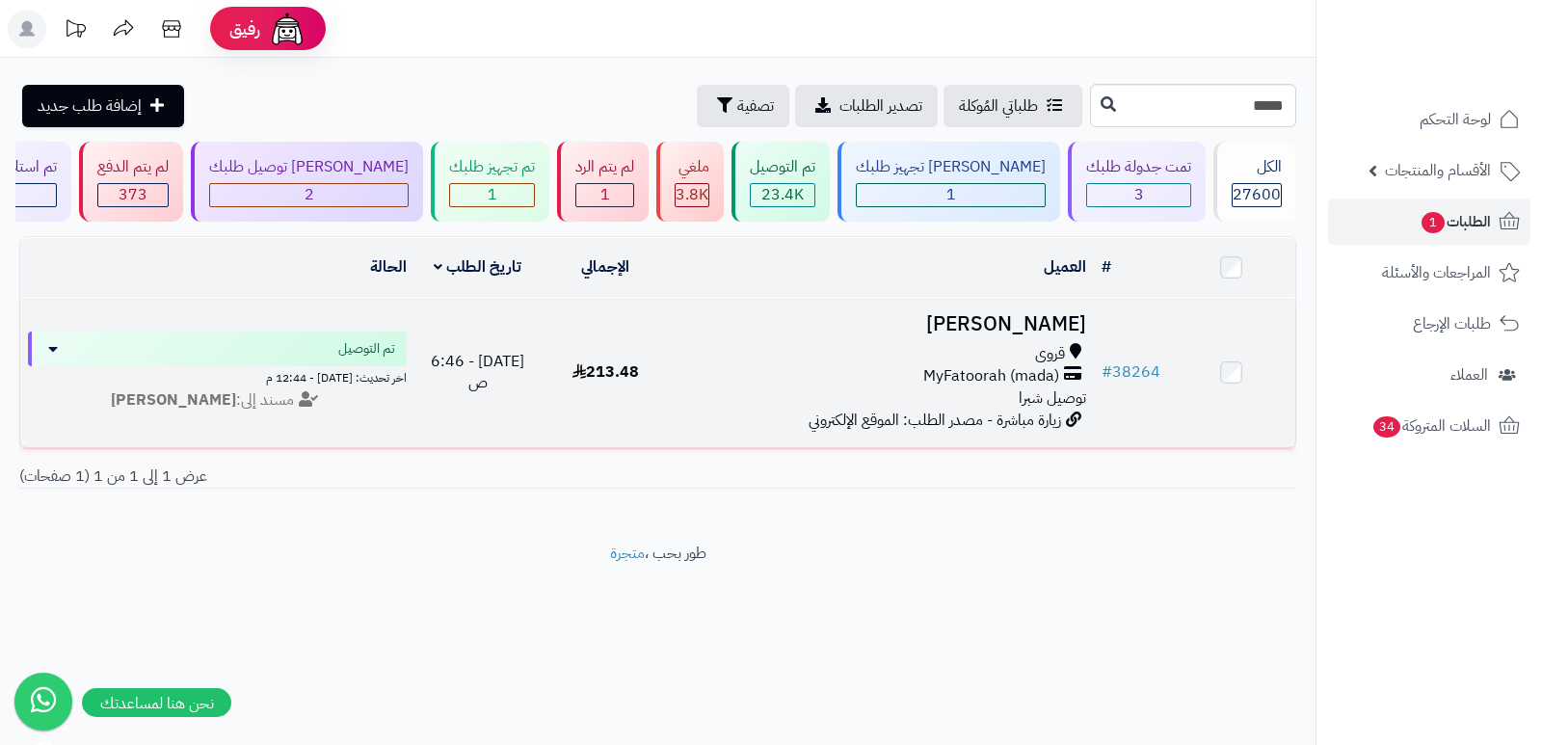
click at [1044, 324] on h3 "[PERSON_NAME]" at bounding box center [882, 324] width 410 height 22
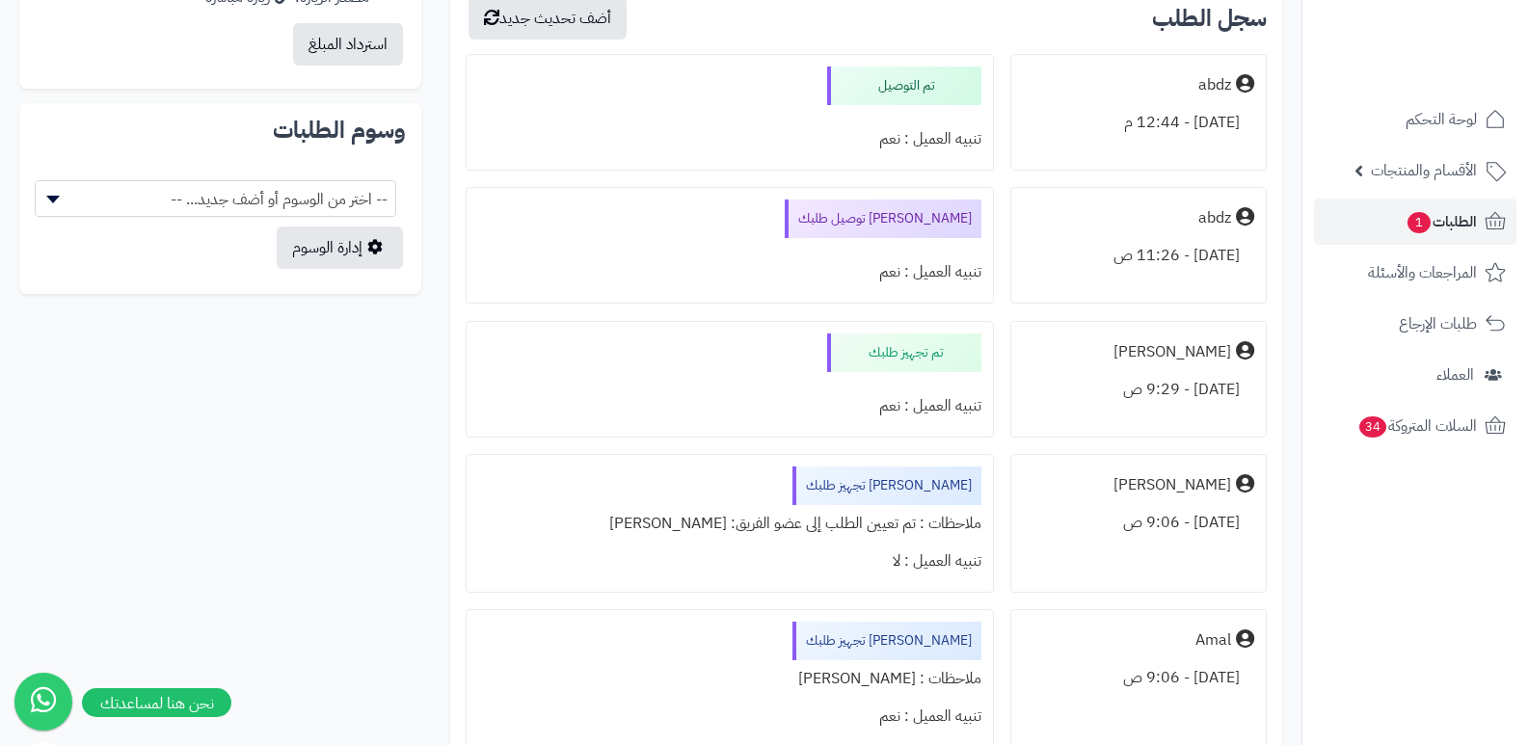
scroll to position [1027, 0]
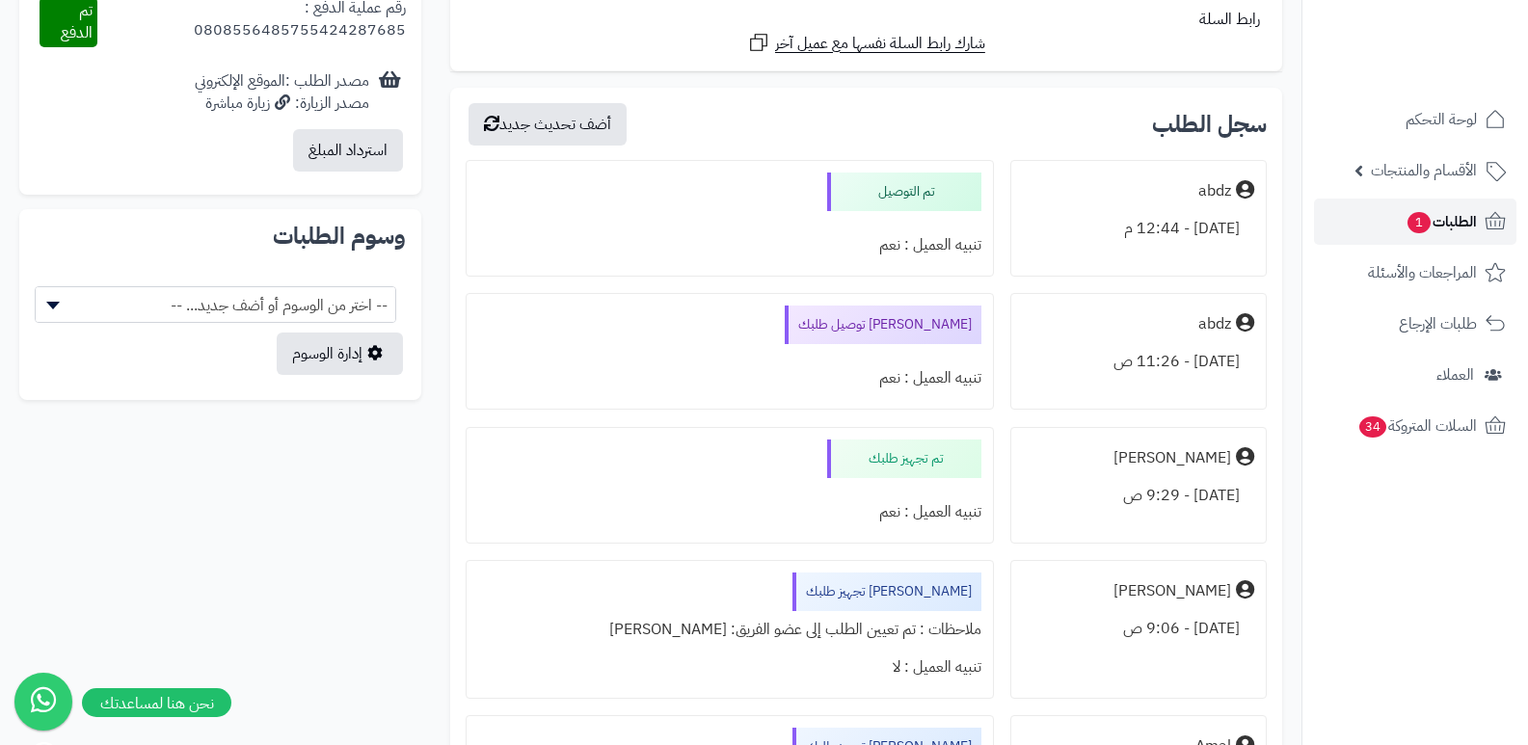
click at [1454, 222] on span "الطلبات 1" at bounding box center [1440, 221] width 71 height 27
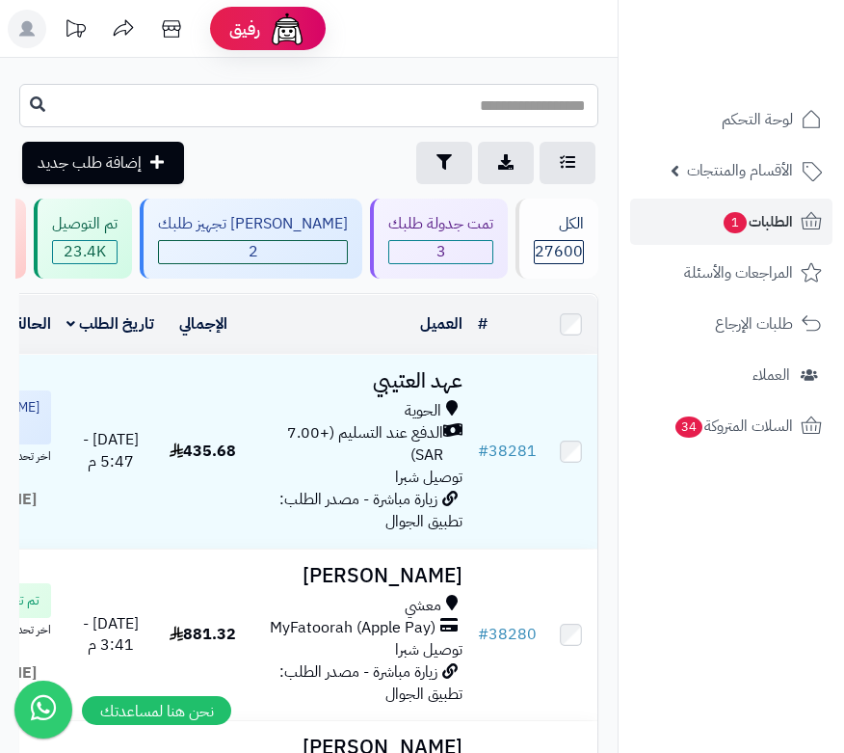
click at [532, 110] on input "text" at bounding box center [308, 105] width 579 height 43
type input "*****"
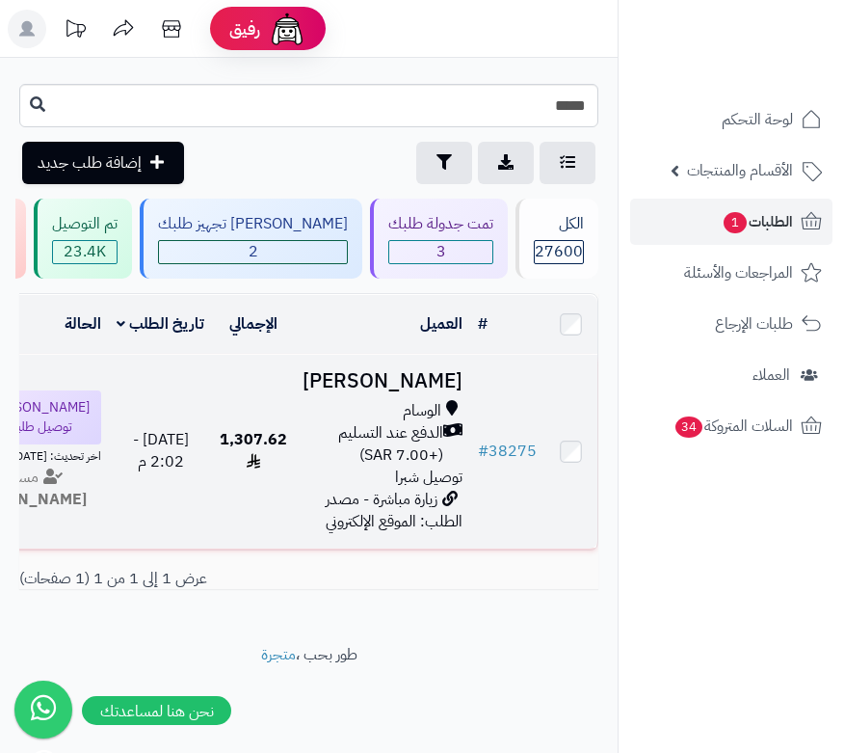
click at [436, 392] on h3 "[PERSON_NAME]" at bounding box center [383, 381] width 160 height 22
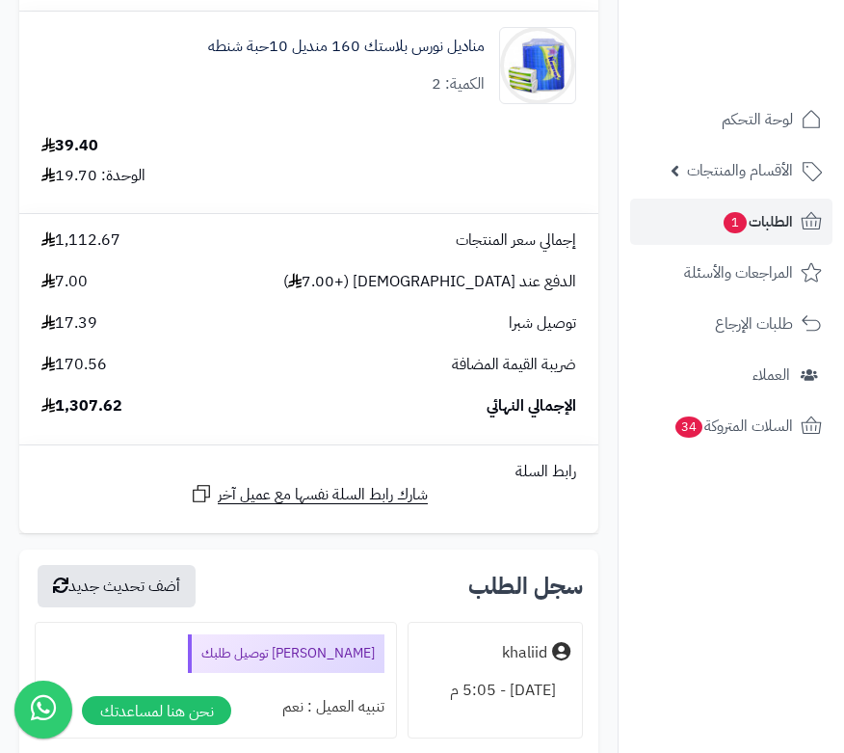
scroll to position [7517, 0]
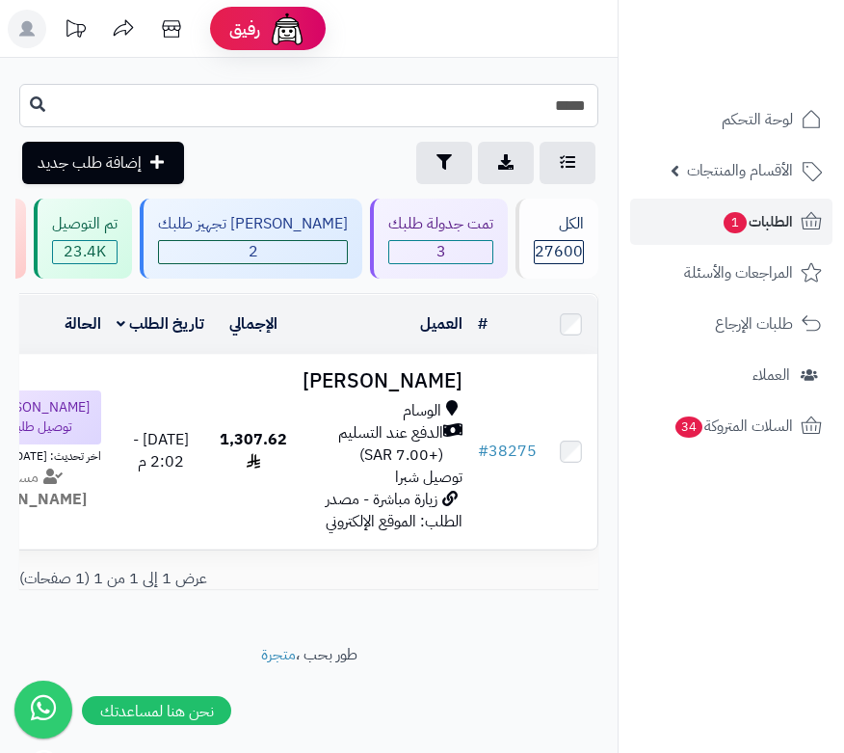
drag, startPoint x: 567, startPoint y: 118, endPoint x: 606, endPoint y: 99, distance: 43.6
click at [606, 99] on div "***** طلباتي المُوكلة تصدير الطلبات تصفية إضافة طلب جديد" at bounding box center [309, 134] width 618 height 100
type input "*****"
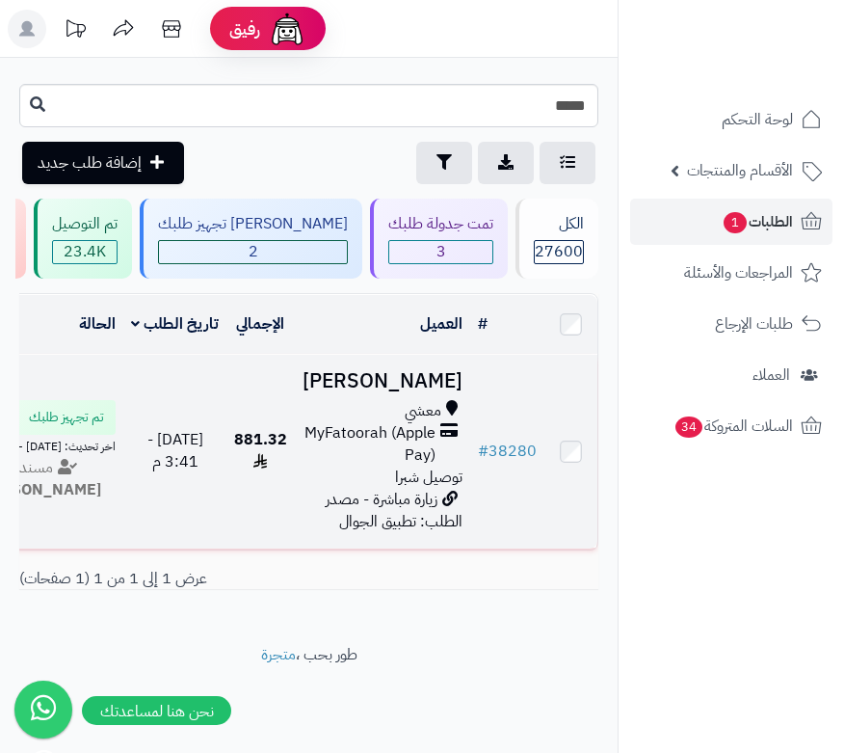
click at [454, 392] on h3 "[PERSON_NAME]" at bounding box center [383, 381] width 160 height 22
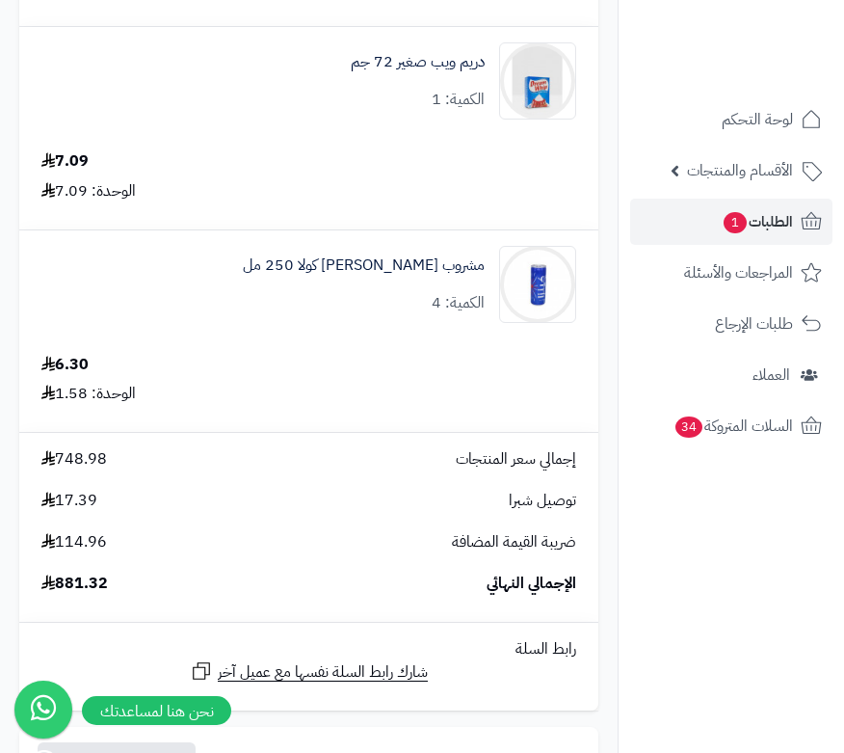
scroll to position [9252, 0]
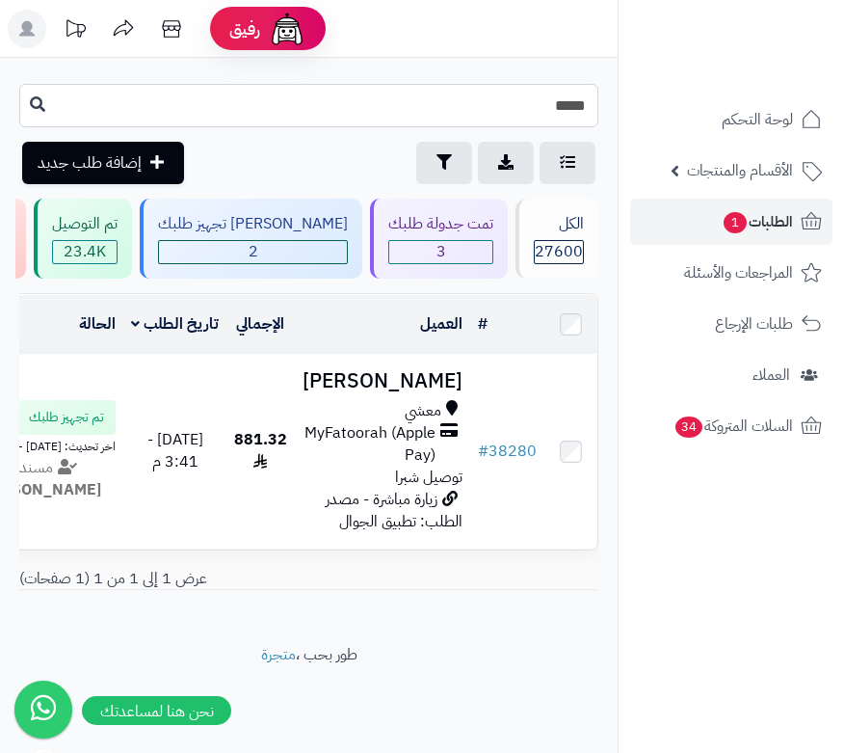
drag, startPoint x: 576, startPoint y: 111, endPoint x: 620, endPoint y: 92, distance: 47.5
click at [620, 92] on div "رفيق ! الطلبات معالجة مكتمل إرجاع المنتجات العملاء المتواجدون الان 28382 عملاء …" at bounding box center [422, 376] width 844 height 753
drag, startPoint x: 564, startPoint y: 107, endPoint x: 574, endPoint y: 106, distance: 10.6
click at [574, 106] on input "*****" at bounding box center [308, 105] width 579 height 43
type input "*****"
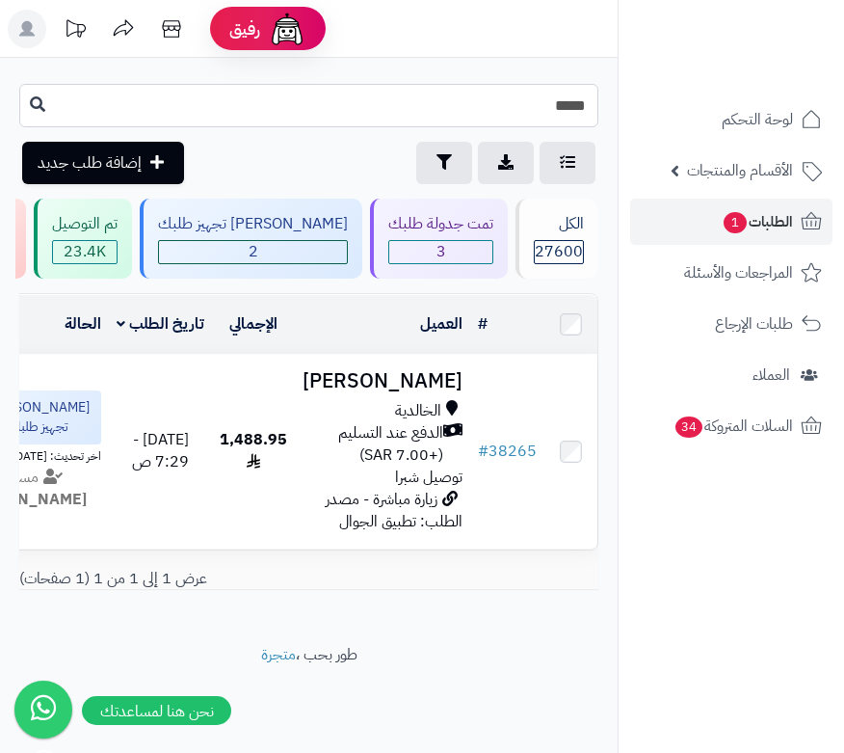
drag, startPoint x: 567, startPoint y: 103, endPoint x: 589, endPoint y: 96, distance: 23.2
click at [589, 96] on input "*****" at bounding box center [308, 105] width 579 height 43
type input "*****"
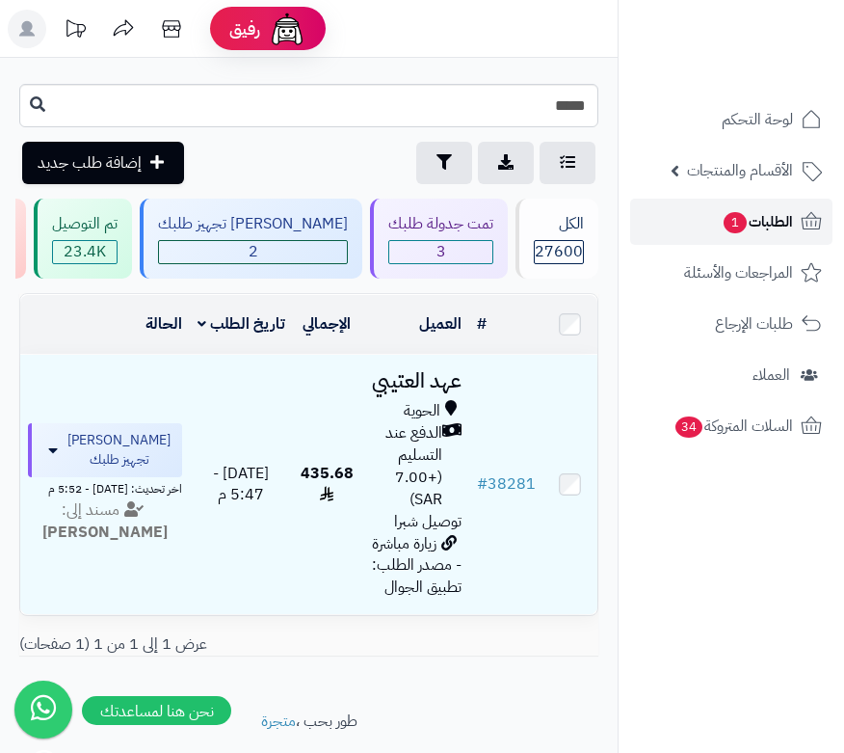
click at [793, 226] on link "الطلبات 1" at bounding box center [731, 222] width 202 height 46
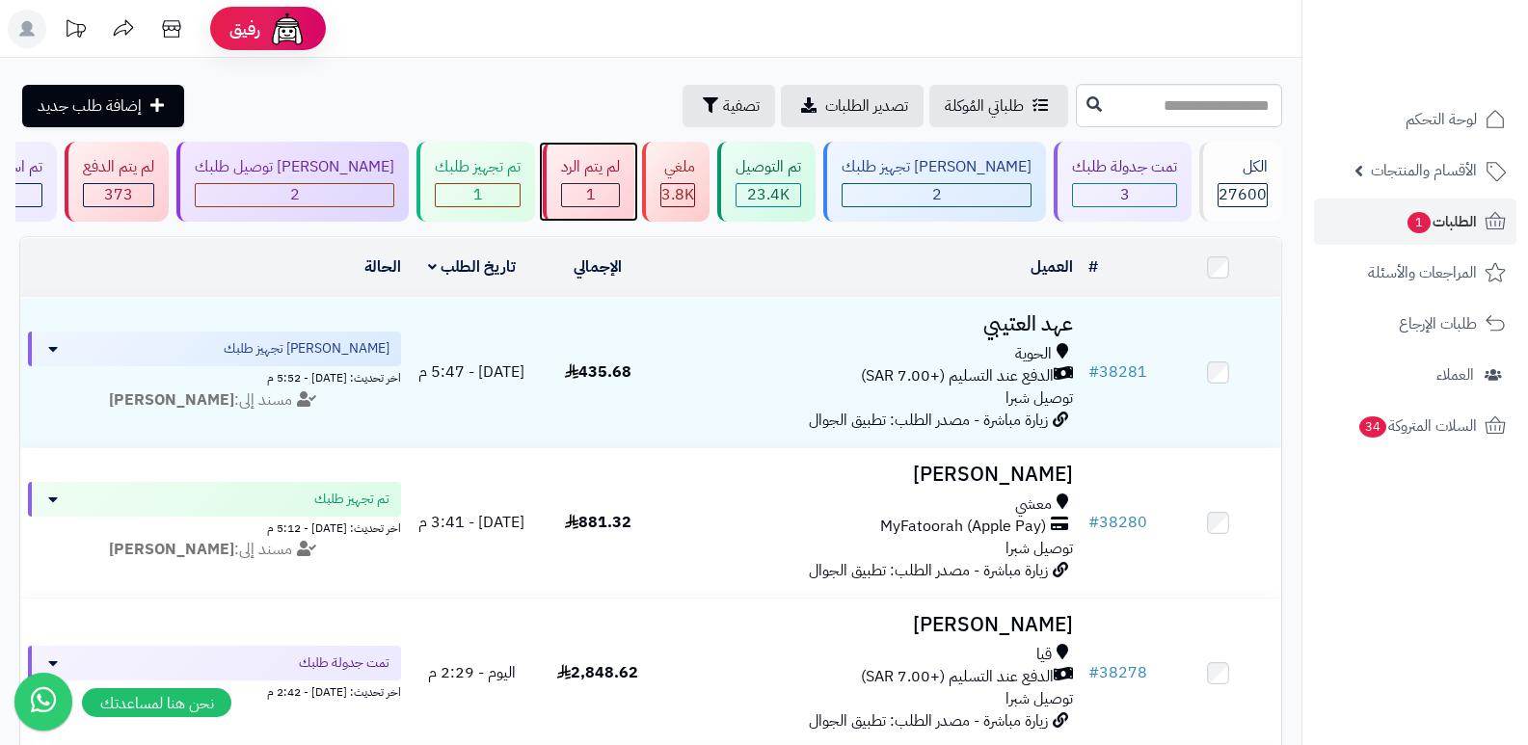
click at [619, 185] on div "1" at bounding box center [590, 195] width 57 height 22
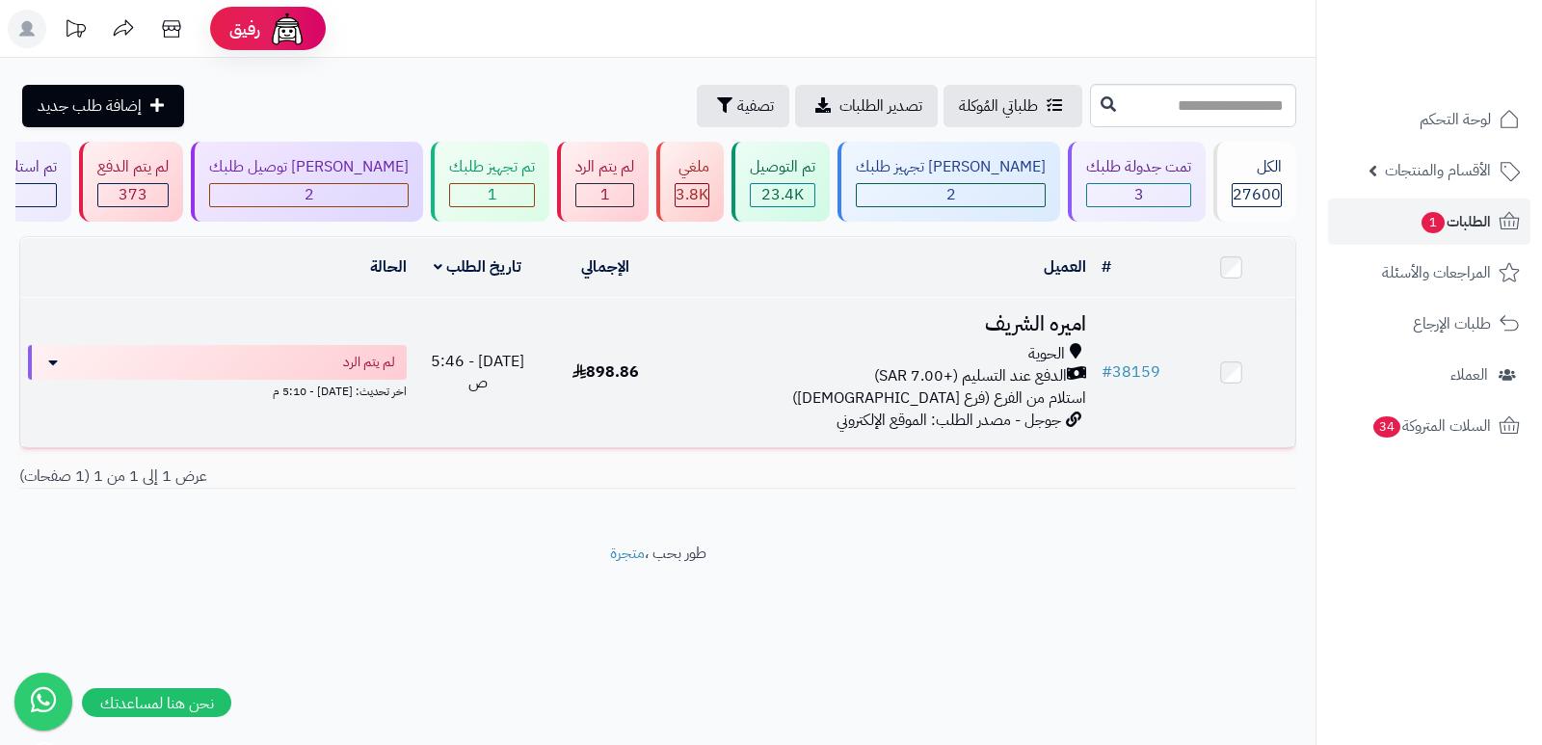
click at [1045, 317] on h3 "اميره الشريف" at bounding box center [882, 324] width 410 height 22
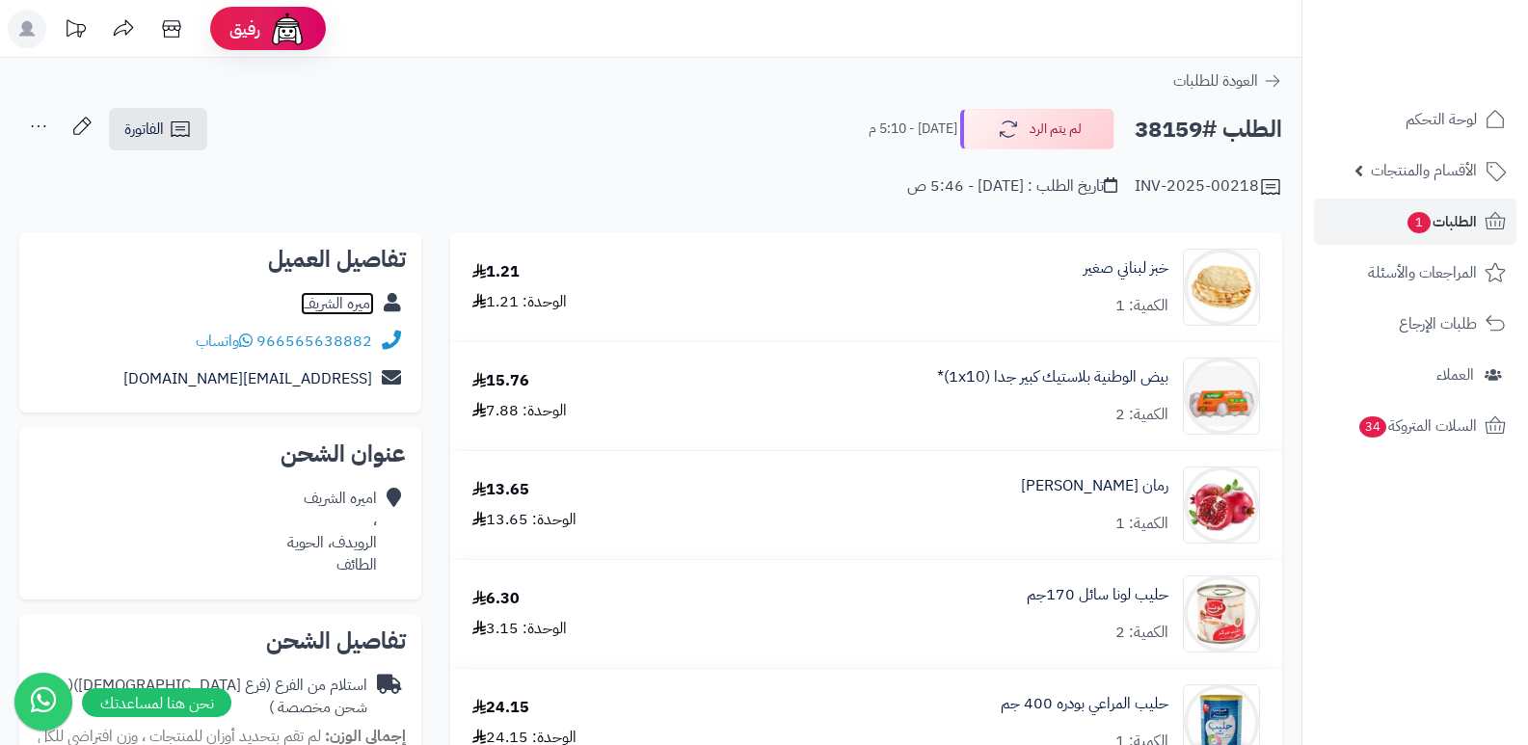
click at [361, 312] on link "اميره الشريف" at bounding box center [337, 303] width 73 height 23
click at [1468, 231] on span "الطلبات 1" at bounding box center [1440, 221] width 71 height 27
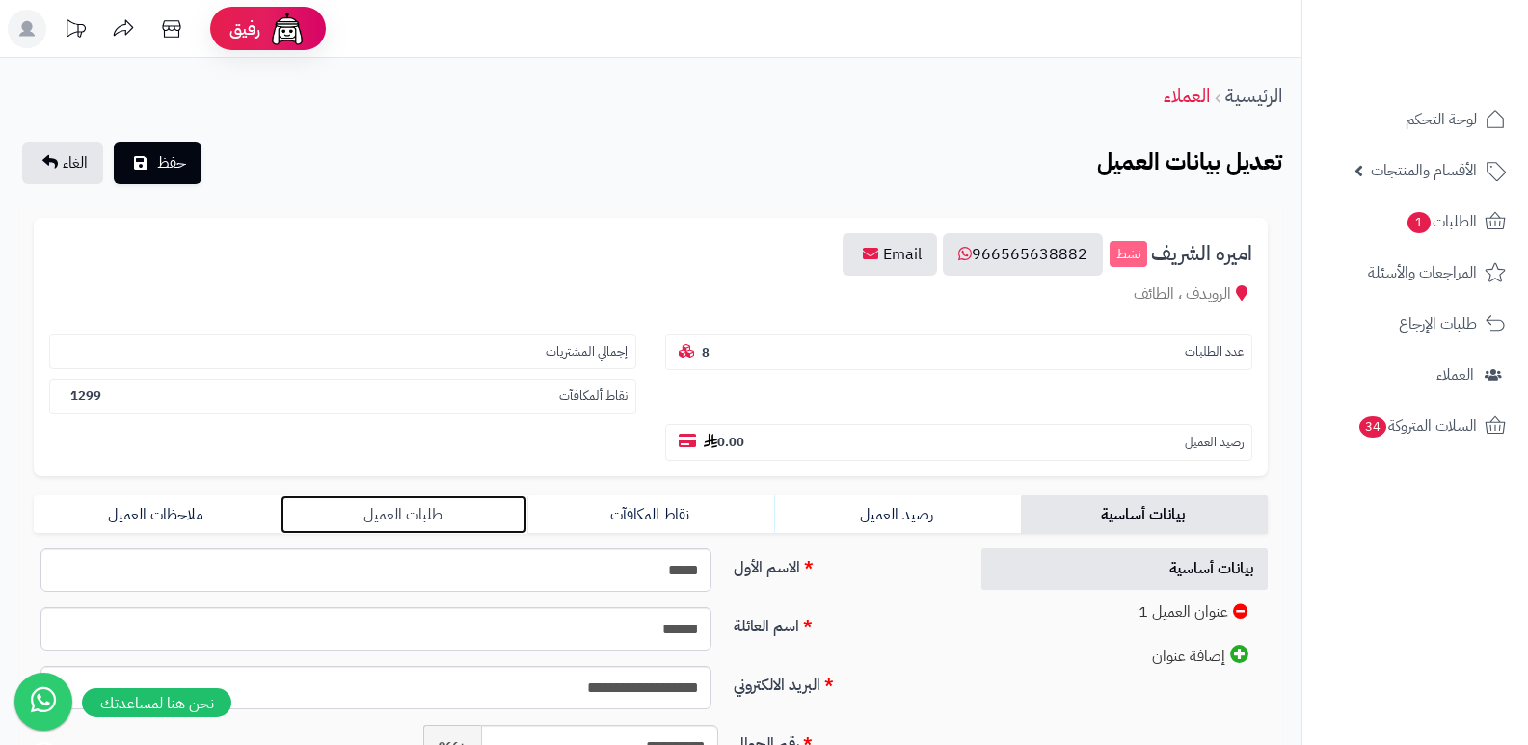
click at [397, 515] on link "طلبات العميل" at bounding box center [403, 514] width 247 height 39
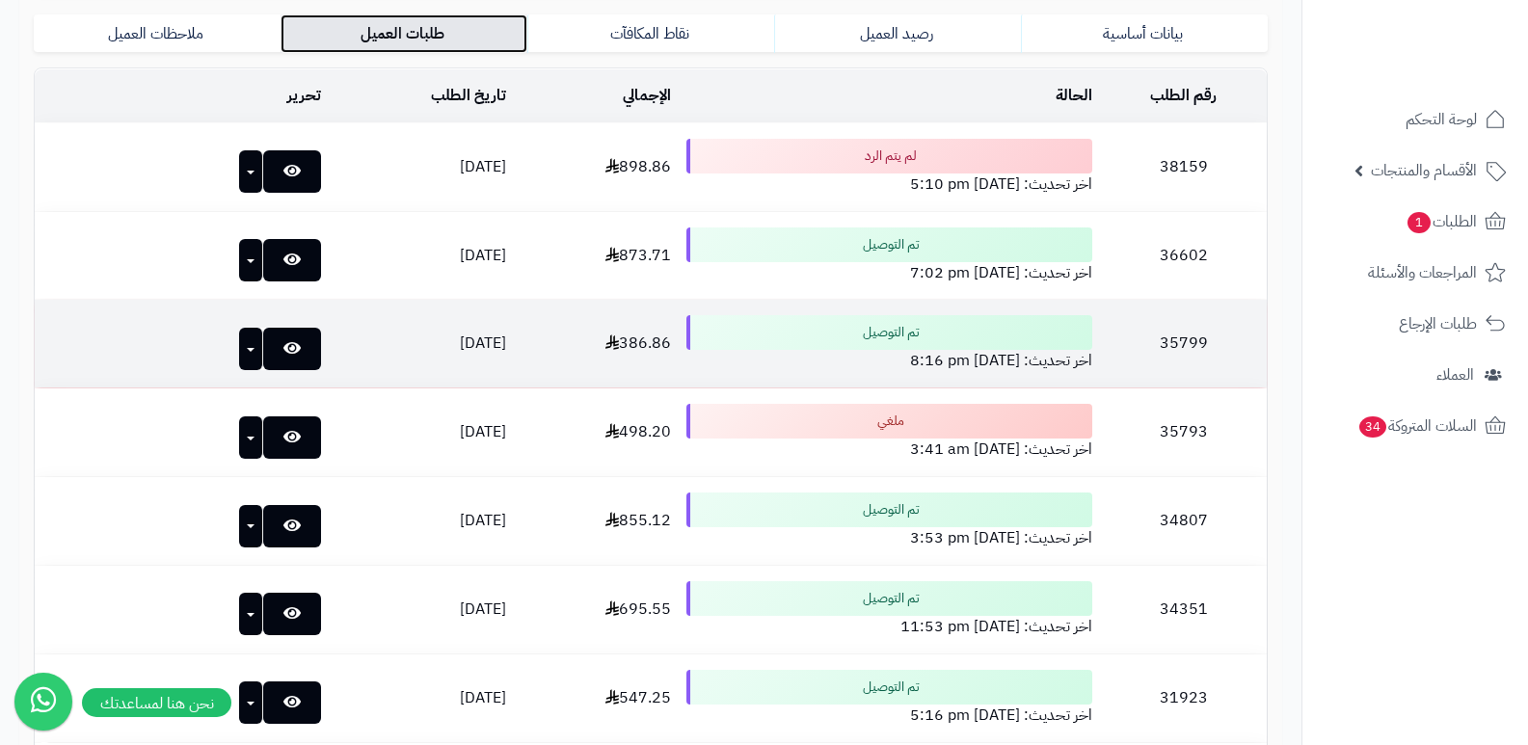
scroll to position [482, 0]
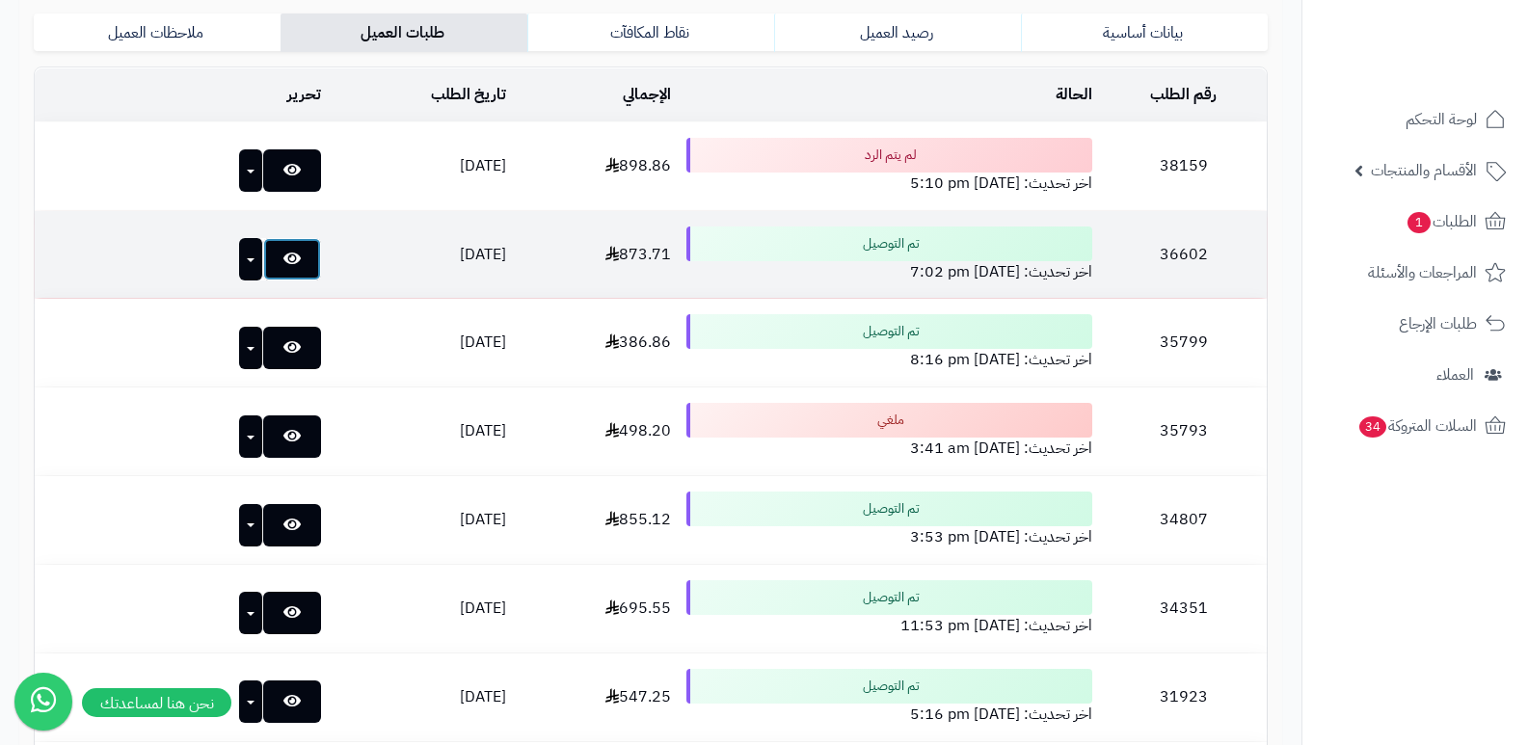
click at [263, 257] on link at bounding box center [292, 259] width 58 height 42
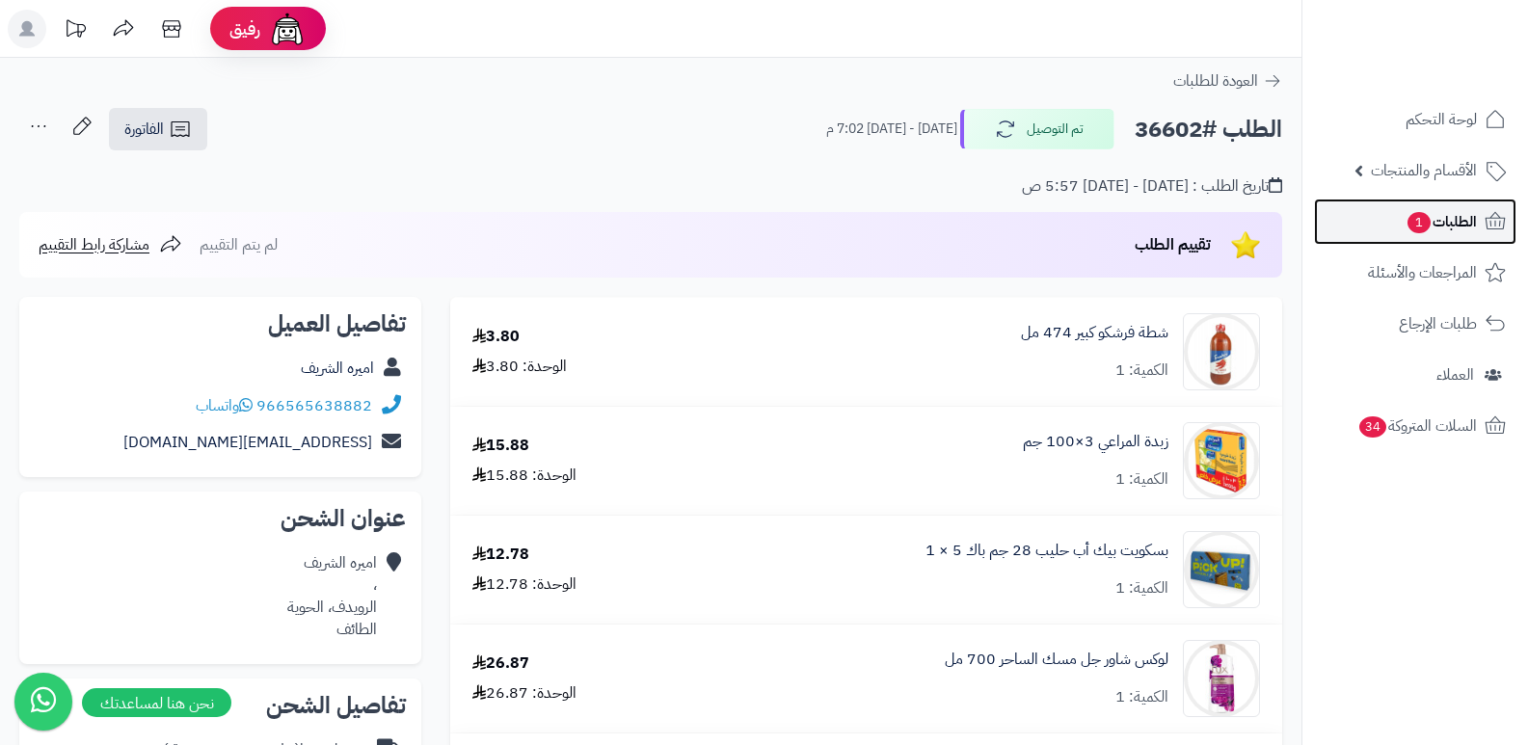
click at [1447, 217] on span "الطلبات 1" at bounding box center [1440, 221] width 71 height 27
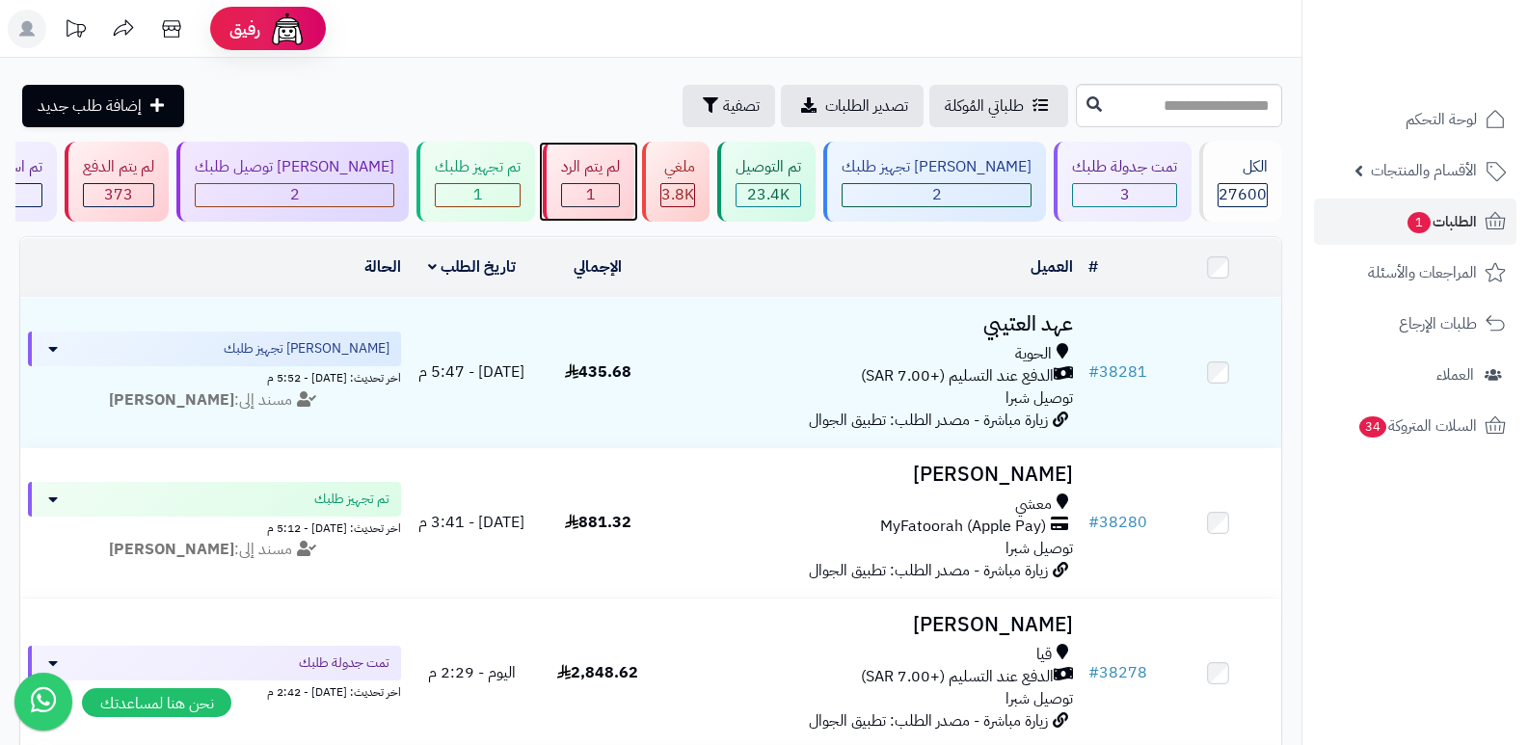
click at [634, 206] on div "لم يتم الرد 1" at bounding box center [589, 182] width 92 height 80
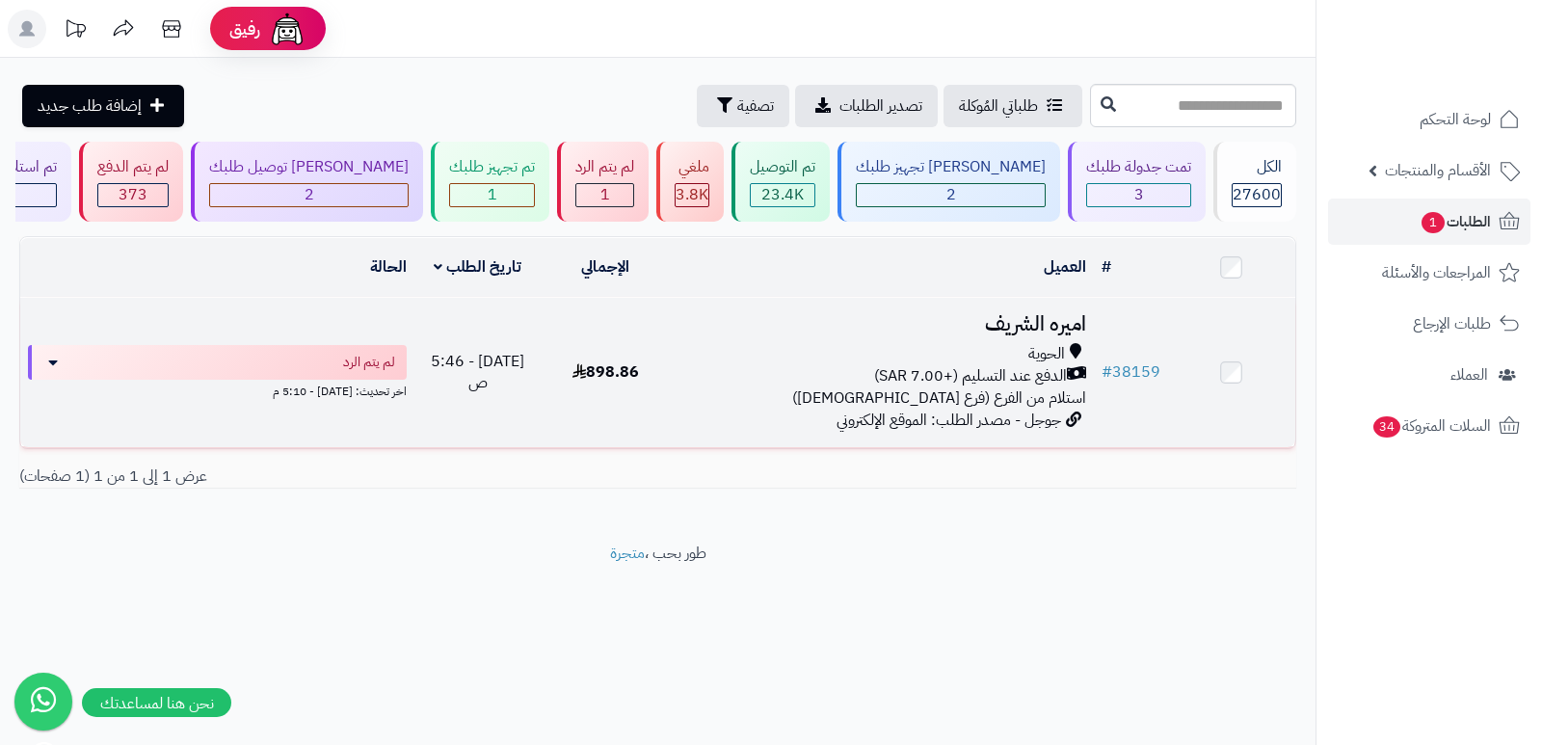
click at [1037, 313] on h3 "اميره الشريف" at bounding box center [882, 324] width 410 height 22
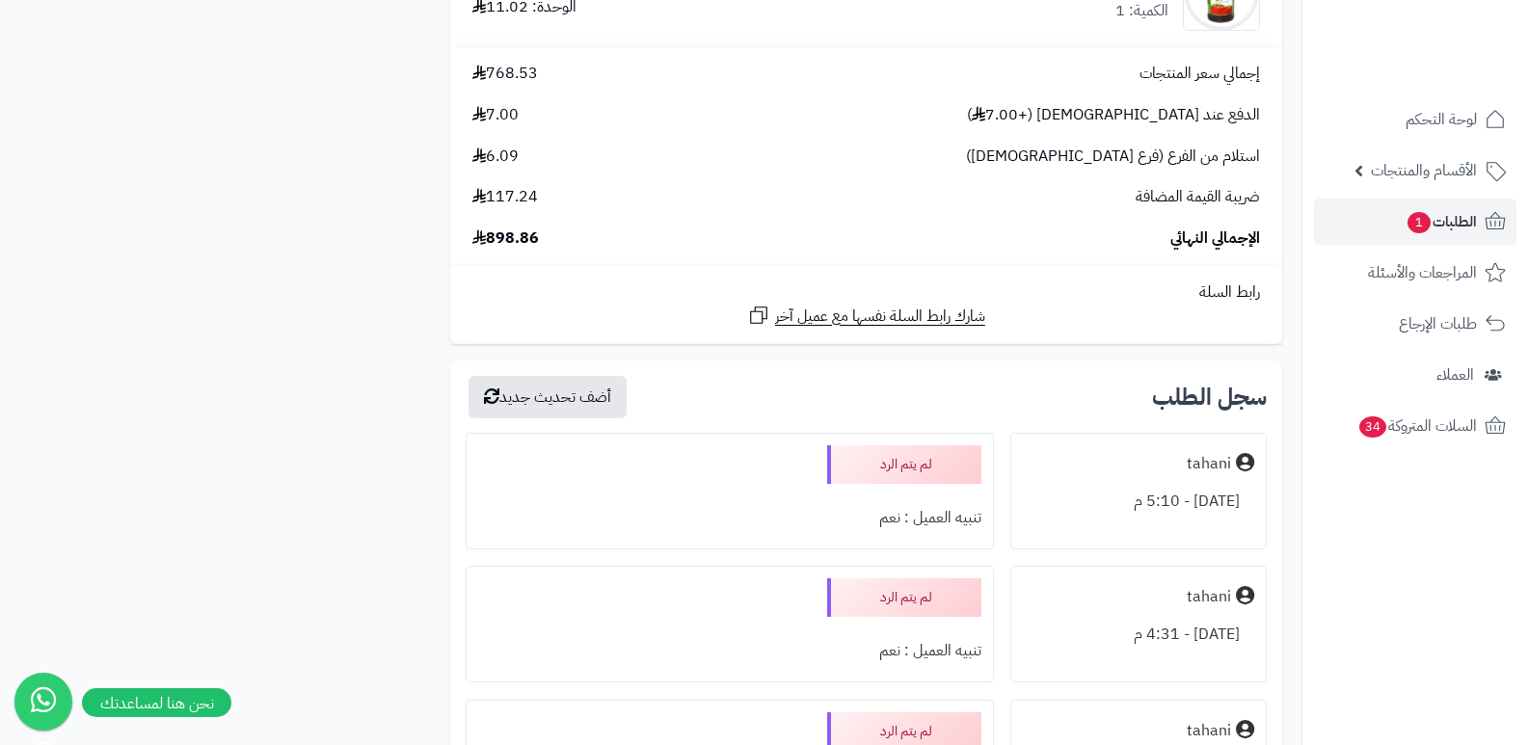
scroll to position [5301, 0]
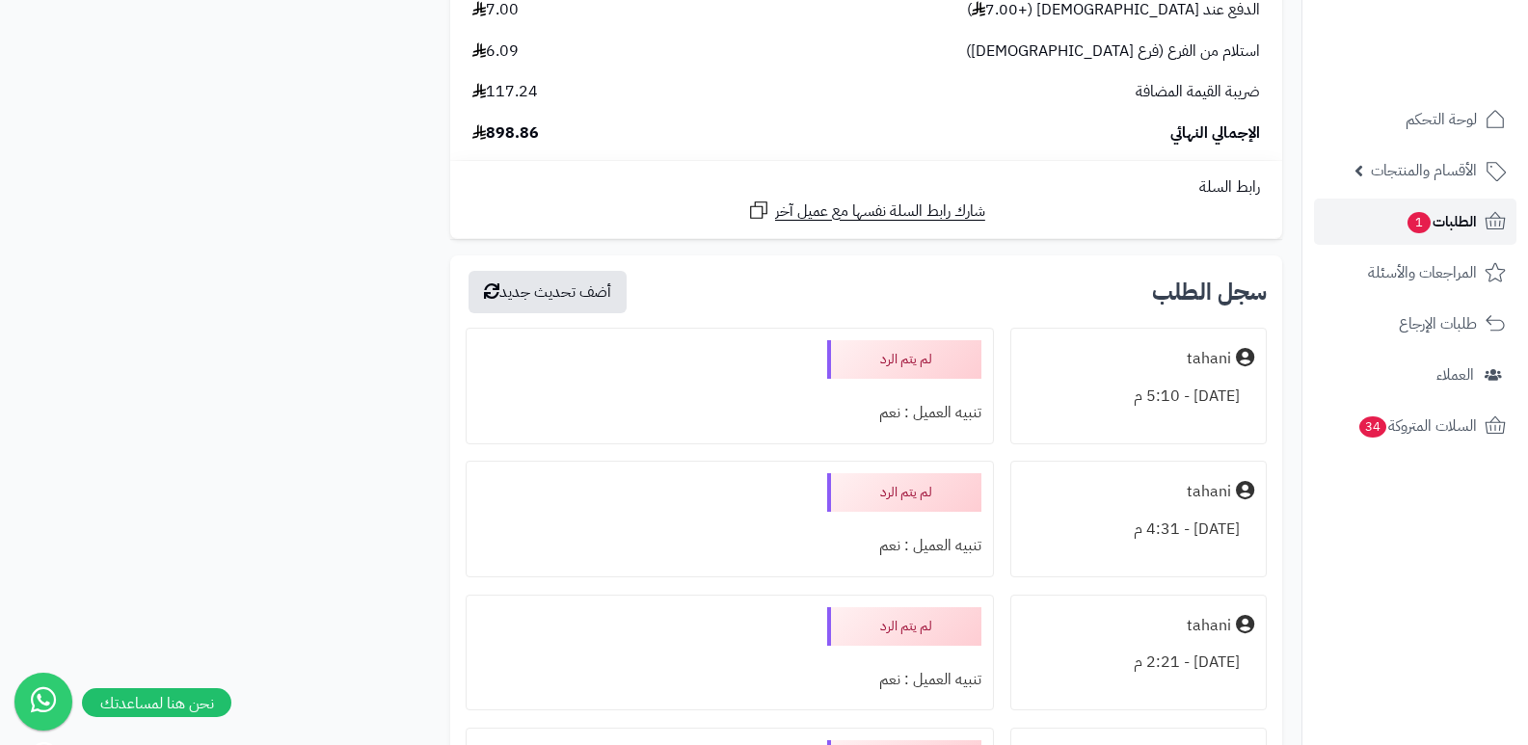
click at [1444, 213] on span "الطلبات 1" at bounding box center [1440, 221] width 71 height 27
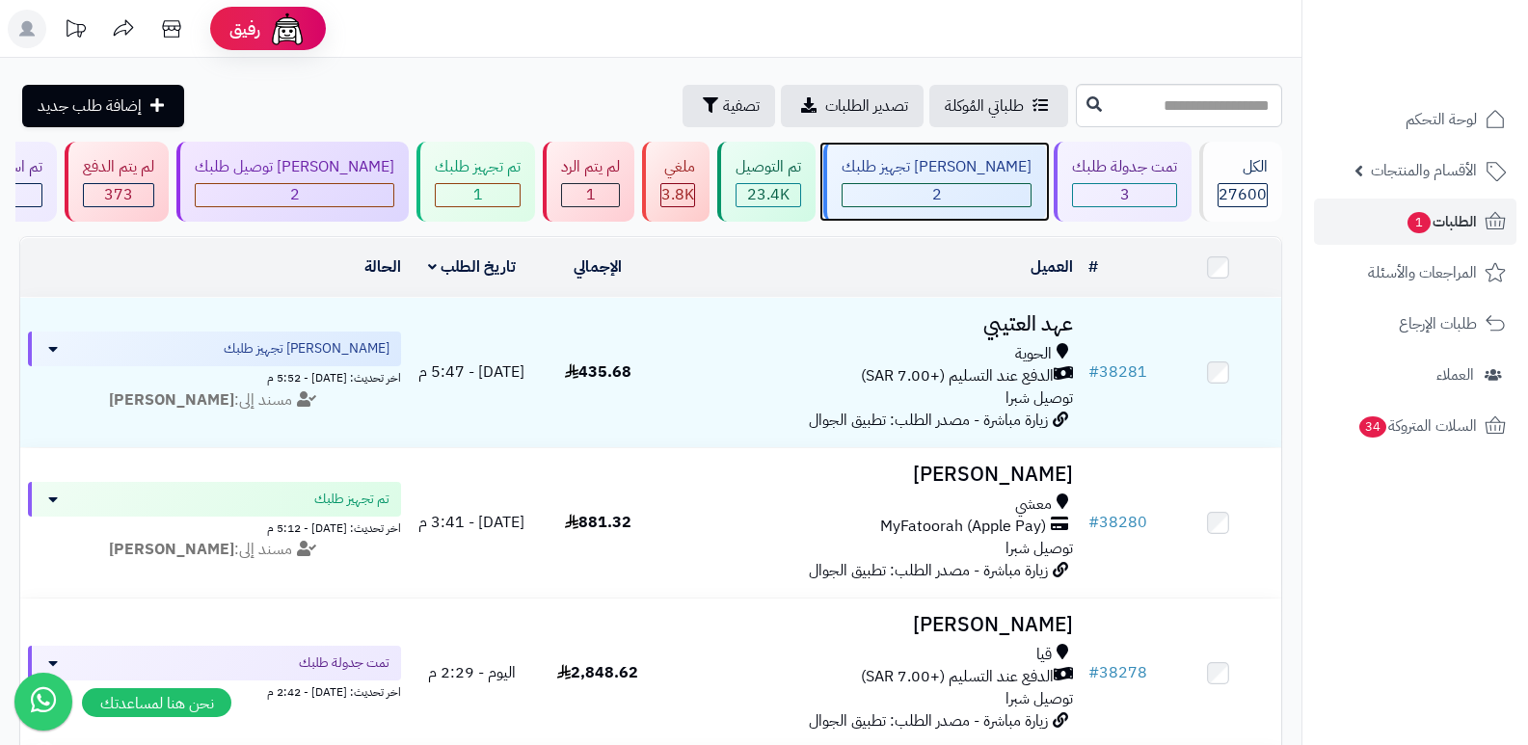
click at [968, 184] on div "2" at bounding box center [936, 195] width 188 height 22
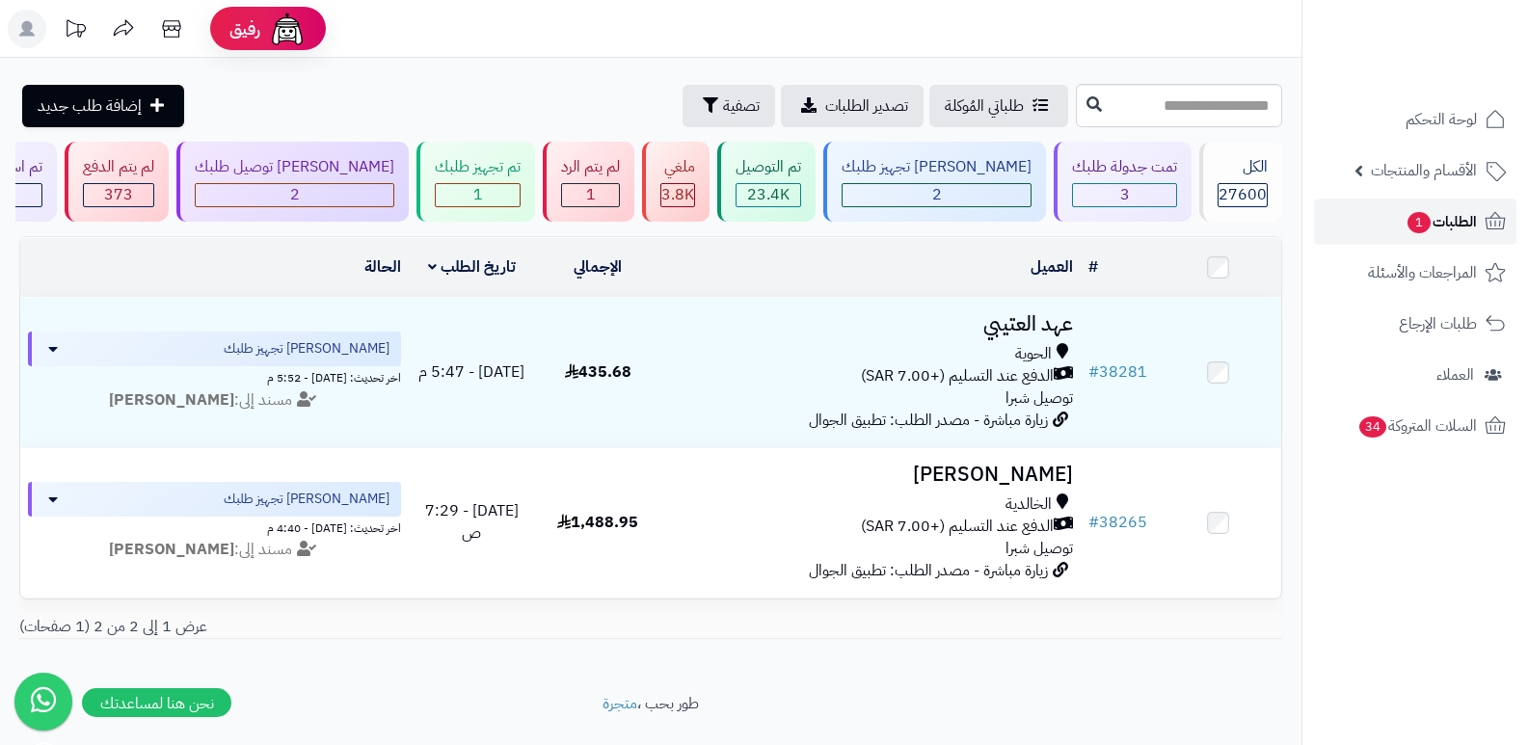
click at [1447, 208] on span "الطلبات 1" at bounding box center [1440, 221] width 71 height 27
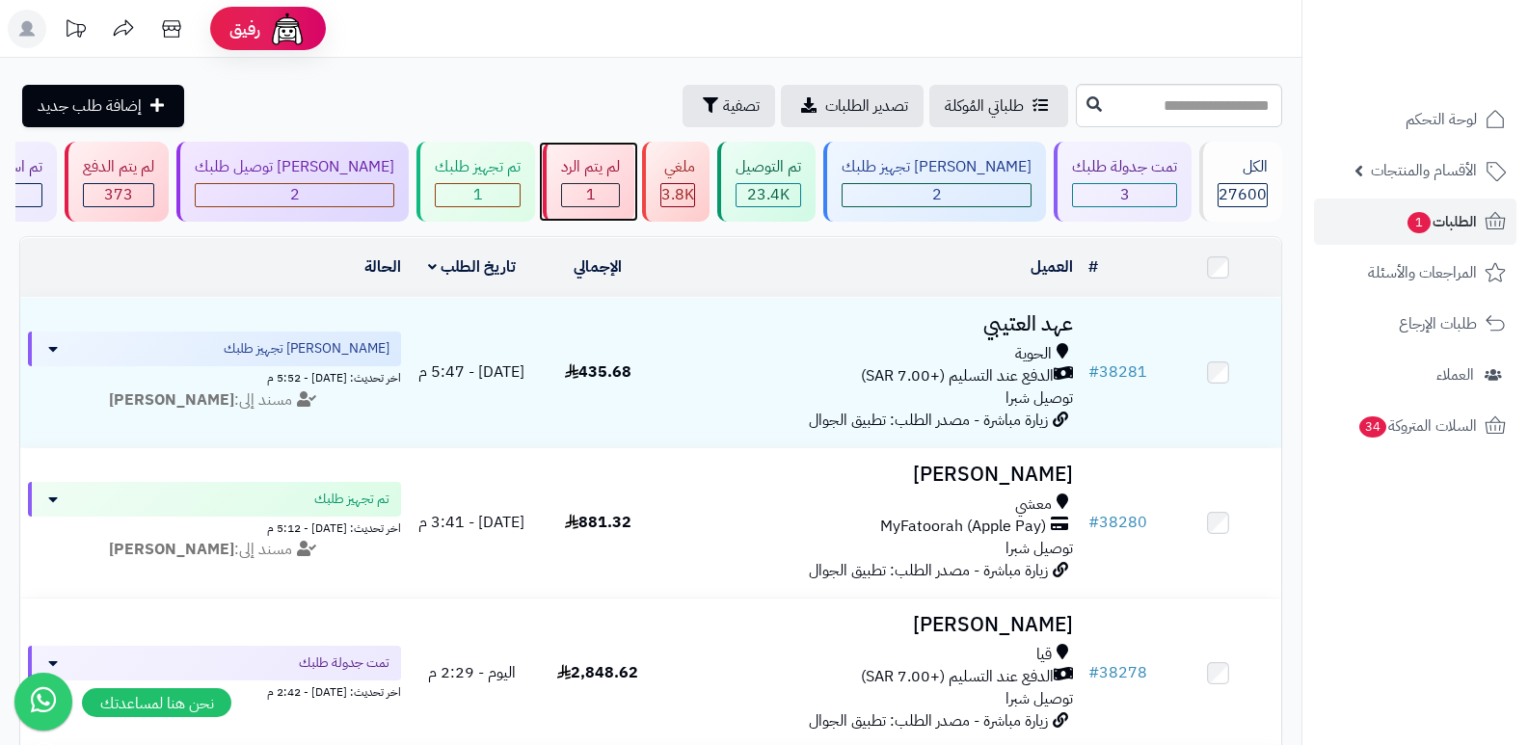
click at [620, 164] on div "لم يتم الرد" at bounding box center [590, 167] width 59 height 22
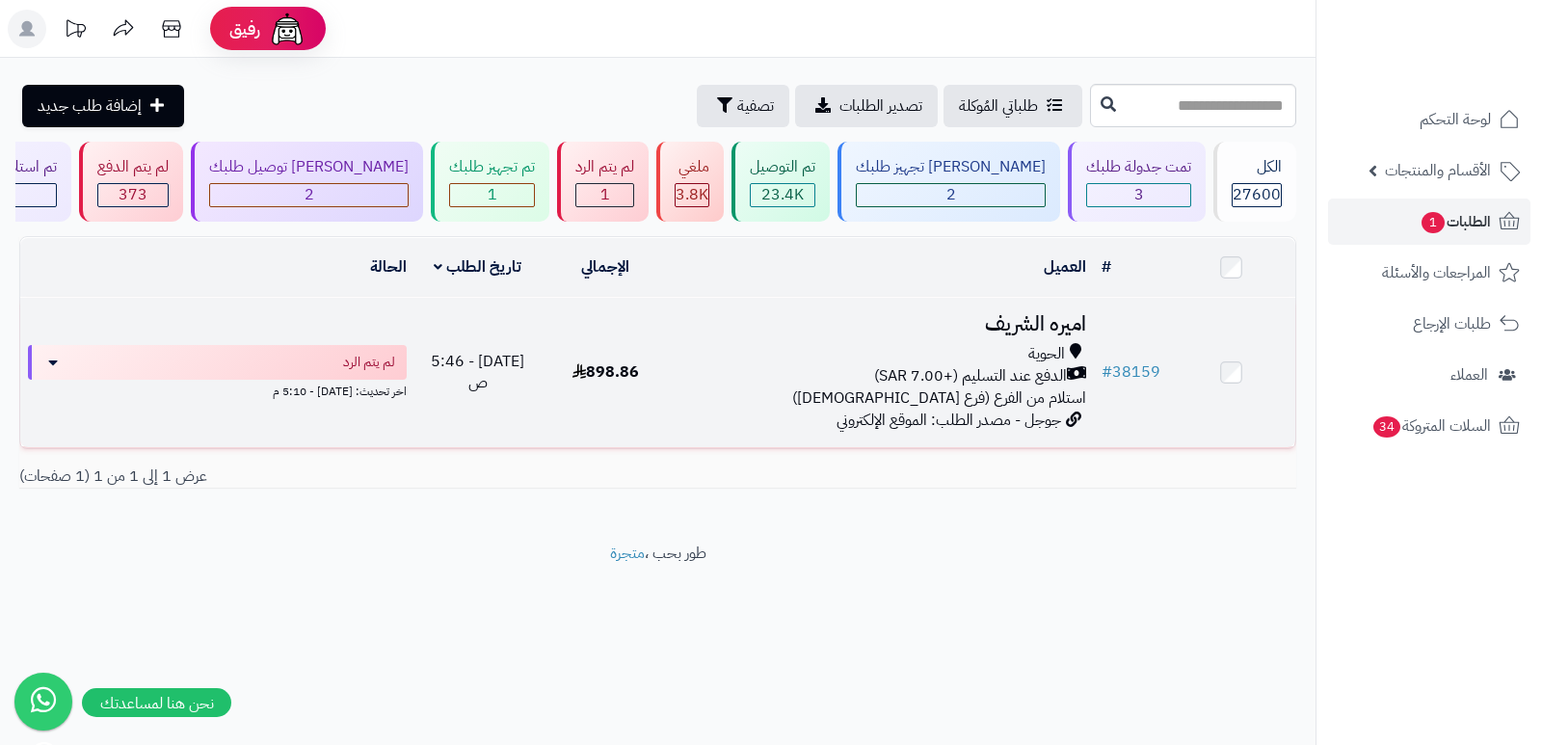
click at [1050, 324] on h3 "اميره الشريف" at bounding box center [882, 324] width 410 height 22
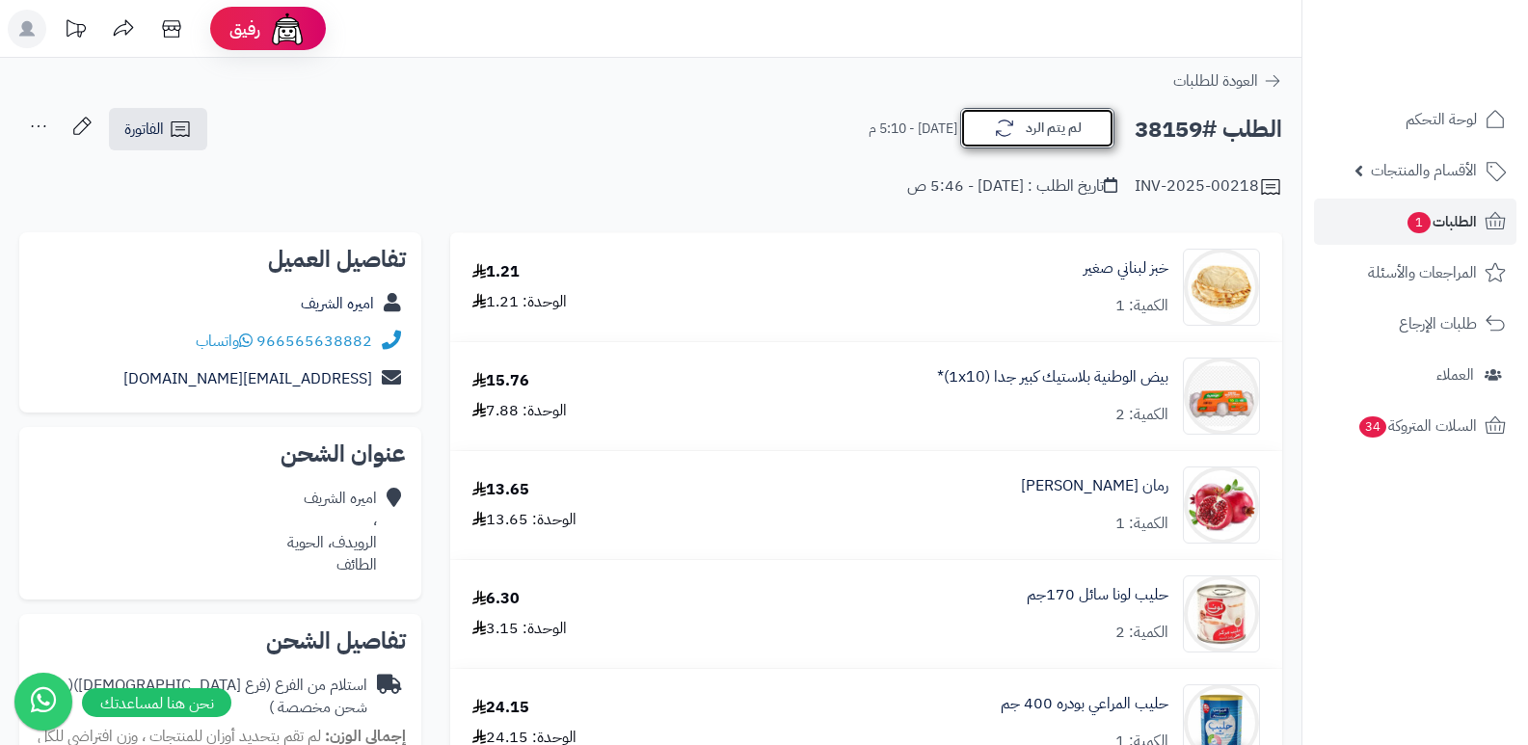
click at [1023, 137] on button "لم يتم الرد" at bounding box center [1037, 128] width 154 height 40
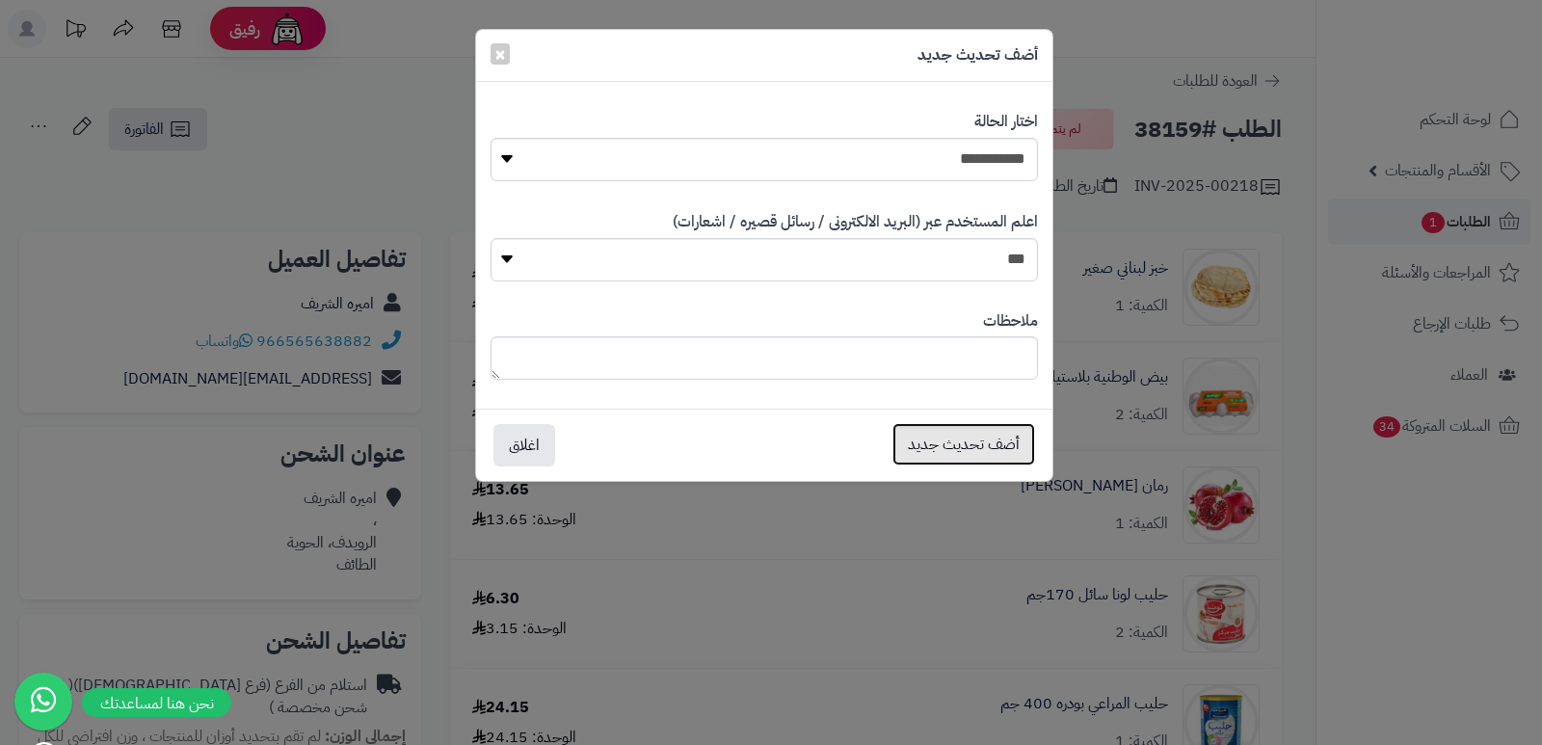
click at [1004, 445] on button "أضف تحديث جديد" at bounding box center [963, 444] width 143 height 42
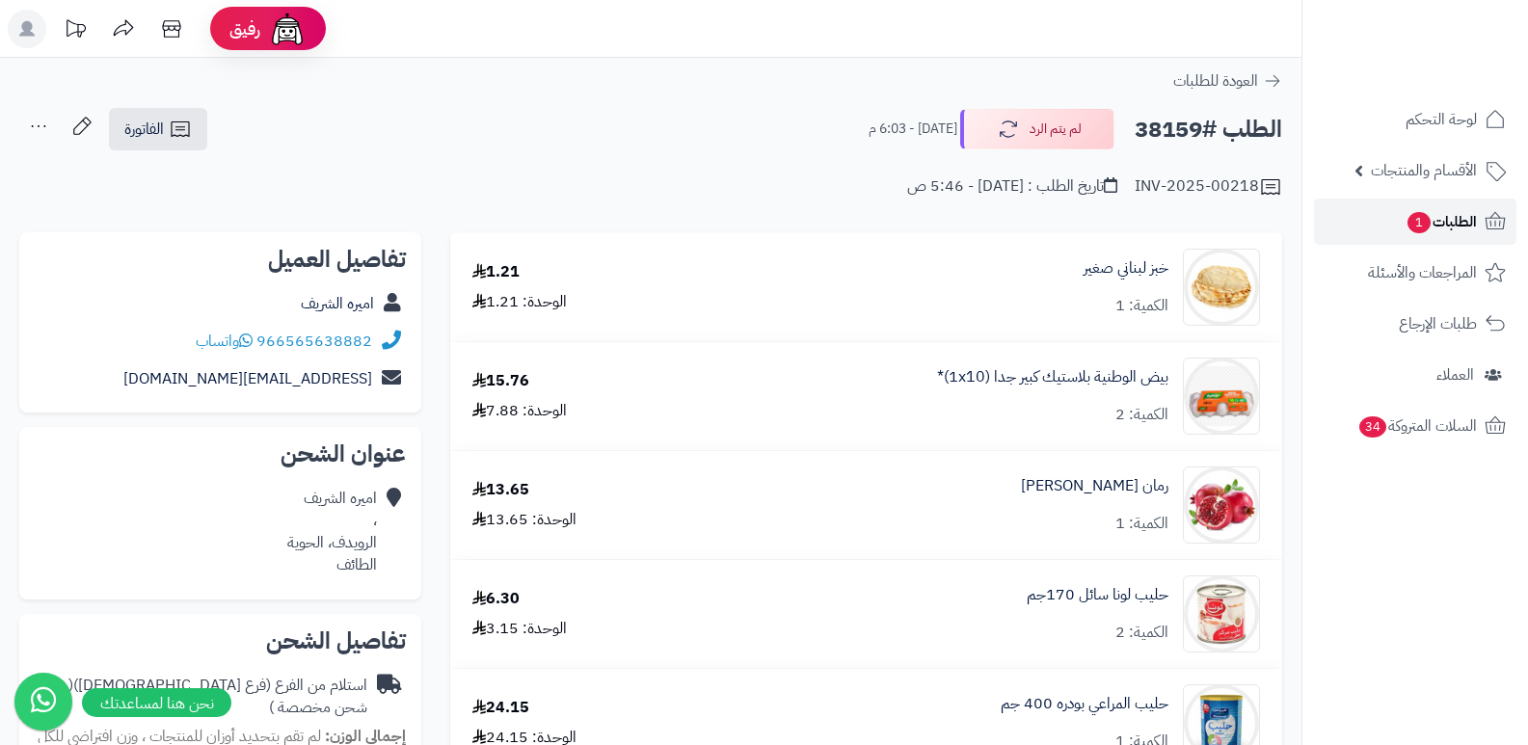
click at [1461, 220] on span "الطلبات 1" at bounding box center [1440, 221] width 71 height 27
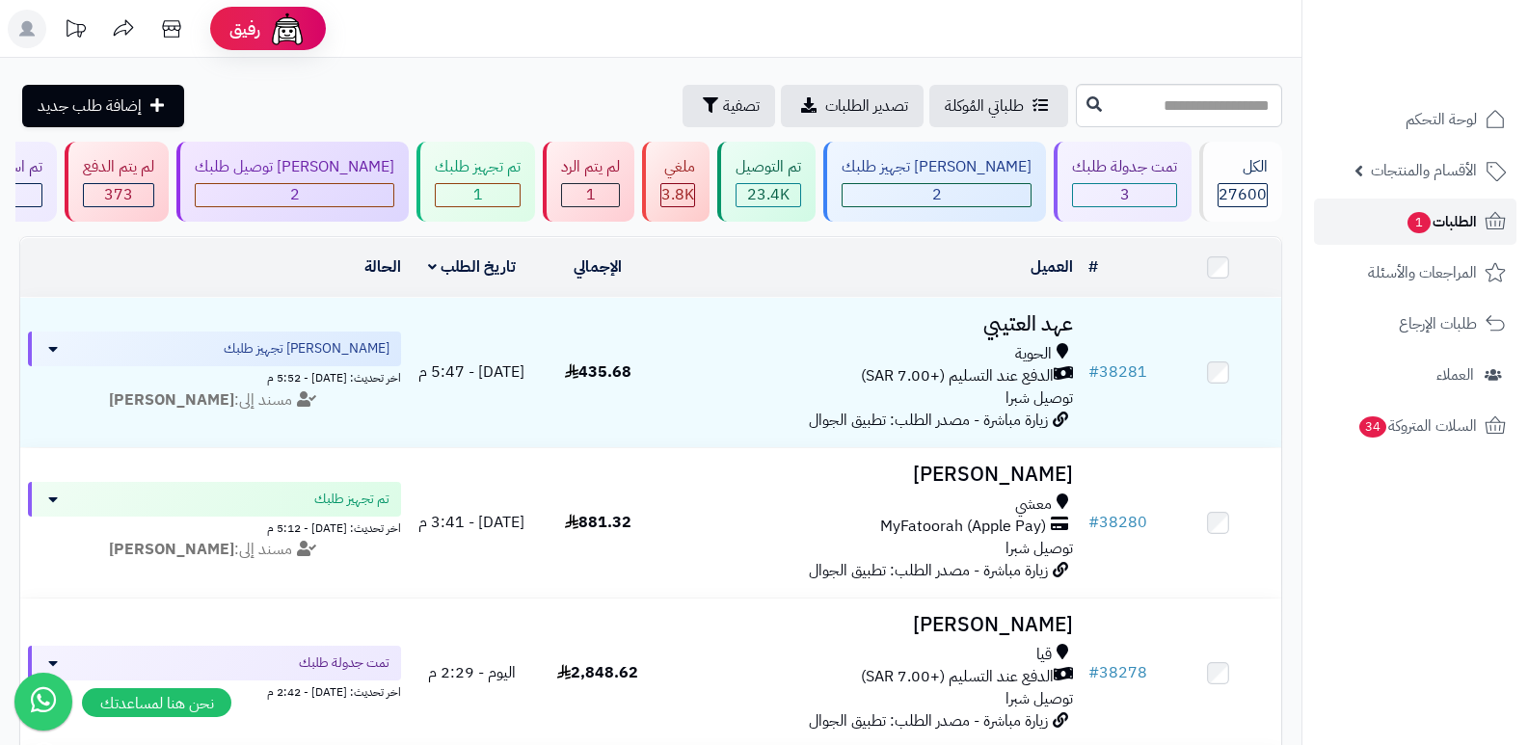
click at [1387, 234] on link "الطلبات 1" at bounding box center [1415, 222] width 202 height 46
click at [1148, 168] on div "تمت جدولة طلبك" at bounding box center [1124, 167] width 105 height 22
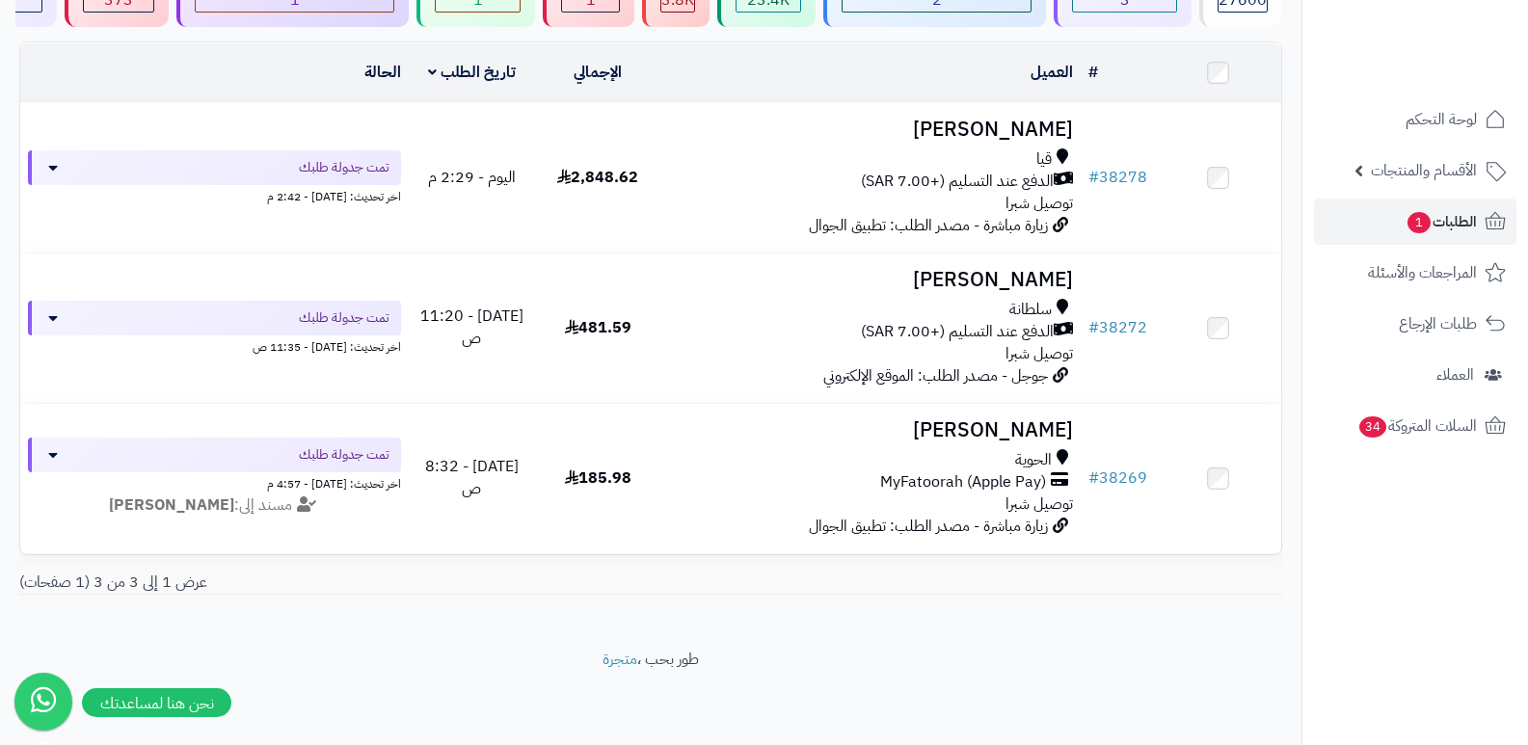
scroll to position [205, 0]
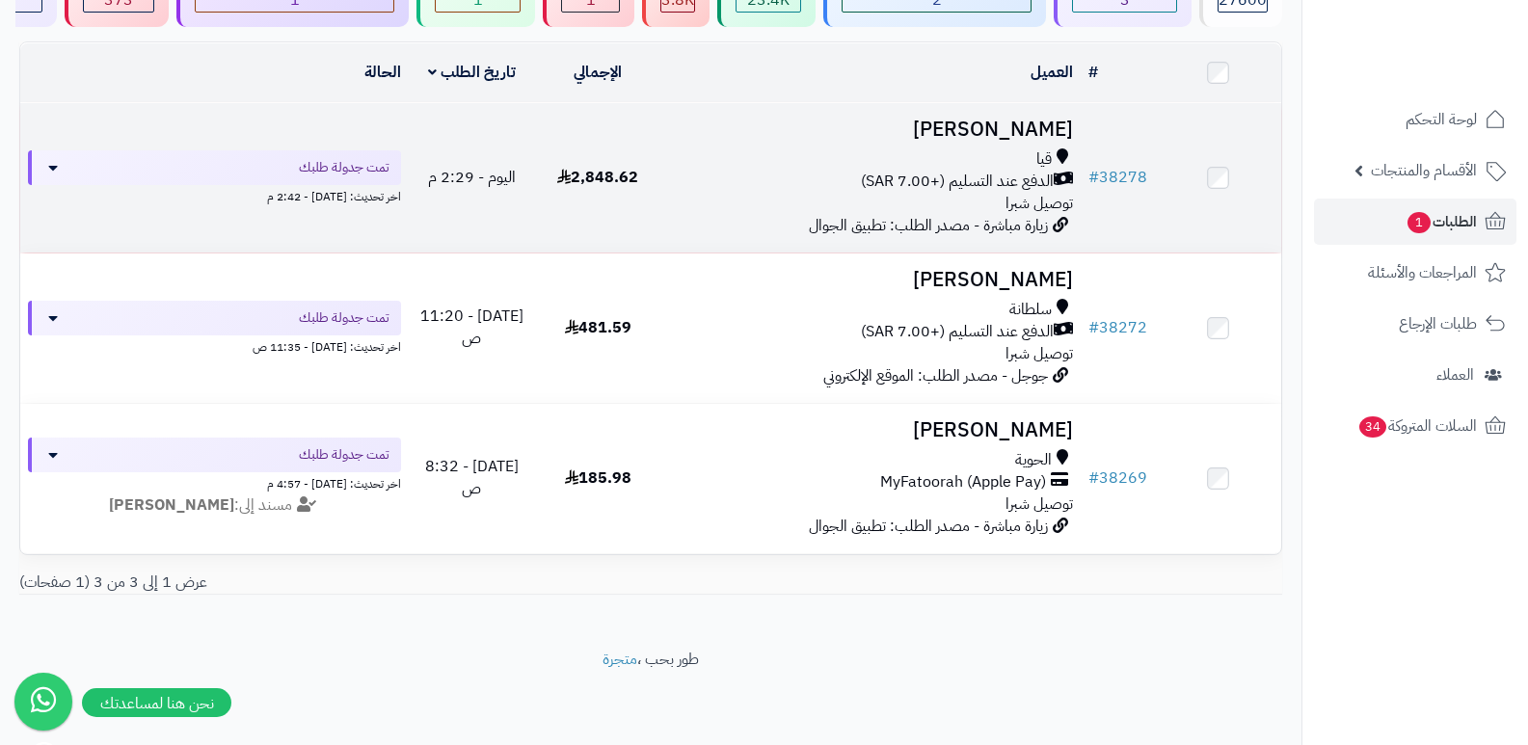
click at [1043, 119] on h3 "[PERSON_NAME]" at bounding box center [871, 130] width 405 height 22
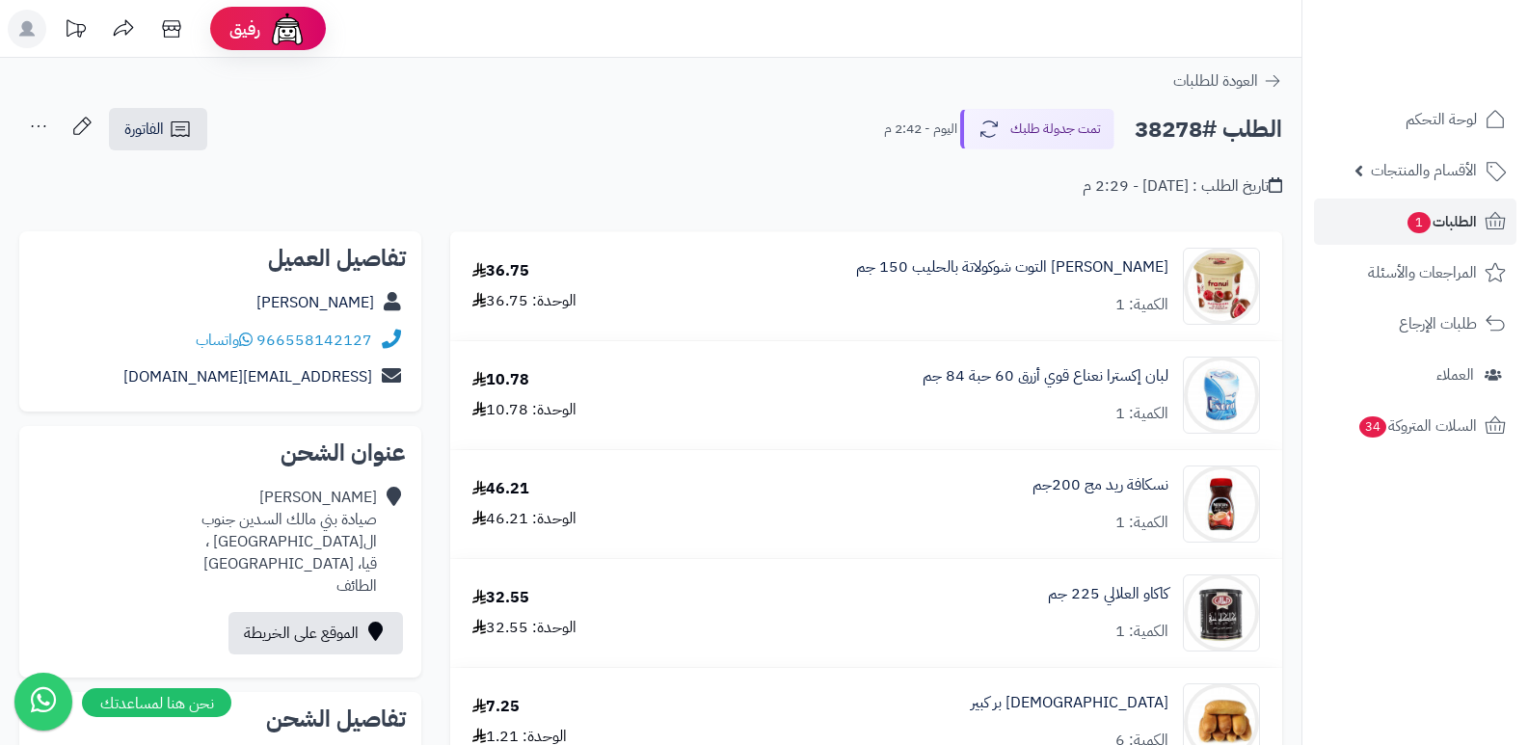
click at [909, 53] on header "رفيق ! الطلبات معالجة مكتمل إرجاع المنتجات العملاء المتواجدون الان 28382 عملاء …" at bounding box center [764, 29] width 1528 height 58
click at [1421, 224] on span "1" at bounding box center [1418, 222] width 23 height 21
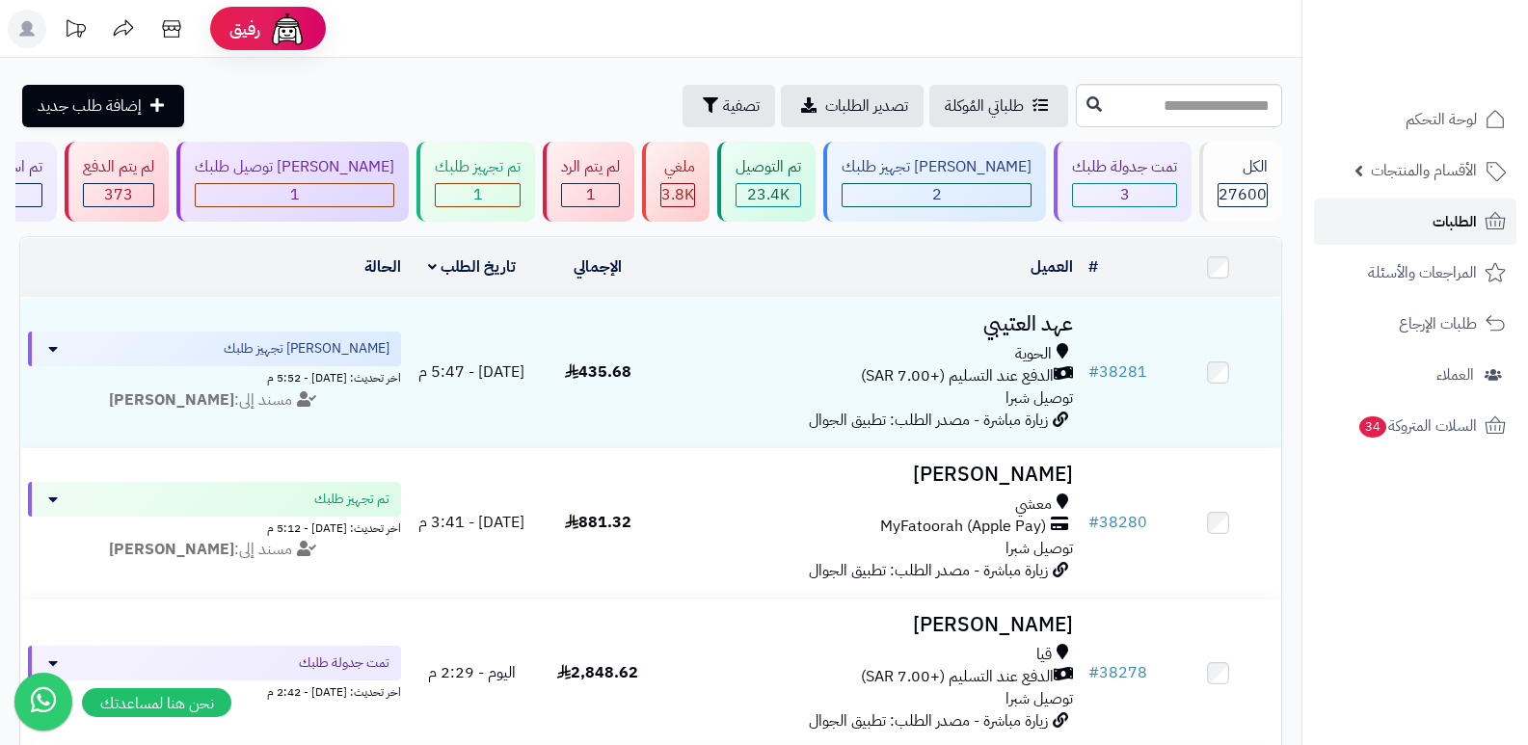
click at [1461, 209] on span "الطلبات" at bounding box center [1454, 221] width 44 height 27
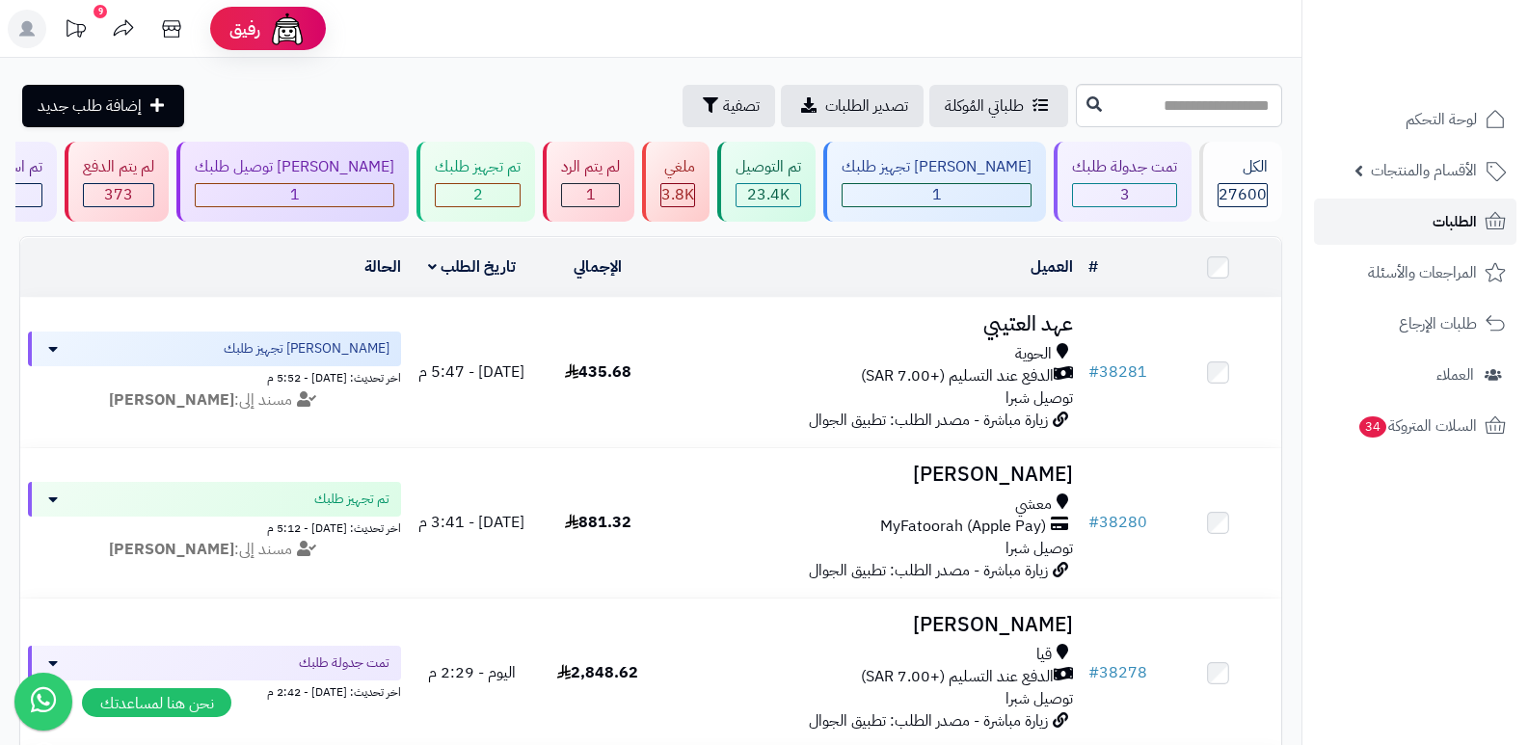
click at [1461, 213] on span "الطلبات" at bounding box center [1454, 221] width 44 height 27
click at [1173, 102] on input "text" at bounding box center [1179, 105] width 206 height 43
type input "*****"
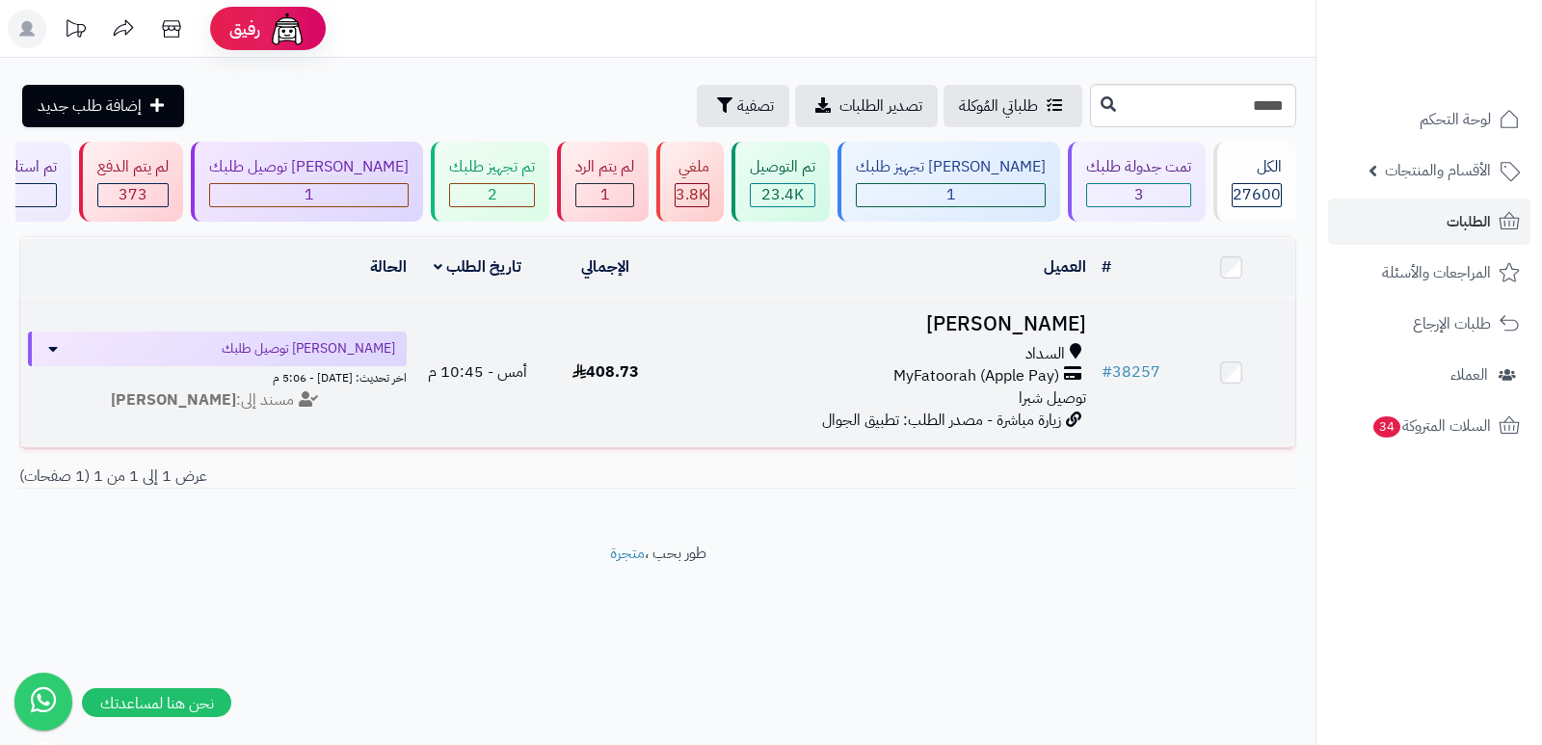
click at [1036, 324] on h3 "[PERSON_NAME]" at bounding box center [882, 324] width 410 height 22
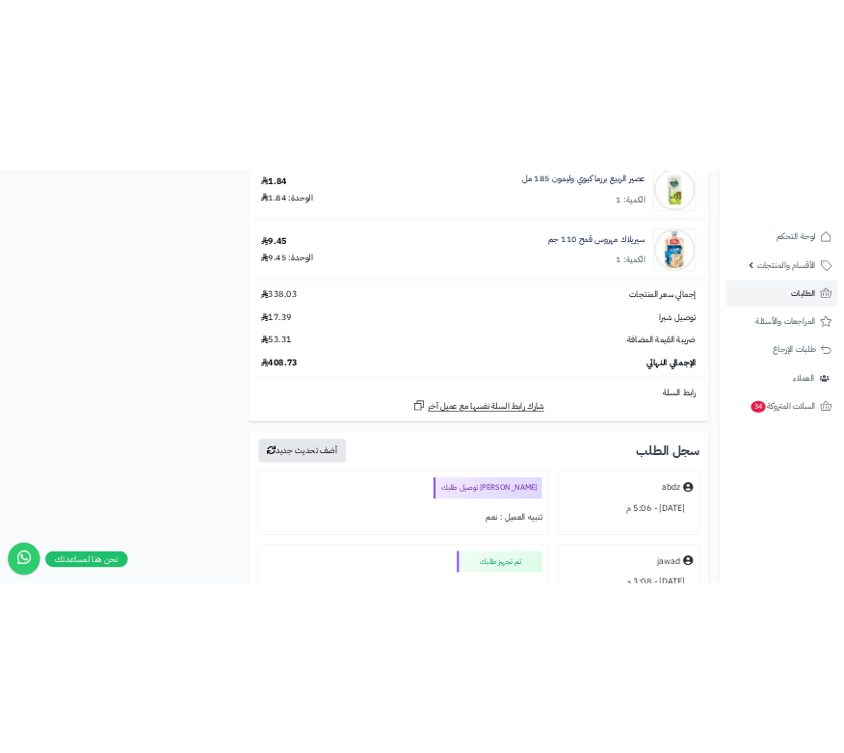
scroll to position [3622, 0]
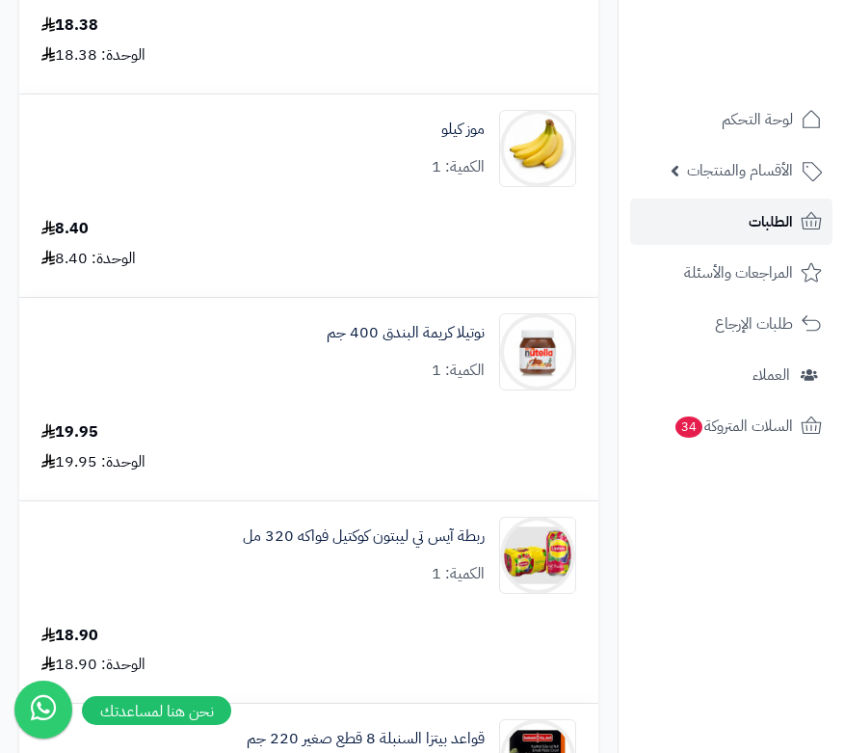
click at [741, 212] on link "الطلبات" at bounding box center [731, 222] width 202 height 46
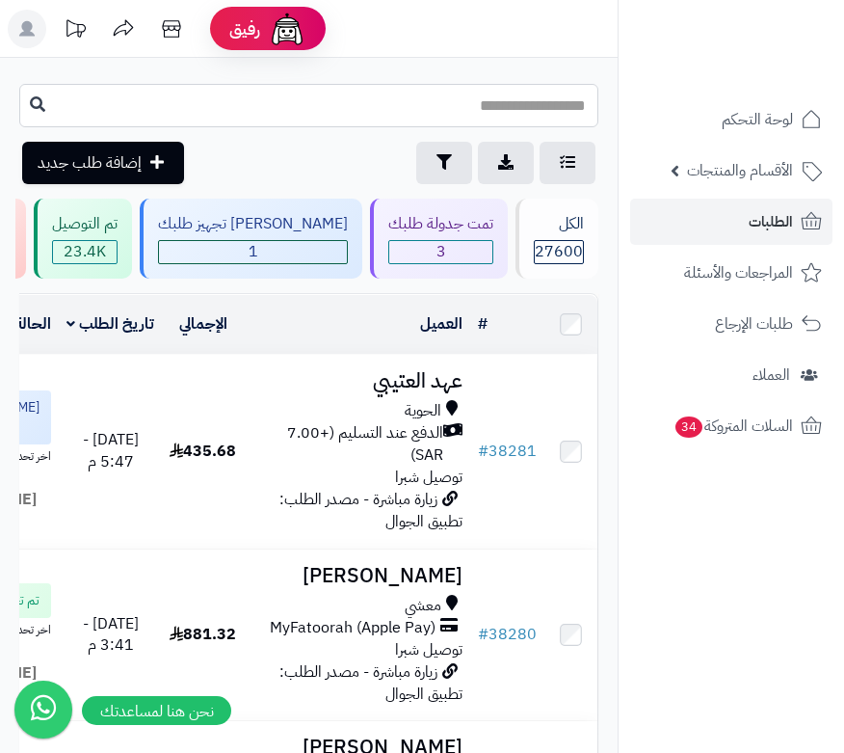
click at [559, 110] on input "text" at bounding box center [308, 105] width 579 height 43
type input "*****"
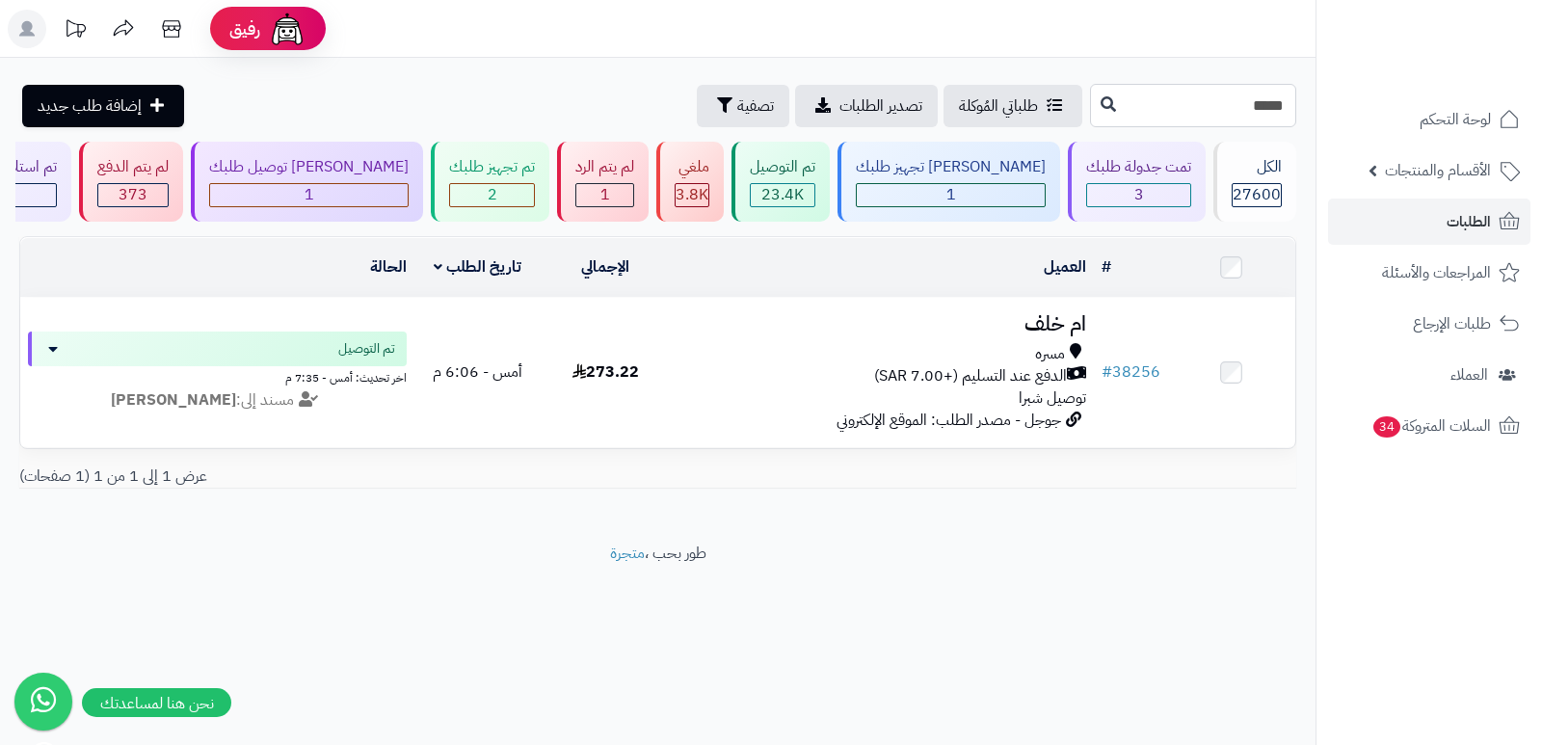
drag, startPoint x: 1265, startPoint y: 113, endPoint x: 1305, endPoint y: 96, distance: 42.8
click at [843, 96] on div "***** طلباتي المُوكلة تصدير الطلبات تصفية إضافة طلب جديد" at bounding box center [658, 105] width 1316 height 43
type input "*****"
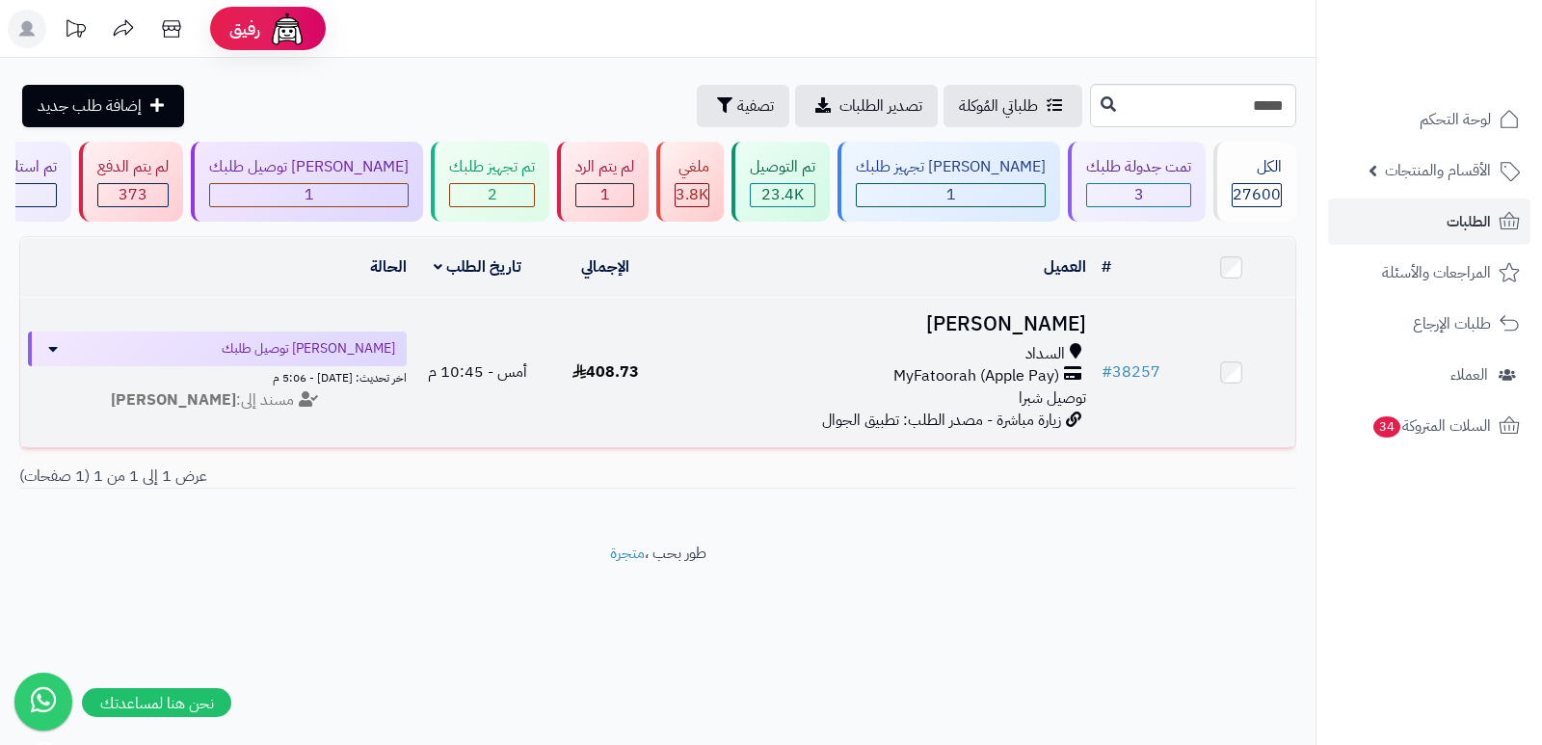
click at [1019, 313] on h3 "[PERSON_NAME]" at bounding box center [882, 324] width 410 height 22
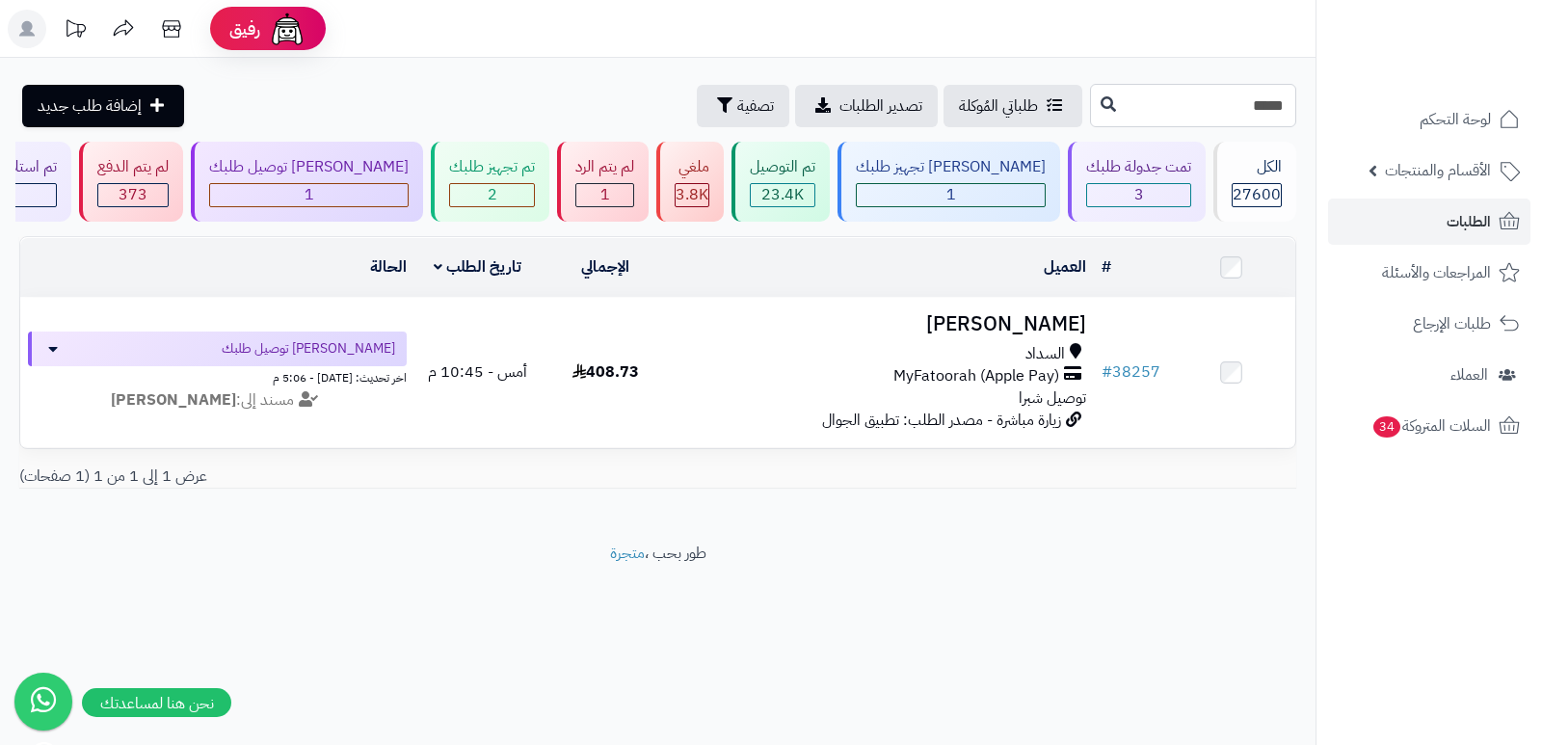
drag, startPoint x: 1266, startPoint y: 109, endPoint x: 1292, endPoint y: 95, distance: 29.3
click at [1292, 95] on input "*****" at bounding box center [1193, 105] width 206 height 43
type input "*****"
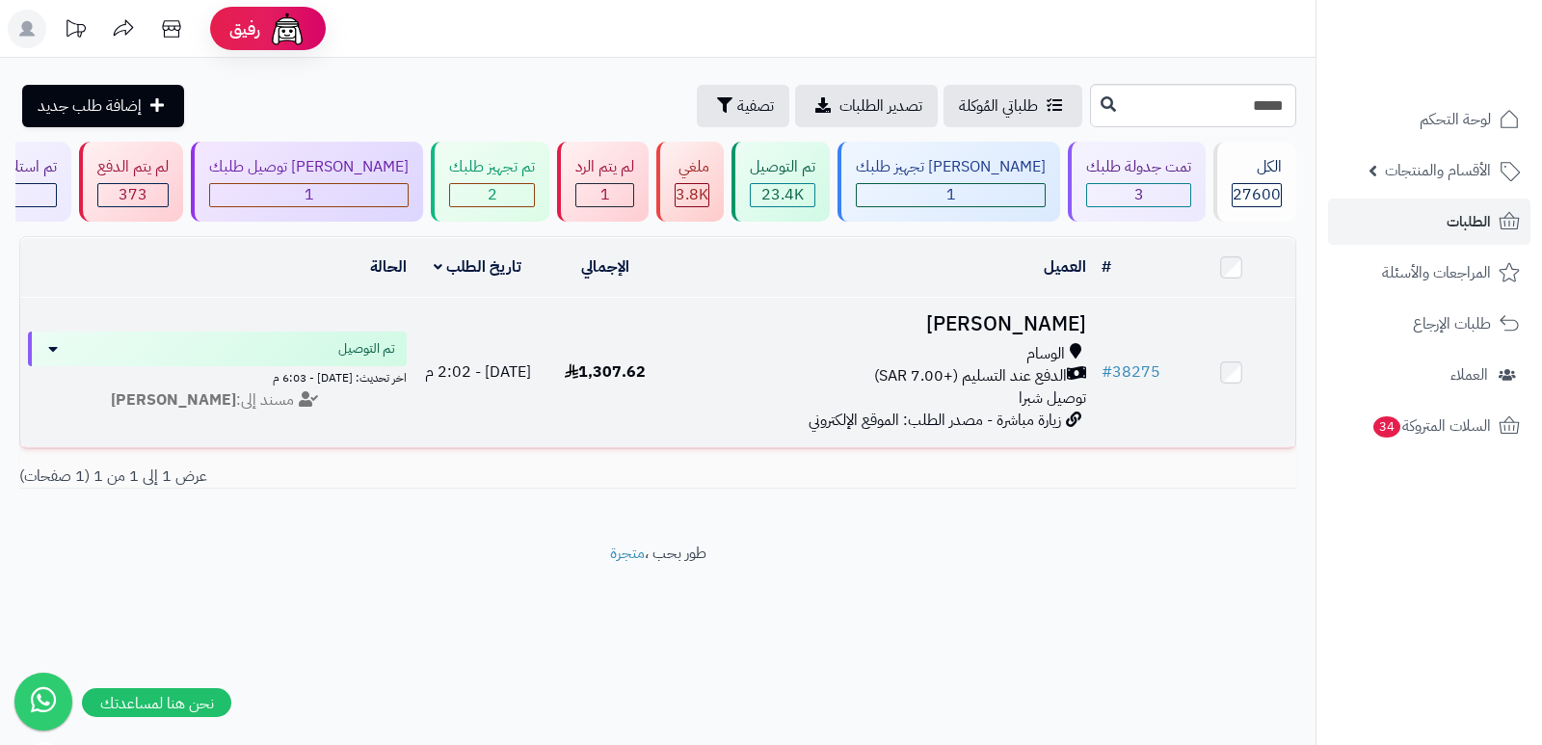
click at [1051, 315] on h3 "[PERSON_NAME]" at bounding box center [882, 324] width 410 height 22
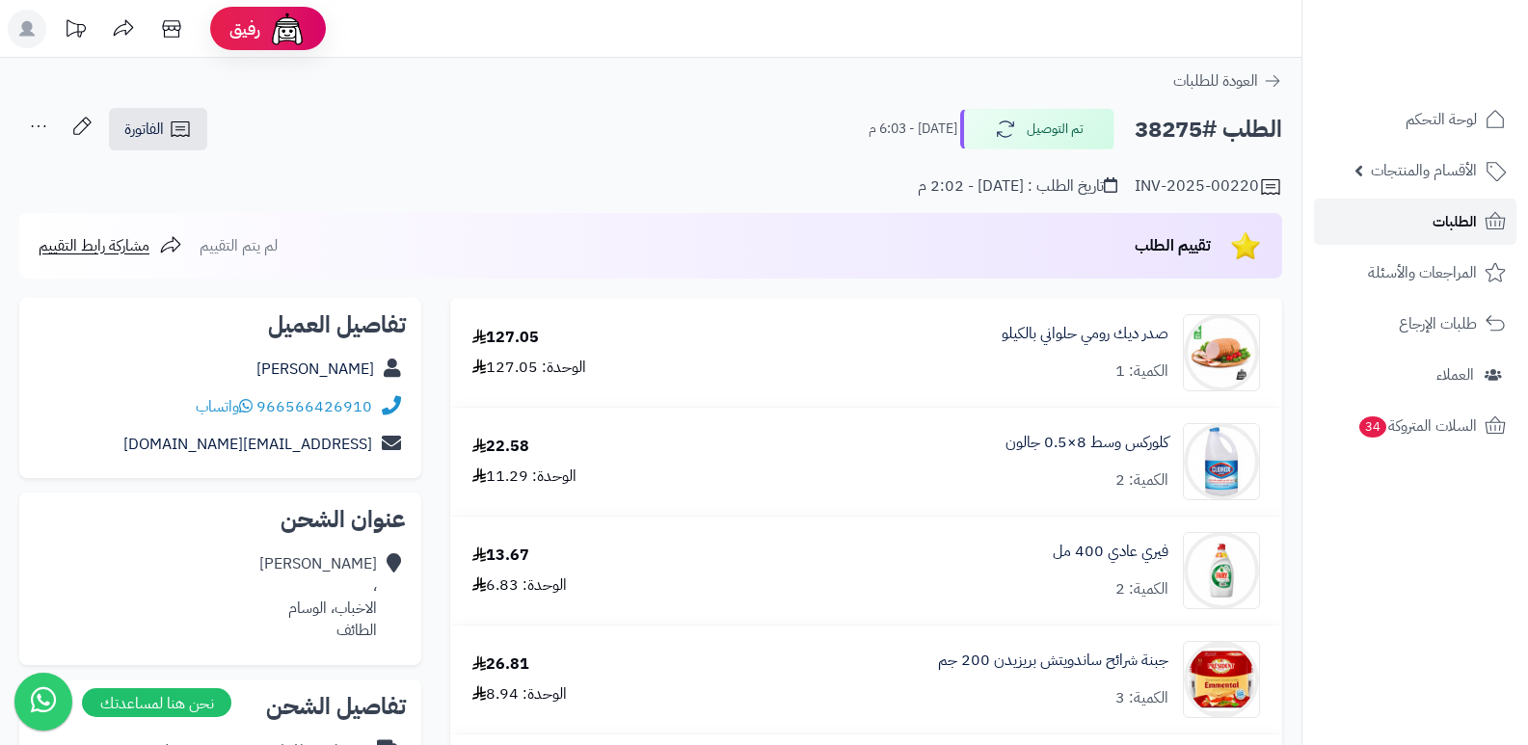
click at [1413, 231] on link "الطلبات" at bounding box center [1415, 222] width 202 height 46
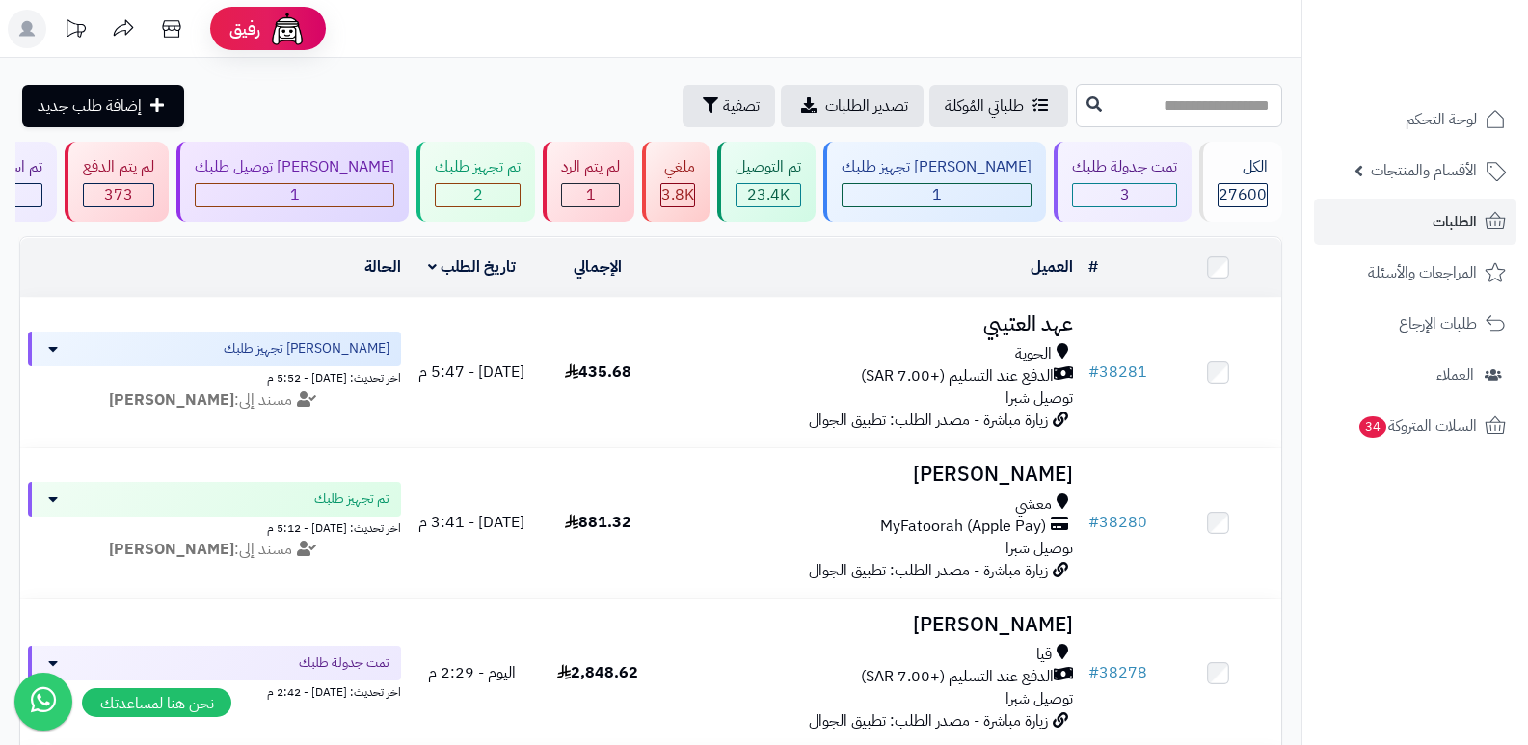
click at [1249, 113] on input "text" at bounding box center [1179, 105] width 206 height 43
type input "*****"
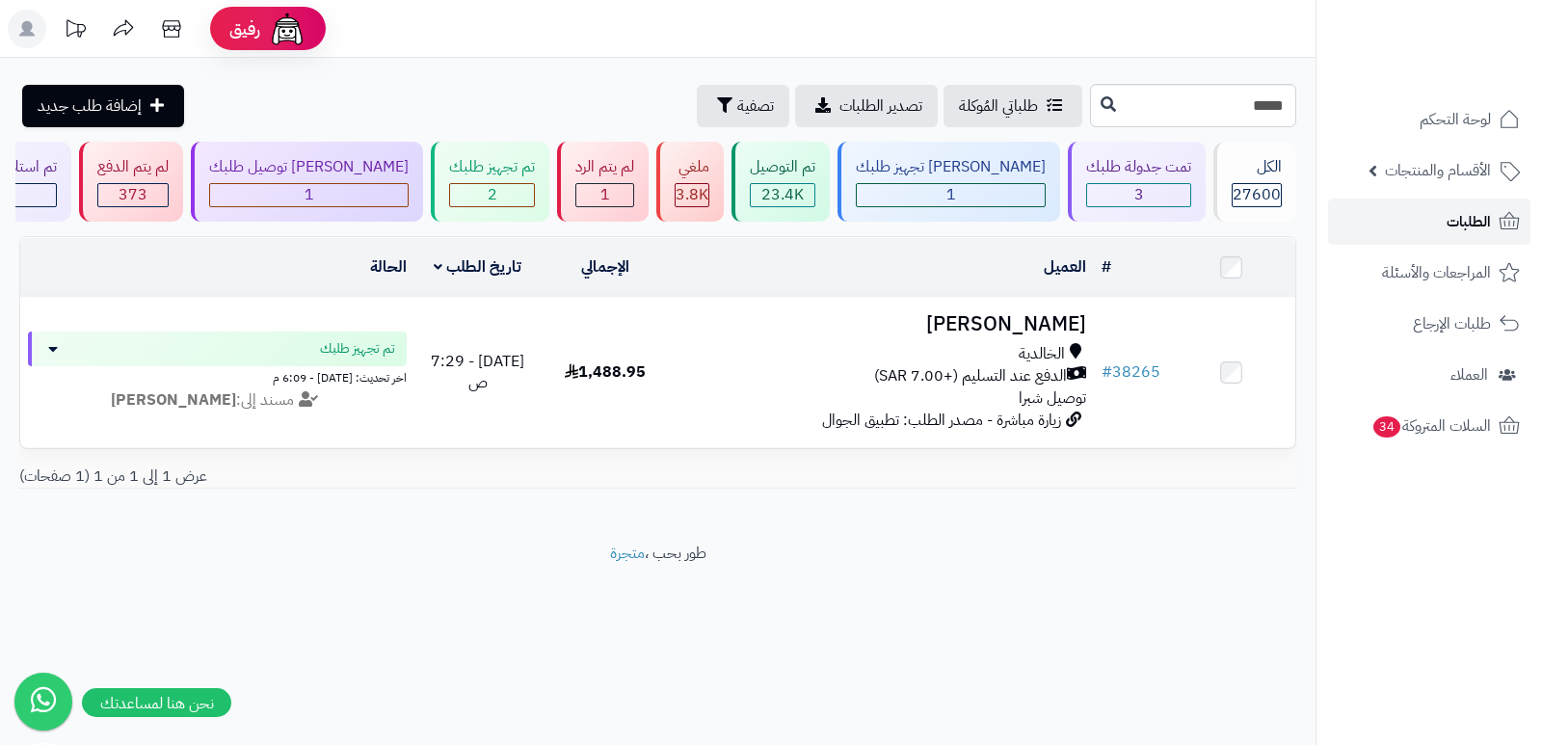
click at [1470, 225] on span "الطلبات" at bounding box center [1469, 221] width 44 height 27
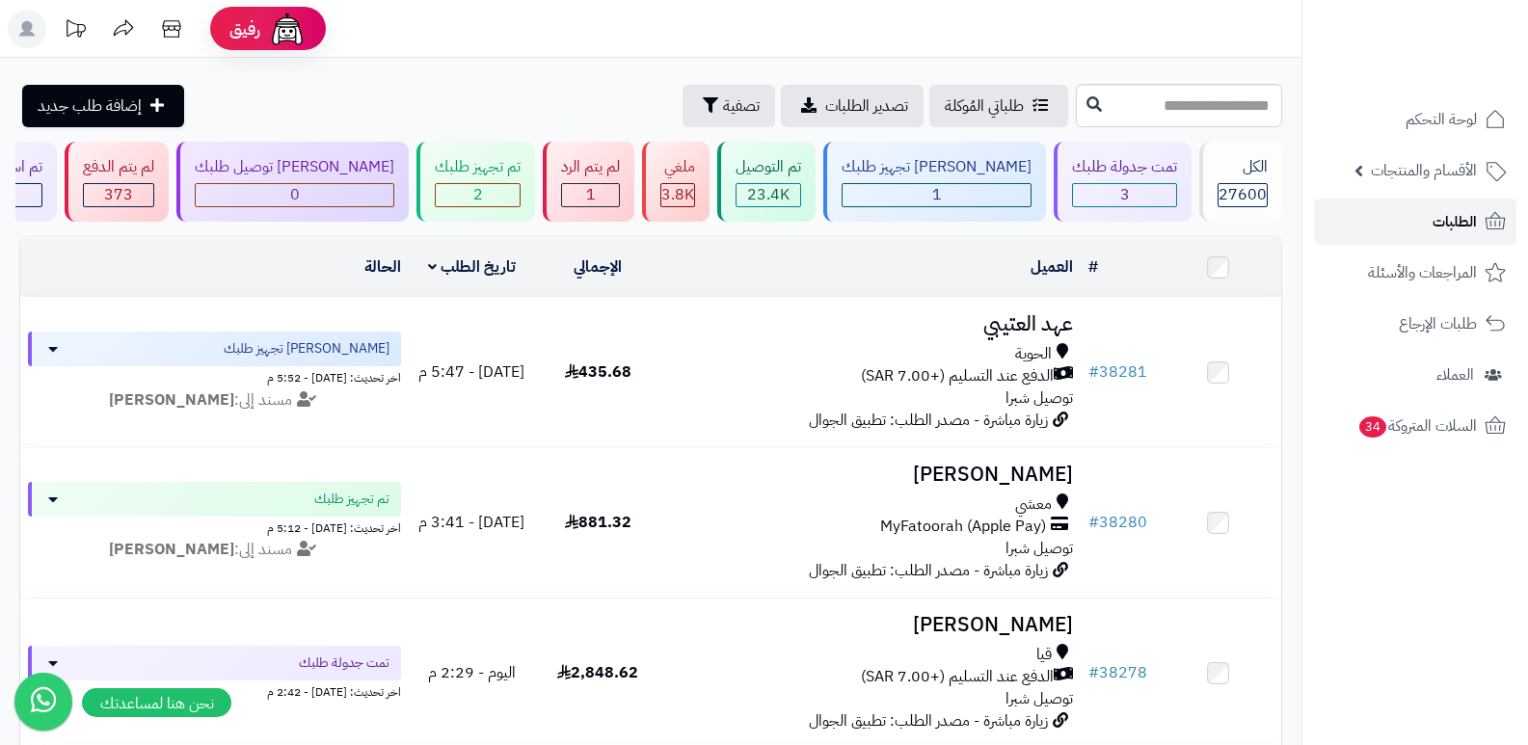
click at [1456, 218] on span "الطلبات" at bounding box center [1454, 221] width 44 height 27
click at [1147, 198] on div "3" at bounding box center [1124, 195] width 103 height 22
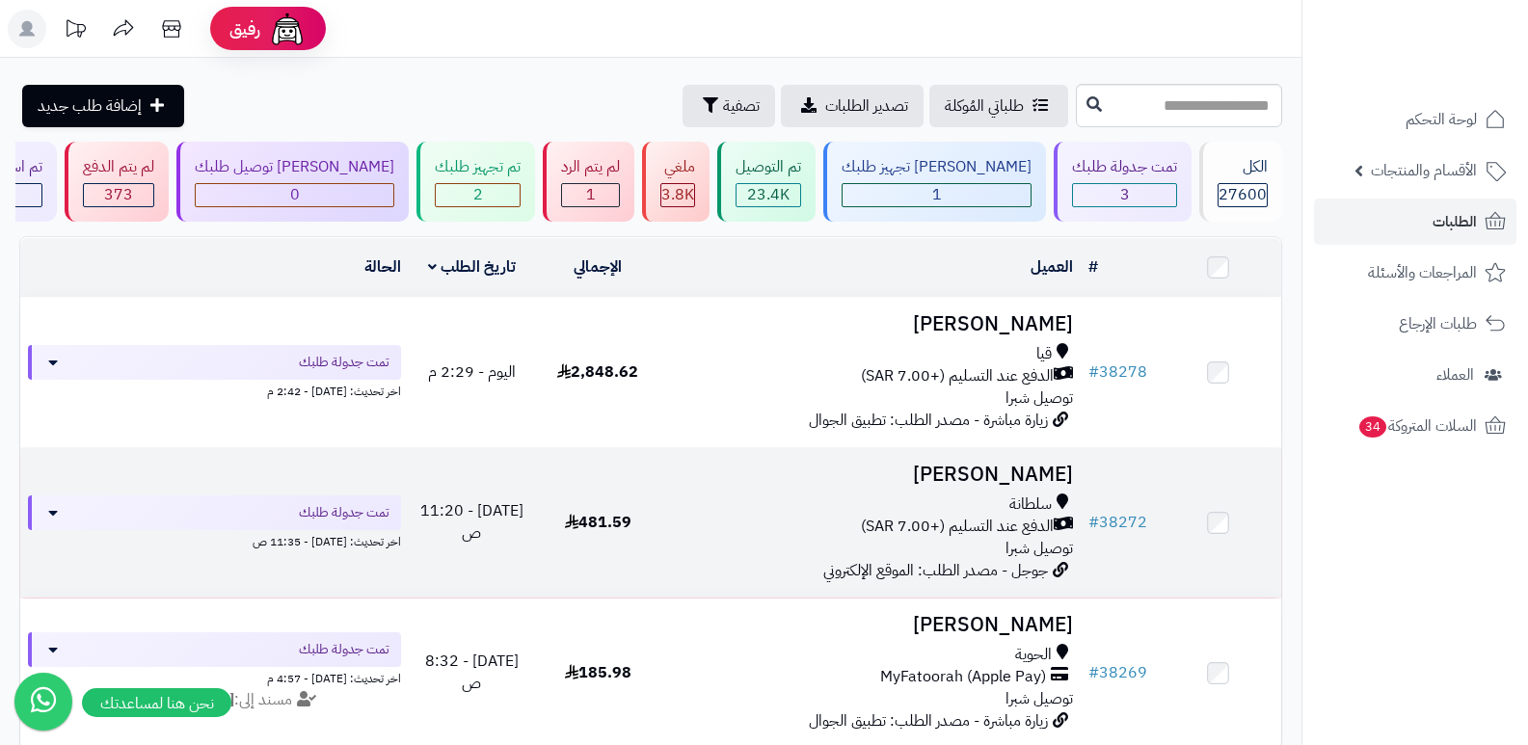
click at [1036, 472] on h3 "Hana Alqahtani" at bounding box center [871, 475] width 405 height 22
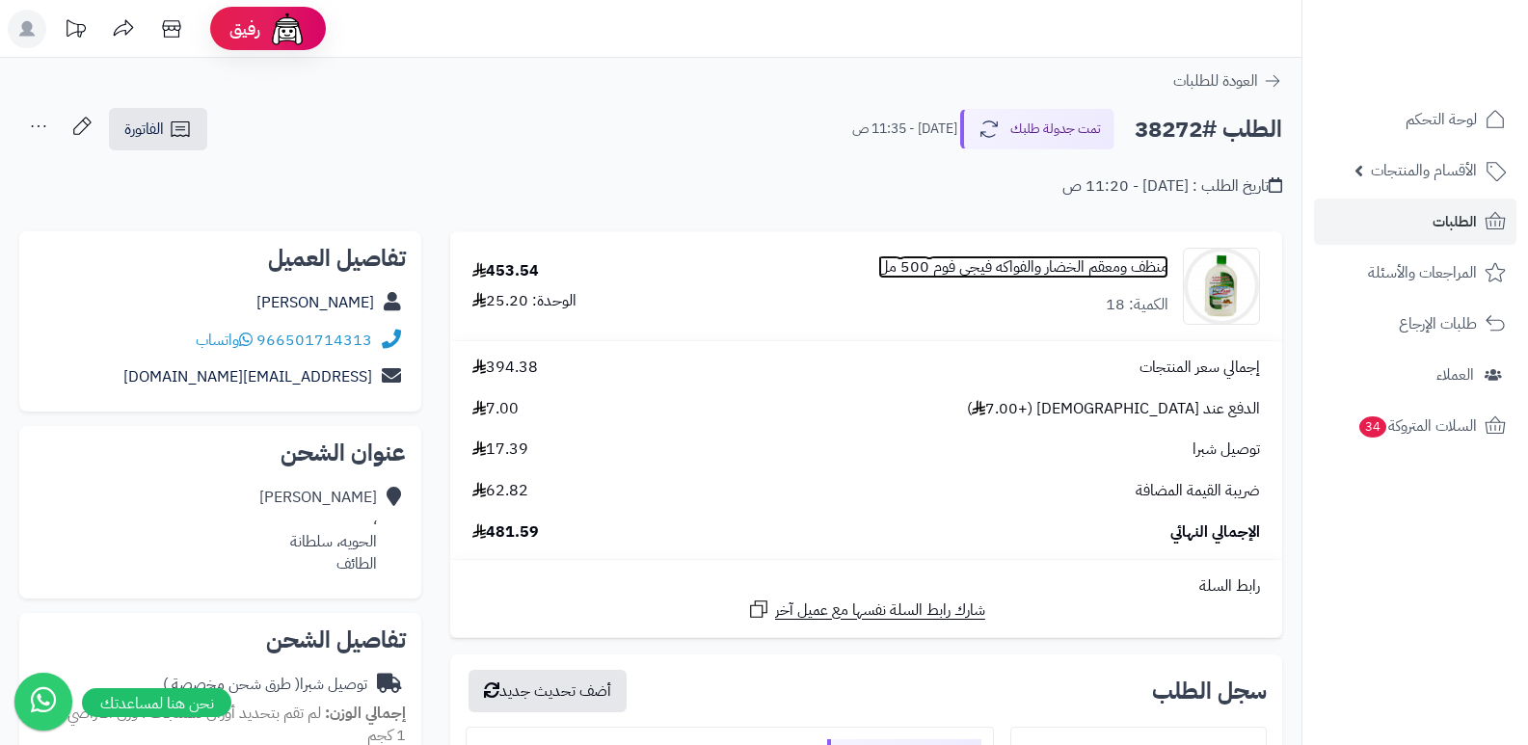
click at [1021, 261] on link "منظف ومعقم الخضار والفواكه فيجي فوم 500 مل" at bounding box center [1023, 267] width 290 height 22
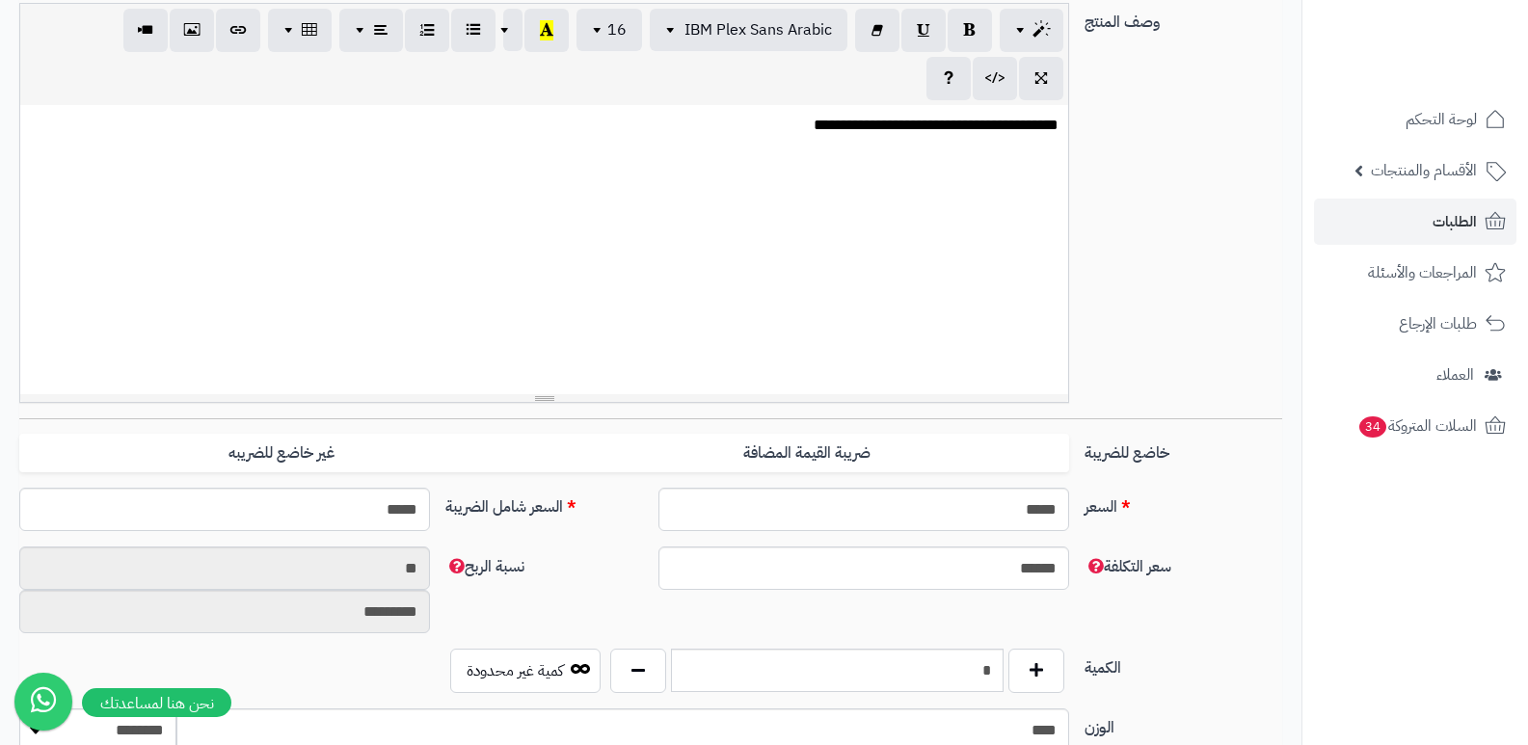
scroll to position [386, 0]
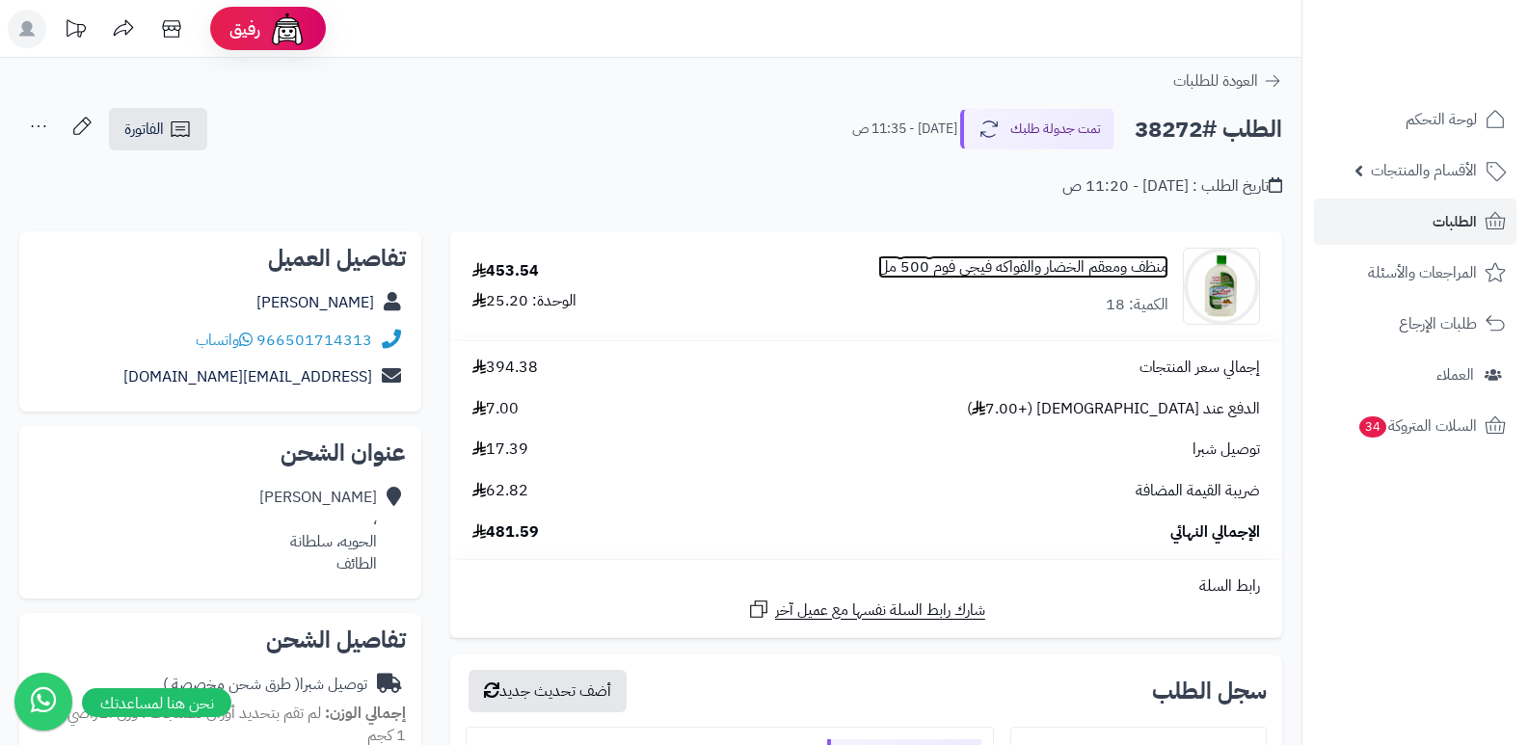
click at [1077, 266] on link "منظف ومعقم الخضار والفواكه فيجي فوم 500 مل" at bounding box center [1023, 267] width 290 height 22
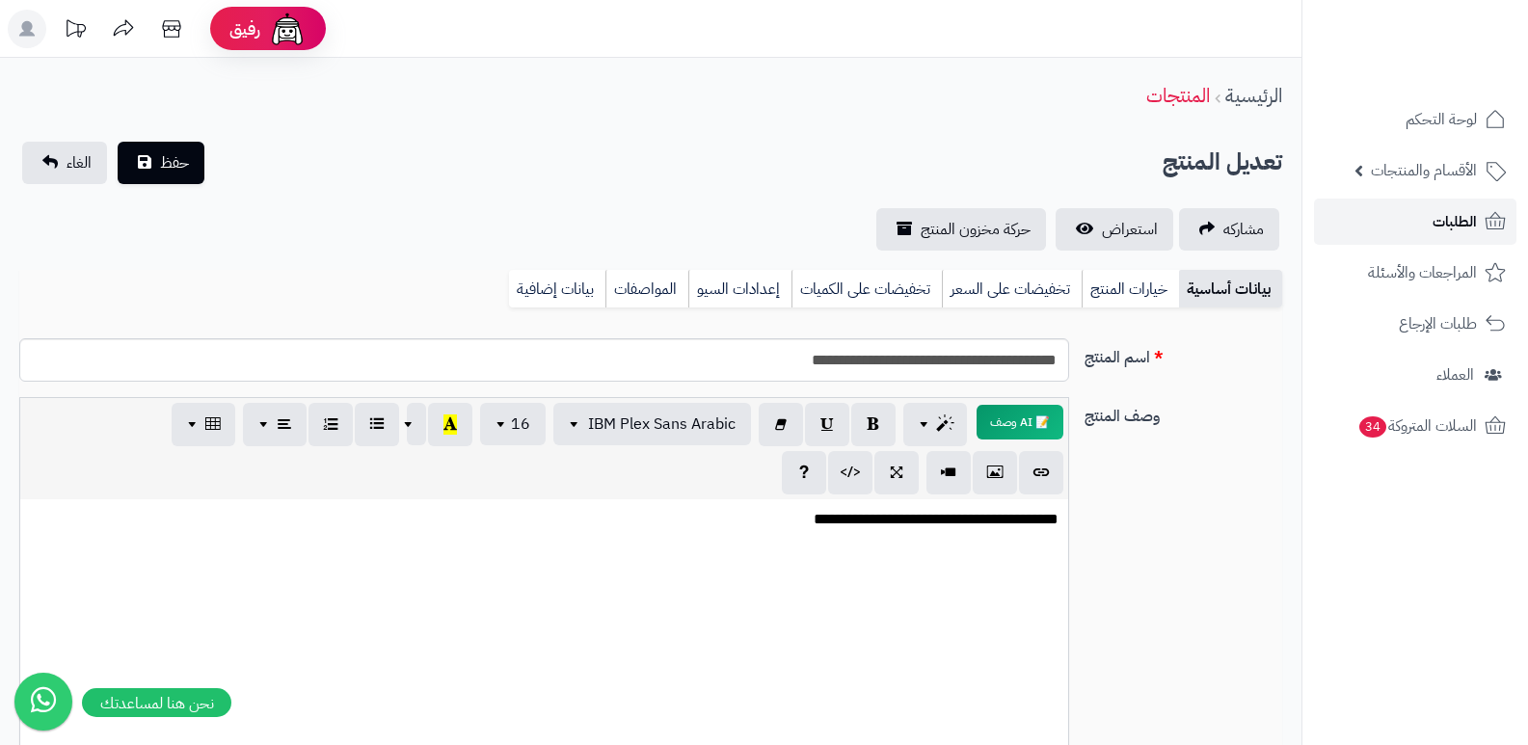
click at [1429, 234] on link "الطلبات" at bounding box center [1415, 222] width 202 height 46
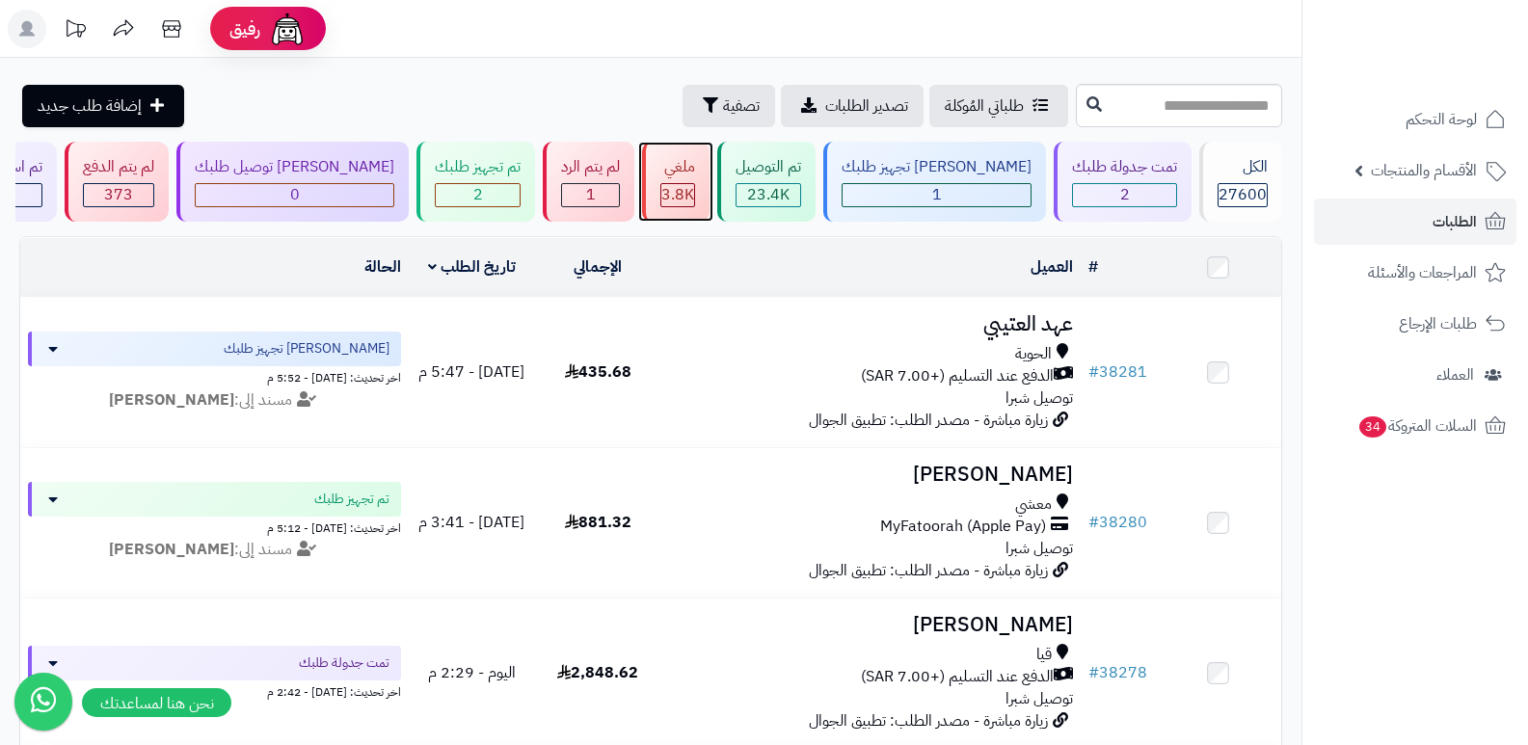
click at [695, 174] on div "ملغي" at bounding box center [677, 167] width 35 height 22
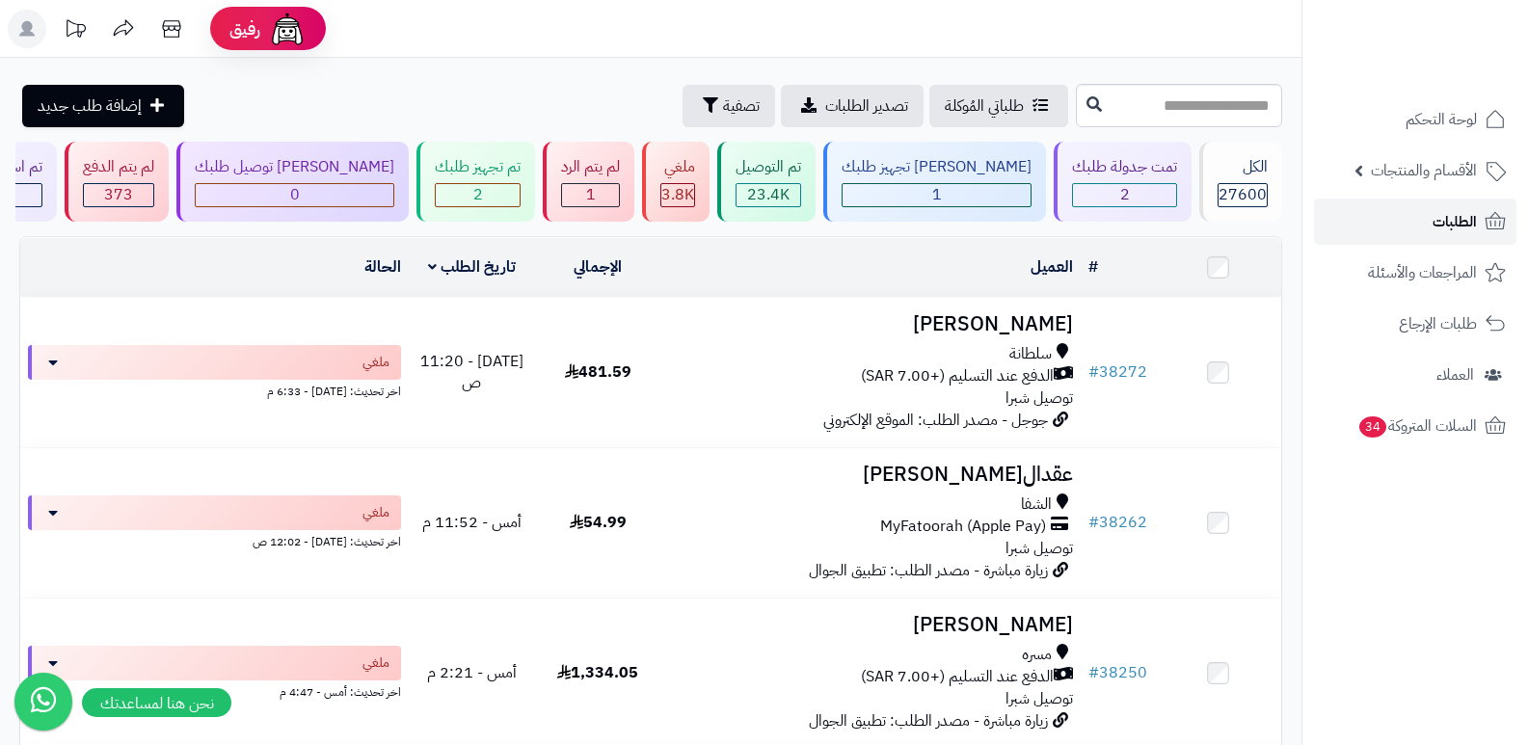
click at [1438, 208] on span "الطلبات" at bounding box center [1454, 221] width 44 height 27
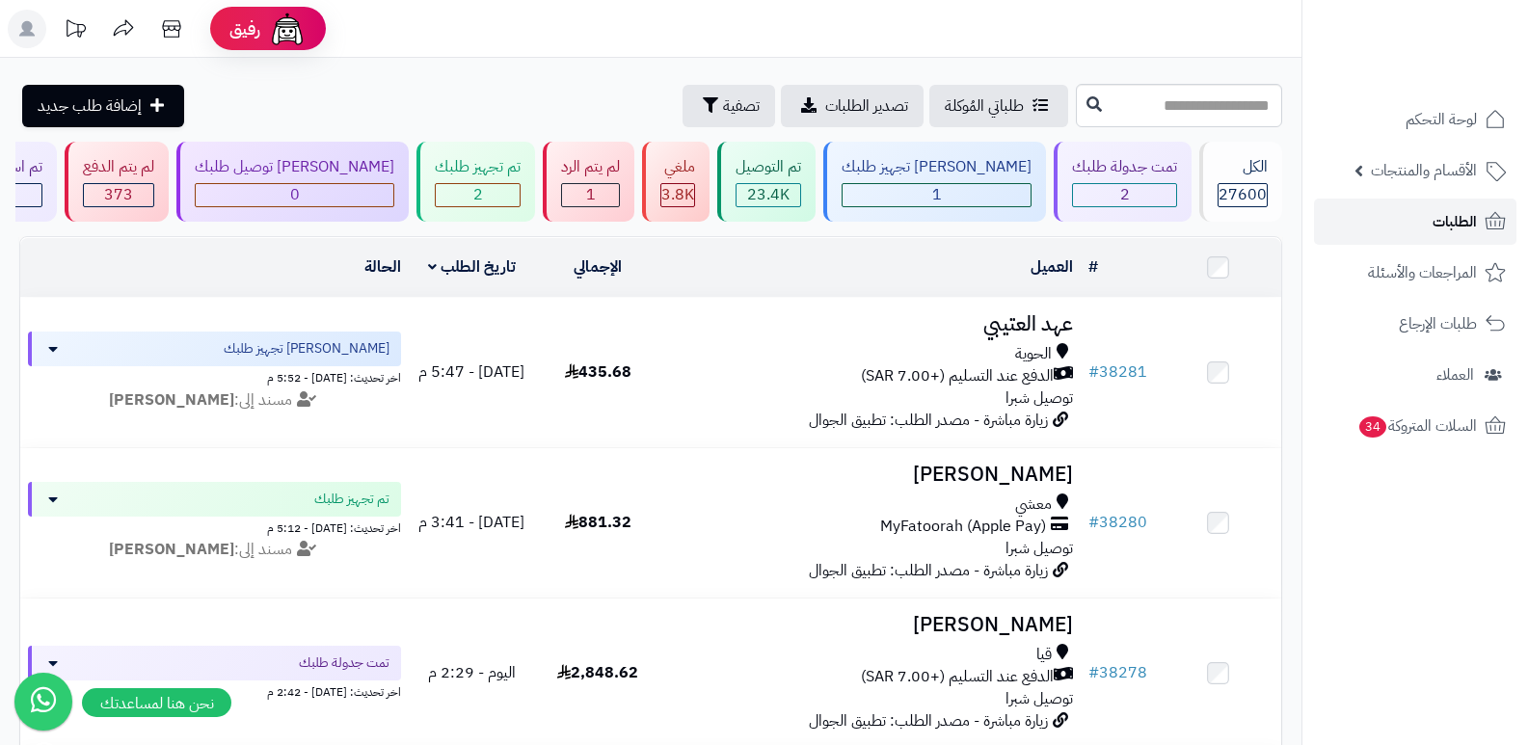
click at [1436, 219] on span "الطلبات" at bounding box center [1454, 221] width 44 height 27
click at [1417, 238] on link "الطلبات" at bounding box center [1415, 222] width 202 height 46
click at [1418, 123] on span "لوحة التحكم" at bounding box center [1441, 119] width 70 height 27
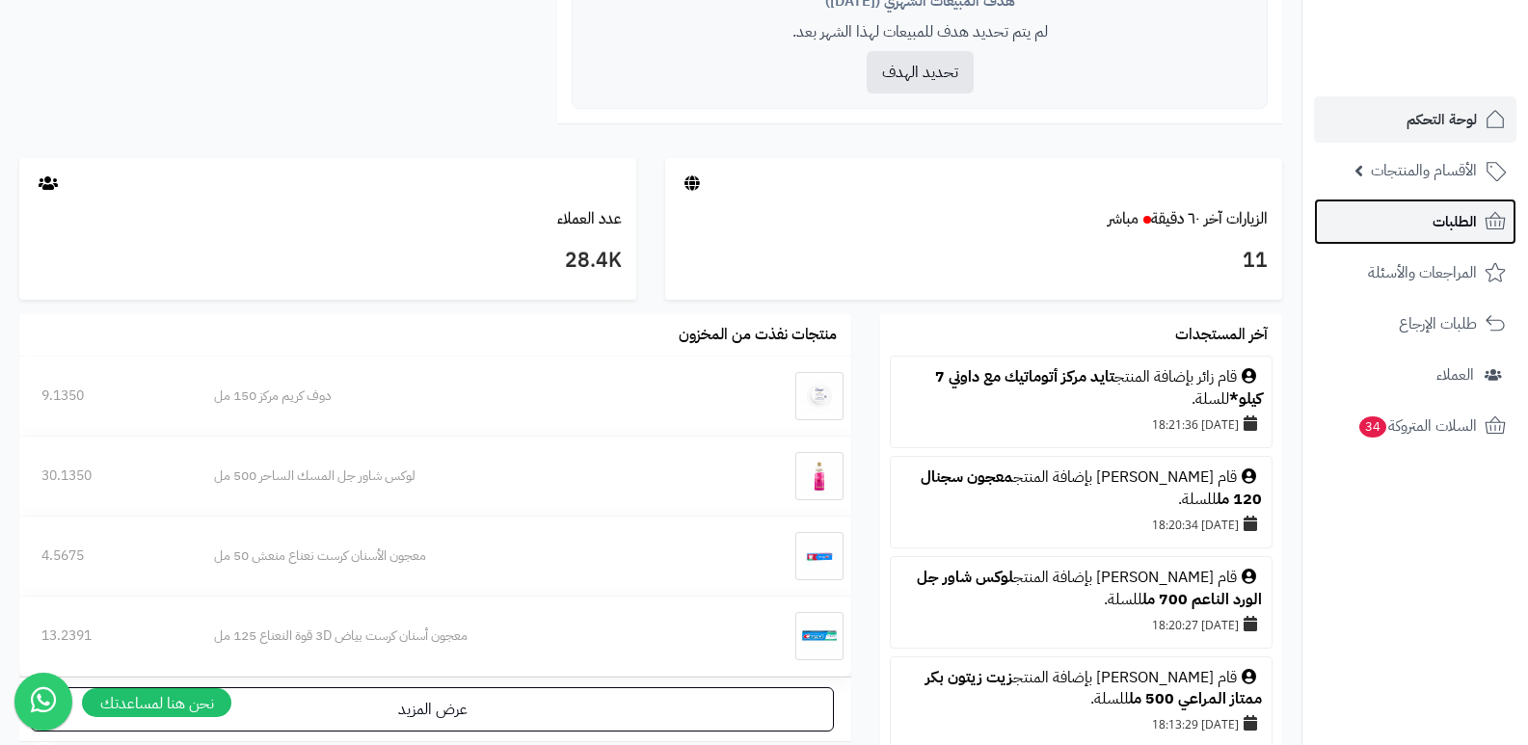
click at [1459, 225] on span "الطلبات" at bounding box center [1454, 221] width 44 height 27
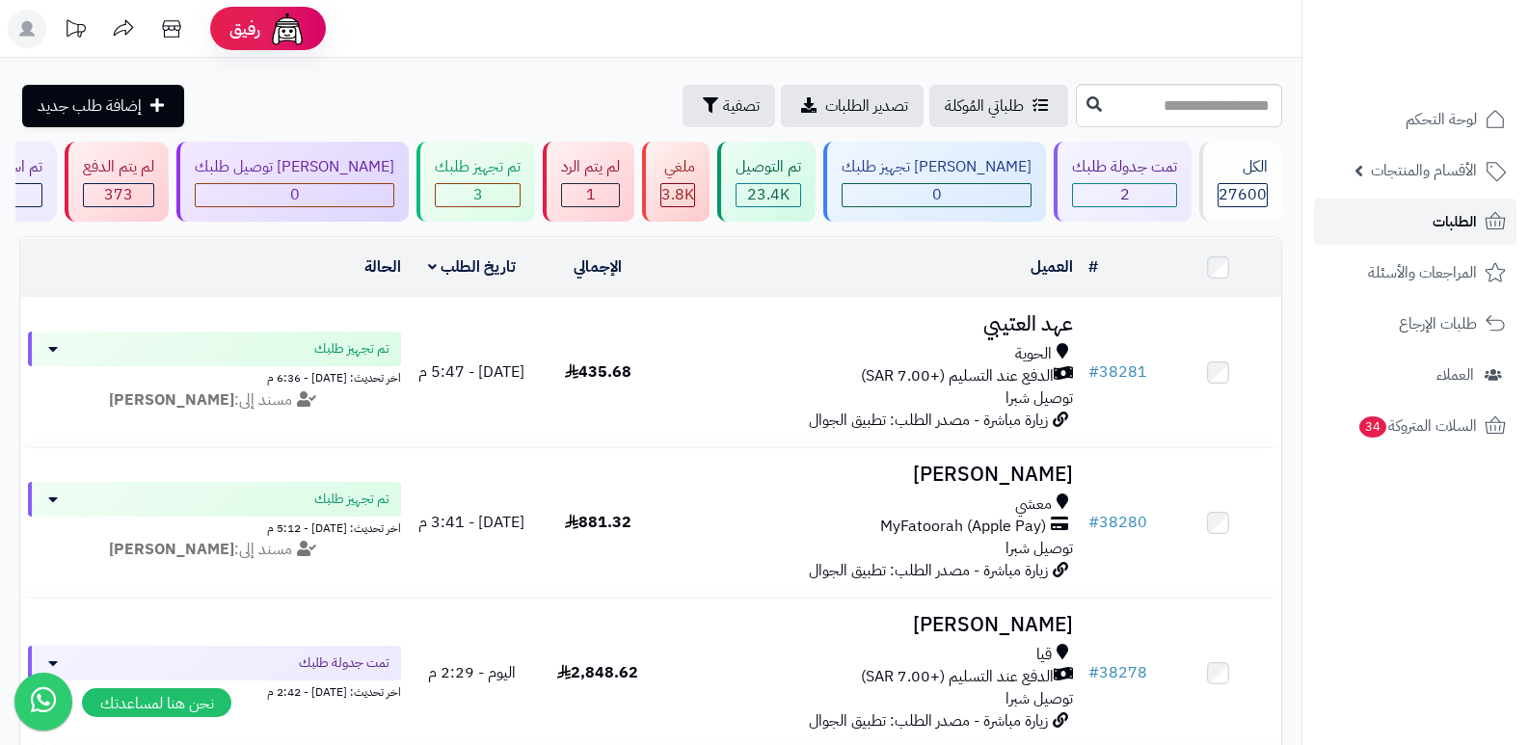
click at [1469, 219] on span "الطلبات" at bounding box center [1454, 221] width 44 height 27
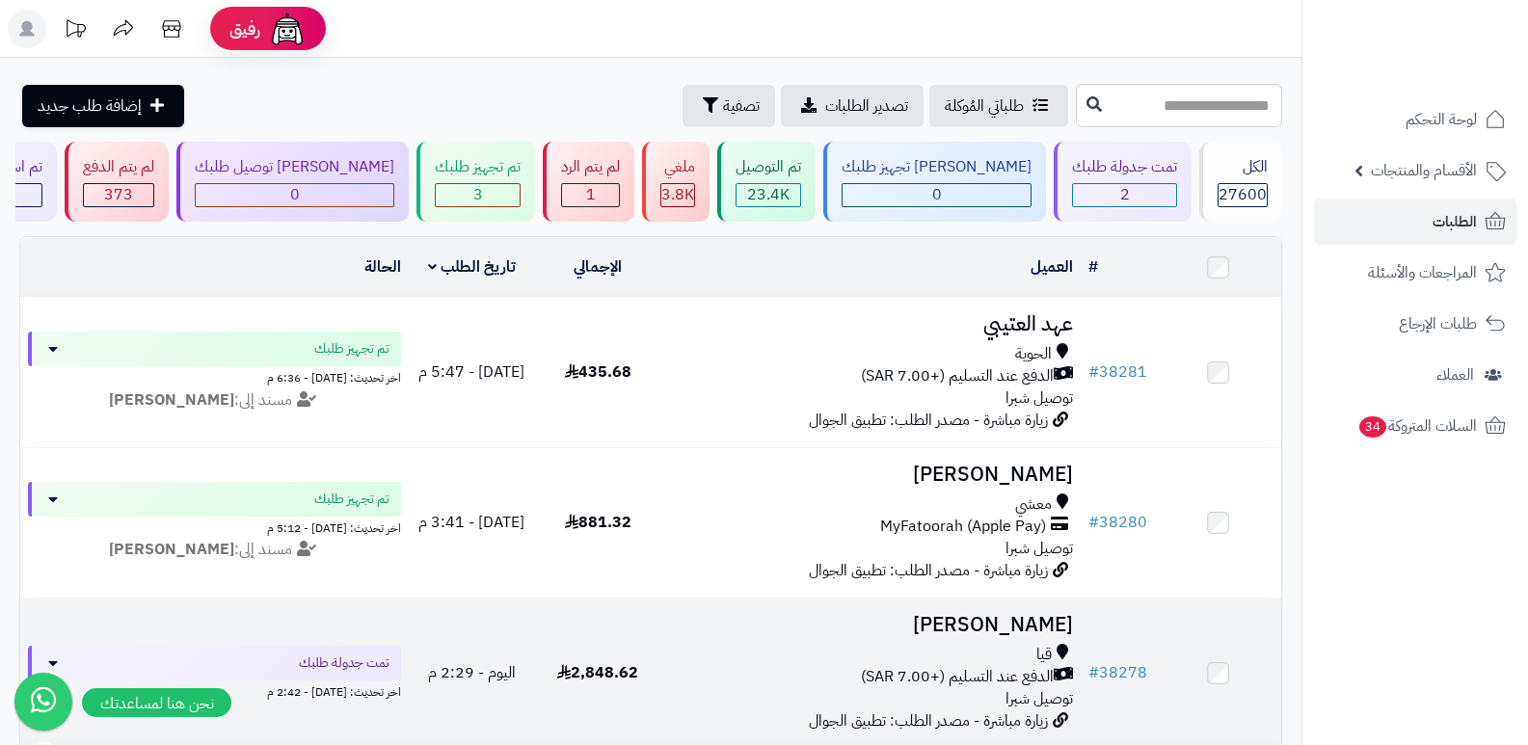
click at [991, 632] on h3 "[PERSON_NAME]" at bounding box center [871, 625] width 405 height 22
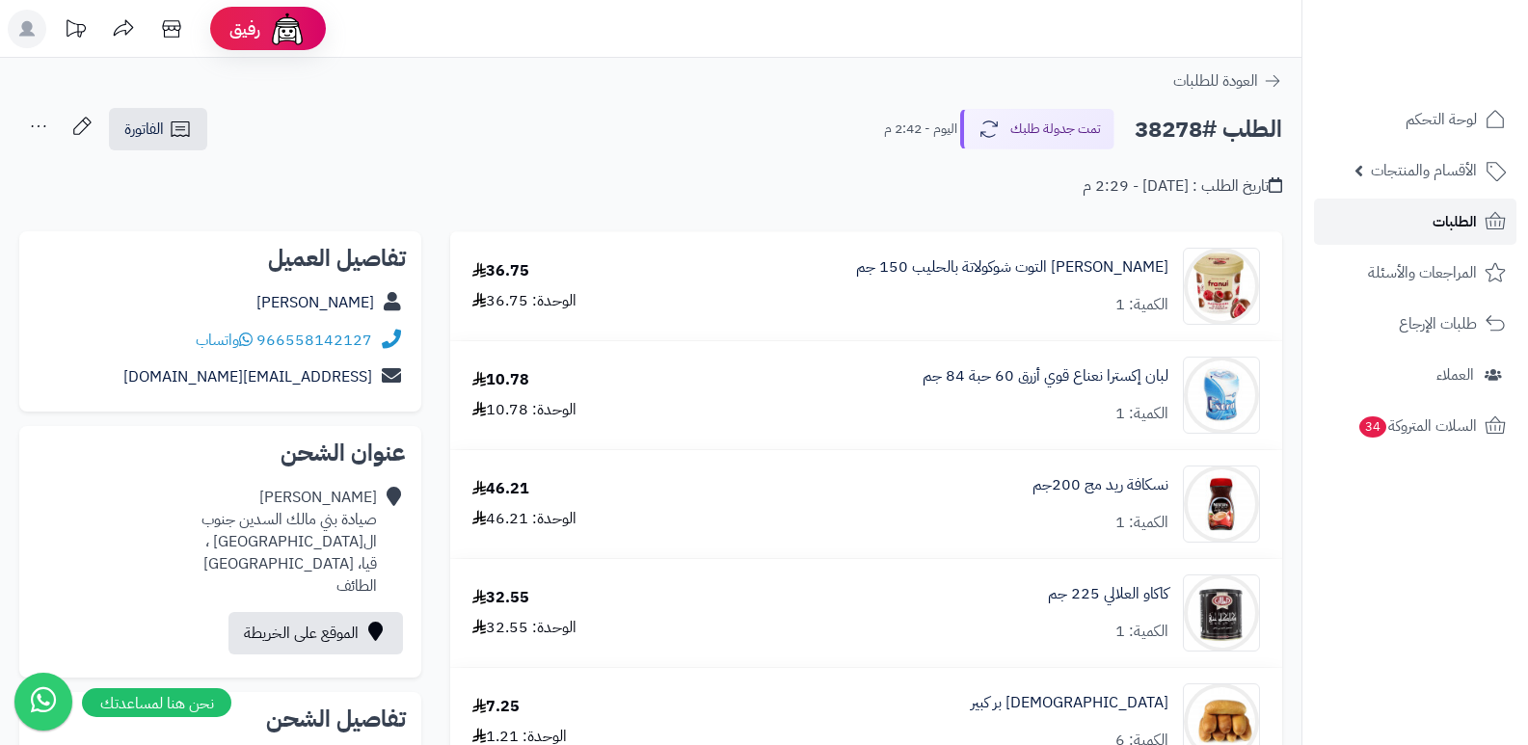
click at [1431, 211] on link "الطلبات" at bounding box center [1415, 222] width 202 height 46
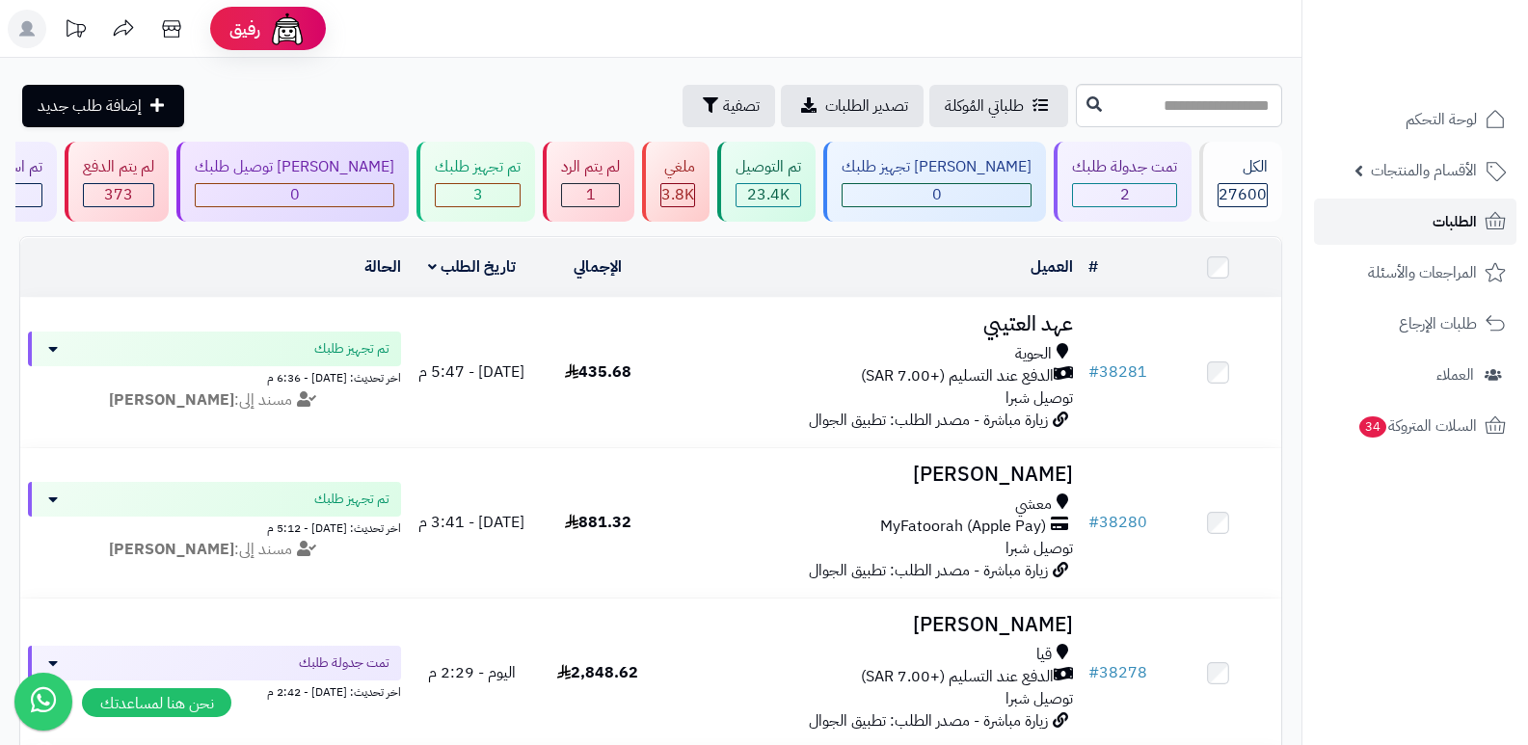
click at [1427, 224] on link "الطلبات" at bounding box center [1415, 222] width 202 height 46
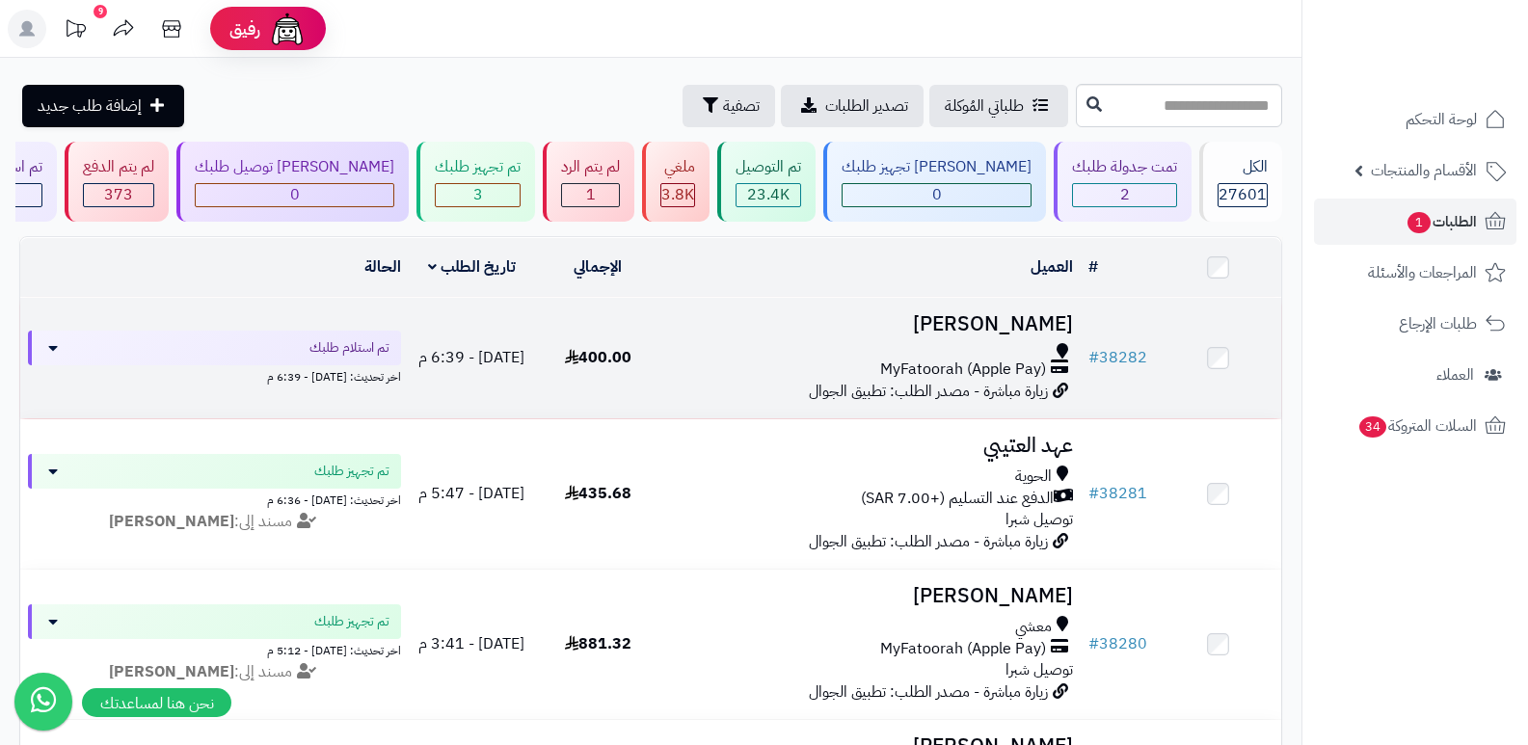
click at [992, 321] on h3 "ABDULAZIZ ALOTAIBI" at bounding box center [871, 324] width 405 height 22
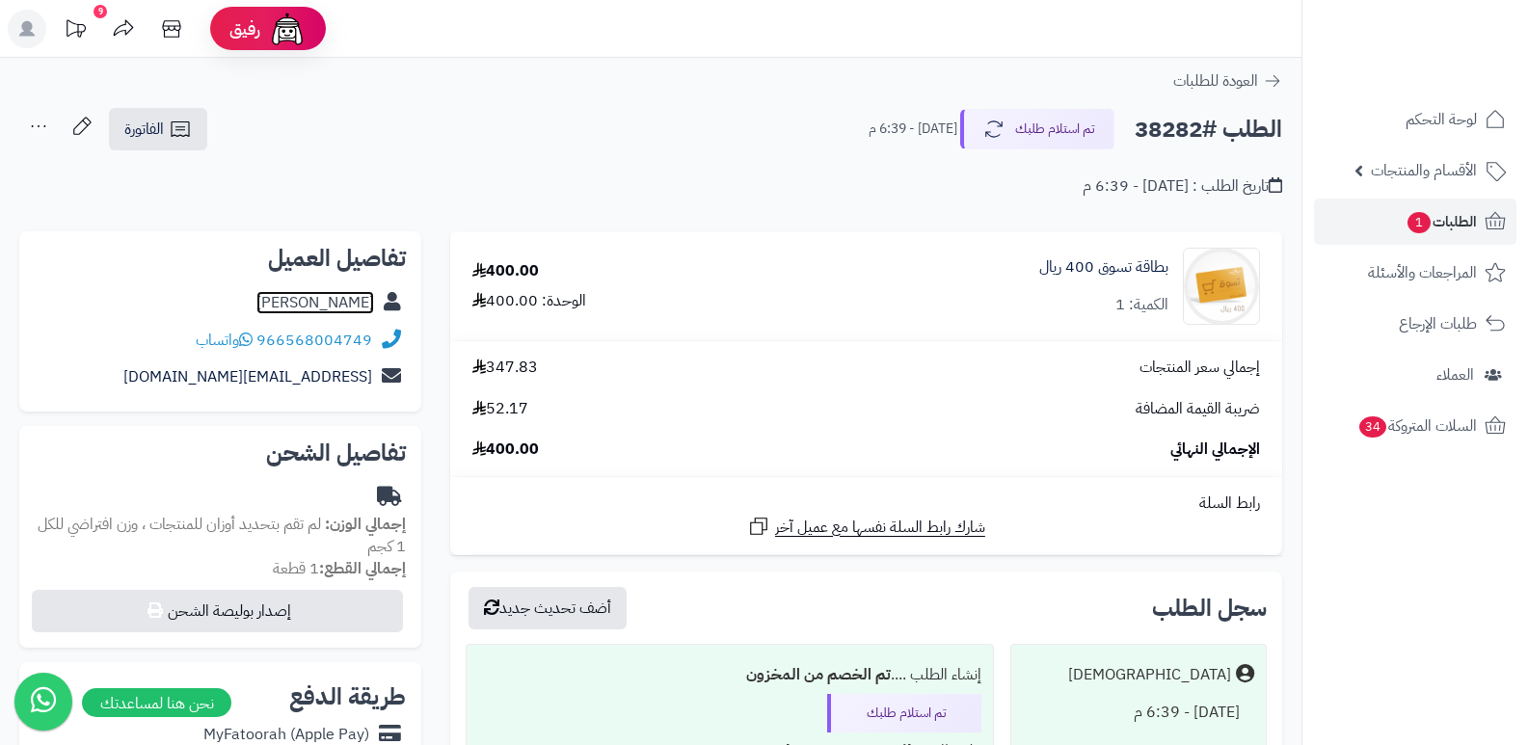
click at [366, 302] on link "ABDULAZIZ ALOTAIBI" at bounding box center [315, 302] width 118 height 23
click at [1077, 120] on button "تم استلام طلبك" at bounding box center [1037, 128] width 154 height 40
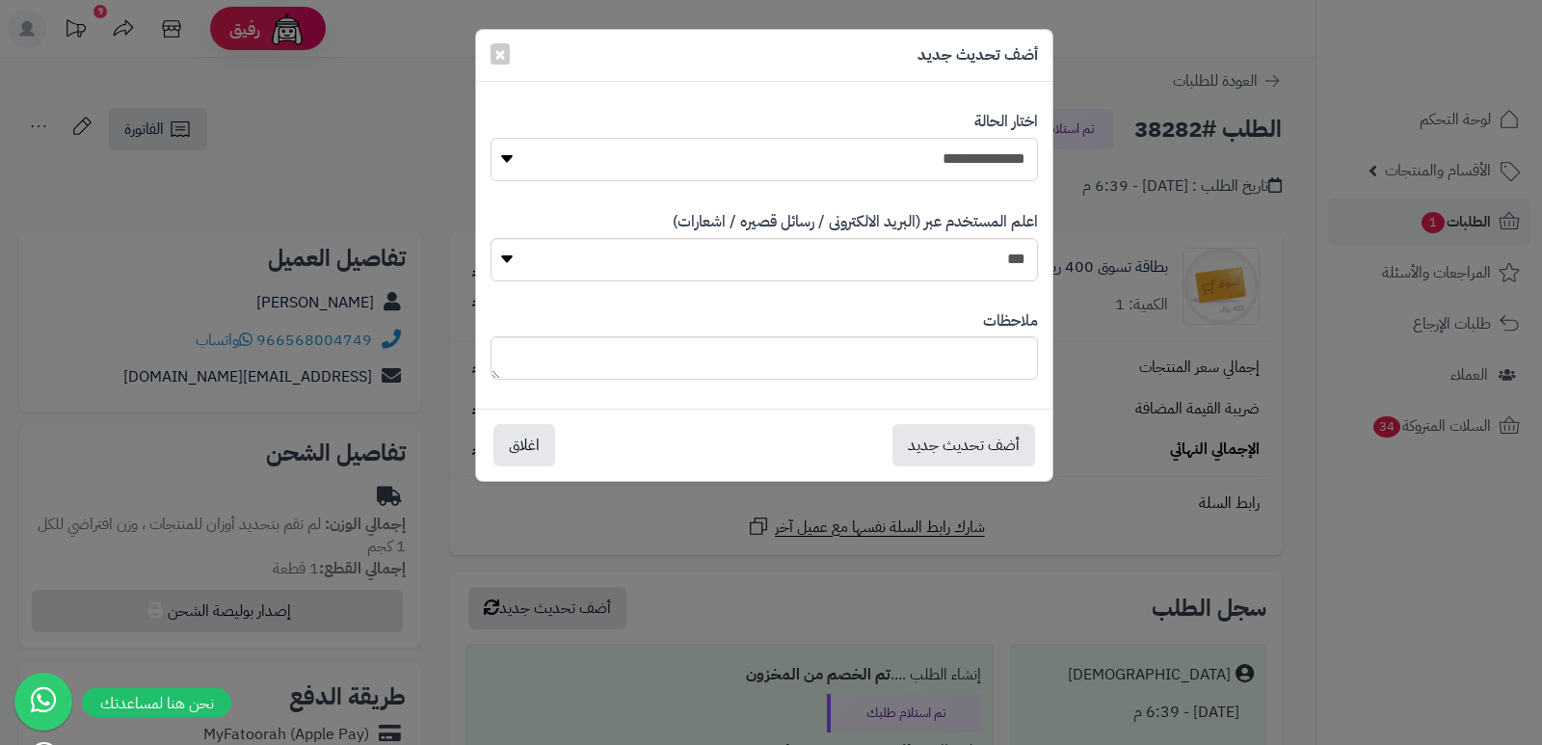
click at [932, 161] on select "**********" at bounding box center [764, 159] width 547 height 43
select select "*"
click at [491, 138] on select "**********" at bounding box center [764, 159] width 547 height 43
click at [1004, 439] on button "أضف تحديث جديد" at bounding box center [963, 444] width 143 height 42
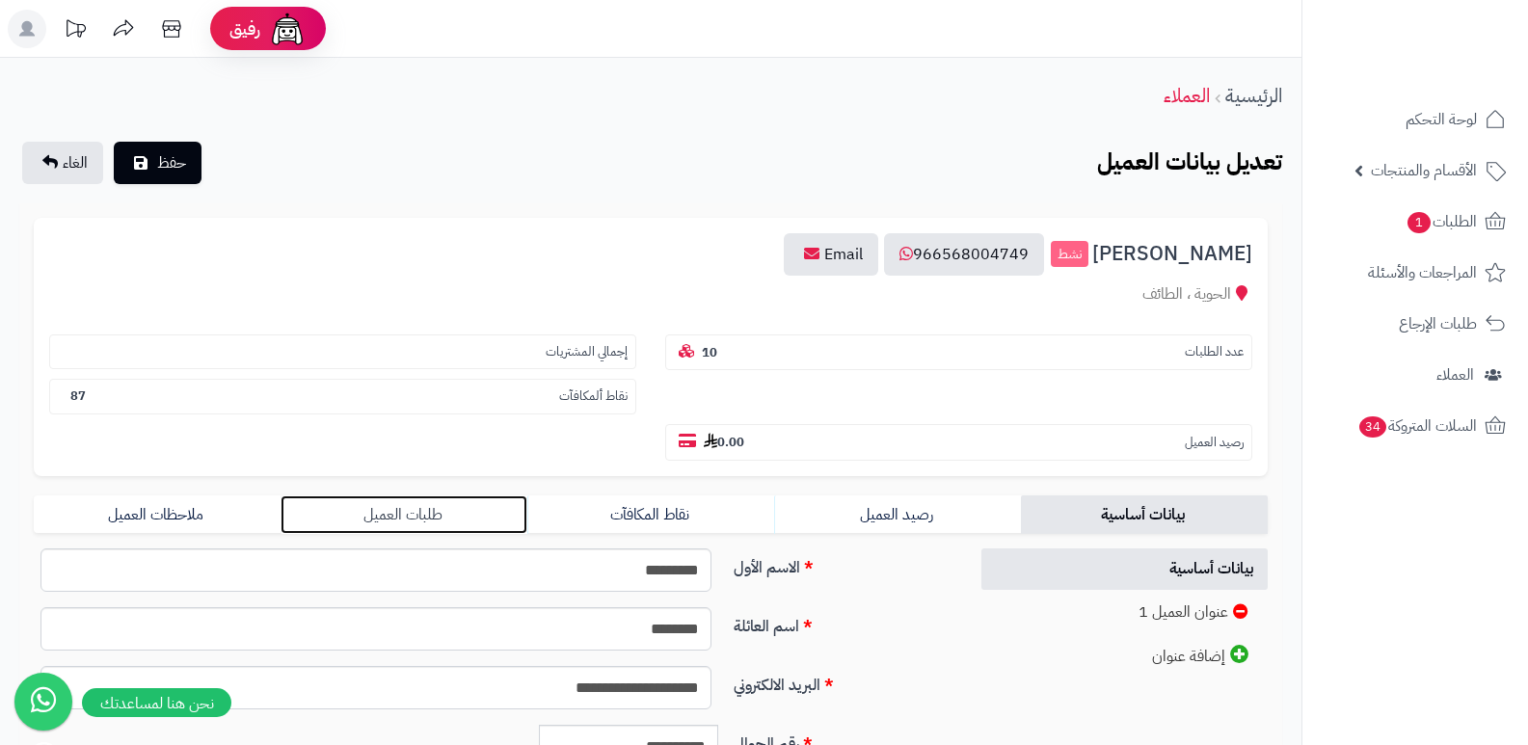
click at [428, 503] on link "طلبات العميل" at bounding box center [403, 514] width 247 height 39
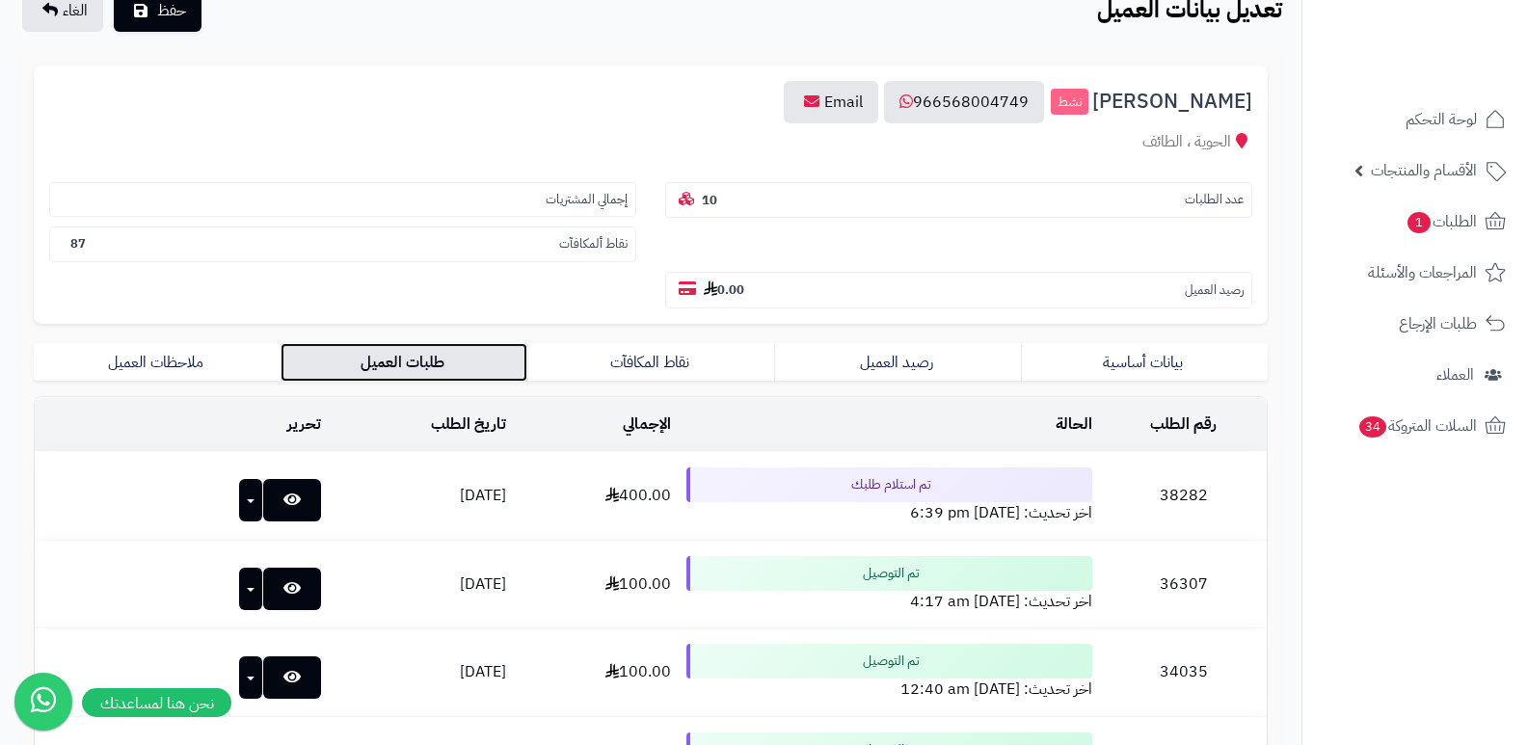
scroll to position [289, 0]
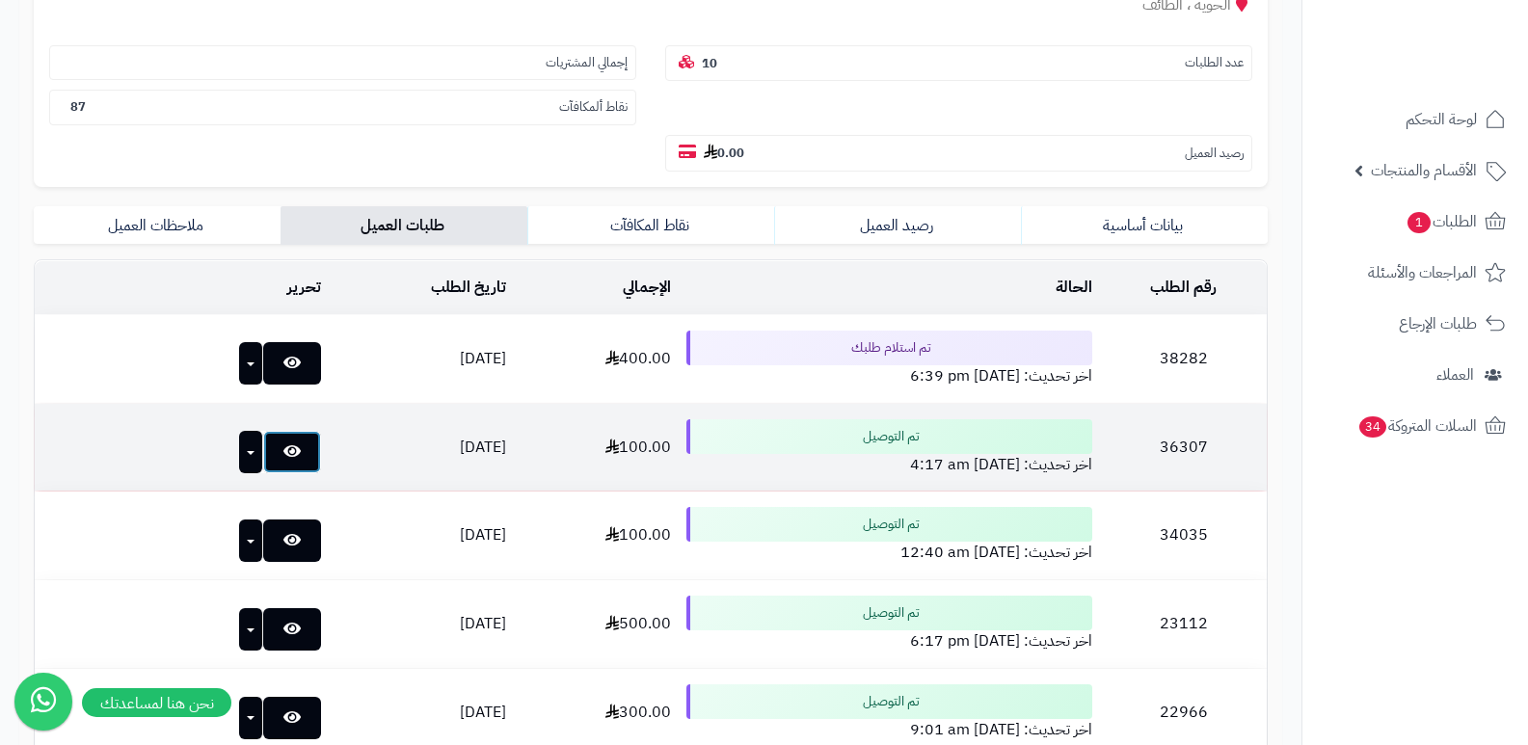
click at [283, 447] on icon at bounding box center [291, 450] width 17 height 15
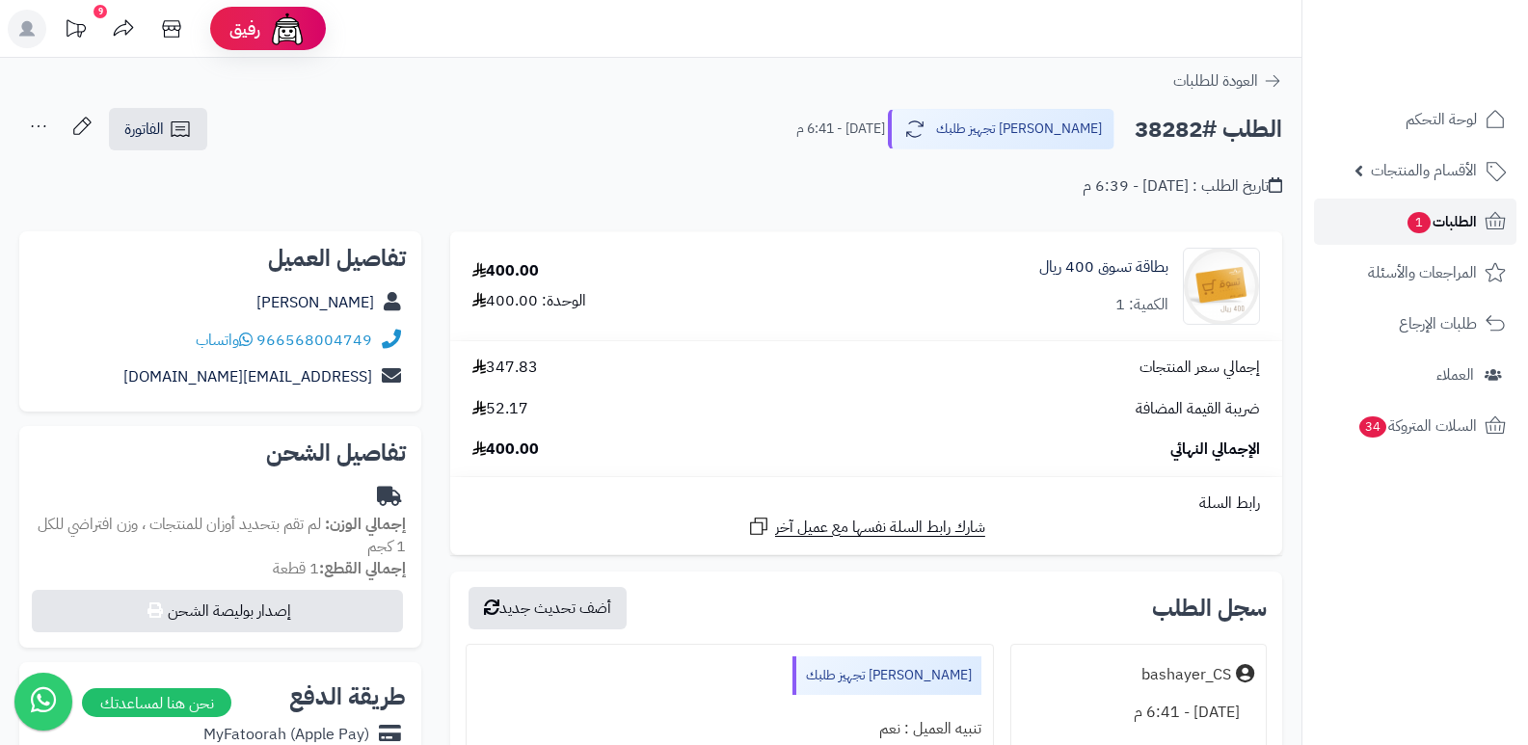
click at [1422, 222] on span "1" at bounding box center [1418, 222] width 23 height 21
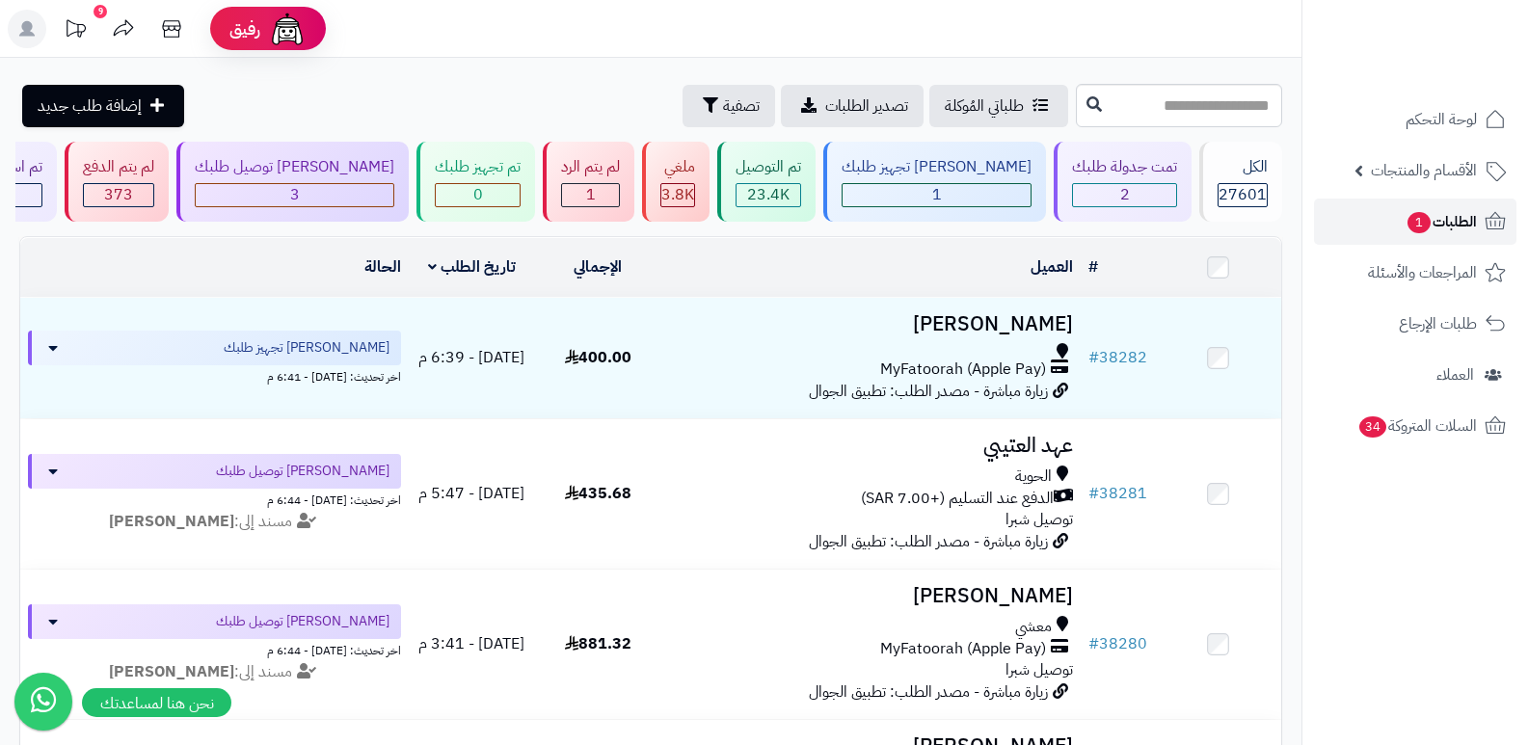
click at [1450, 226] on span "الطلبات 1" at bounding box center [1440, 221] width 71 height 27
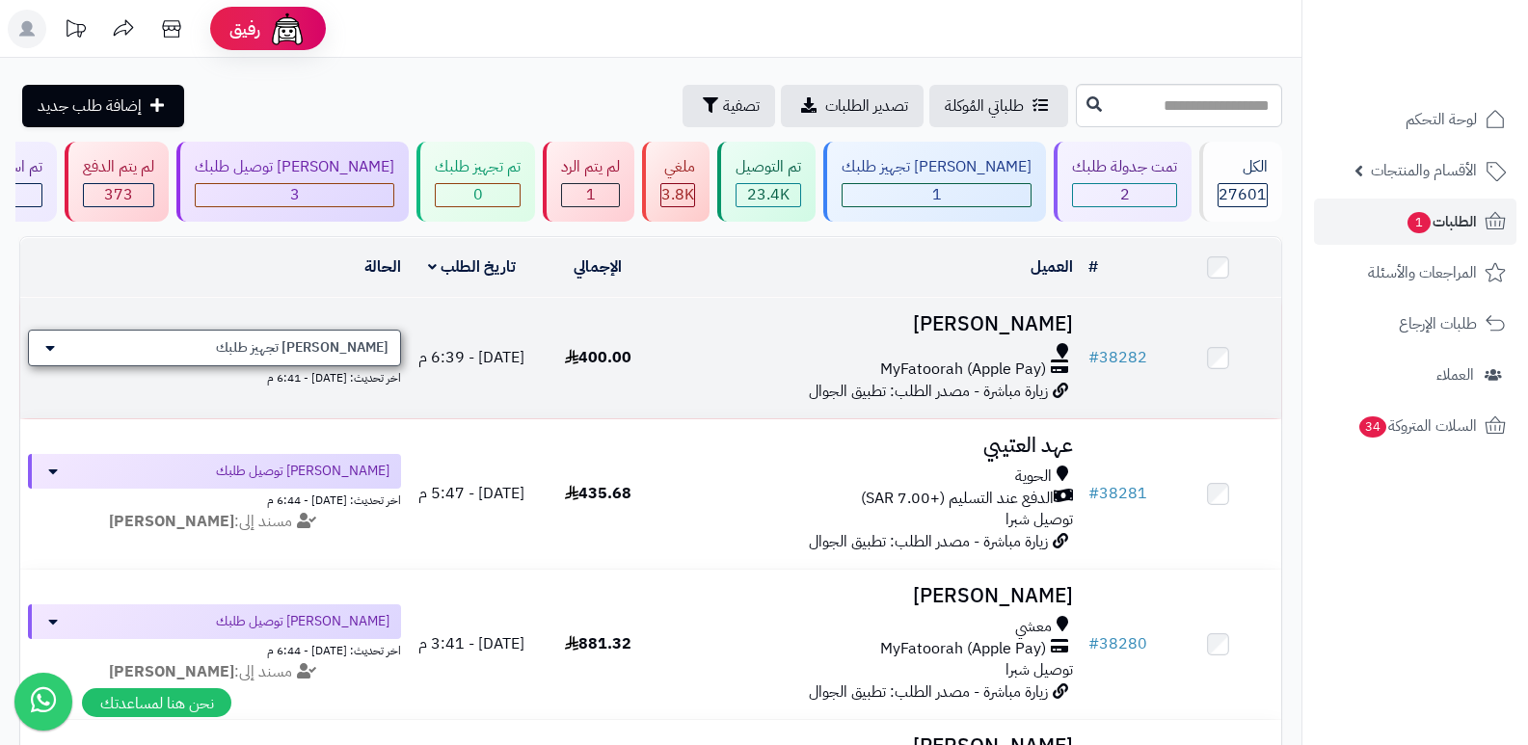
click at [351, 338] on span "[PERSON_NAME] تجهيز طلبك" at bounding box center [302, 347] width 173 height 19
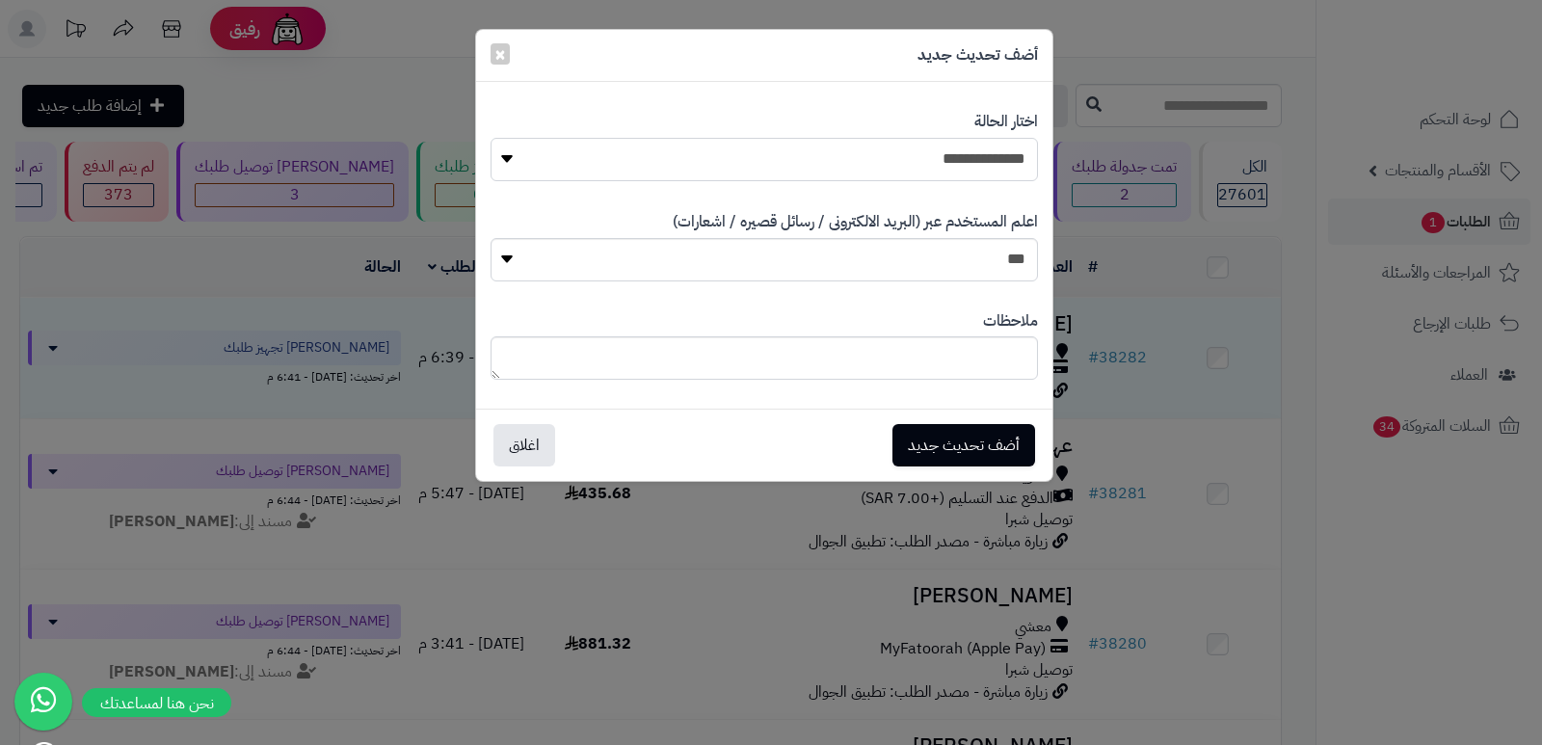
click at [925, 151] on select "**********" at bounding box center [764, 159] width 547 height 43
select select "**"
click at [491, 138] on select "**********" at bounding box center [764, 159] width 547 height 43
click at [965, 435] on button "أضف تحديث جديد" at bounding box center [963, 444] width 143 height 42
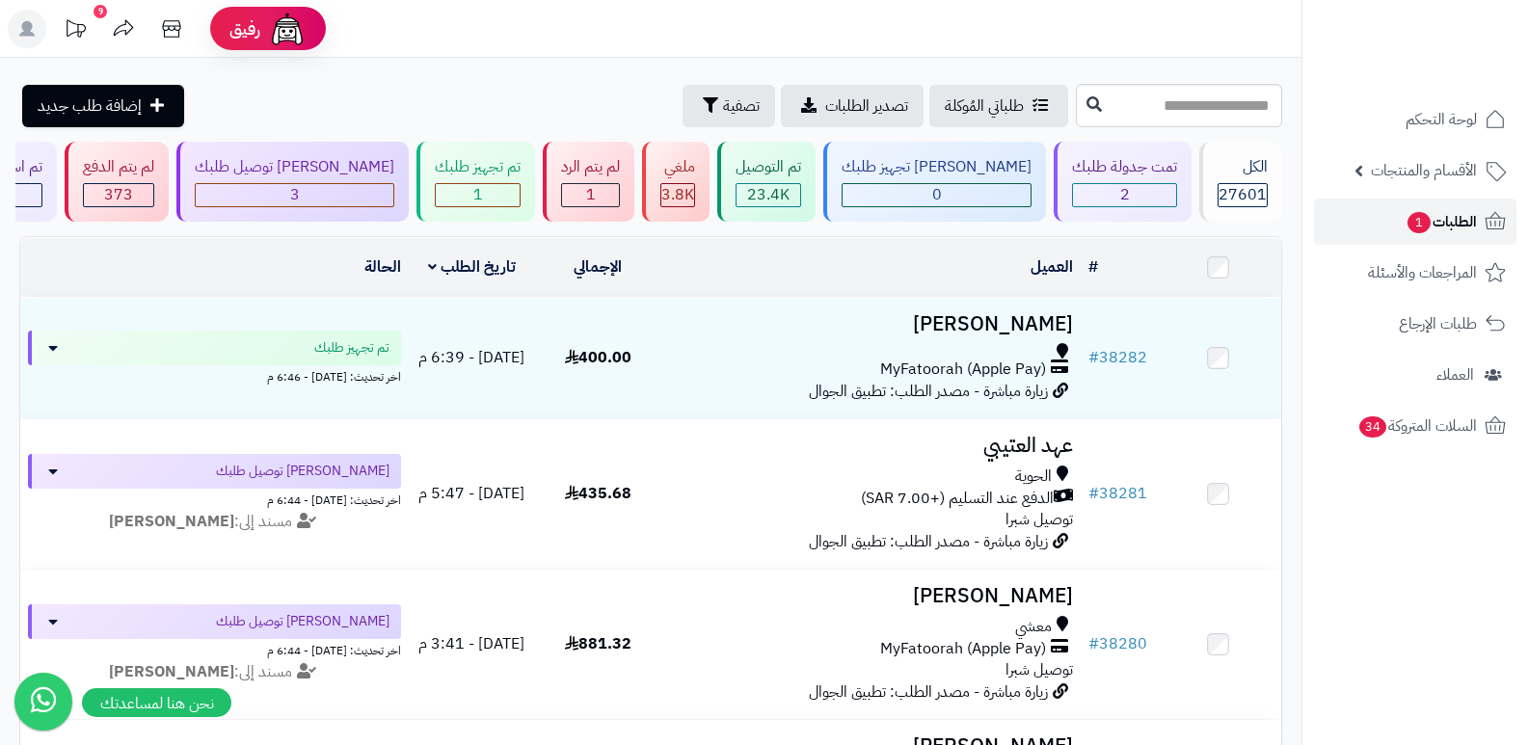
click at [1454, 224] on span "الطلبات 1" at bounding box center [1440, 221] width 71 height 27
click at [1464, 222] on span "الطلبات 1" at bounding box center [1440, 221] width 71 height 27
click at [1463, 224] on span "الطلبات 1" at bounding box center [1440, 221] width 71 height 27
click at [1460, 218] on span "الطلبات 1" at bounding box center [1440, 221] width 71 height 27
